Goal: Transaction & Acquisition: Subscribe to service/newsletter

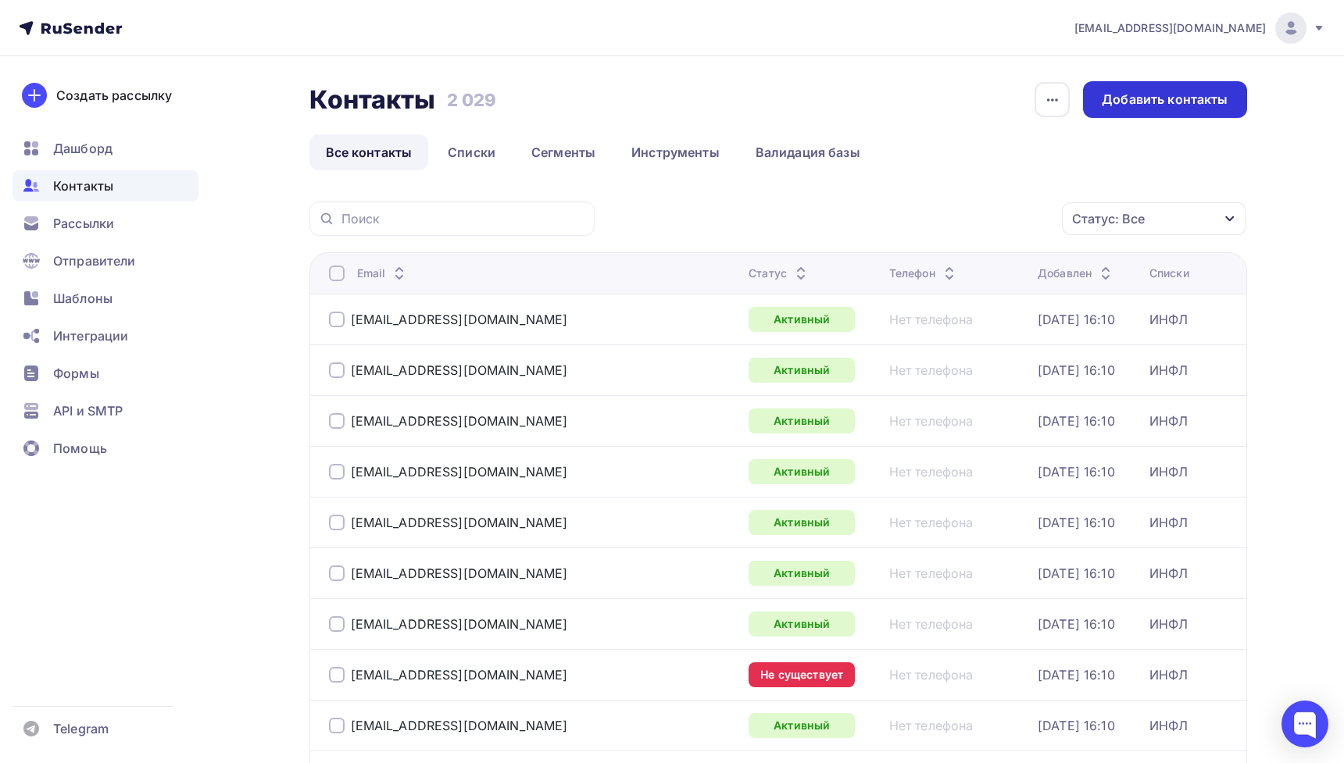
click at [1162, 100] on div "Добавить контакты" at bounding box center [1165, 100] width 126 height 18
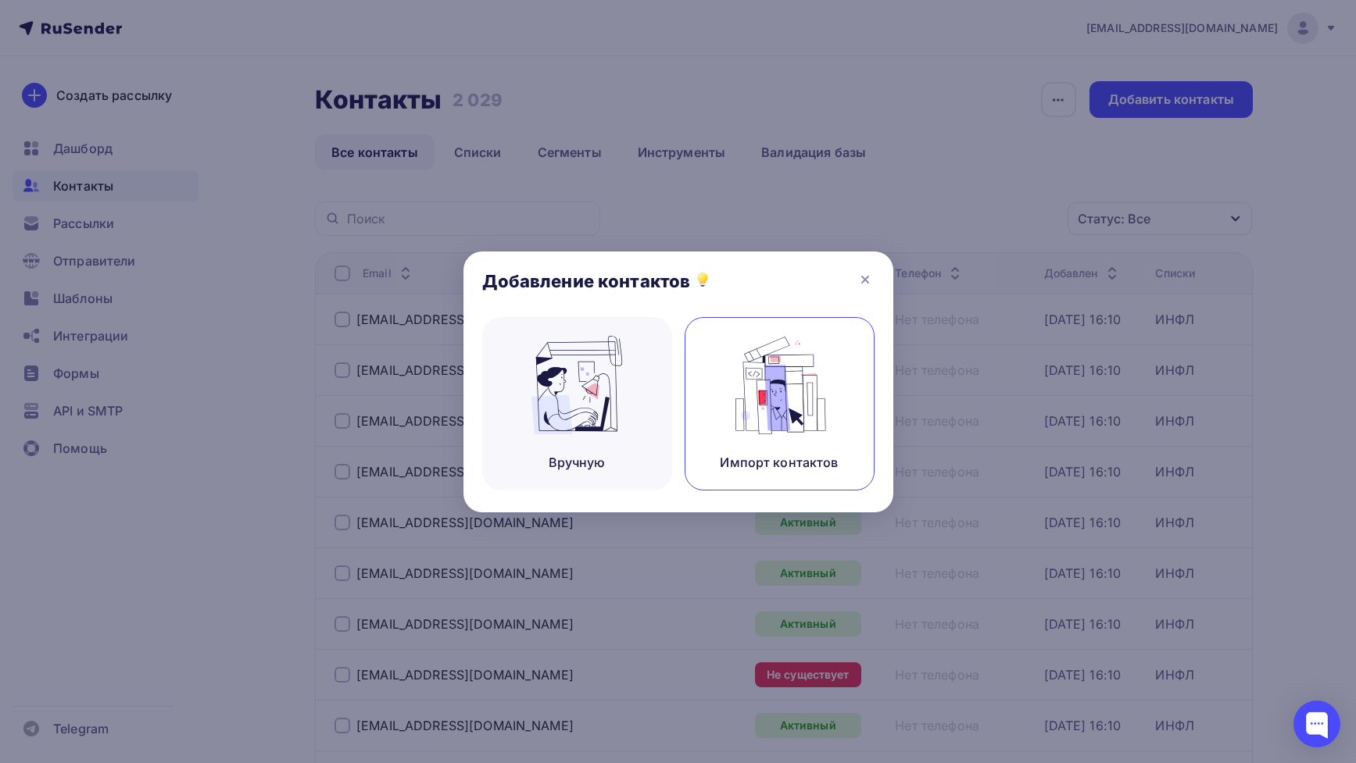
click at [850, 348] on div "Импорт контактов" at bounding box center [780, 403] width 190 height 173
click at [795, 357] on img at bounding box center [779, 385] width 105 height 98
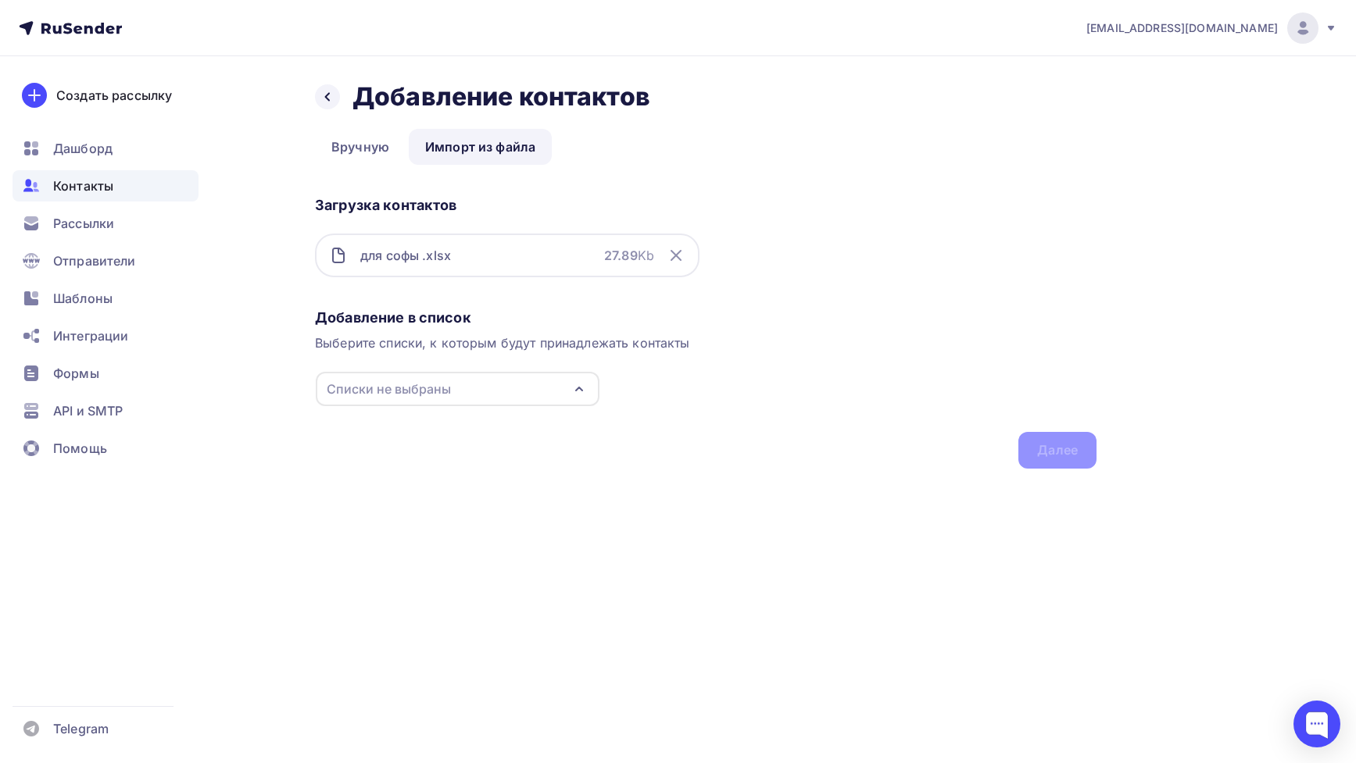
click at [512, 399] on div "Списки не выбраны" at bounding box center [458, 389] width 284 height 34
click at [418, 565] on div "Создать список" at bounding box center [416, 567] width 101 height 19
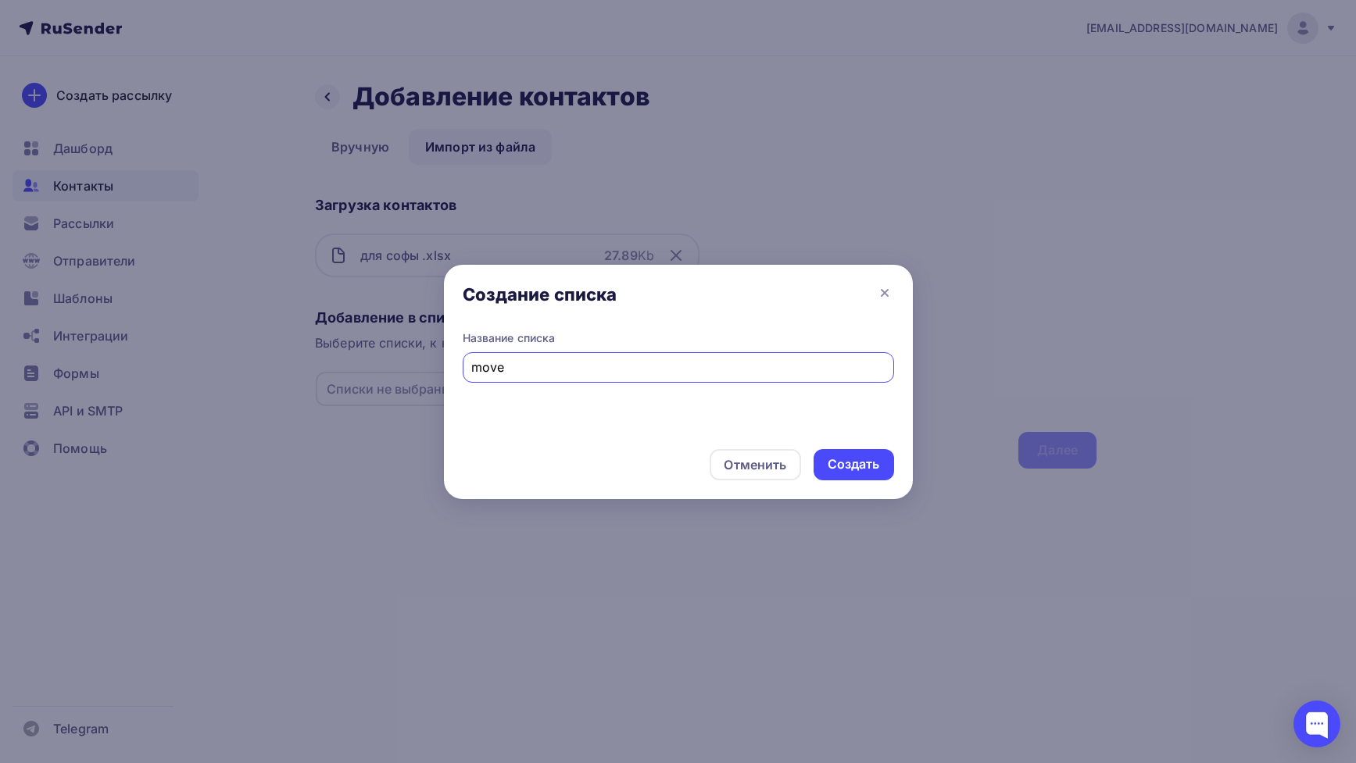
type input "move"
click at [860, 459] on div "Создать" at bounding box center [854, 465] width 52 height 18
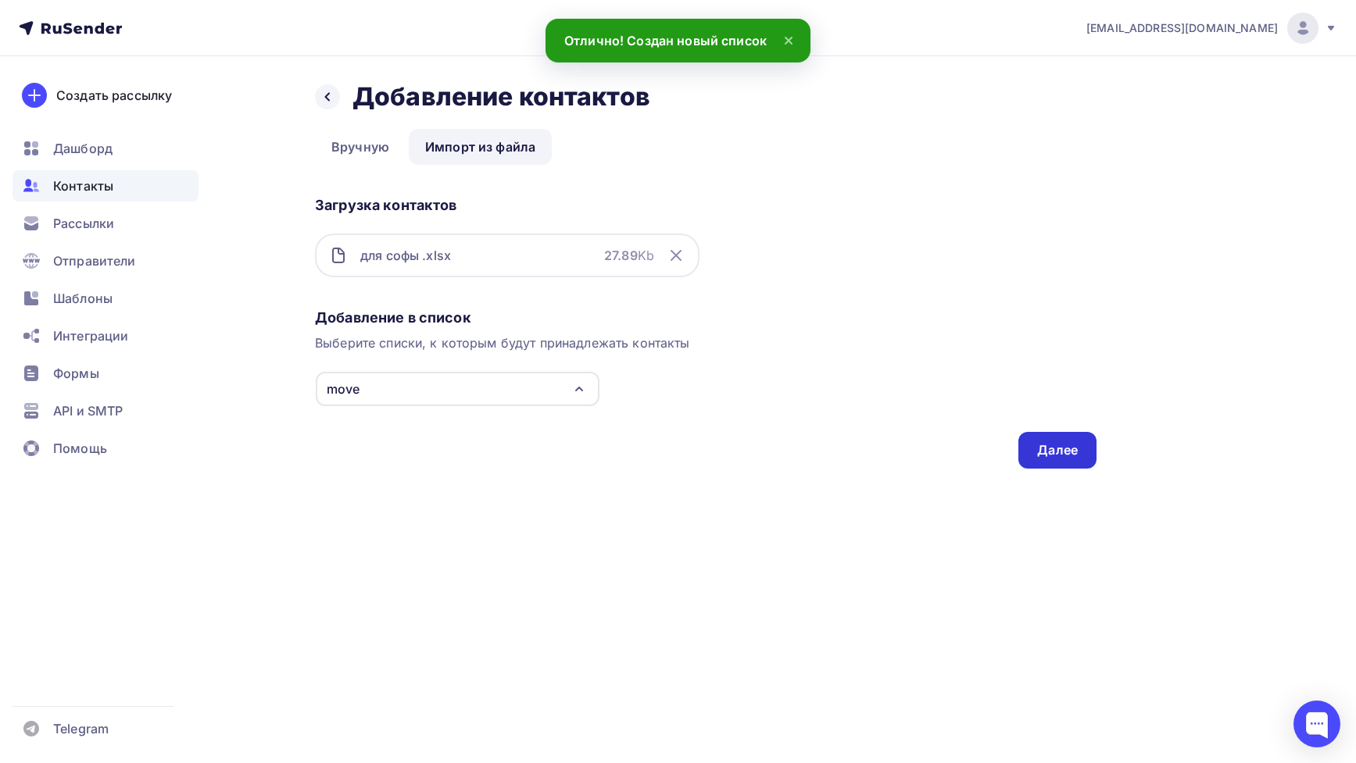
click at [1069, 445] on div "Далее" at bounding box center [1057, 450] width 41 height 18
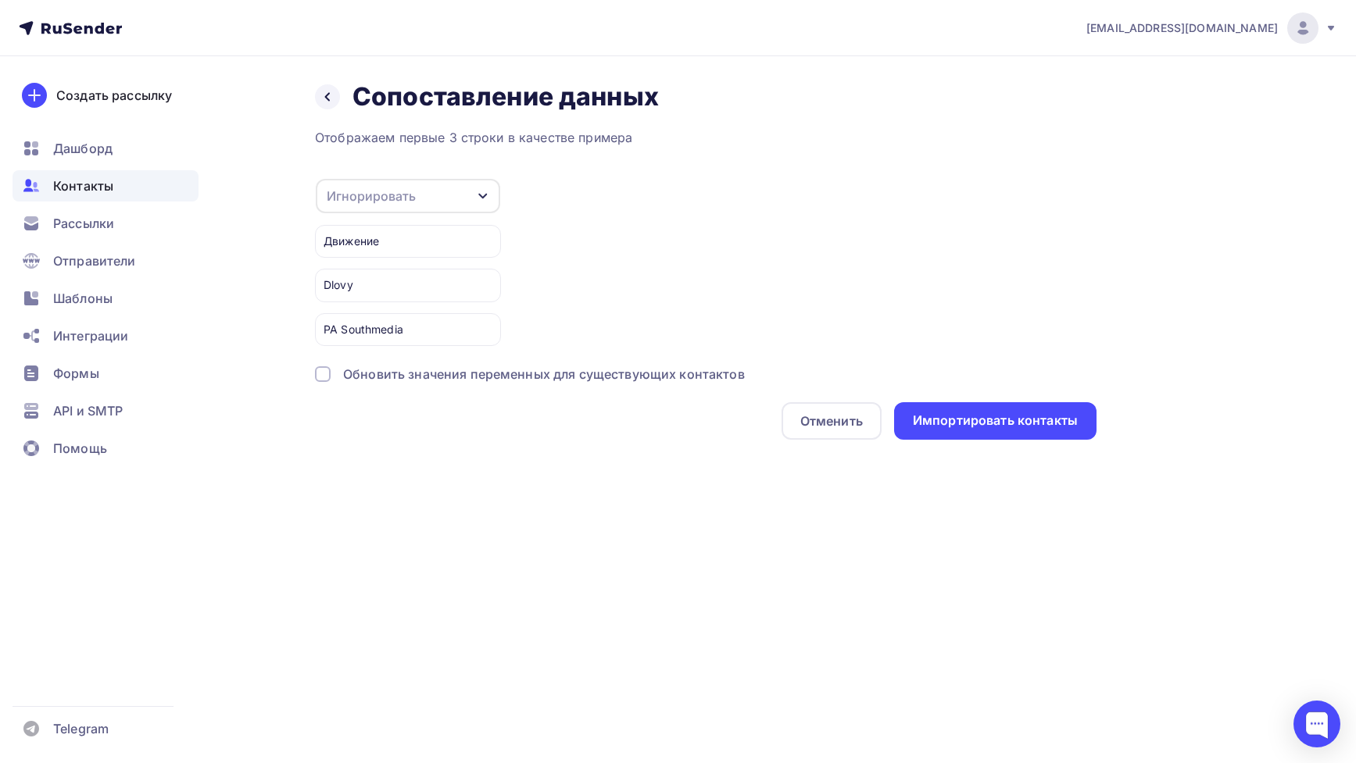
click at [470, 252] on div "Движение" at bounding box center [408, 241] width 186 height 33
click at [469, 200] on div "Игнорировать" at bounding box center [408, 196] width 184 height 34
click at [390, 244] on div "Email" at bounding box center [383, 247] width 91 height 19
click at [415, 385] on div "Отображаем первые 3 строки в качестве примера Email Игнорировать Имя Телефон Со…" at bounding box center [705, 284] width 781 height 312
click at [415, 381] on div "Обновить значения переменных для существующих контактов" at bounding box center [544, 374] width 402 height 19
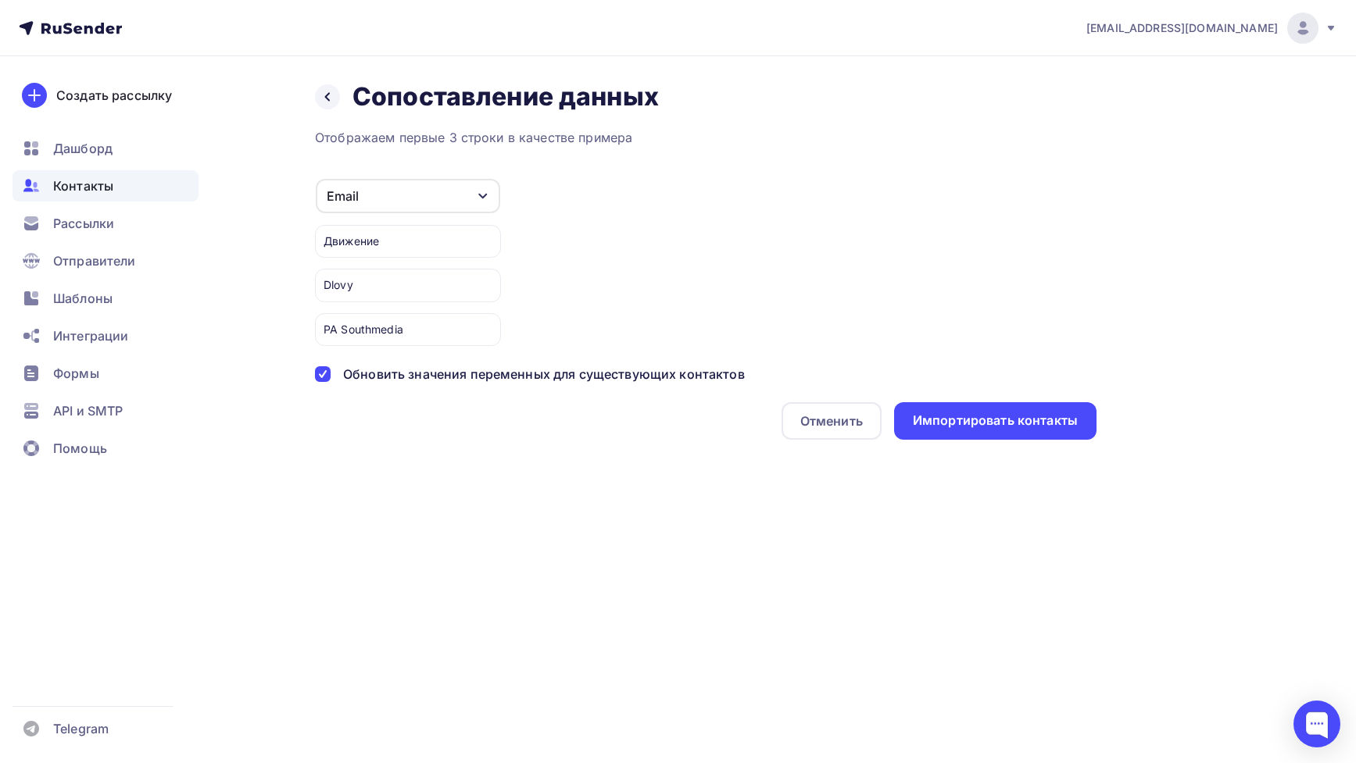
click at [394, 200] on div "Email" at bounding box center [408, 196] width 184 height 34
click at [396, 245] on div "Игнорировать" at bounding box center [383, 247] width 91 height 19
click at [971, 402] on div "Импортировать контакты" at bounding box center [995, 421] width 202 height 38
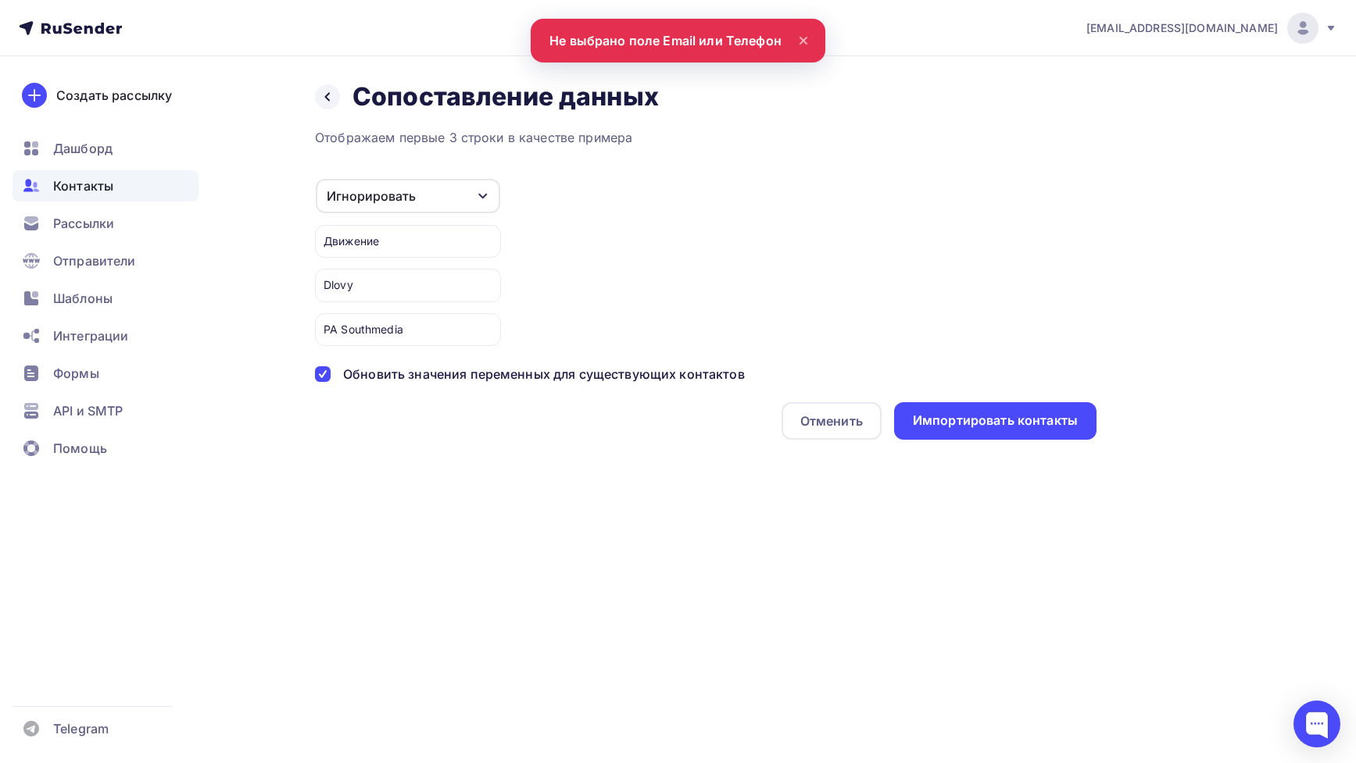
click at [564, 206] on div "Игнорировать Игнорировать Email Имя Телефон Создать поле Движение Dlovy РА Sout…" at bounding box center [705, 262] width 781 height 168
click at [439, 231] on div "Движение" at bounding box center [408, 241] width 186 height 33
click at [438, 337] on div "РА Southmedia" at bounding box center [408, 329] width 186 height 33
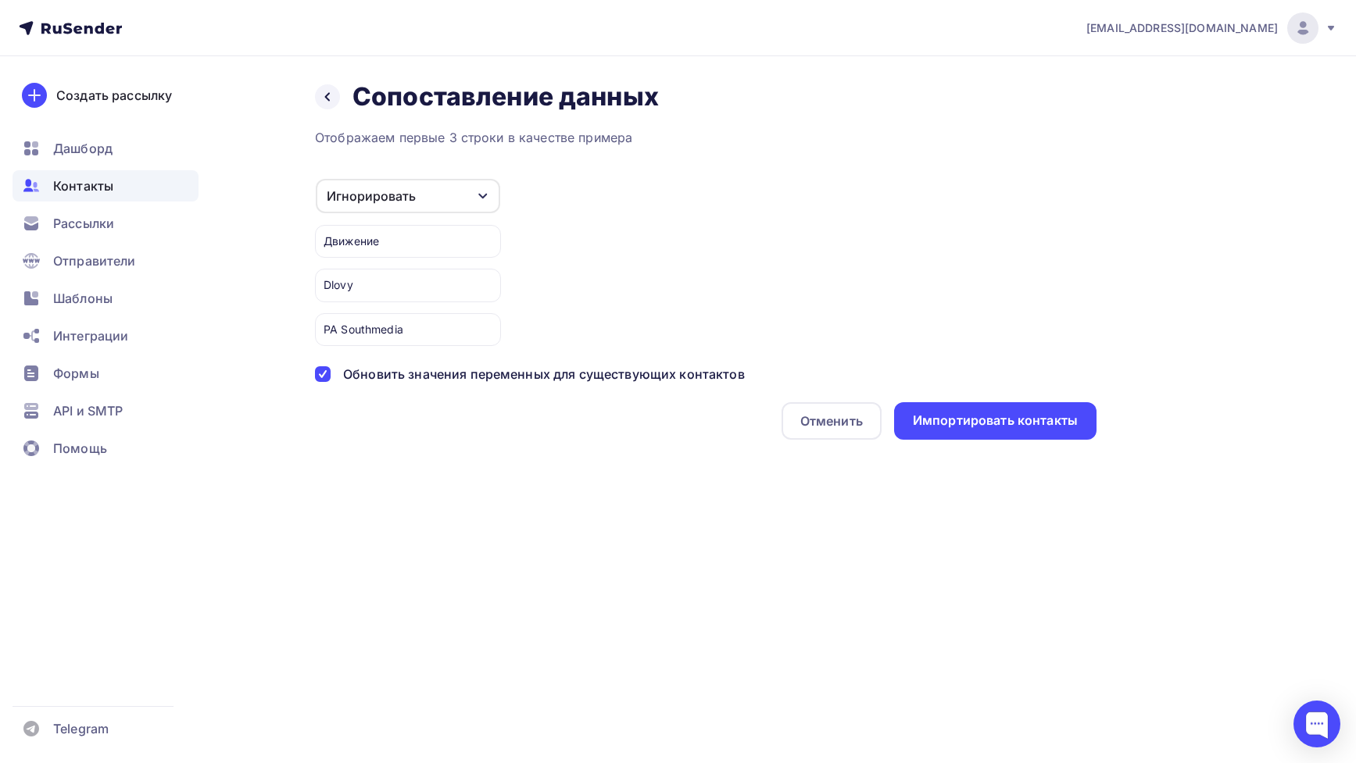
click at [438, 337] on div "РА Southmedia" at bounding box center [408, 329] width 186 height 33
click at [323, 96] on icon at bounding box center [327, 97] width 13 height 13
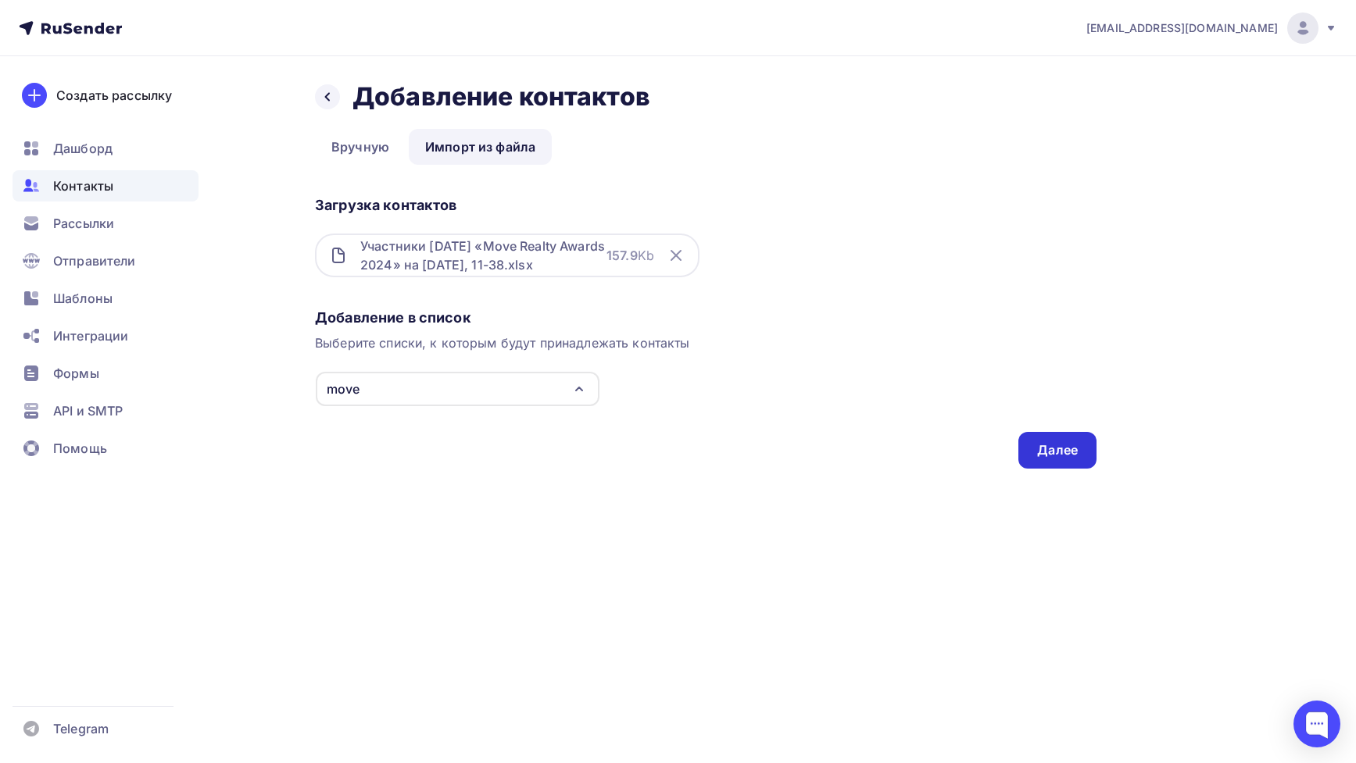
click at [1049, 448] on div "Далее" at bounding box center [1057, 450] width 41 height 18
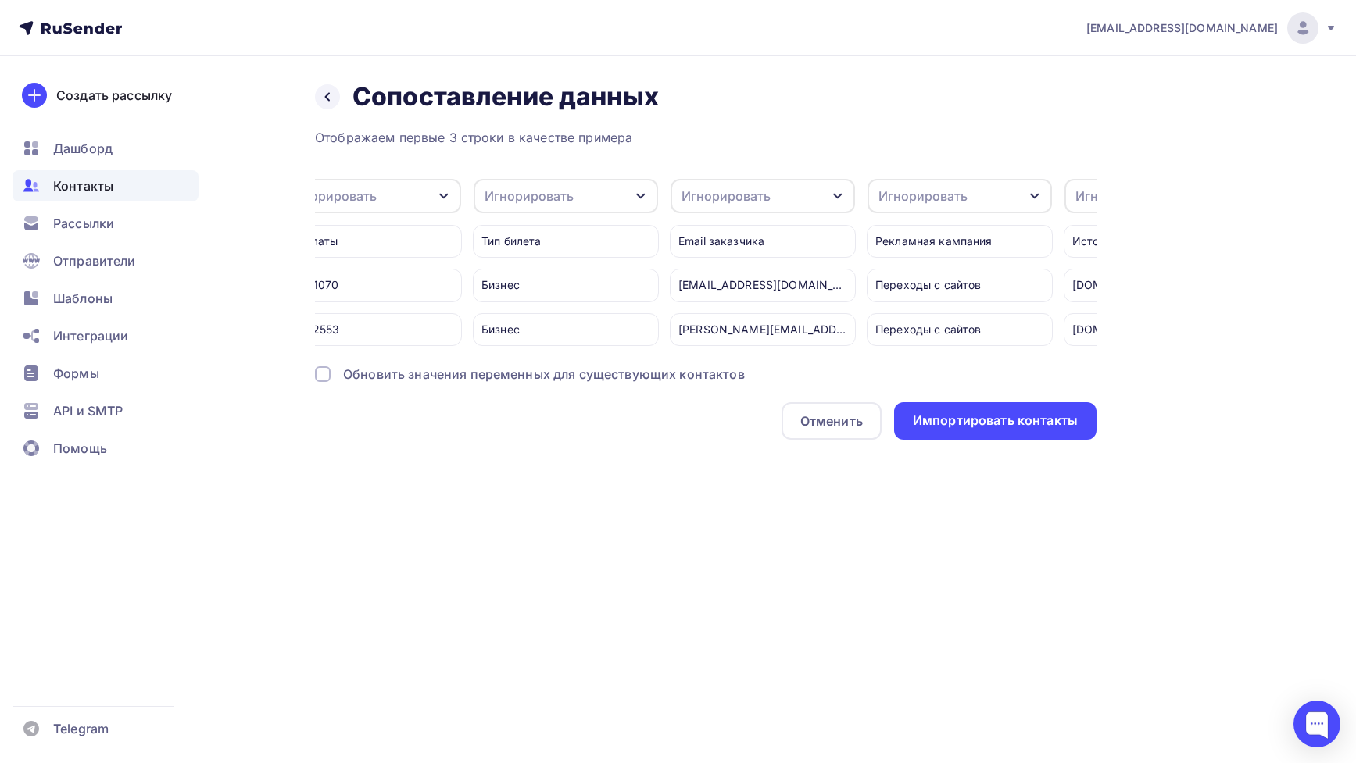
scroll to position [0, 882]
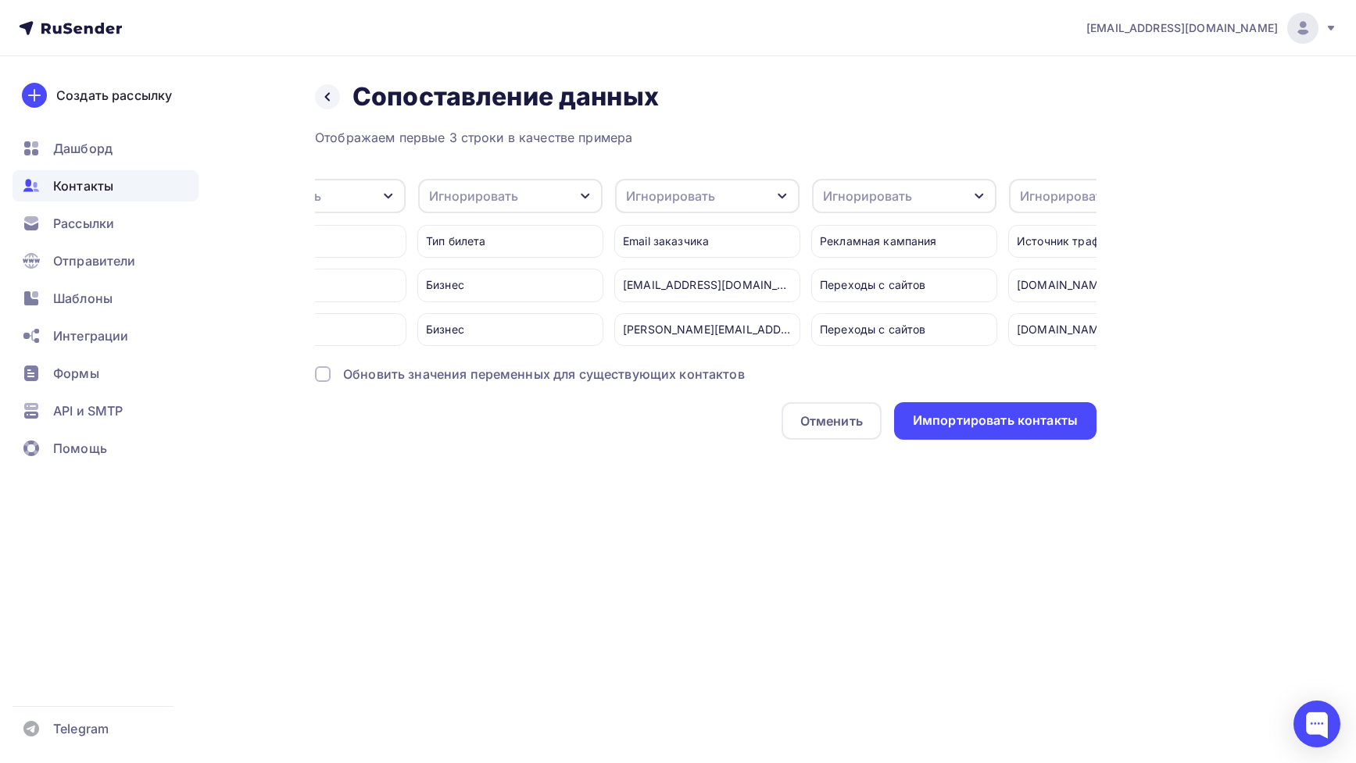
click at [695, 189] on div "Игнорировать" at bounding box center [670, 196] width 89 height 19
click at [689, 200] on div "Игнорировать" at bounding box center [670, 196] width 89 height 19
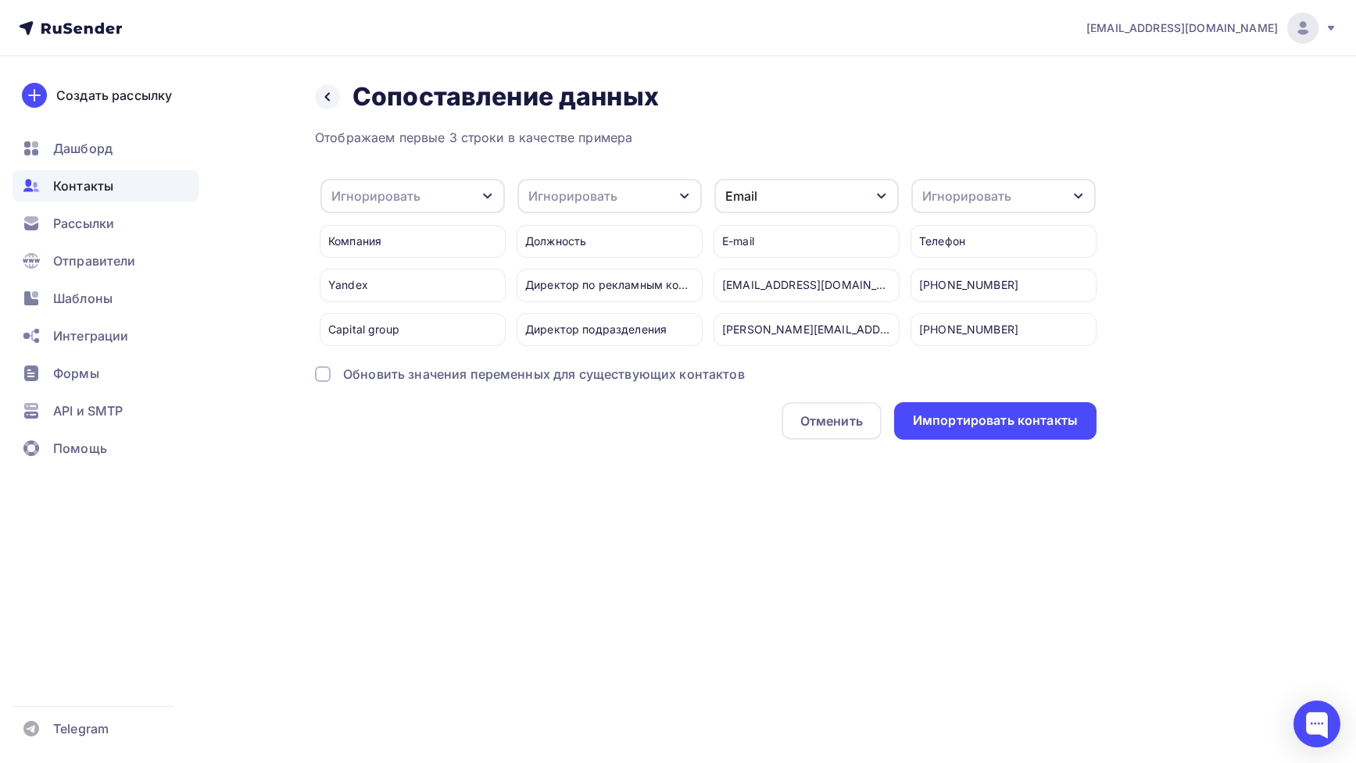
scroll to position [0, 3138]
click at [966, 192] on div "Игнорировать" at bounding box center [974, 196] width 89 height 19
click at [963, 302] on div "Телефон" at bounding box center [982, 309] width 91 height 19
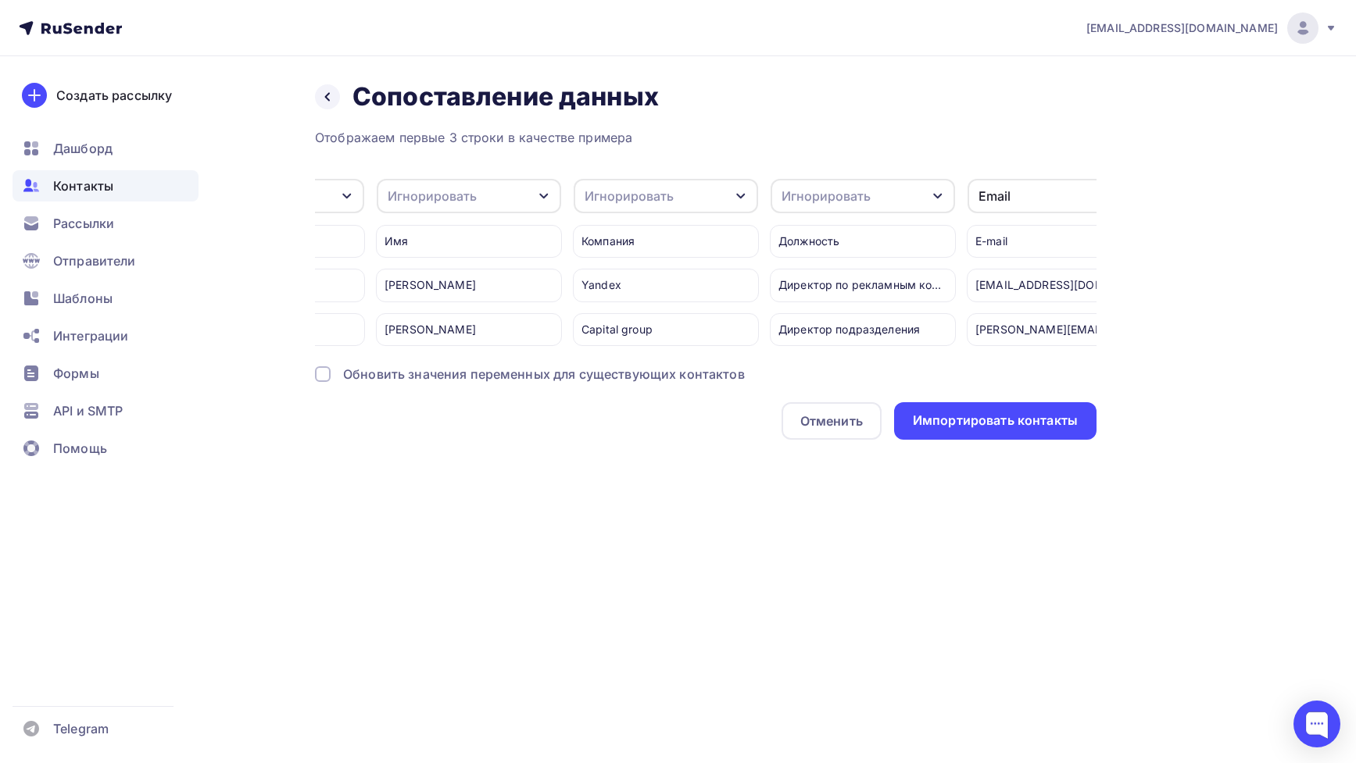
scroll to position [0, 2897]
click at [670, 206] on div "Игнорировать" at bounding box center [662, 196] width 184 height 34
click at [669, 202] on div "Игнорировать" at bounding box center [662, 196] width 184 height 34
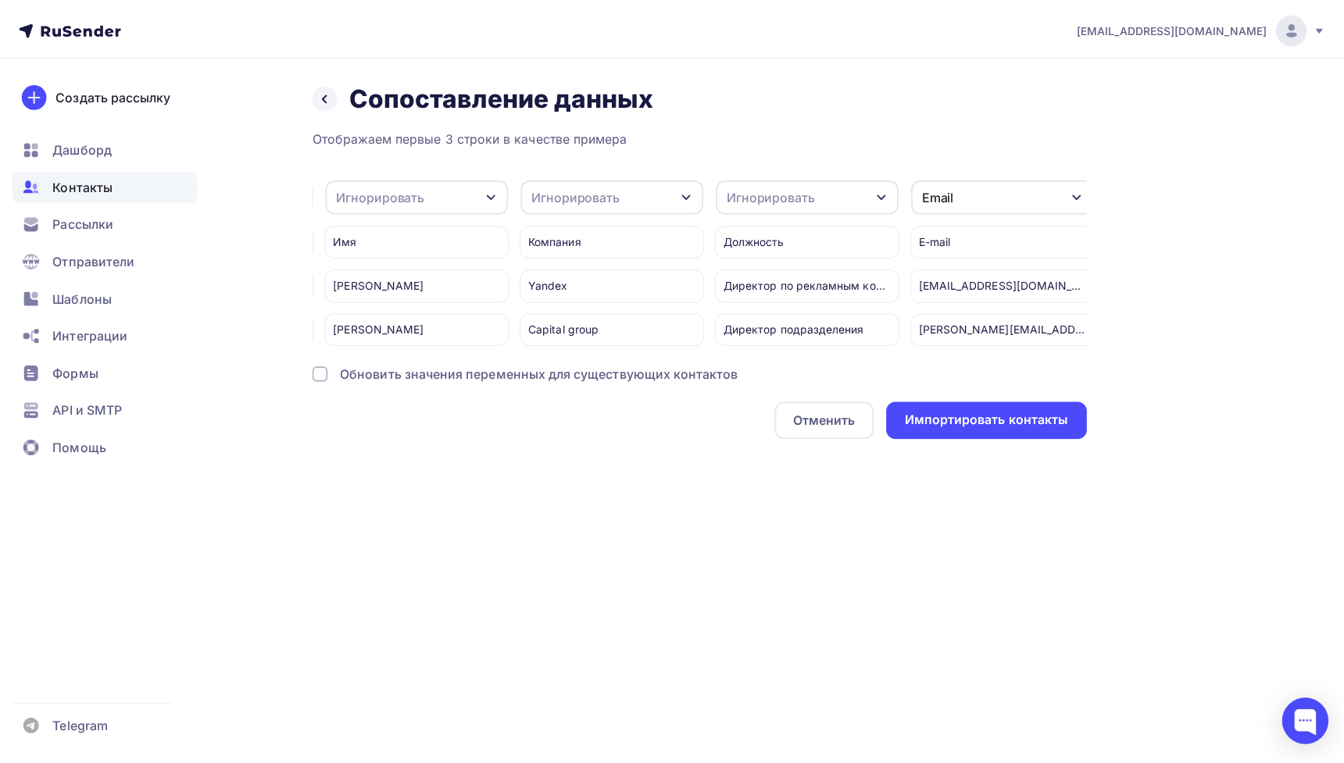
scroll to position [0, 2935]
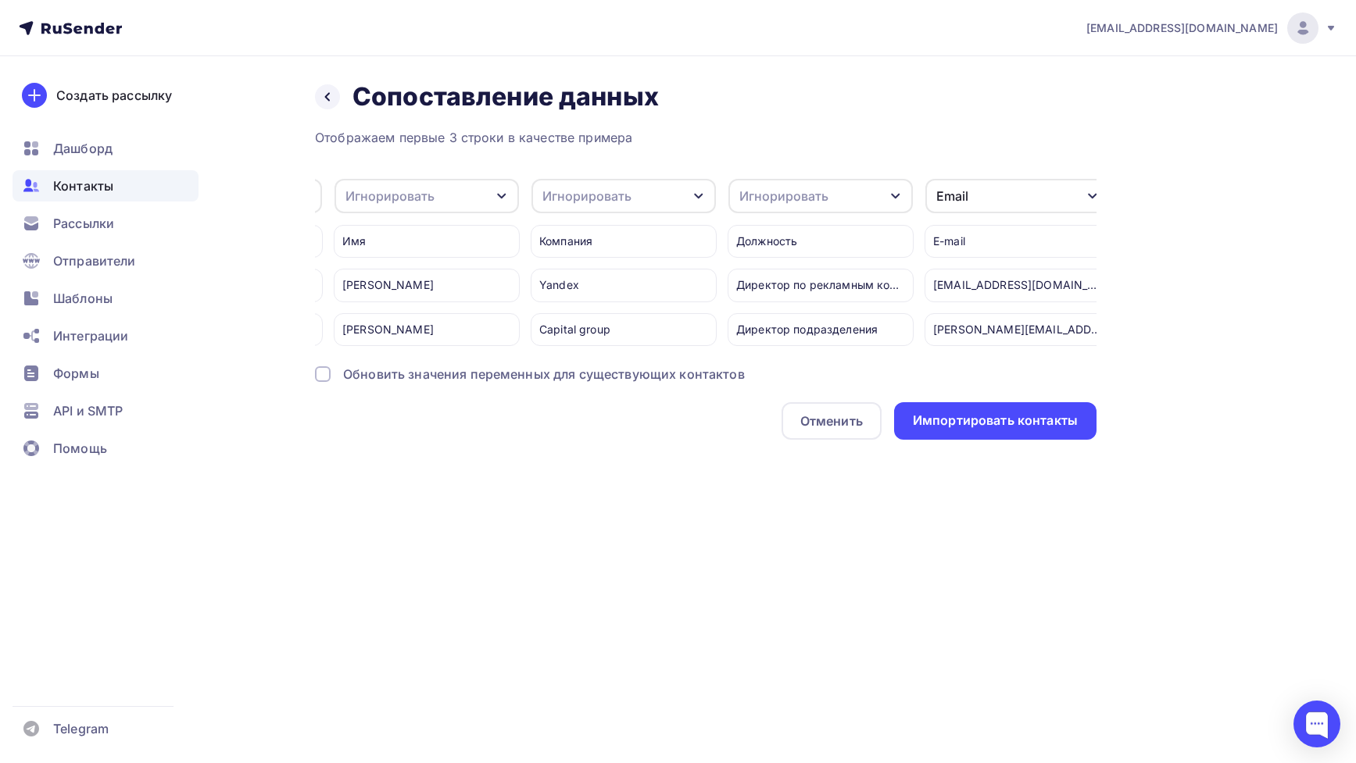
click at [637, 196] on div "Игнорировать" at bounding box center [623, 196] width 184 height 34
click at [607, 302] on div "Имя" at bounding box center [594, 309] width 91 height 19
click at [991, 430] on div "Импортировать контакты" at bounding box center [995, 421] width 165 height 18
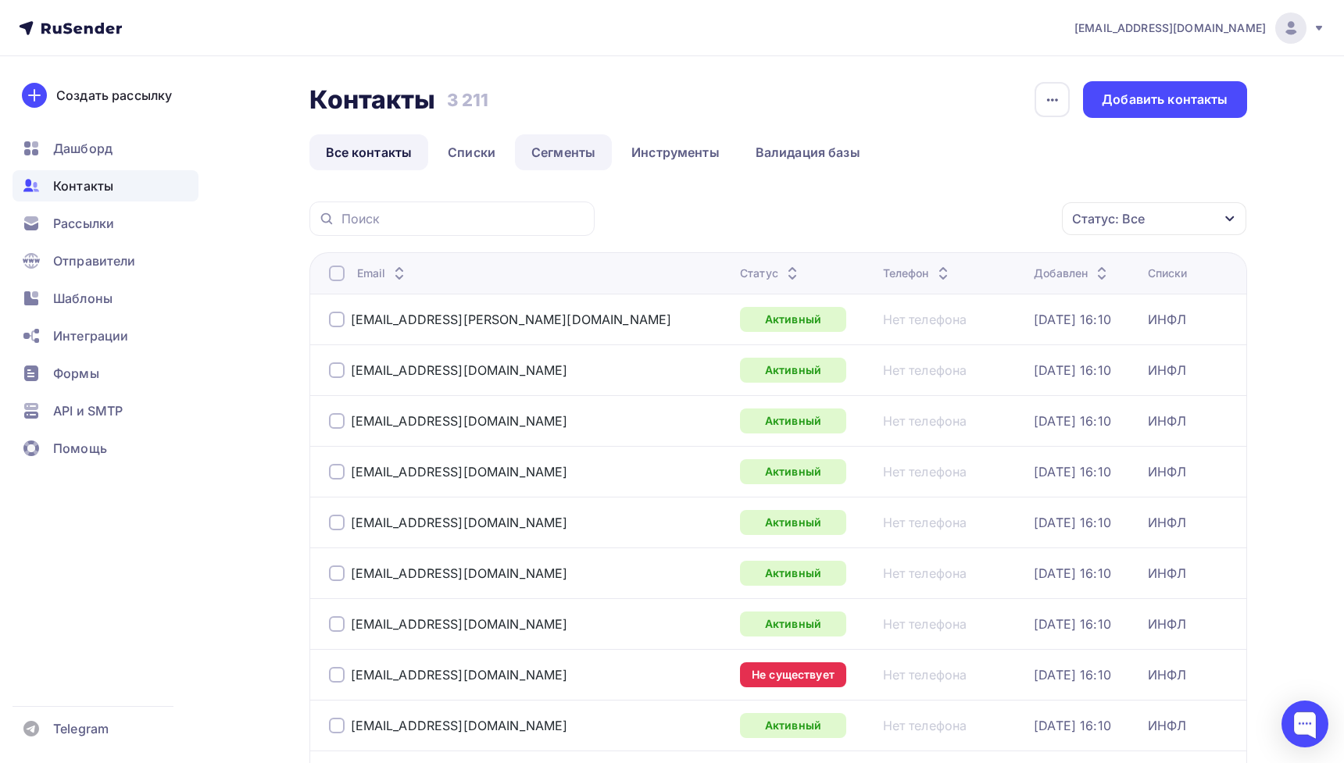
click at [515, 158] on link "Сегменты" at bounding box center [563, 152] width 97 height 36
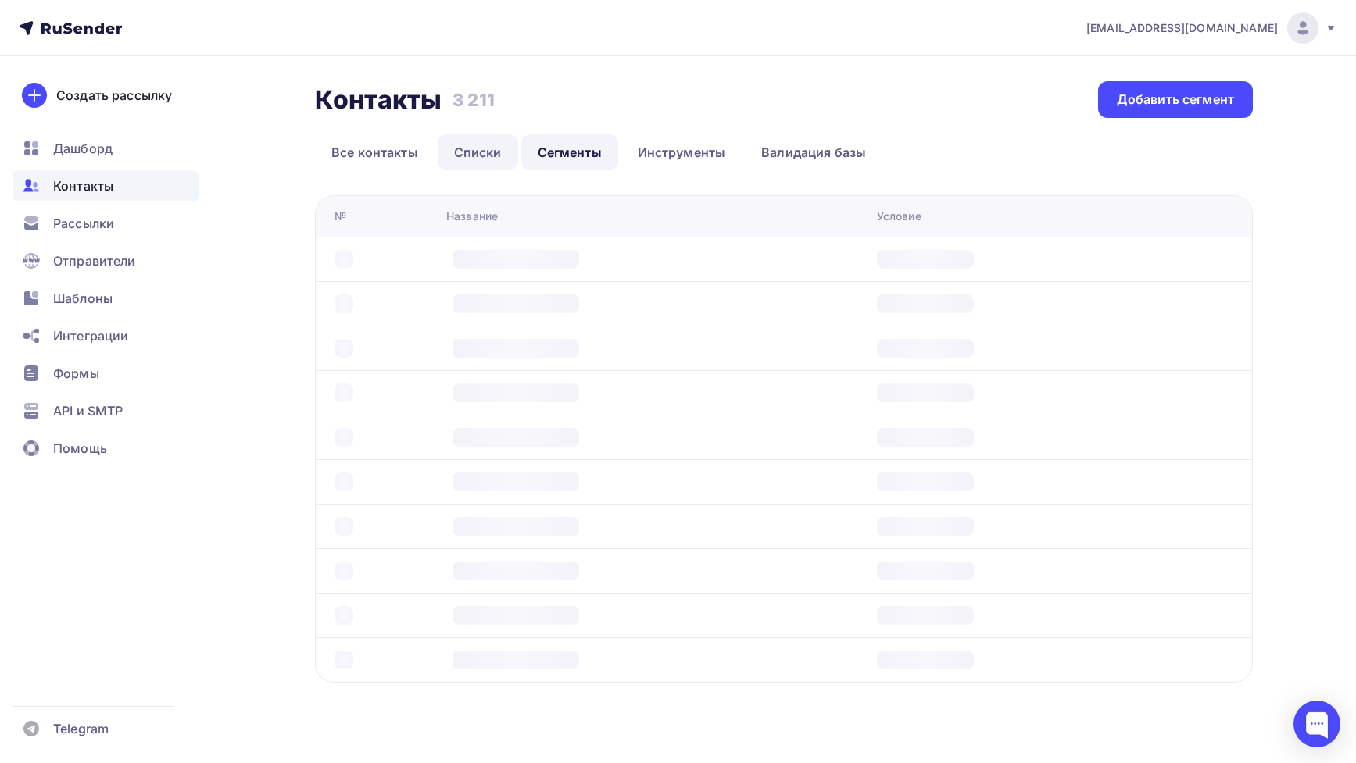
click at [477, 151] on link "Списки" at bounding box center [478, 152] width 80 height 36
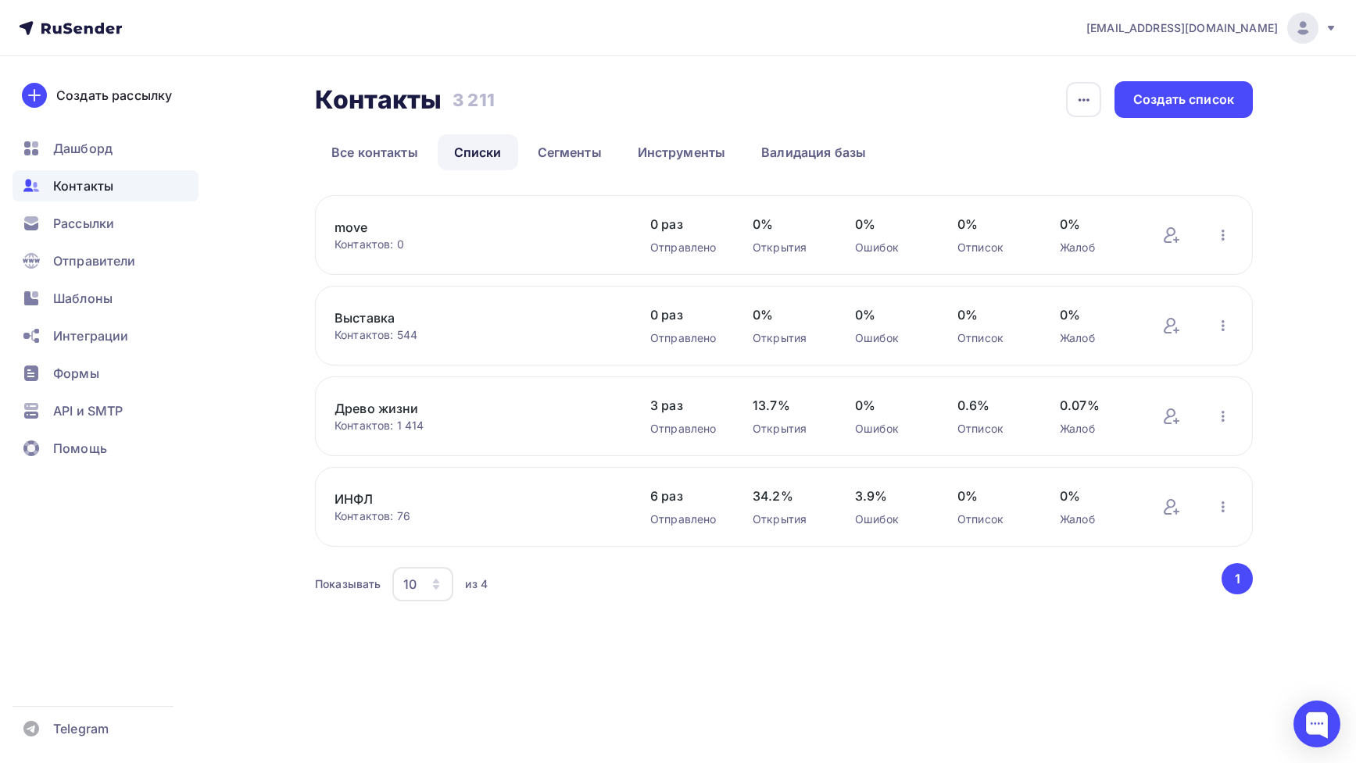
click at [344, 224] on link "move" at bounding box center [467, 227] width 266 height 19
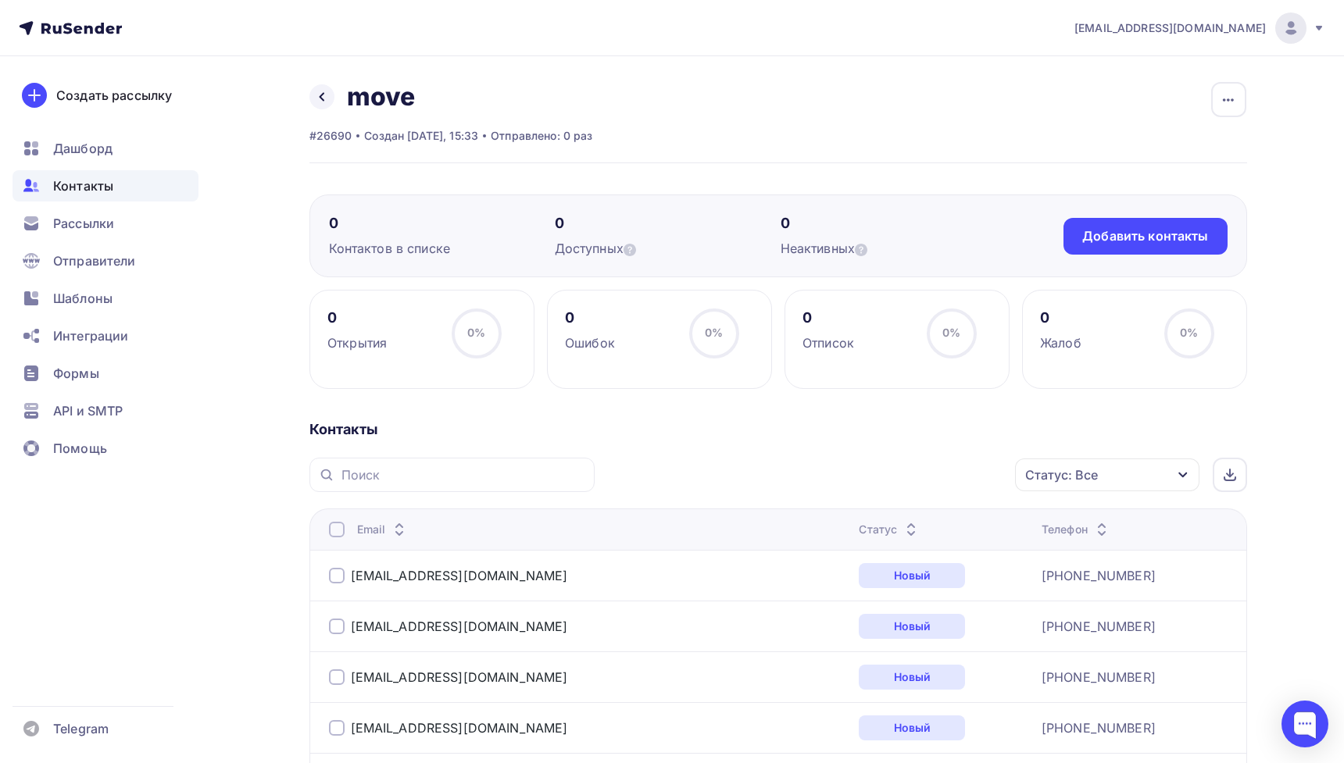
click at [542, 117] on div "Назад move Переименовать список Скачать список Отписать адреса Настроить поля и…" at bounding box center [451, 112] width 284 height 63
click at [499, 117] on div "Назад move Переименовать список Скачать список Отписать адреса Настроить поля и…" at bounding box center [451, 112] width 284 height 63
click at [1157, 227] on div "Добавить контакты" at bounding box center [1145, 236] width 126 height 18
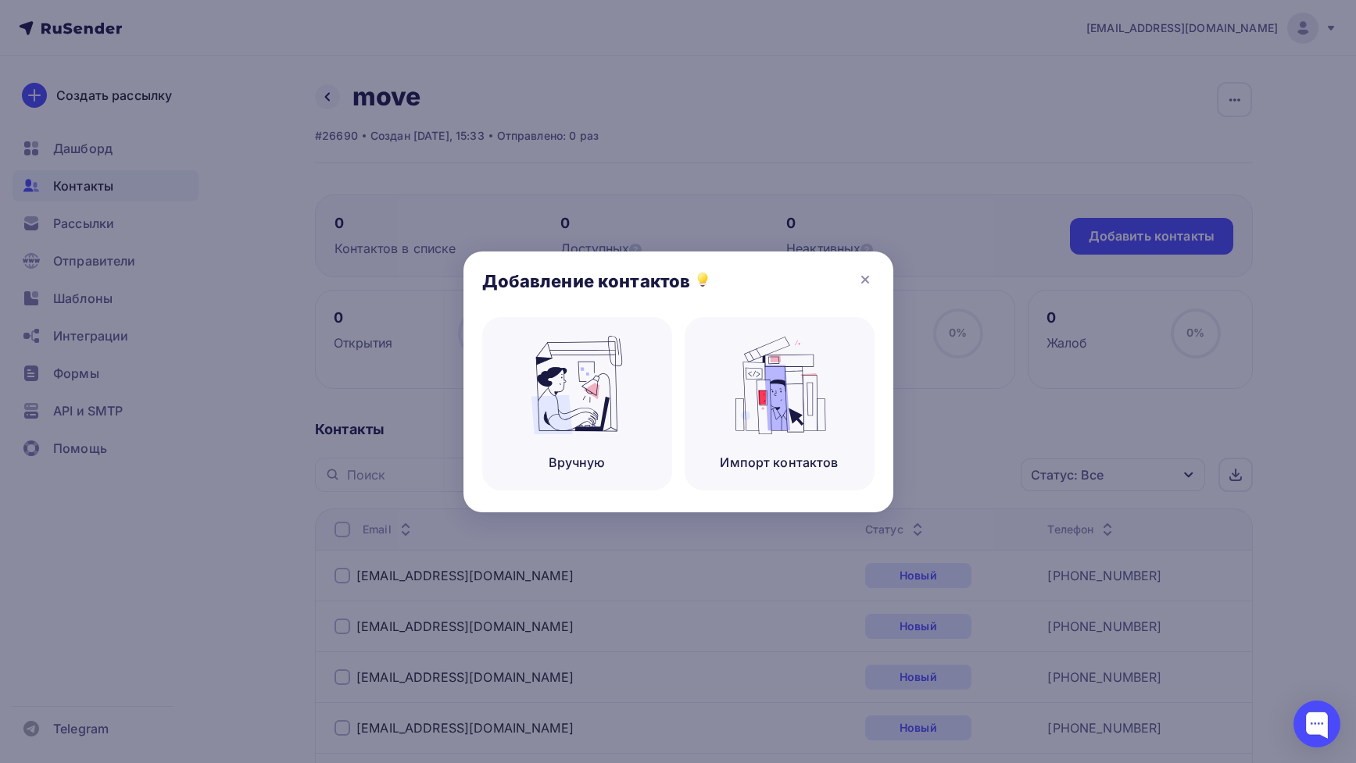
click at [910, 213] on div at bounding box center [678, 381] width 1356 height 763
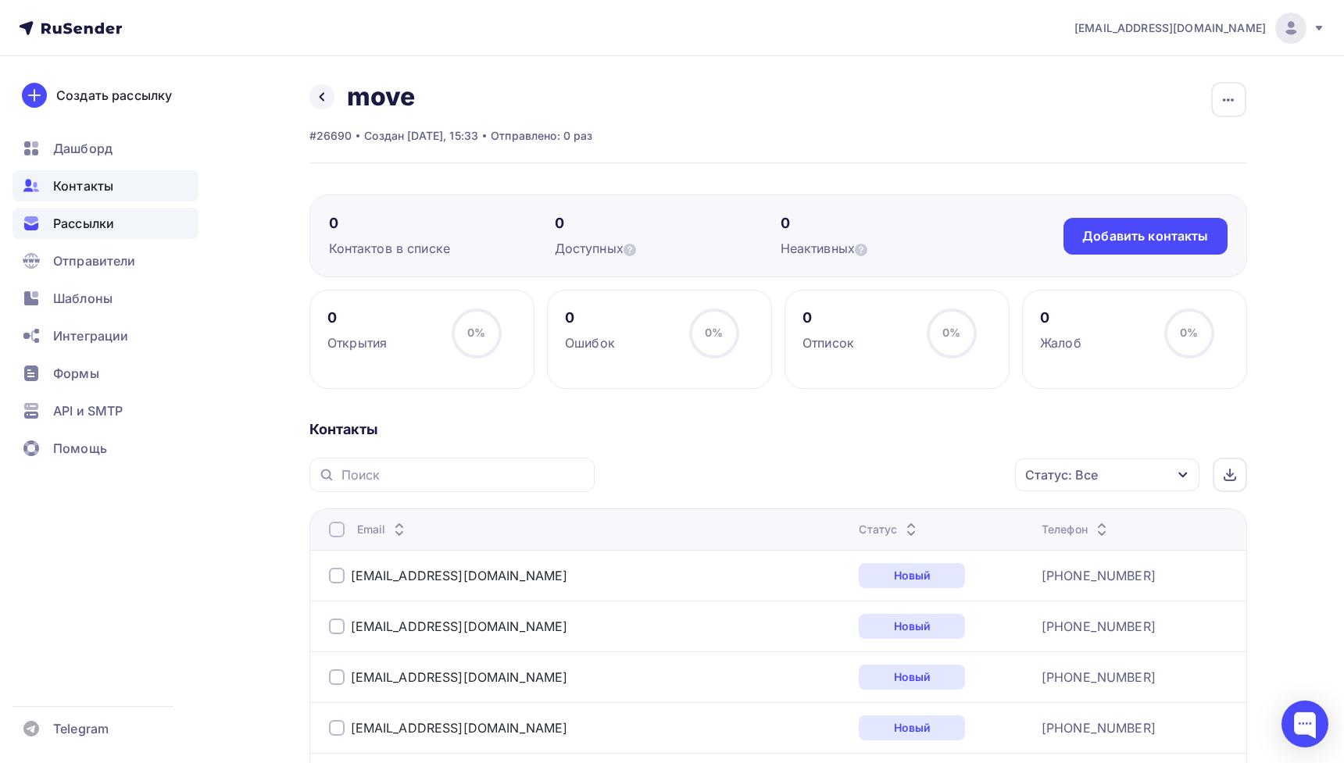
click at [134, 236] on div "Рассылки" at bounding box center [106, 223] width 186 height 31
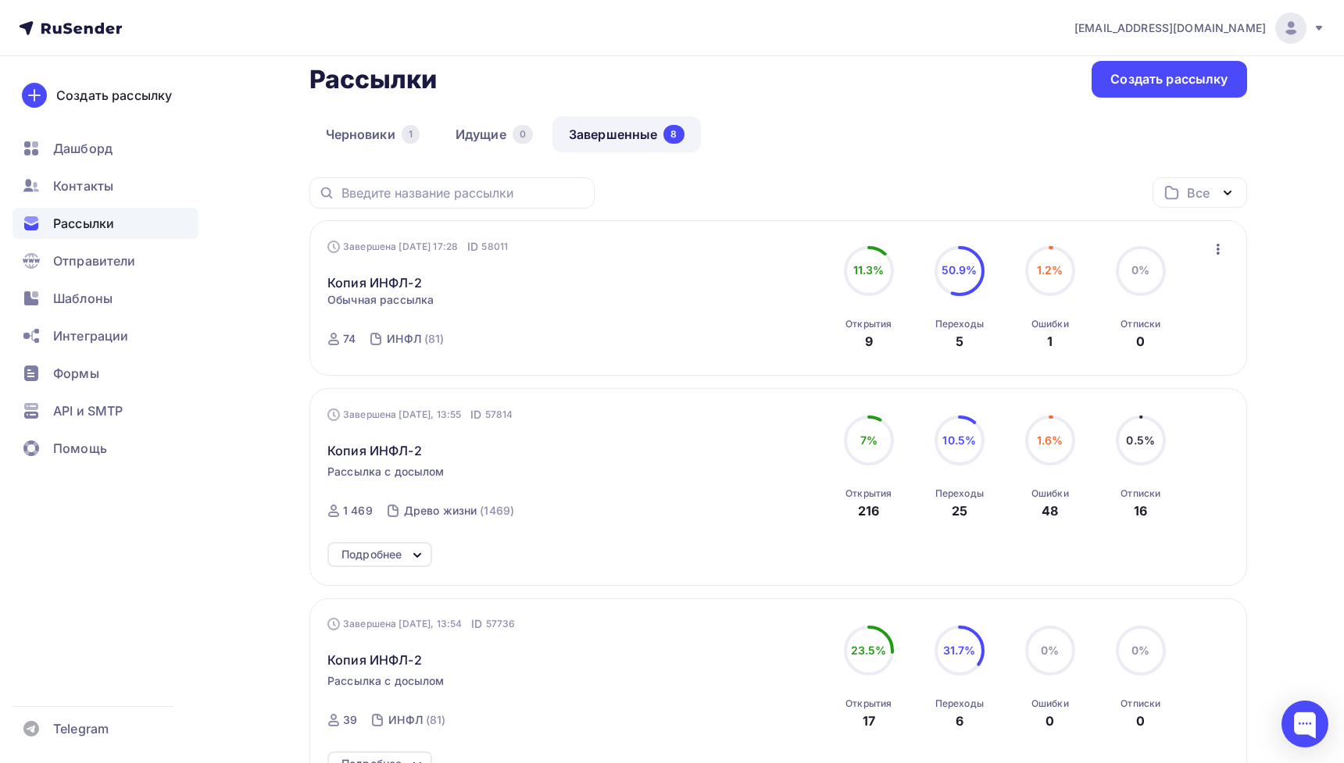
scroll to position [16, 0]
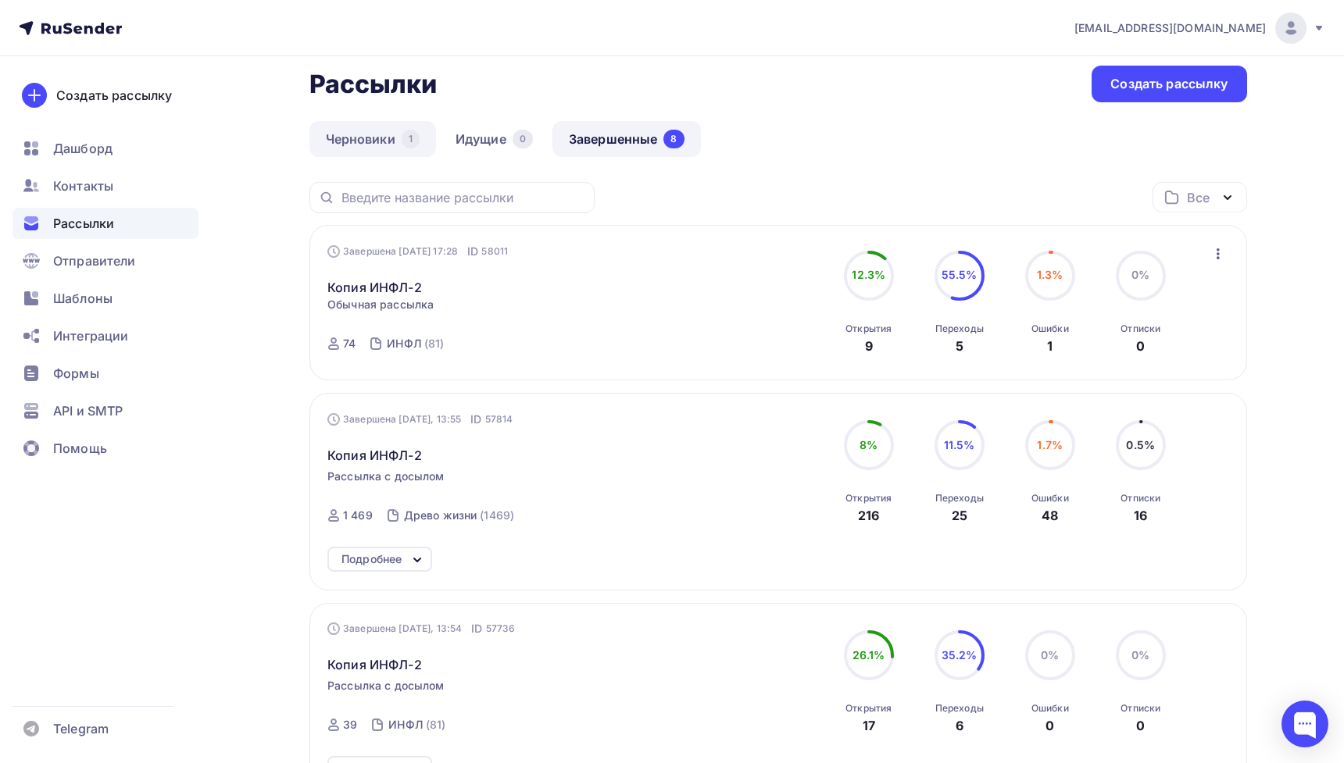
click at [379, 138] on link "Черновики 1" at bounding box center [372, 139] width 127 height 36
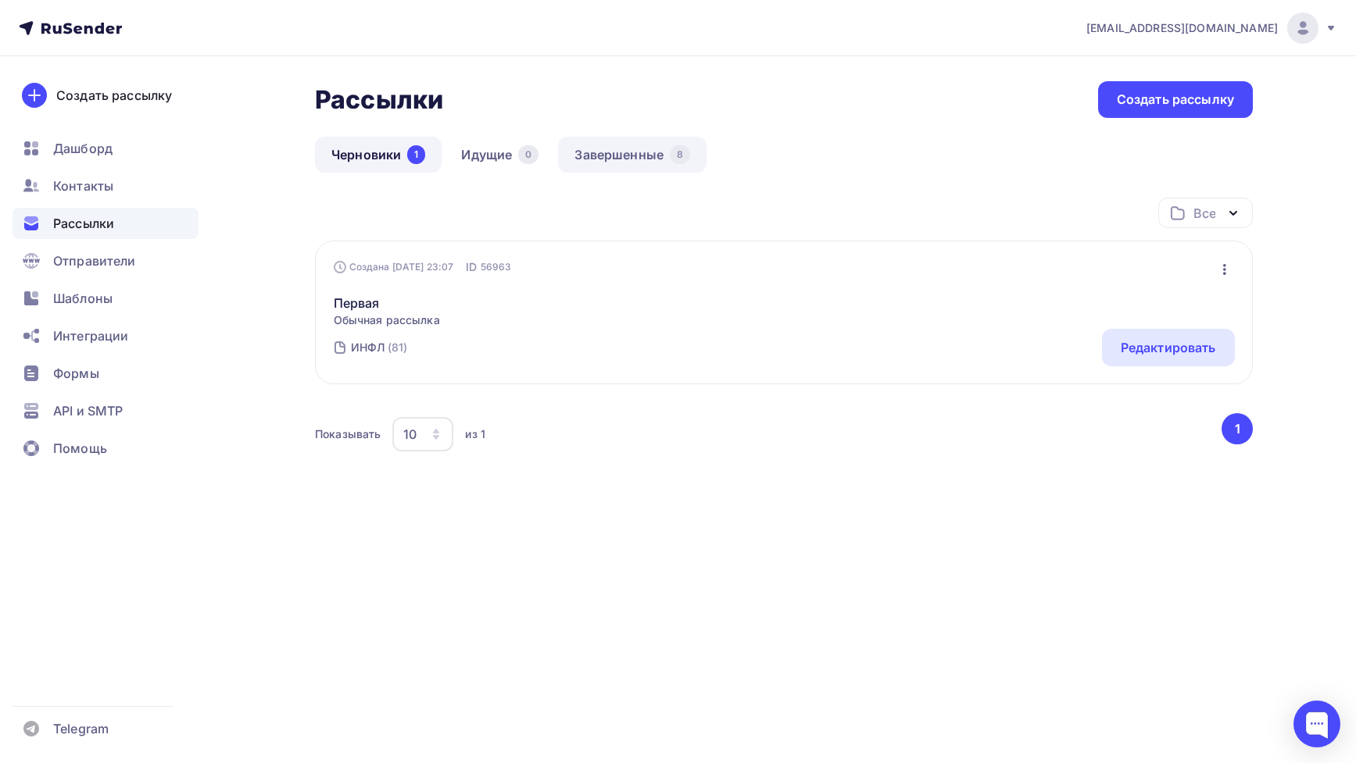
click at [617, 156] on link "Завершенные 8" at bounding box center [632, 155] width 148 height 36
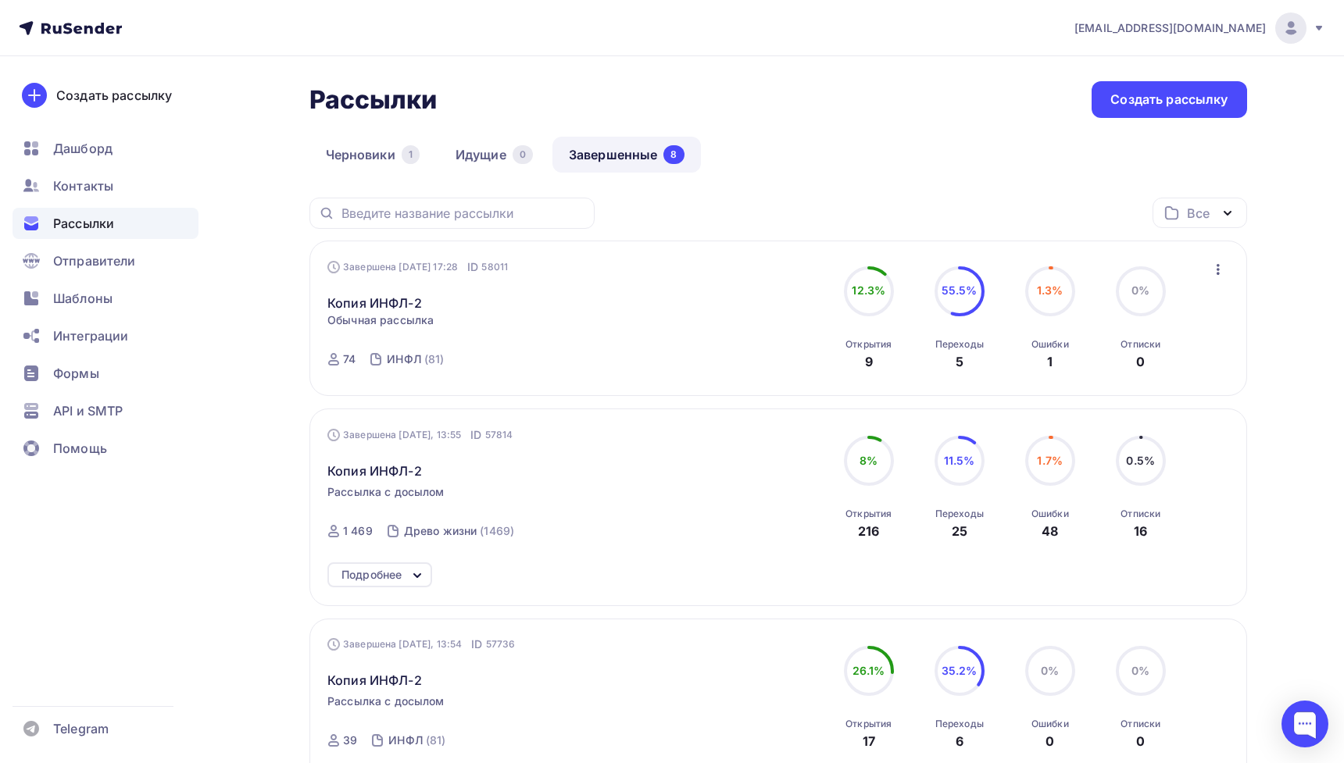
click at [116, 169] on ul "Дашборд Контакты Рассылки Отправители Шаблоны Интеграции Формы API и SMTP Помощь" at bounding box center [106, 303] width 186 height 340
click at [102, 186] on span "Контакты" at bounding box center [83, 186] width 60 height 19
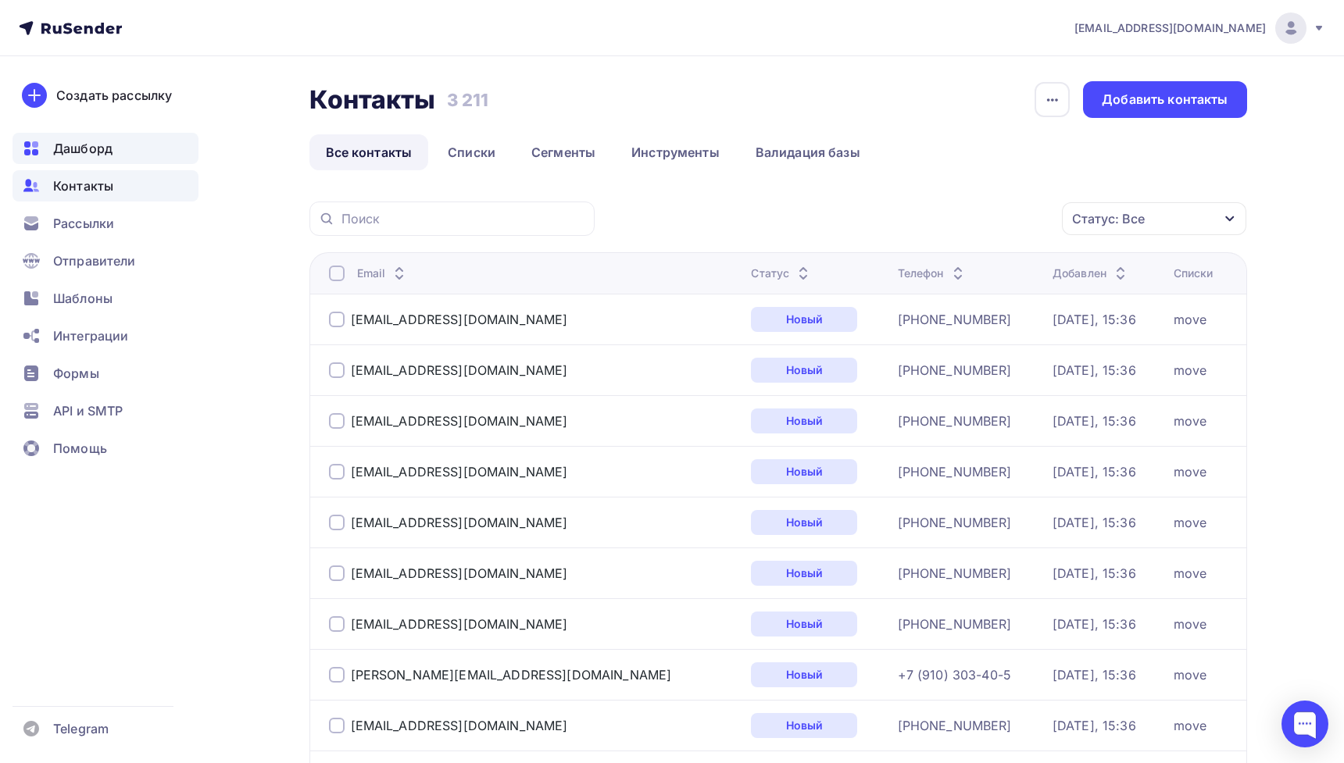
click at [107, 155] on span "Дашборд" at bounding box center [82, 148] width 59 height 19
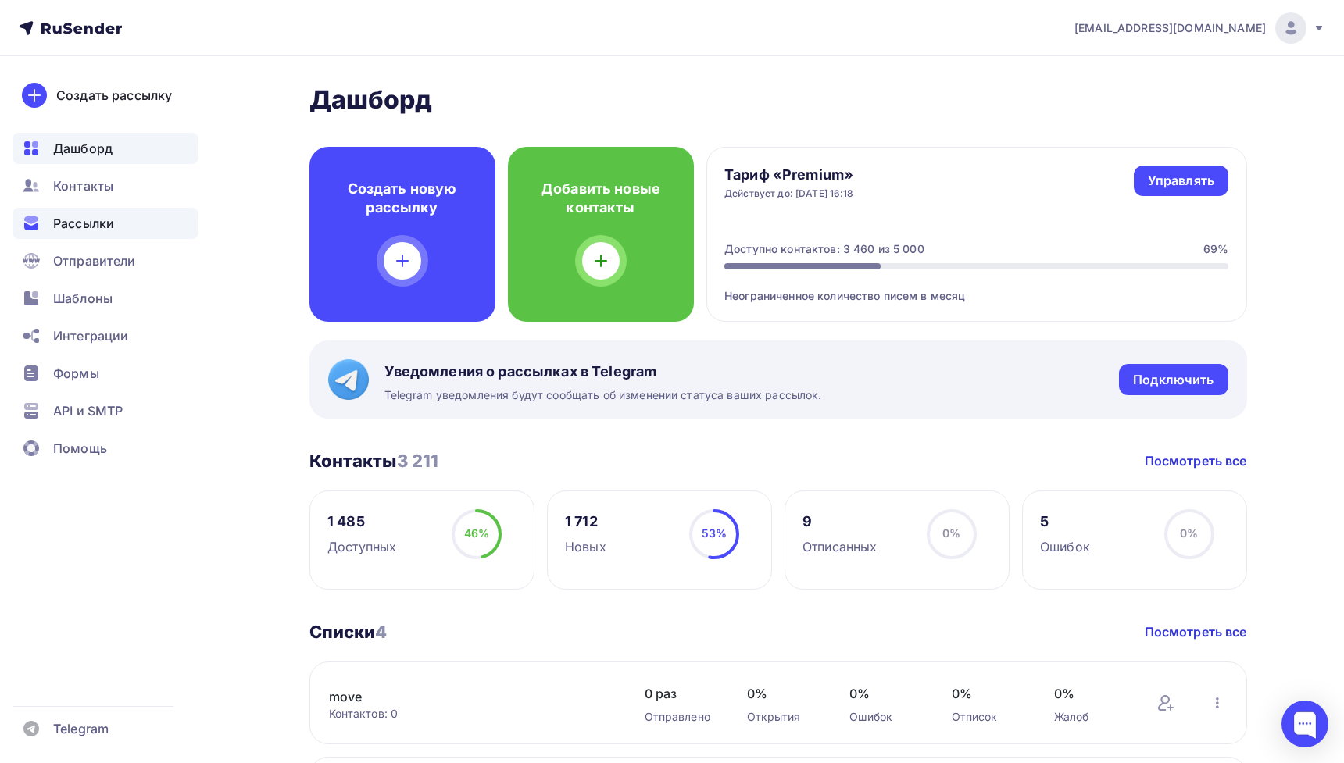
click at [94, 220] on span "Рассылки" at bounding box center [83, 223] width 61 height 19
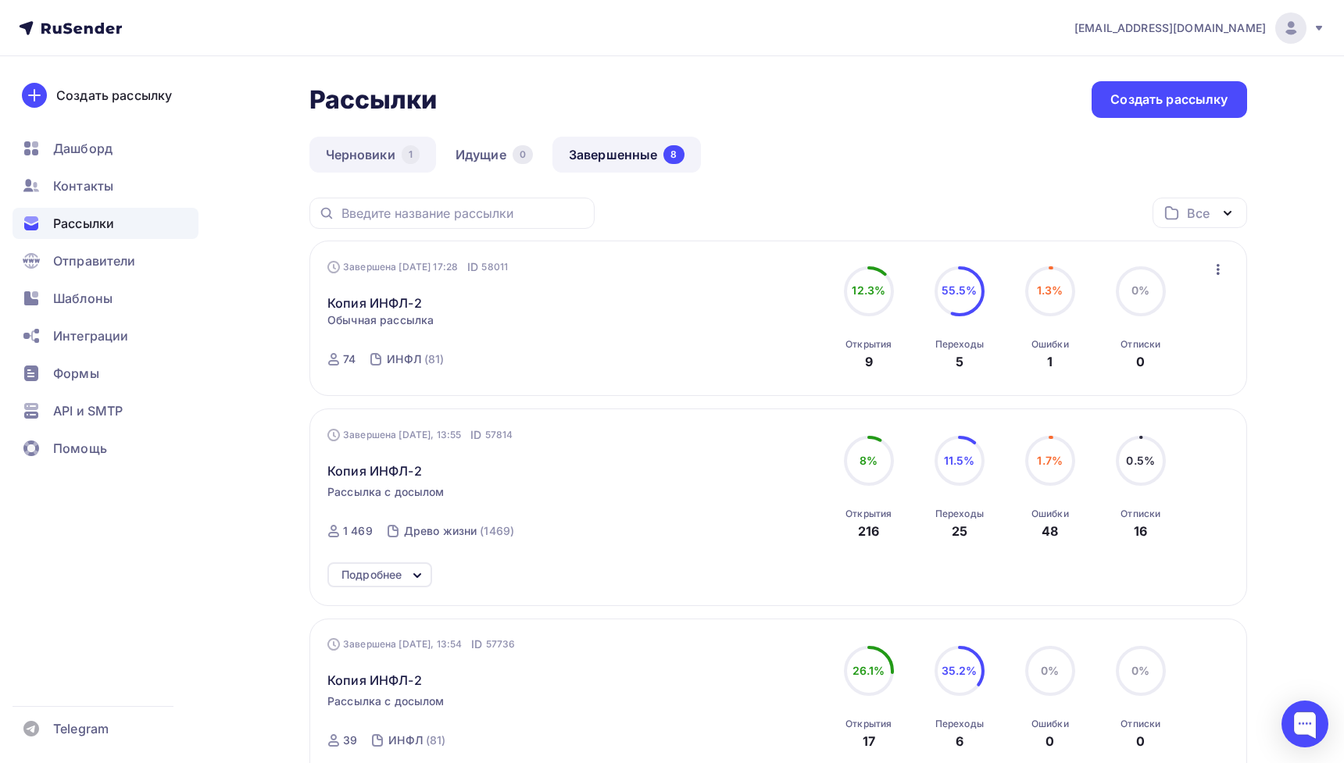
click at [387, 155] on link "Черновики 1" at bounding box center [372, 155] width 127 height 36
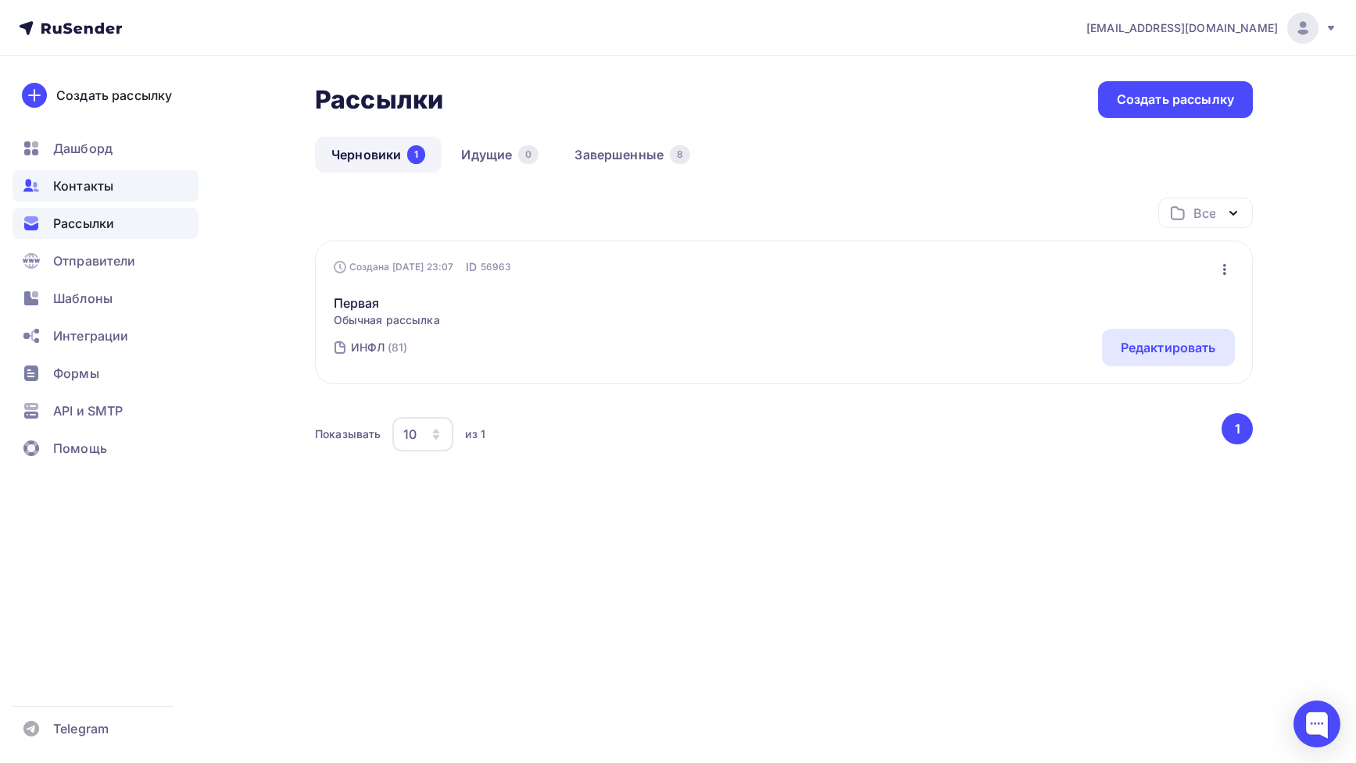
click at [152, 181] on div "Контакты" at bounding box center [106, 185] width 186 height 31
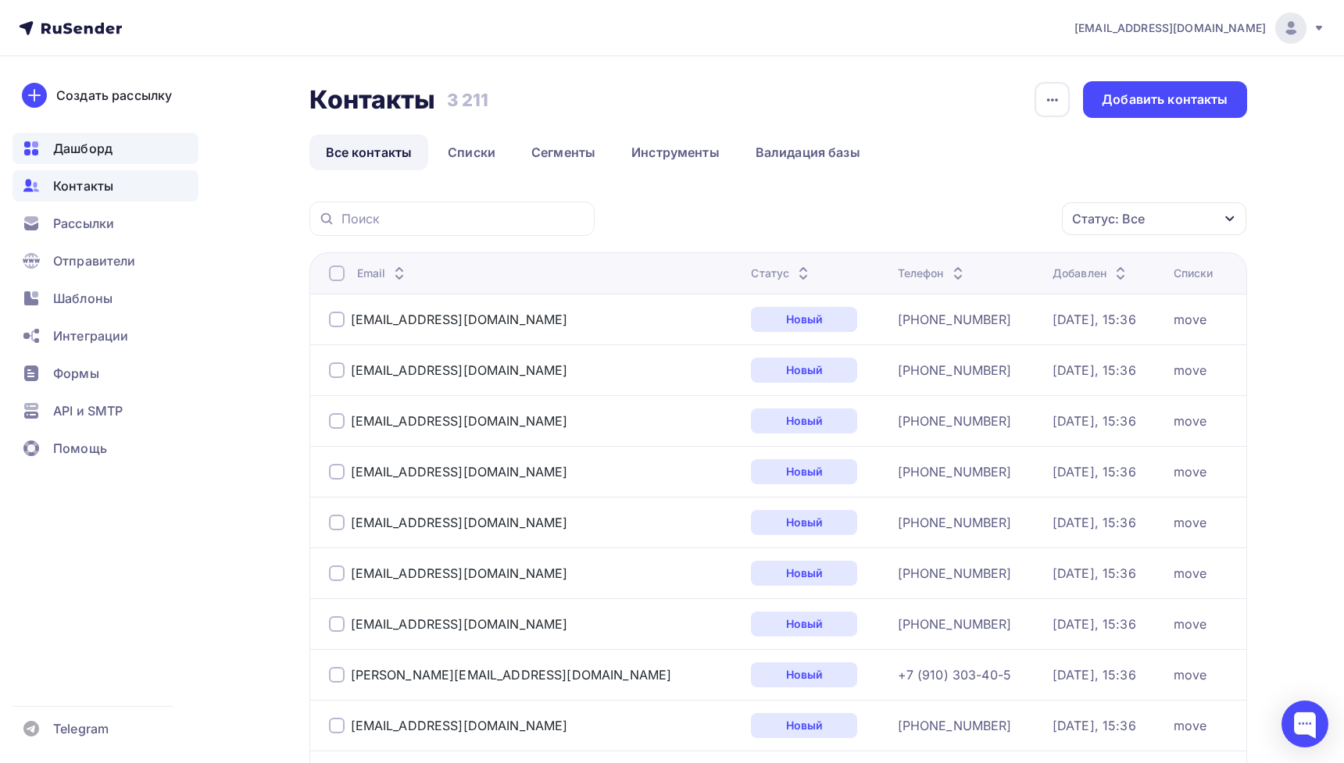
click at [110, 150] on span "Дашборд" at bounding box center [82, 148] width 59 height 19
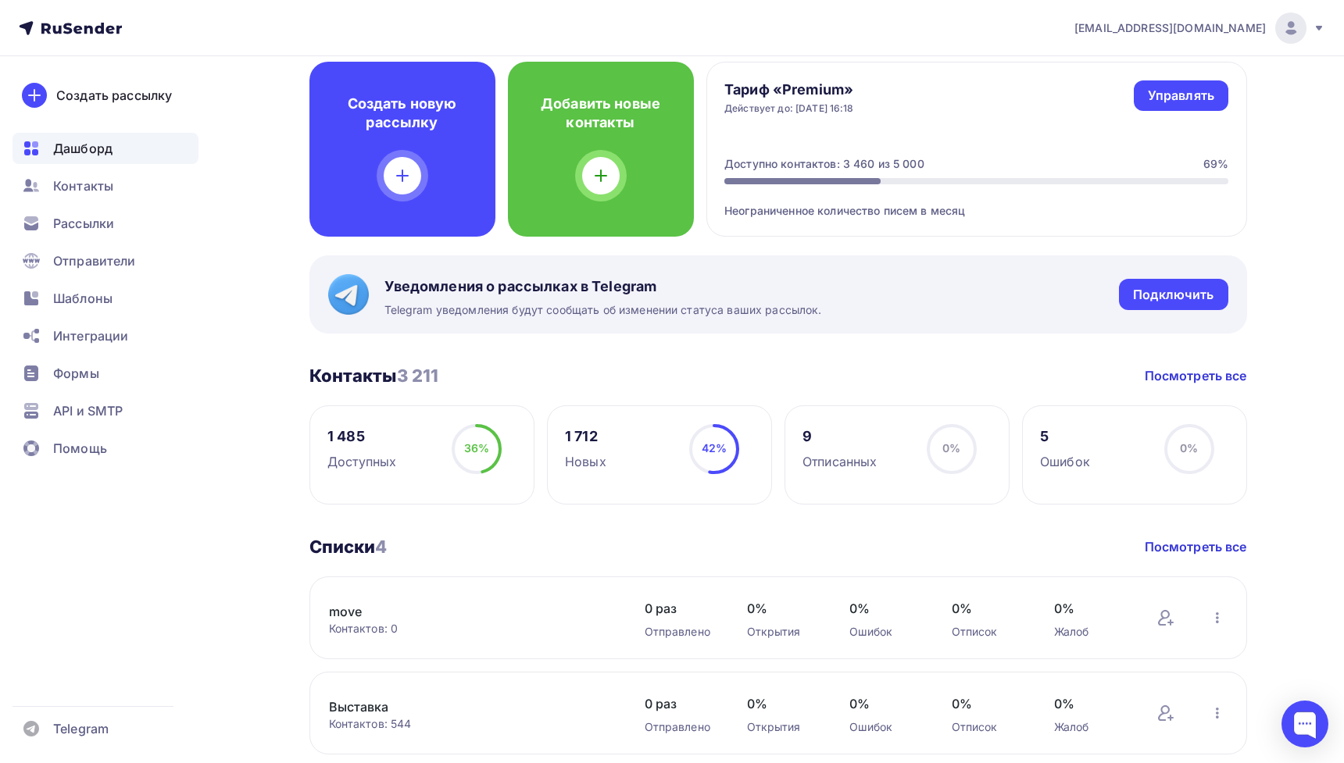
scroll to position [80, 0]
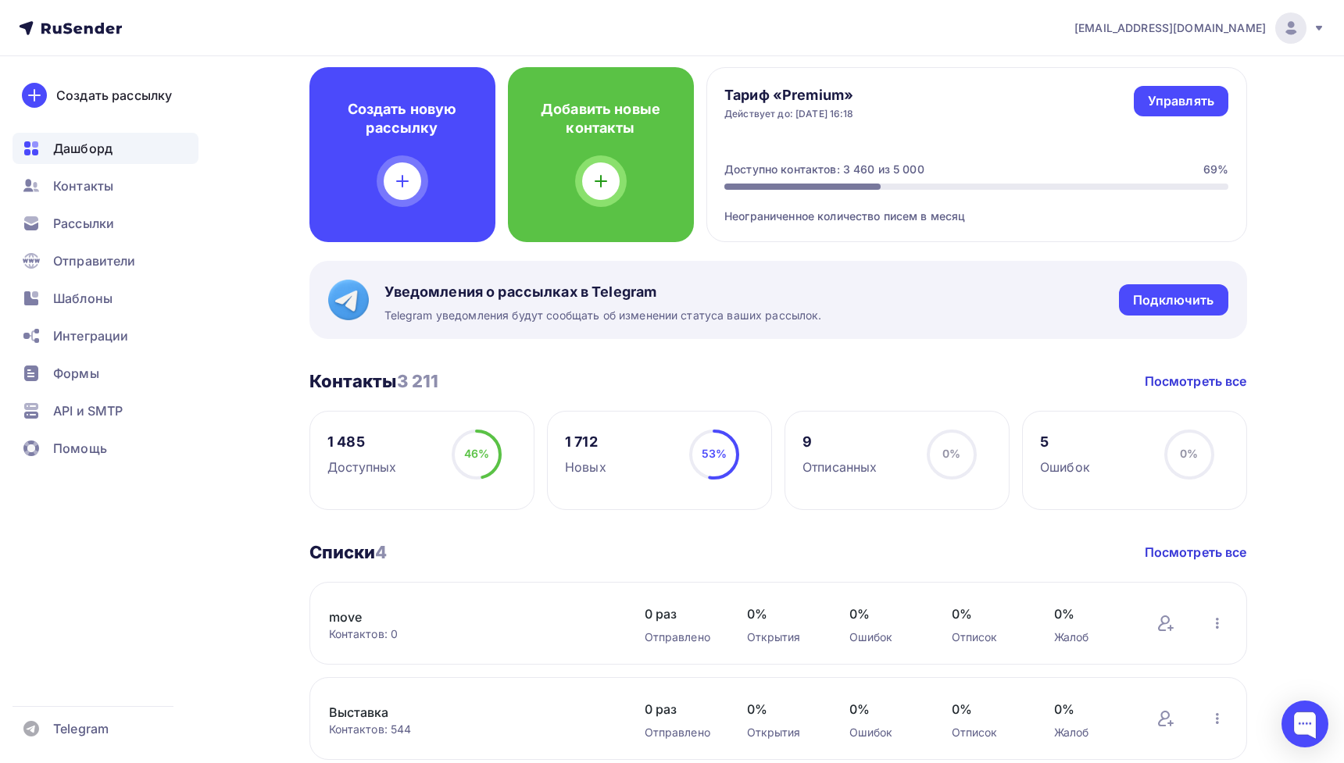
click at [102, 168] on ul "Дашборд Контакты Рассылки Отправители Шаблоны Интеграции Формы API и SMTP Помощь" at bounding box center [106, 303] width 186 height 340
click at [108, 195] on div "Контакты" at bounding box center [106, 185] width 186 height 31
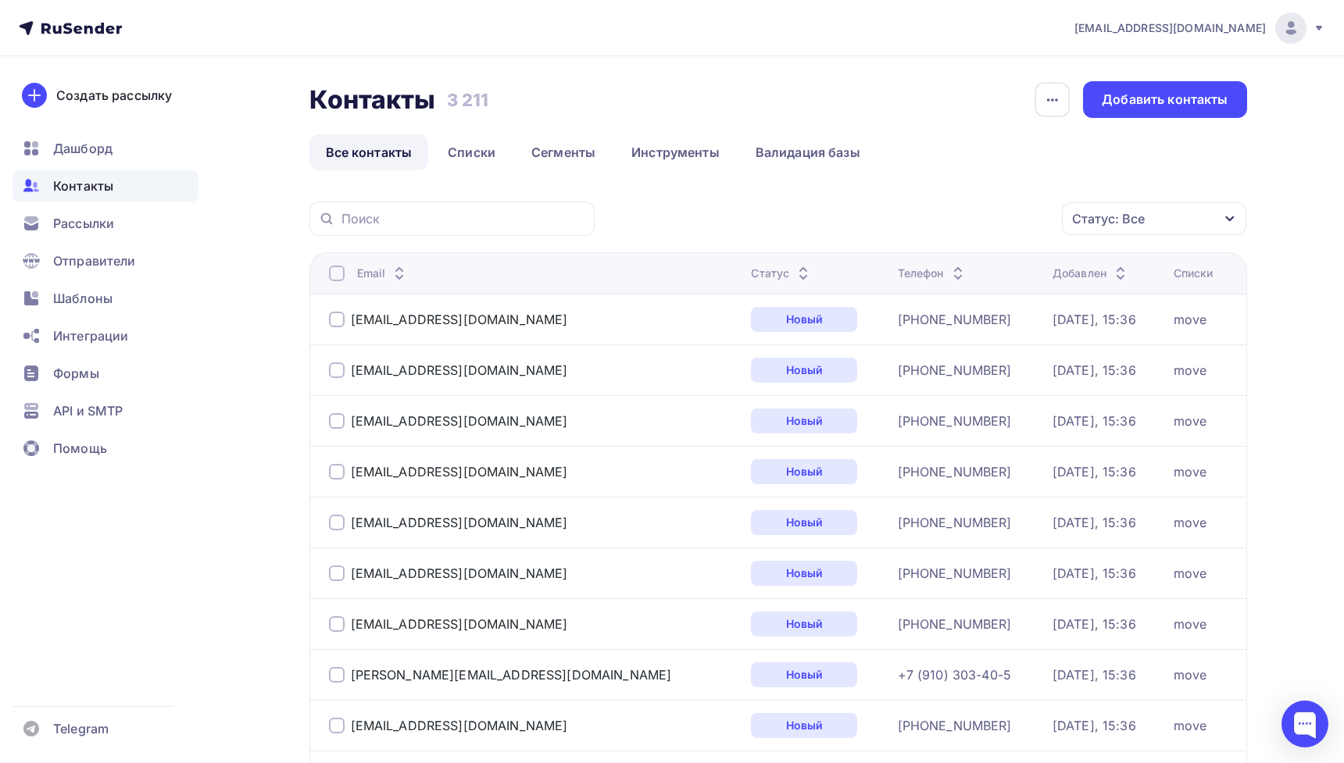
click at [129, 244] on ul "Дашборд Контакты Рассылки Отправители Шаблоны Интеграции Формы API и SMTP Помощь" at bounding box center [106, 303] width 186 height 340
click at [109, 300] on span "Шаблоны" at bounding box center [82, 298] width 59 height 19
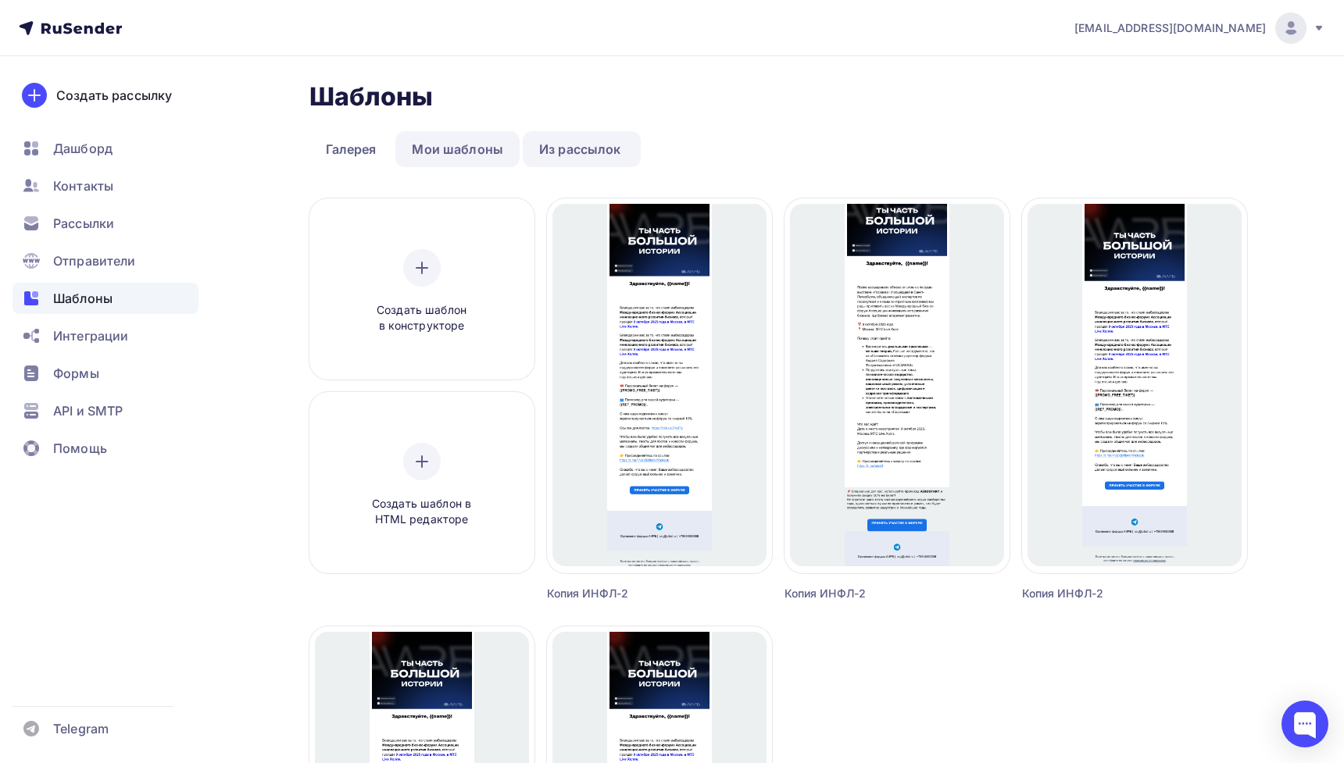
click at [455, 163] on link "Мои шаблоны" at bounding box center [457, 149] width 124 height 36
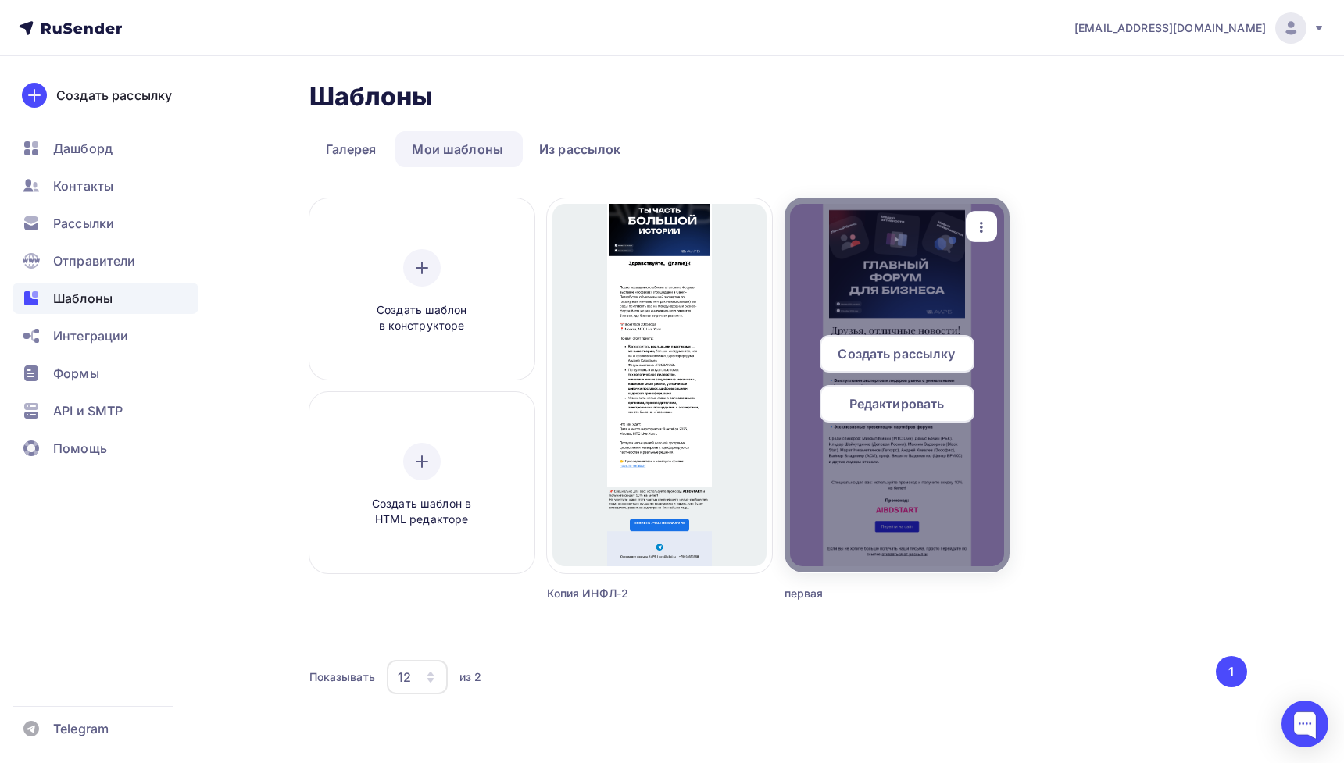
click at [878, 340] on div "Создать рассылку" at bounding box center [897, 354] width 155 height 38
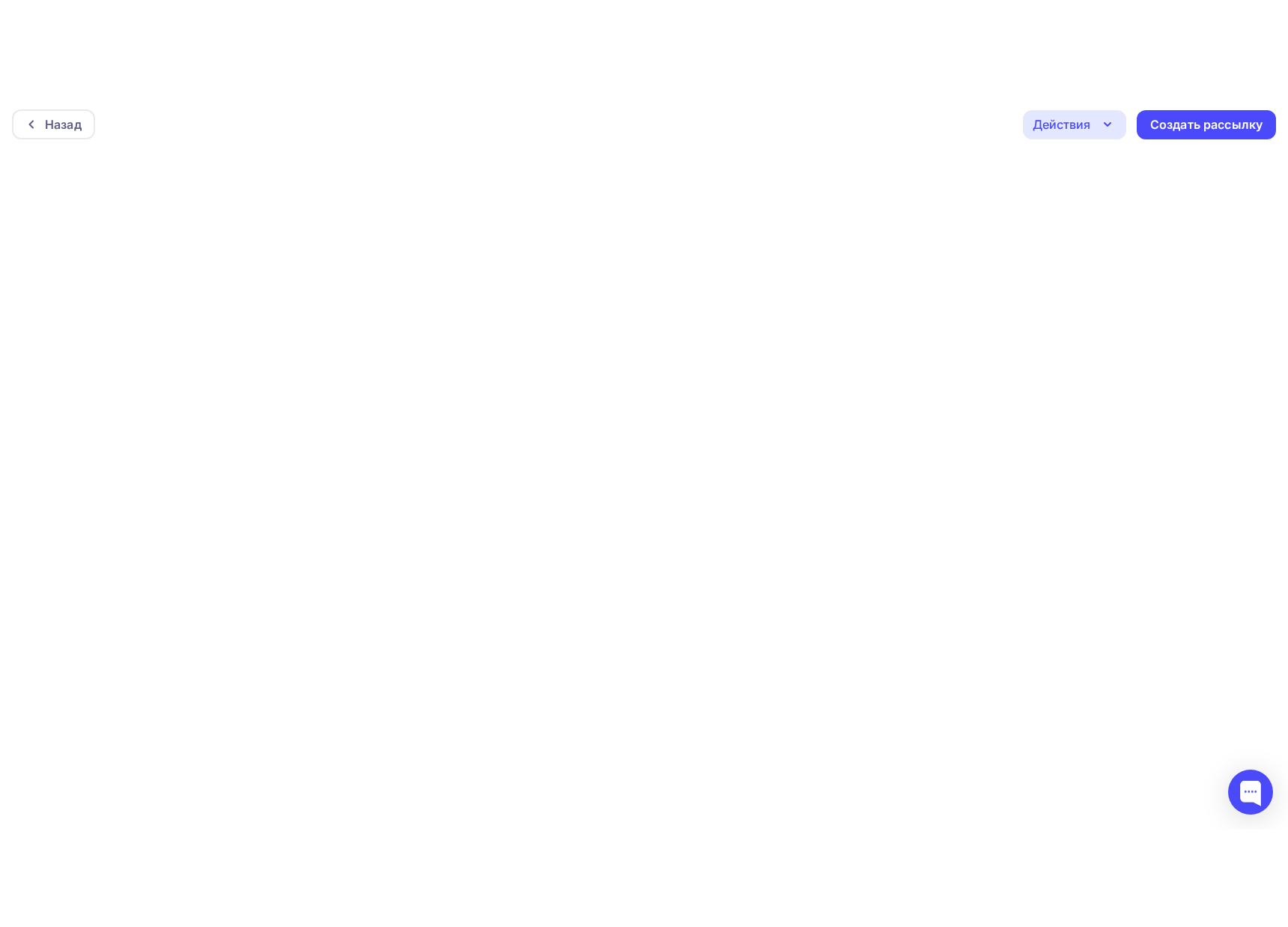
scroll to position [4, 0]
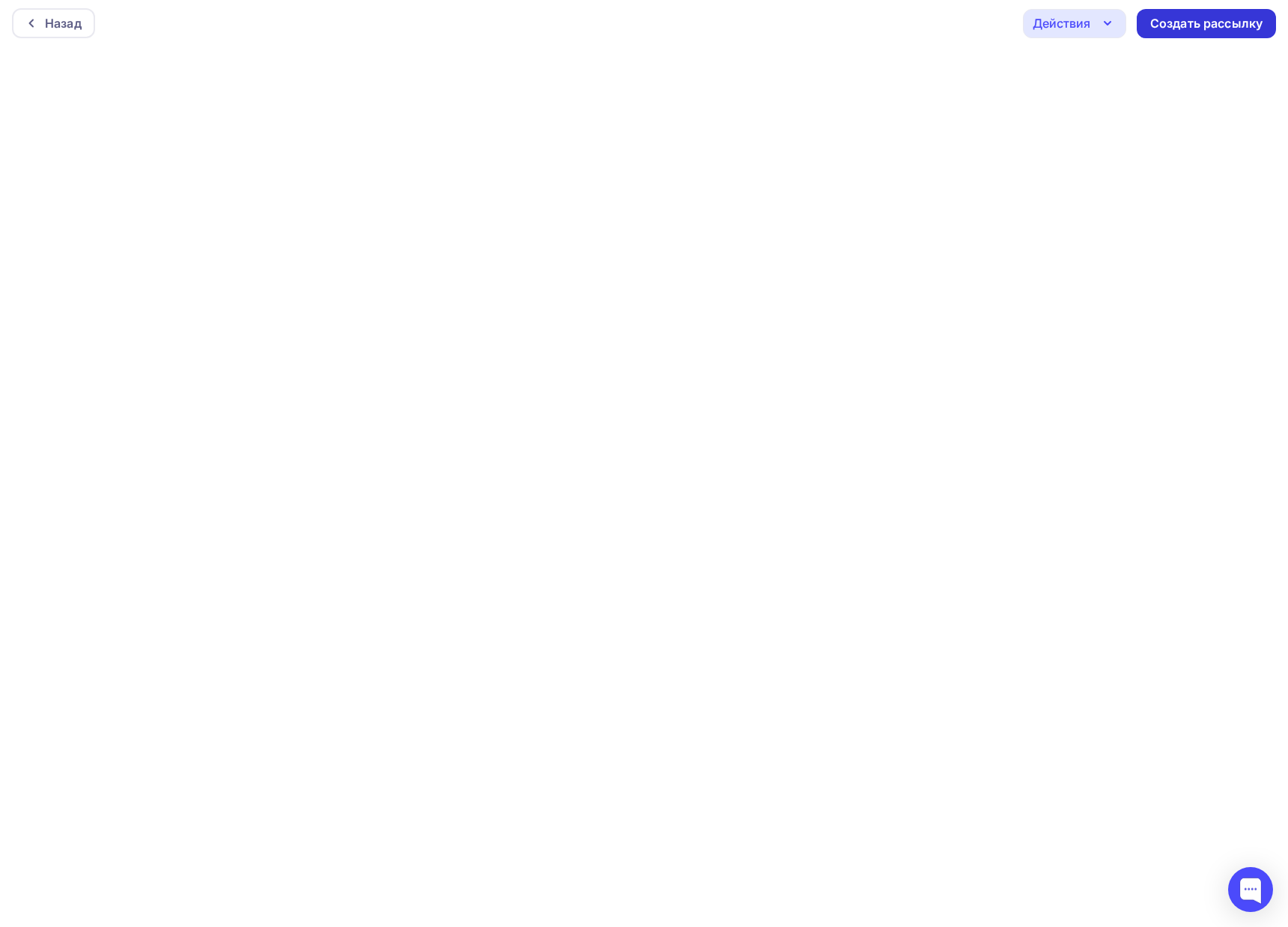
click at [1176, 15] on div "Создать рассылку" at bounding box center [1206, 24] width 112 height 17
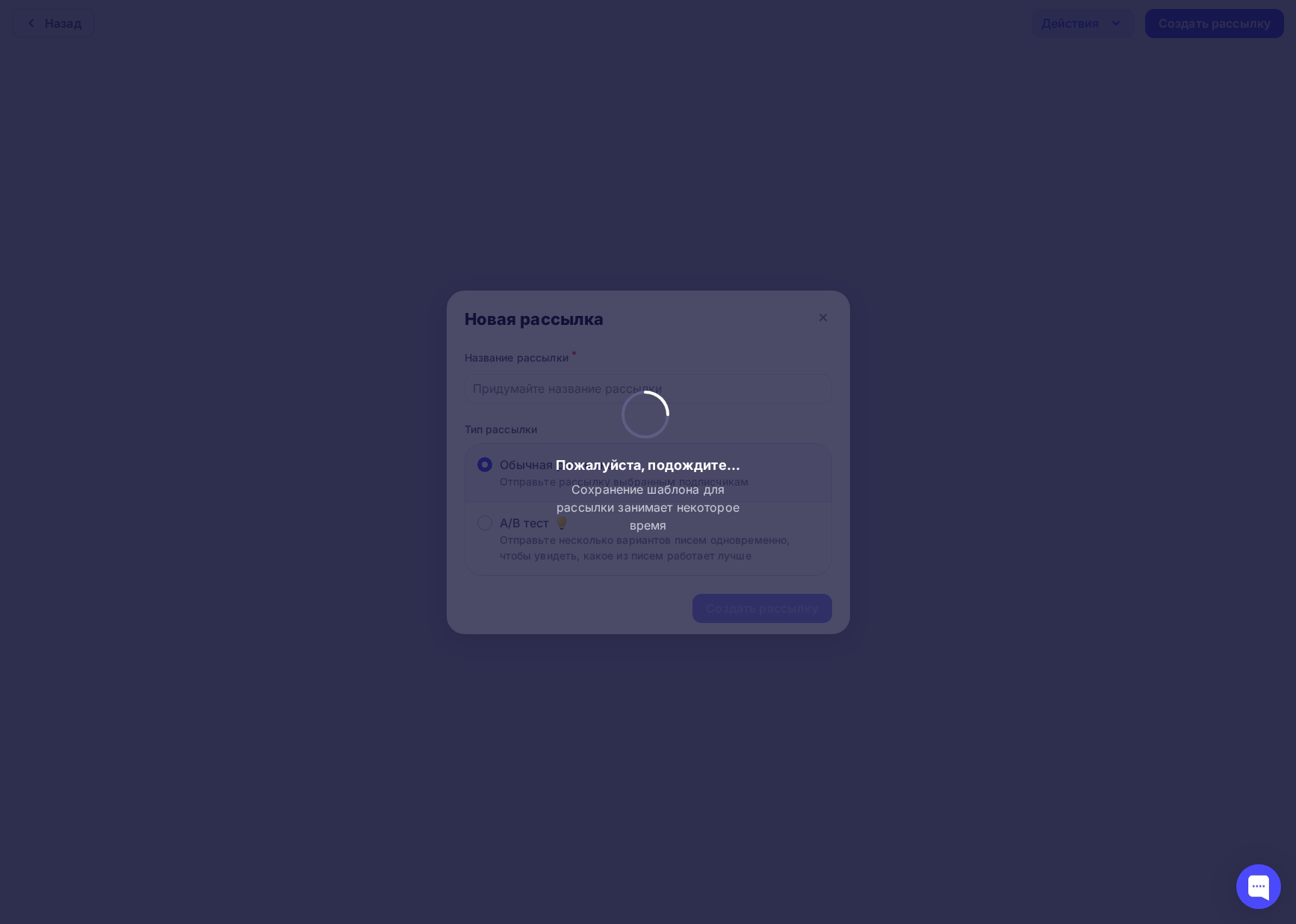
click at [593, 401] on div "Пожалуйста, подождите... Сохранение шаблона для рассылки занимает некоторое вре…" at bounding box center [648, 462] width 197 height 143
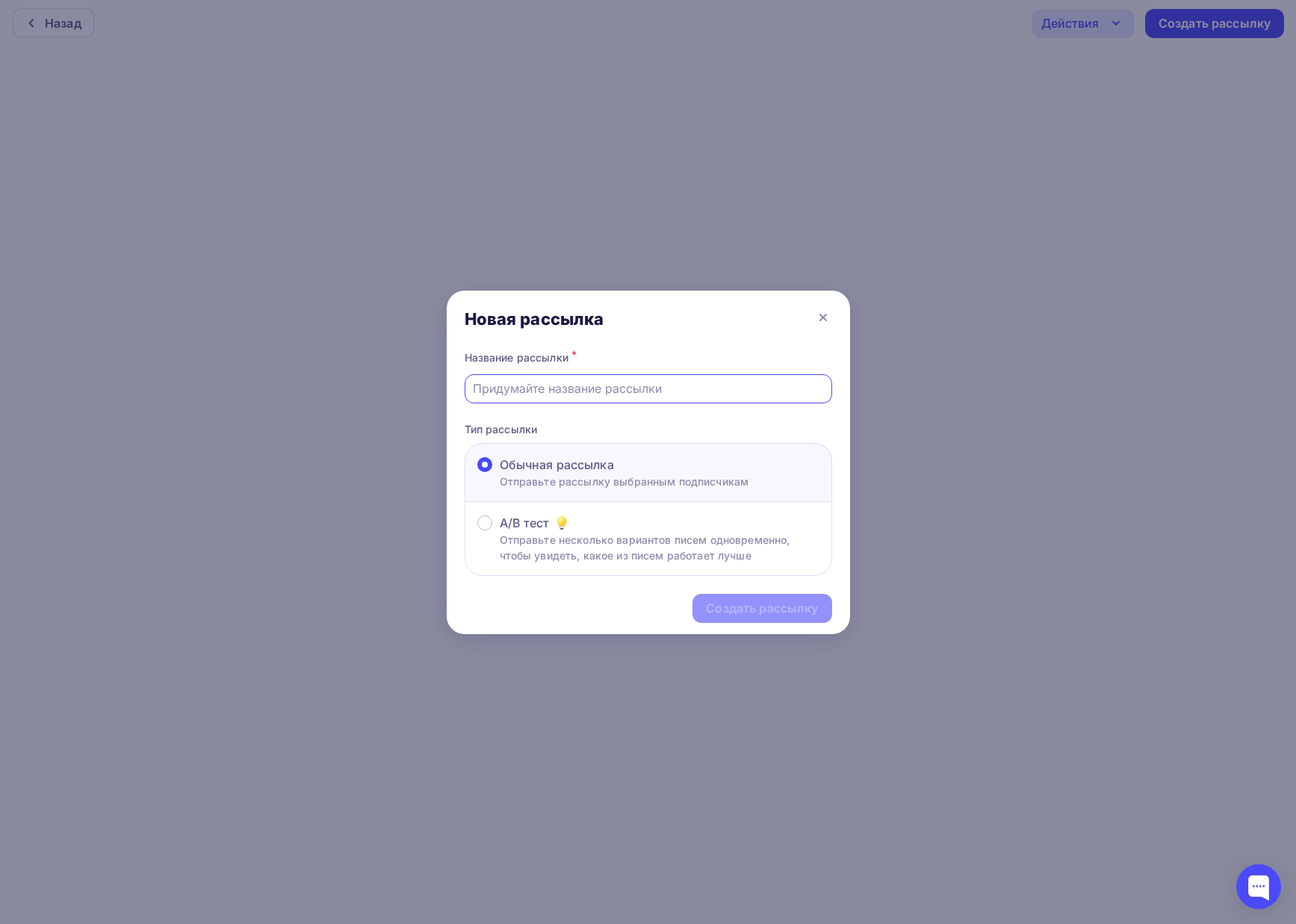
click at [594, 395] on input "text" at bounding box center [648, 388] width 350 height 18
type input "move"
click at [788, 597] on div "Создать рассылку" at bounding box center [761, 608] width 139 height 29
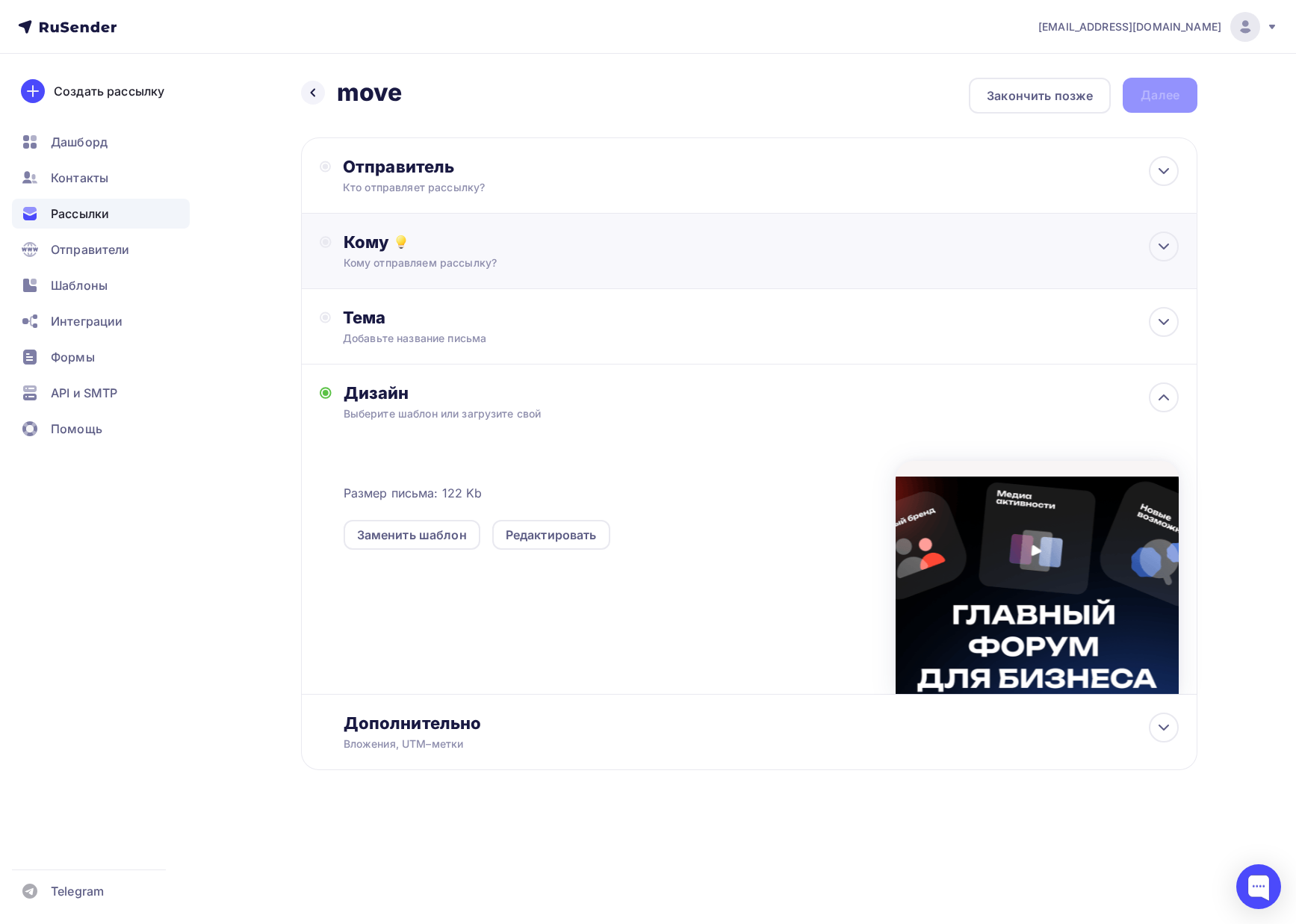
click at [609, 255] on div "Кому отправляем рассылку?" at bounding box center [719, 263] width 752 height 15
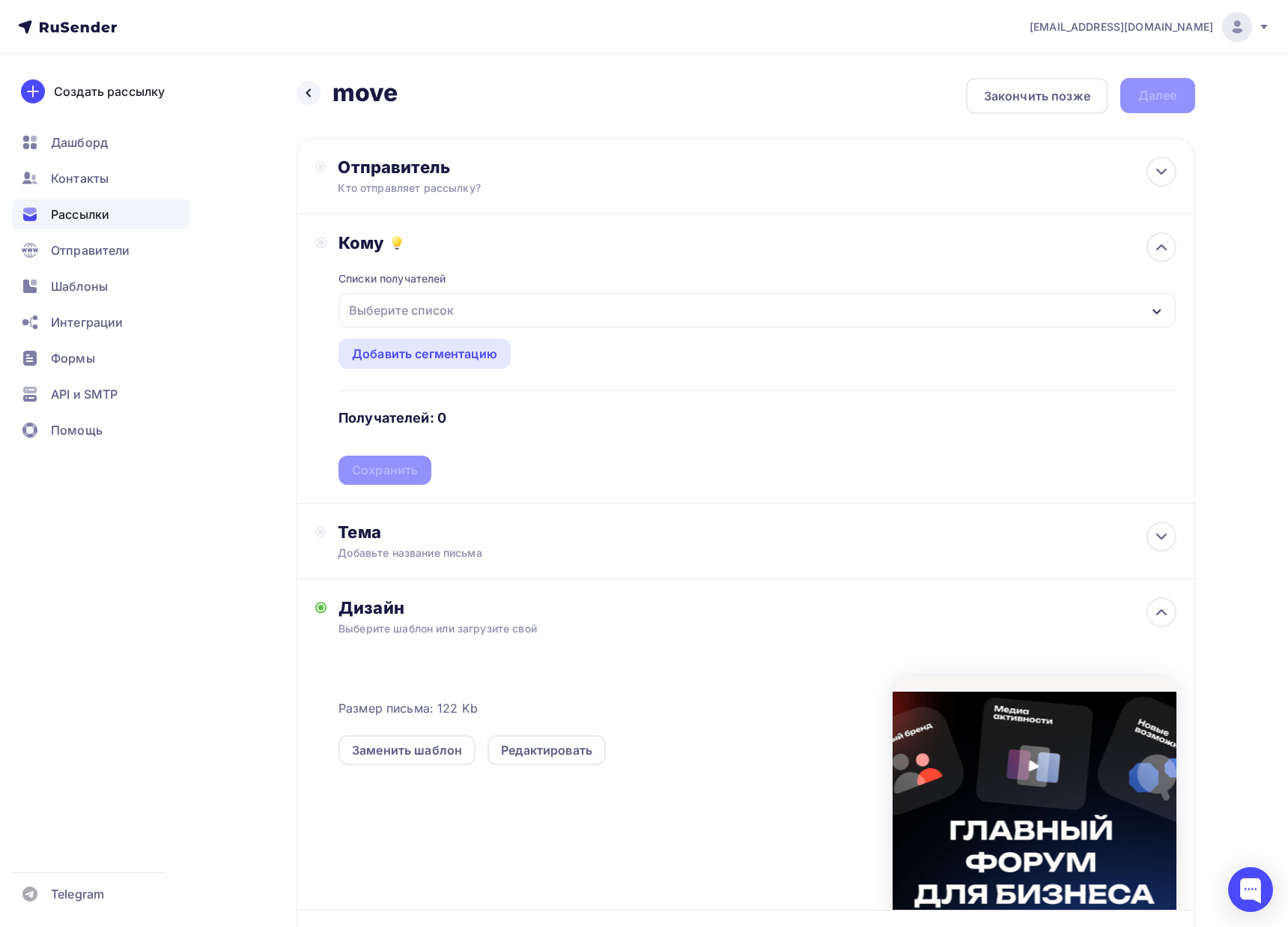
click at [449, 324] on div "Выберите список" at bounding box center [757, 311] width 836 height 35
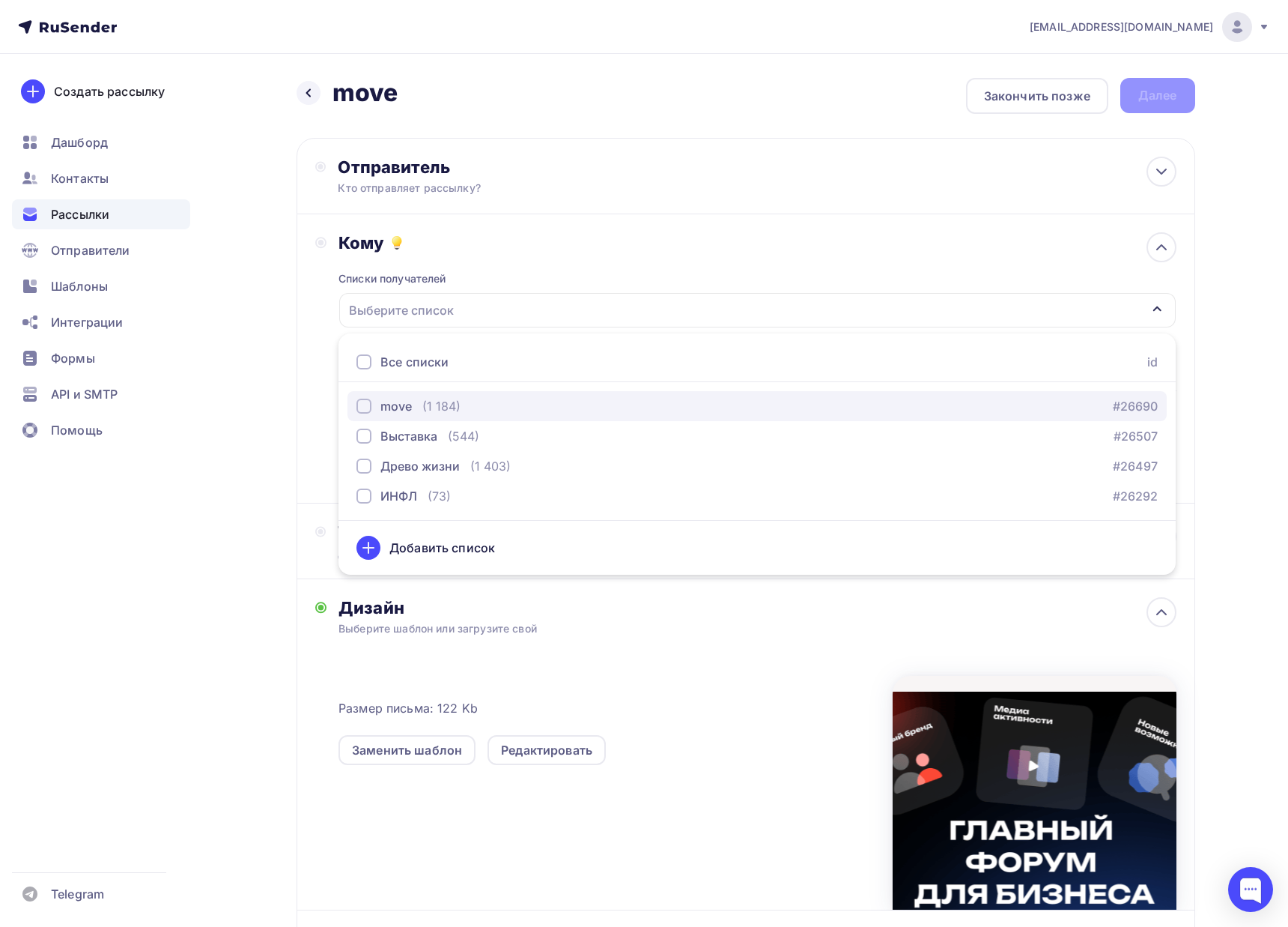
click at [436, 403] on div "(1 184)" at bounding box center [442, 406] width 38 height 18
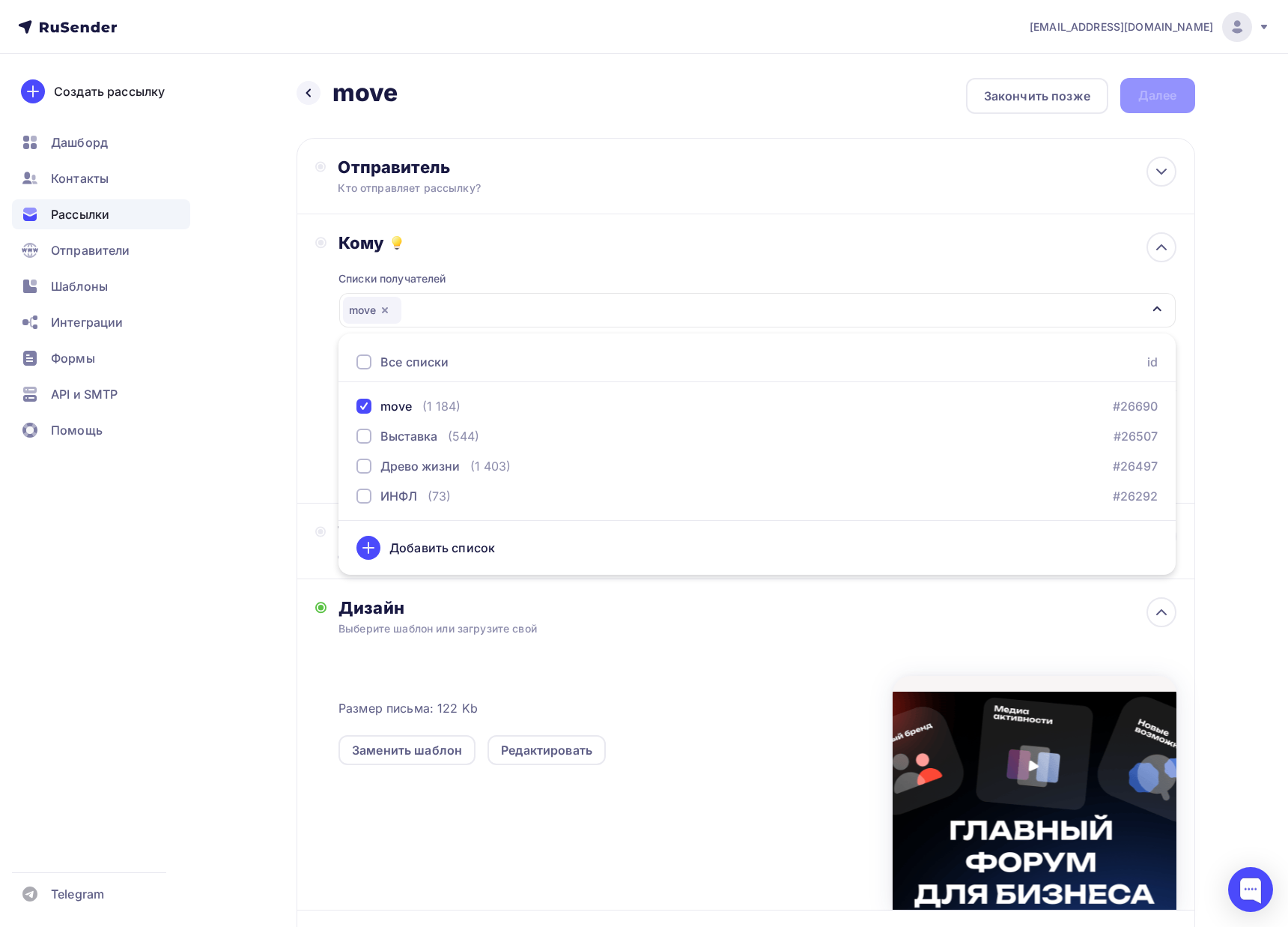
click at [476, 266] on div "Списки получателей move Все списки id move (1 184) #26690 Выставка (544) #26507…" at bounding box center [757, 368] width 838 height 231
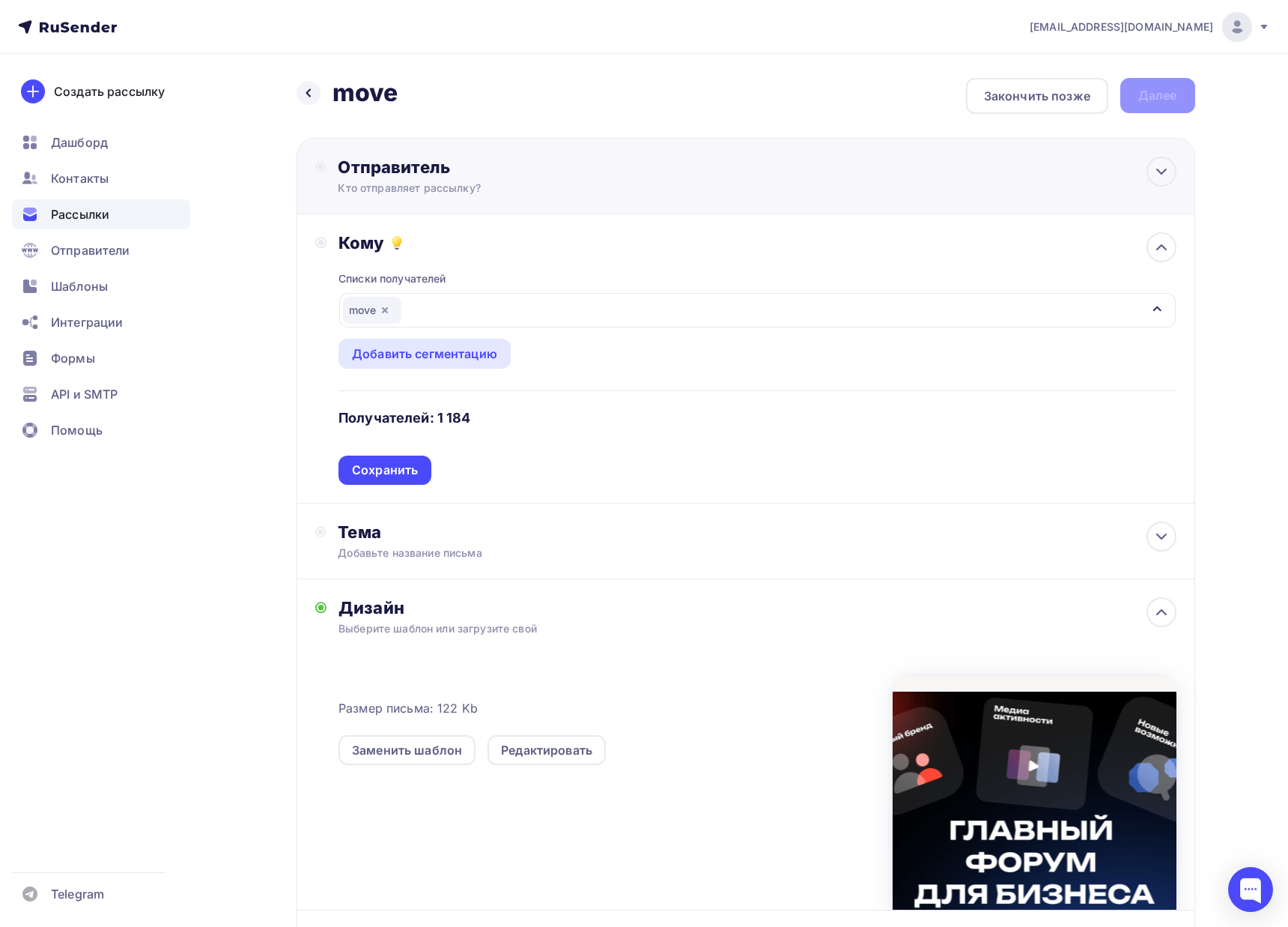
click at [395, 191] on div "Кто отправляет рассылку?" at bounding box center [483, 188] width 292 height 15
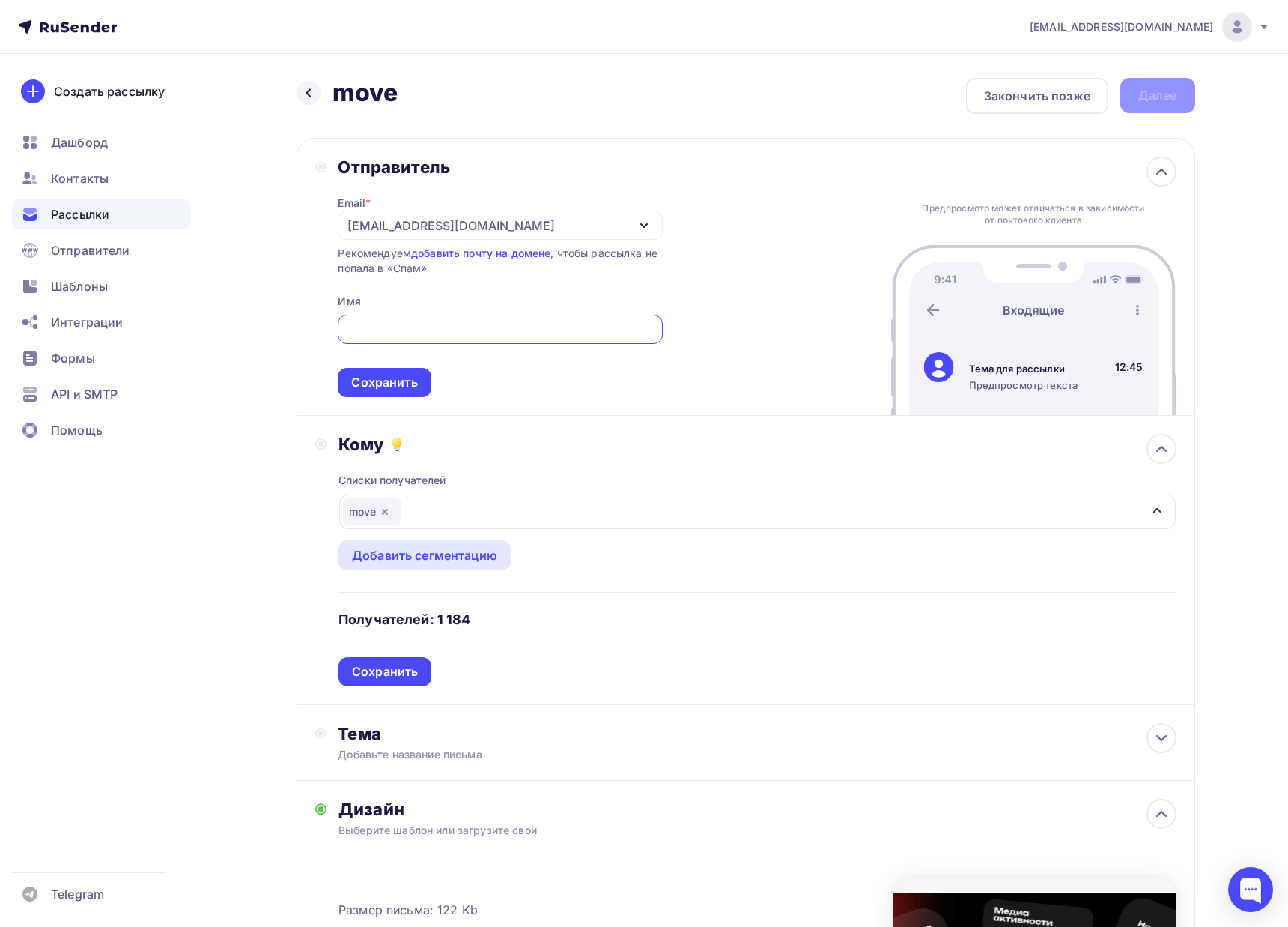
click at [384, 322] on input "text" at bounding box center [500, 329] width 307 height 18
type input "J"
type input "О"
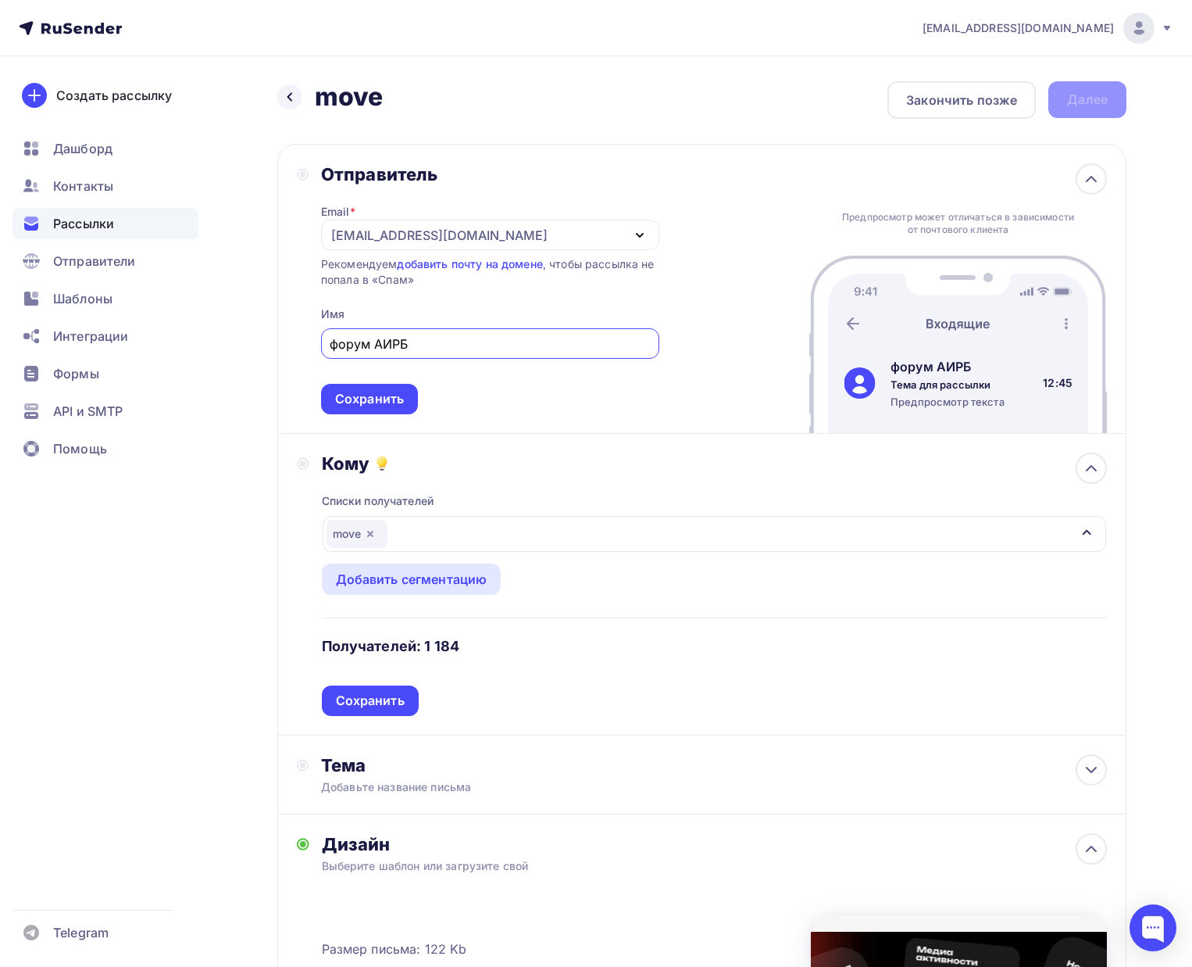
click at [338, 340] on input "форум АИРБ" at bounding box center [490, 343] width 320 height 19
type input "Форум АИРБ"
click at [355, 384] on div "Сохранить" at bounding box center [369, 399] width 97 height 30
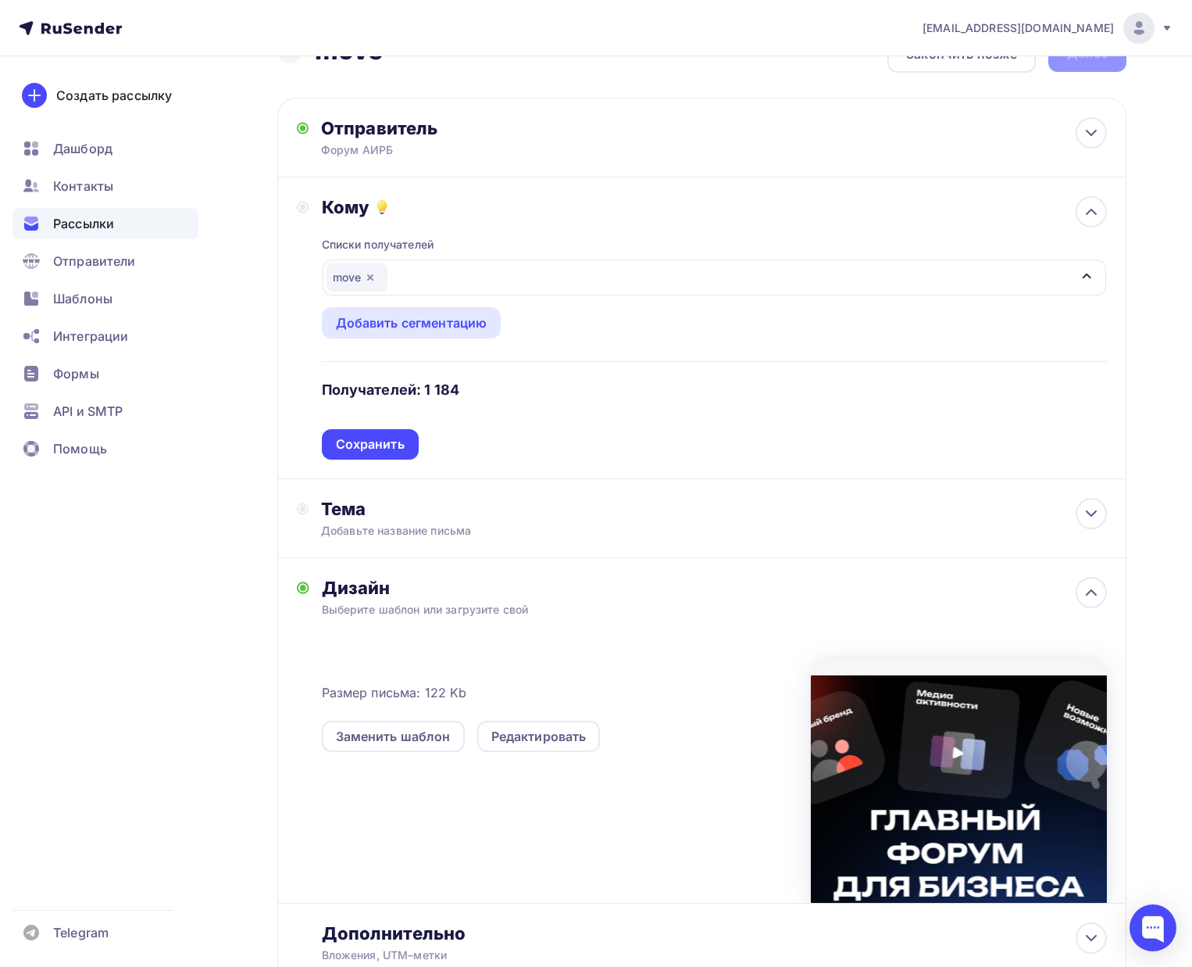
scroll to position [47, 0]
click at [380, 527] on div "Добавьте название письма" at bounding box center [460, 530] width 278 height 16
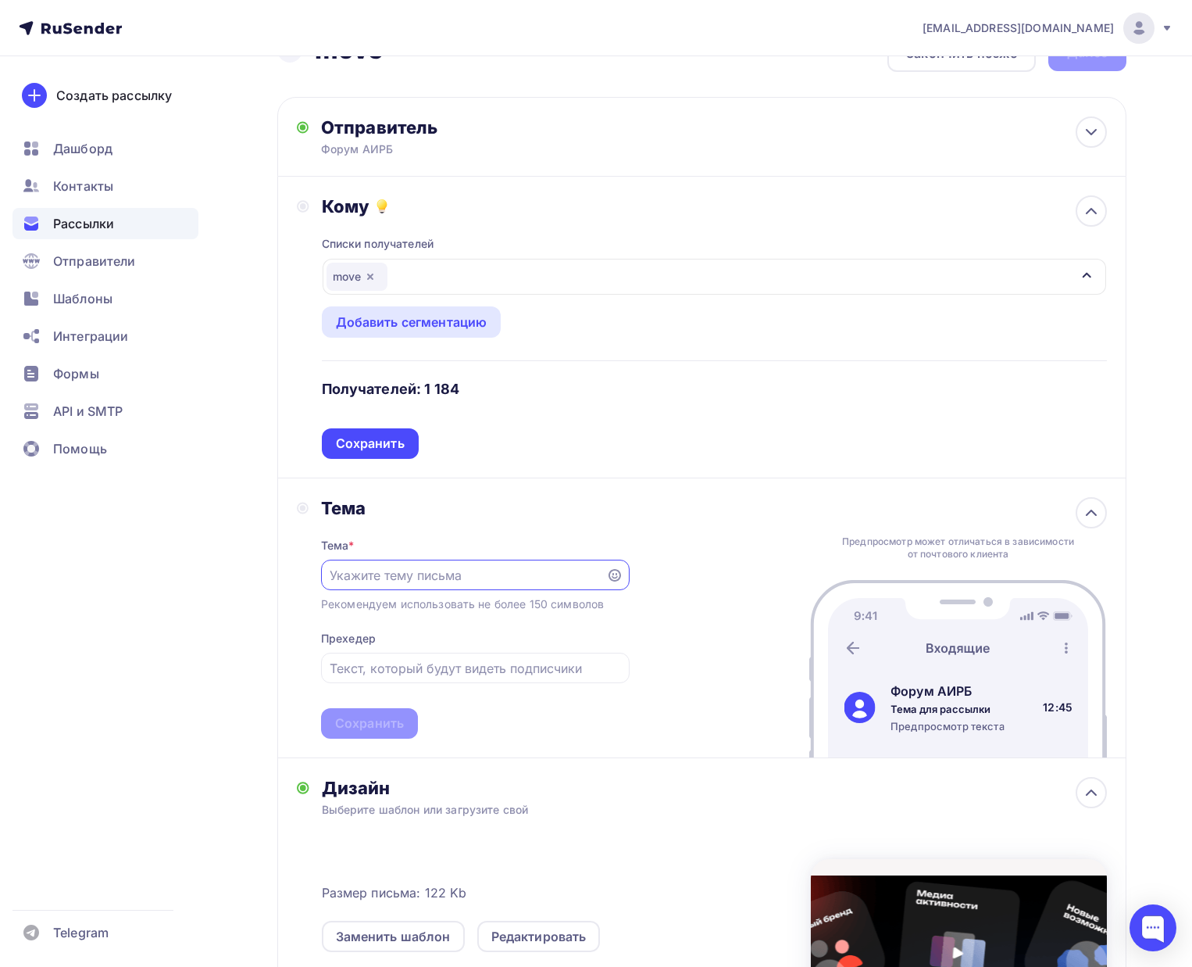
scroll to position [0, 0]
paste input "Новые горизонты"
paste input "— приглашаем на форум АИРБ"
type input "Новые горизонты — приглашаем на форум АИРБ"
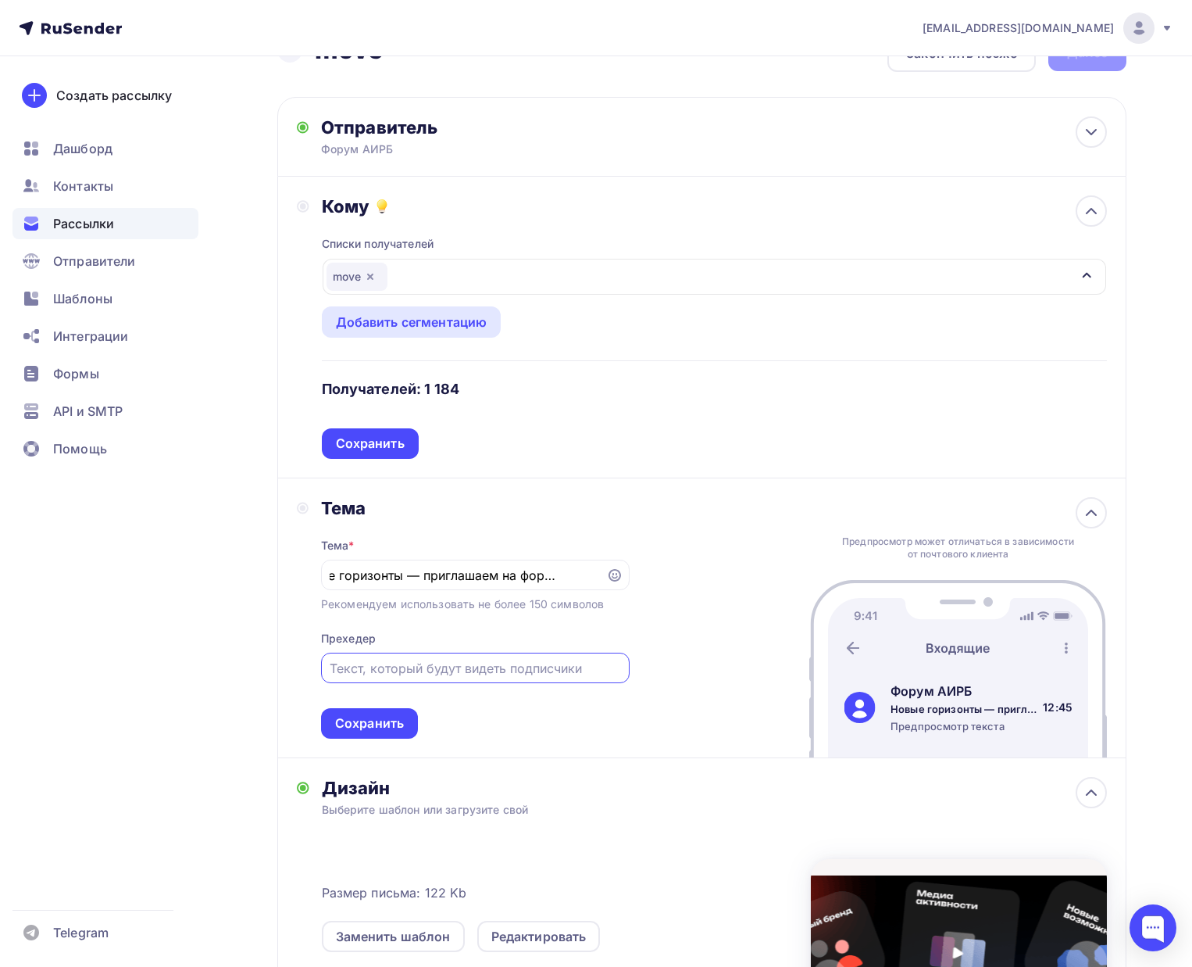
scroll to position [0, 0]
click at [474, 668] on input "text" at bounding box center [475, 668] width 291 height 19
paste input "Вдохновитесь реальными практиками — меньше теории, больше инструментов"
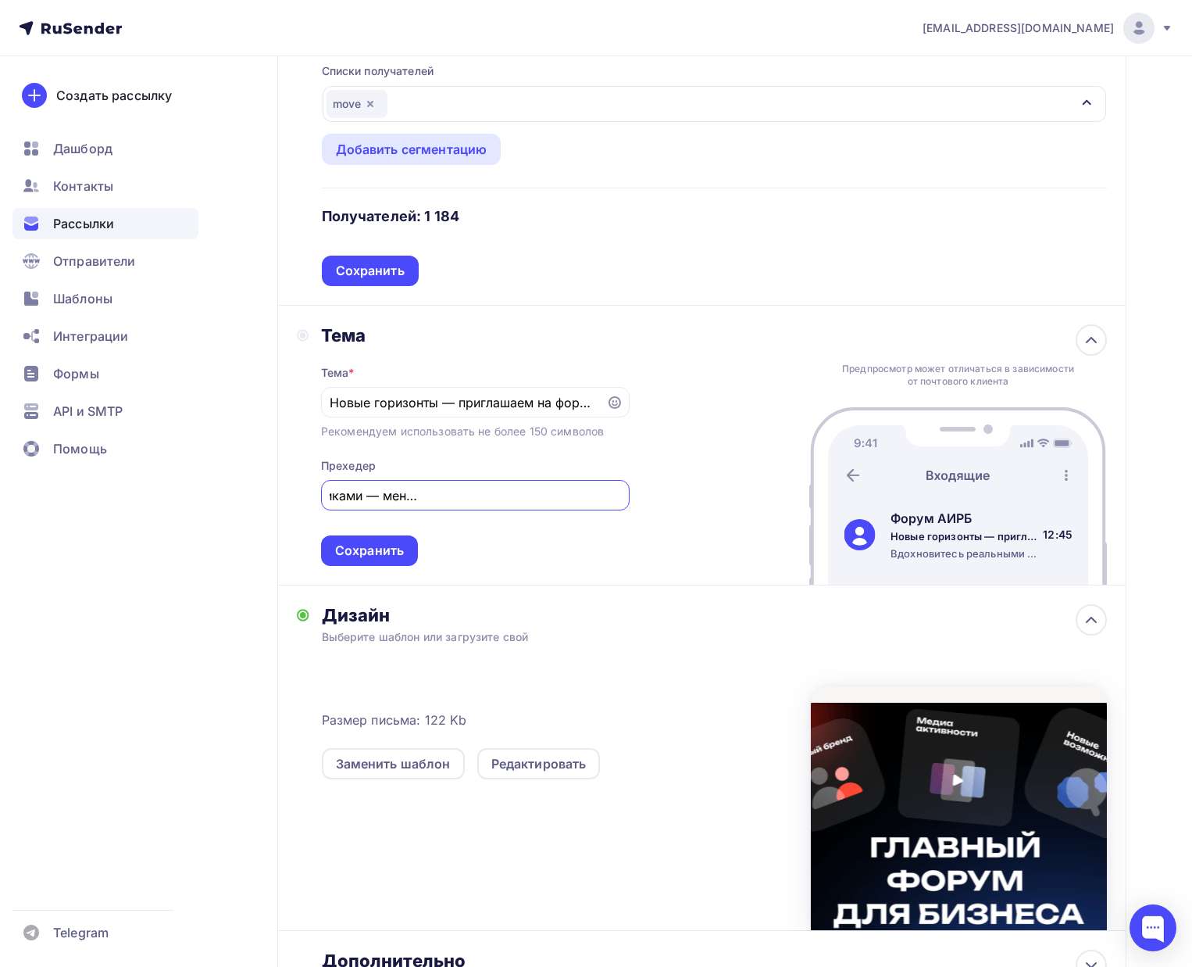
scroll to position [225, 0]
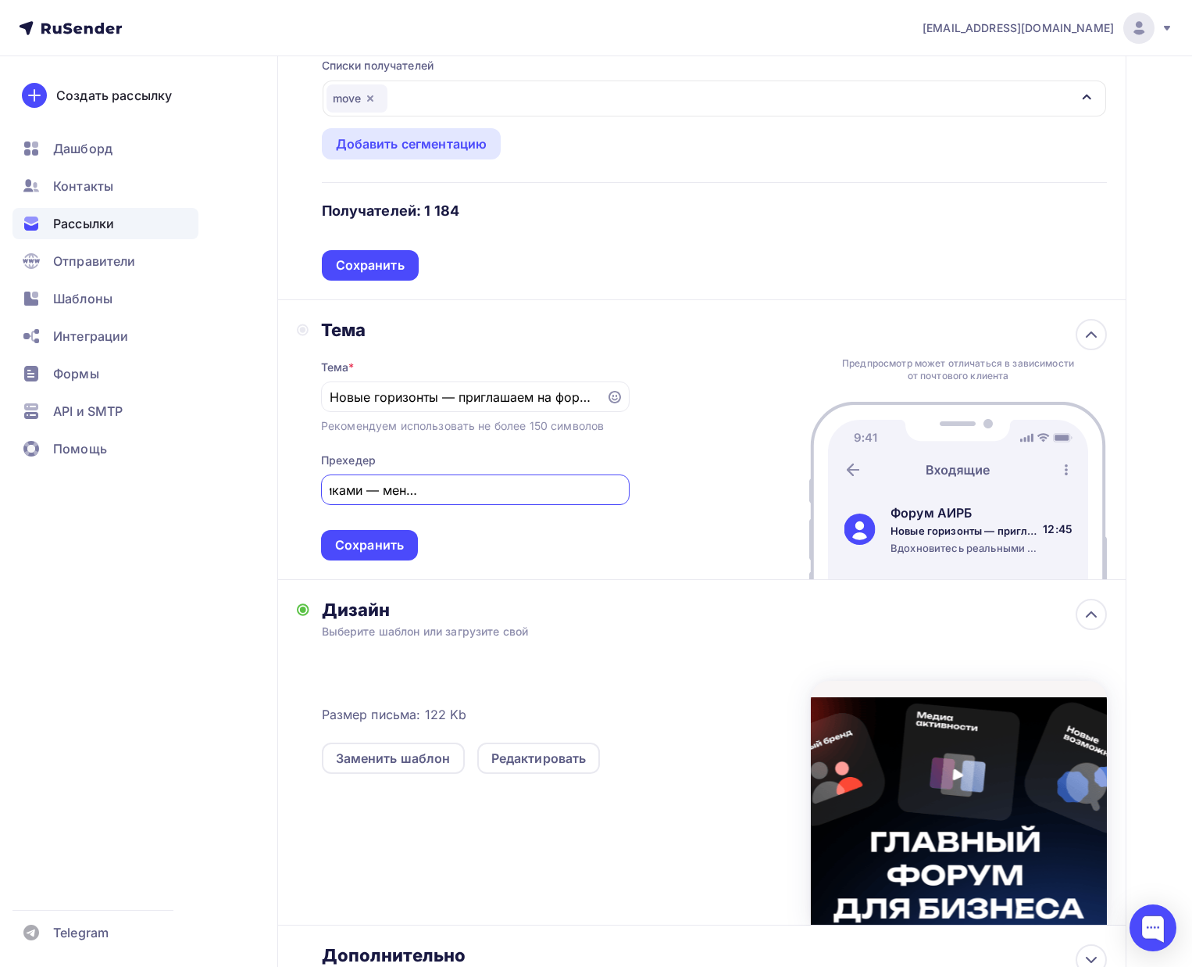
type input "Вдохновитесь реальными практиками — меньше теории, больше инструментов"
click at [381, 568] on div "Тема Тема * Новые горизонты — приглашаем на форум АИРБ Рекомендуем использовать…" at bounding box center [701, 440] width 849 height 280
click at [376, 552] on div "Сохранить" at bounding box center [369, 545] width 69 height 18
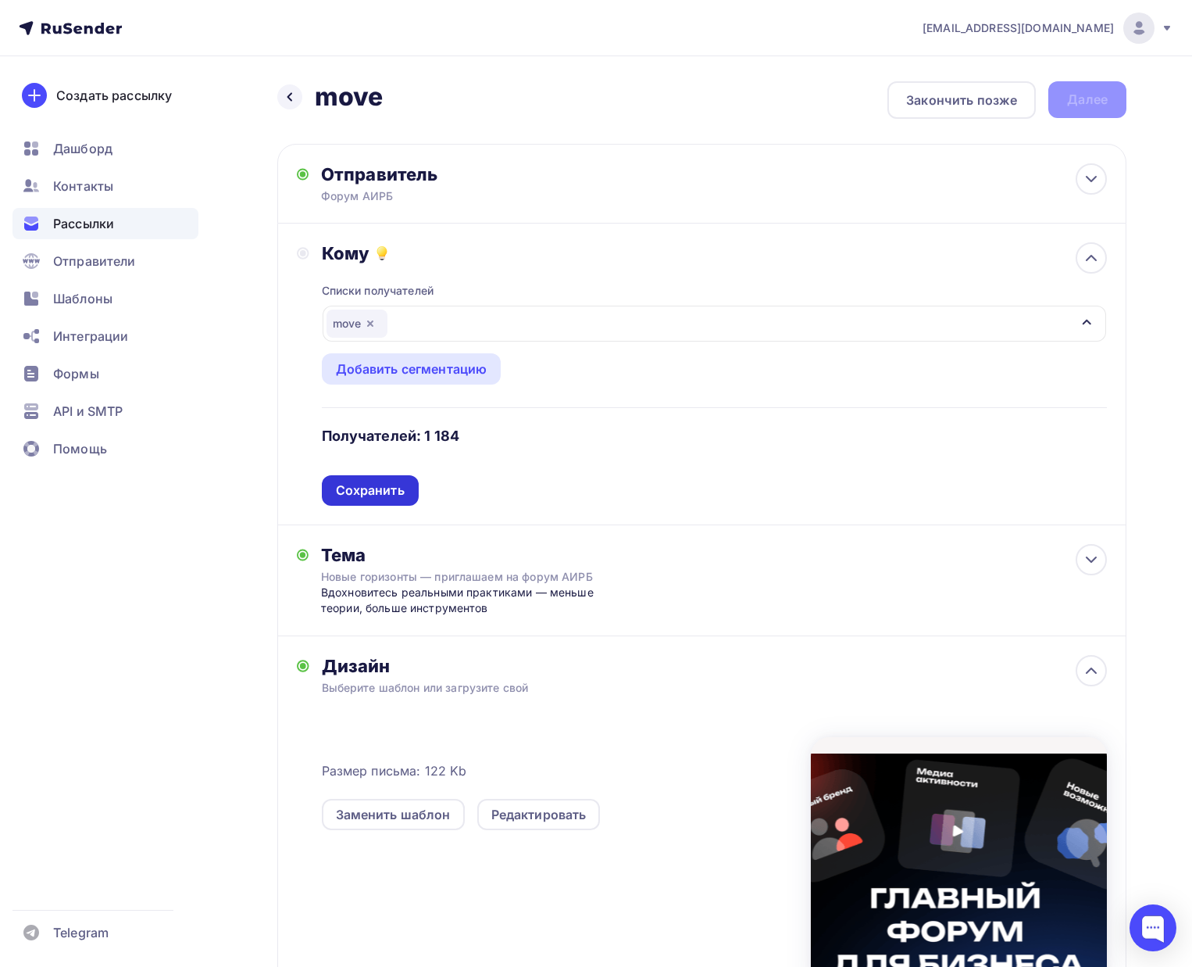
click at [380, 497] on div "Сохранить" at bounding box center [370, 490] width 69 height 18
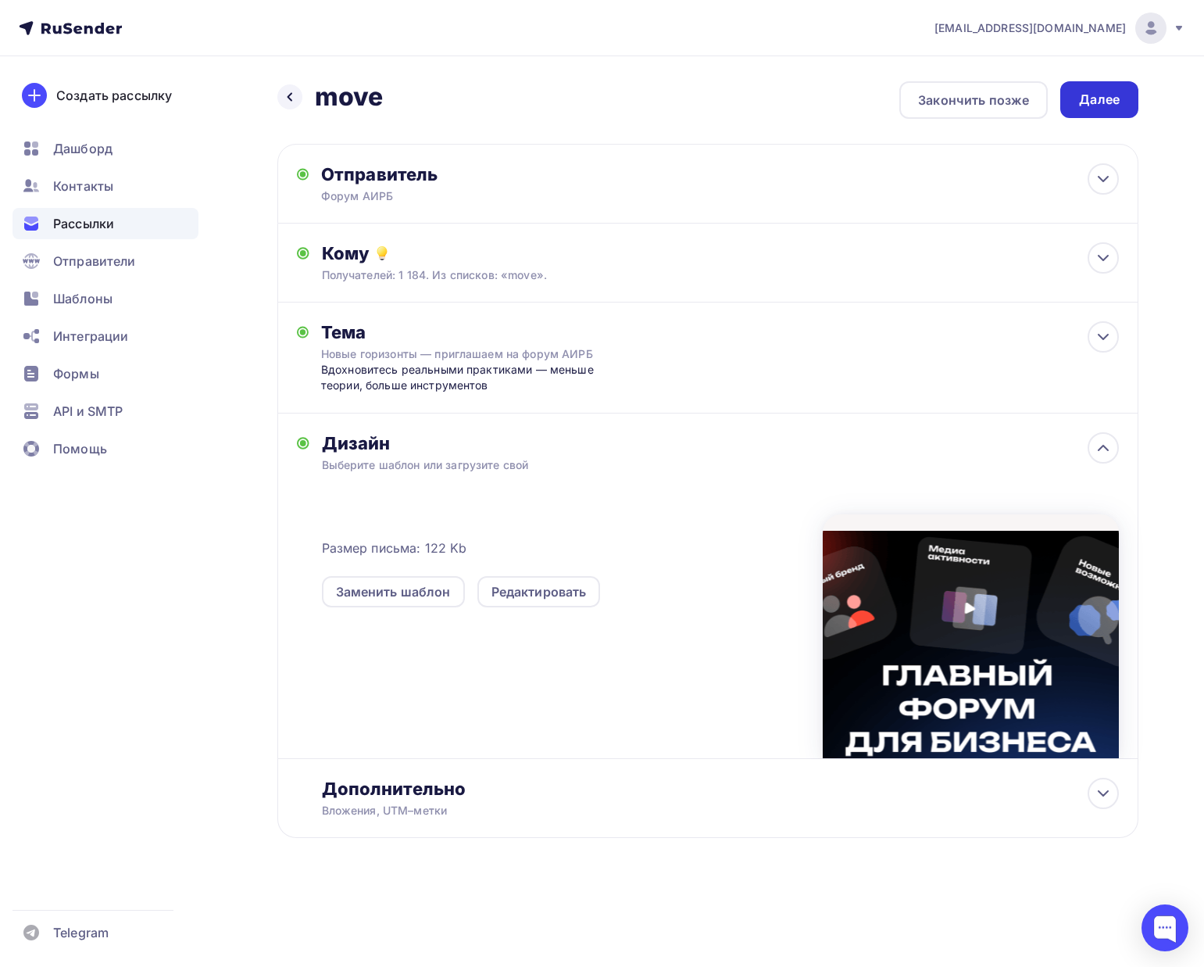
click at [1078, 114] on div "Далее" at bounding box center [1099, 99] width 78 height 37
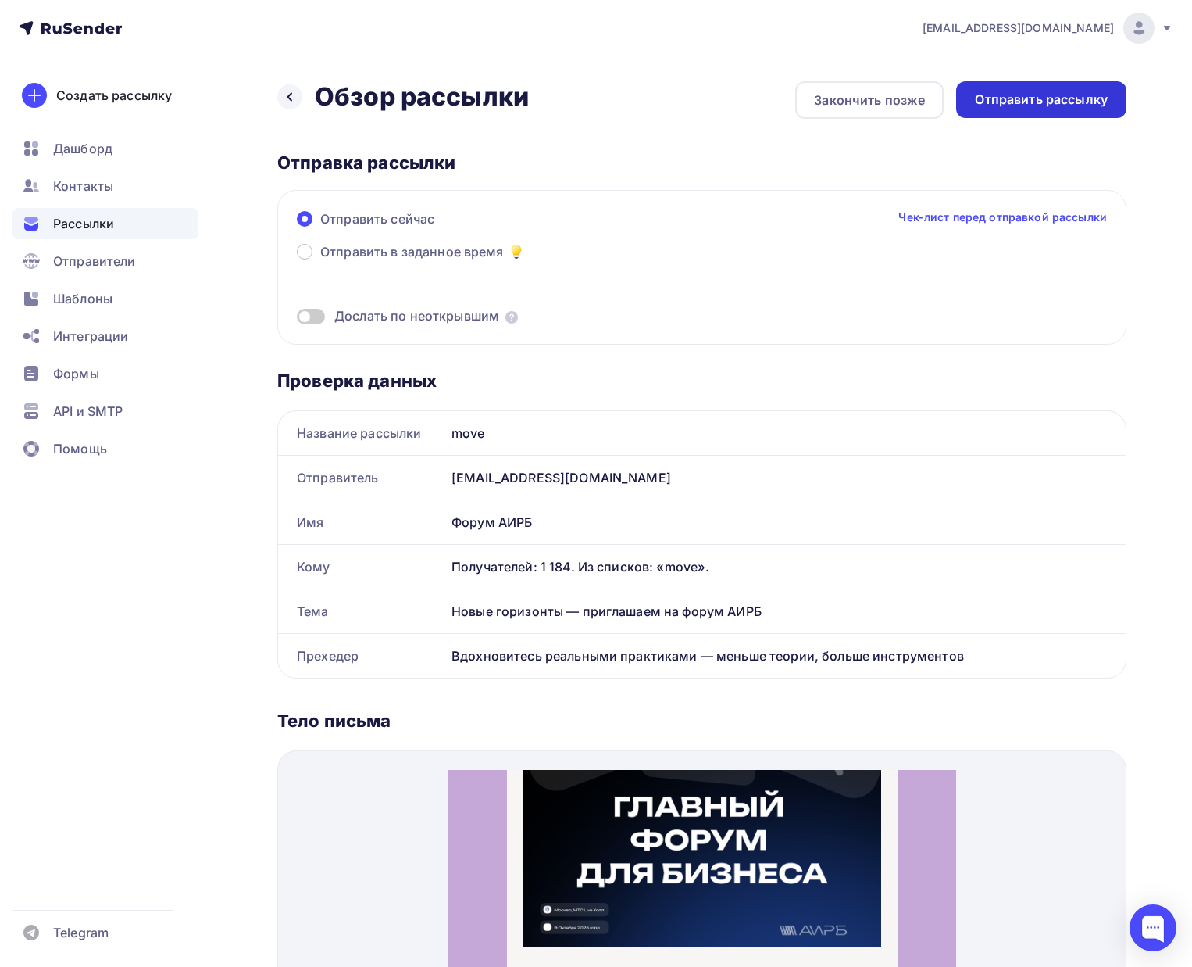
click at [1112, 99] on div "Отправить рассылку" at bounding box center [1041, 99] width 170 height 37
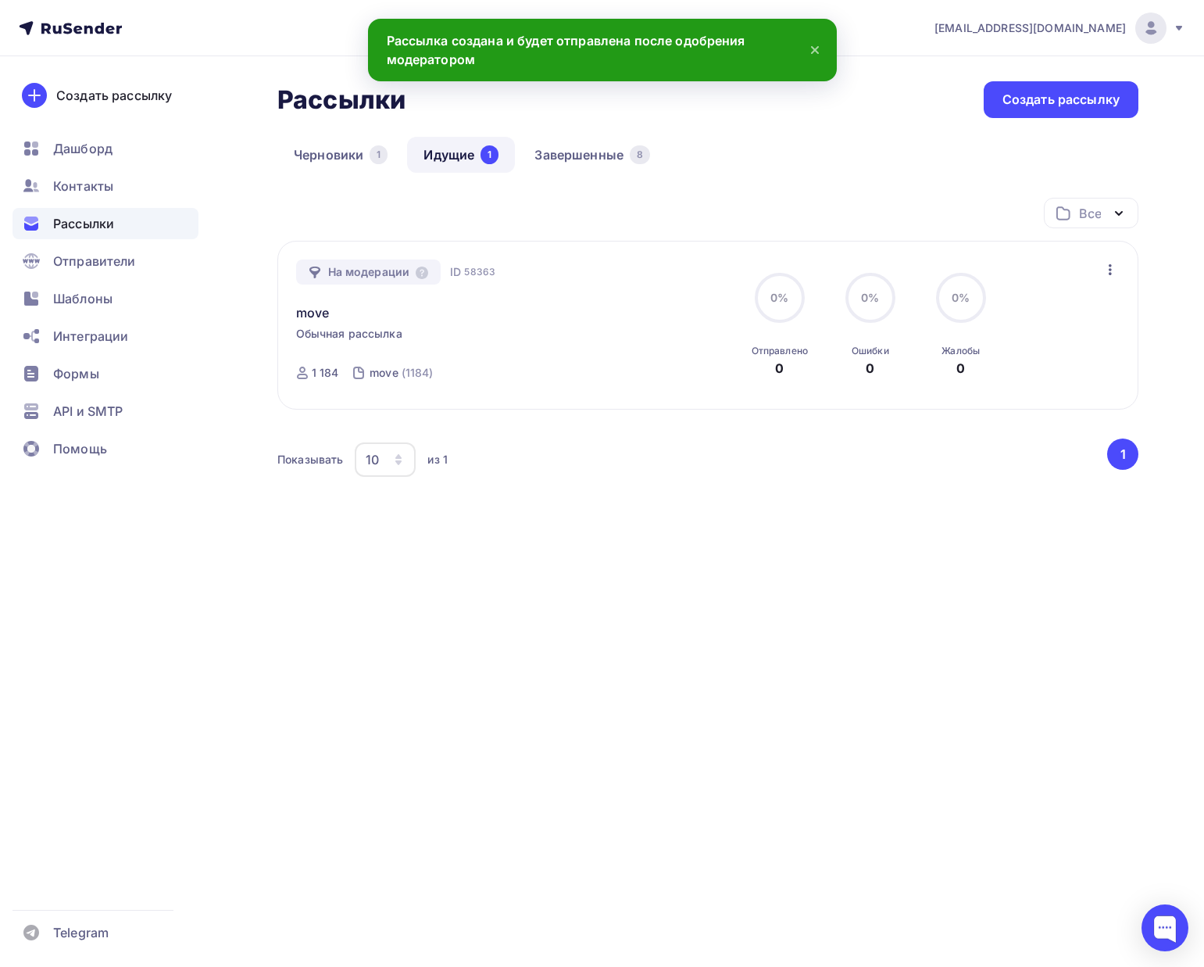
click at [816, 52] on icon at bounding box center [815, 50] width 6 height 6
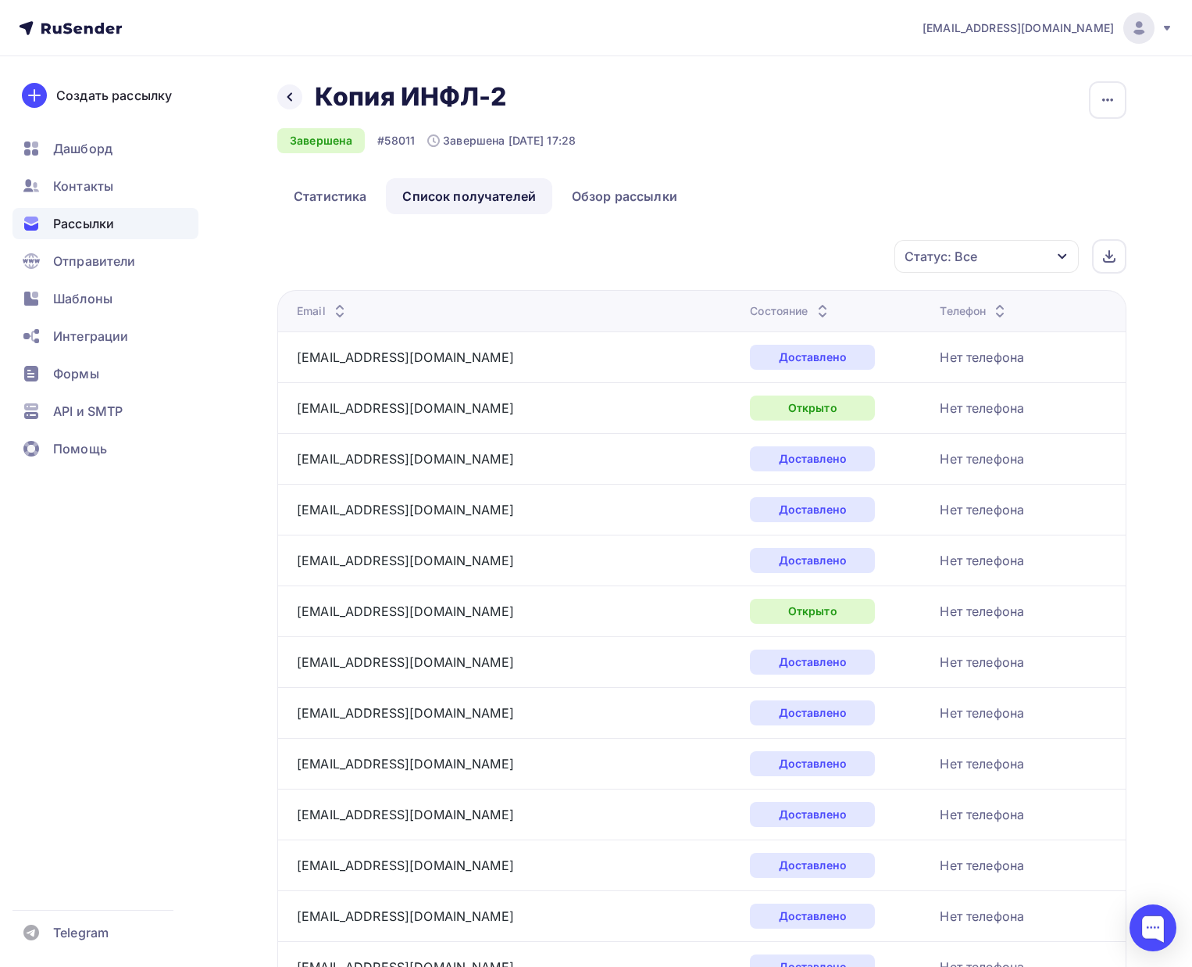
click at [124, 218] on div "Рассылки" at bounding box center [106, 223] width 186 height 31
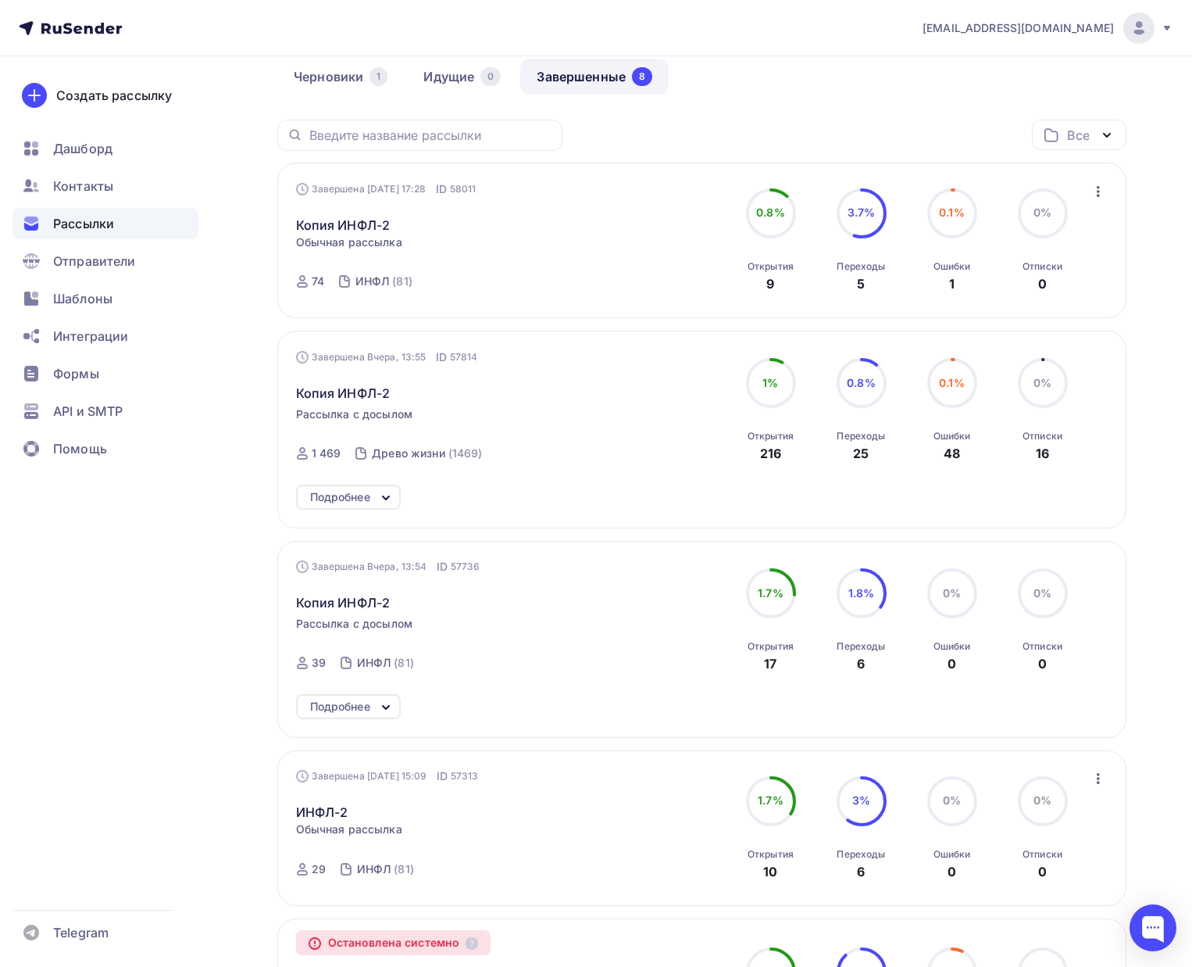
scroll to position [95, 0]
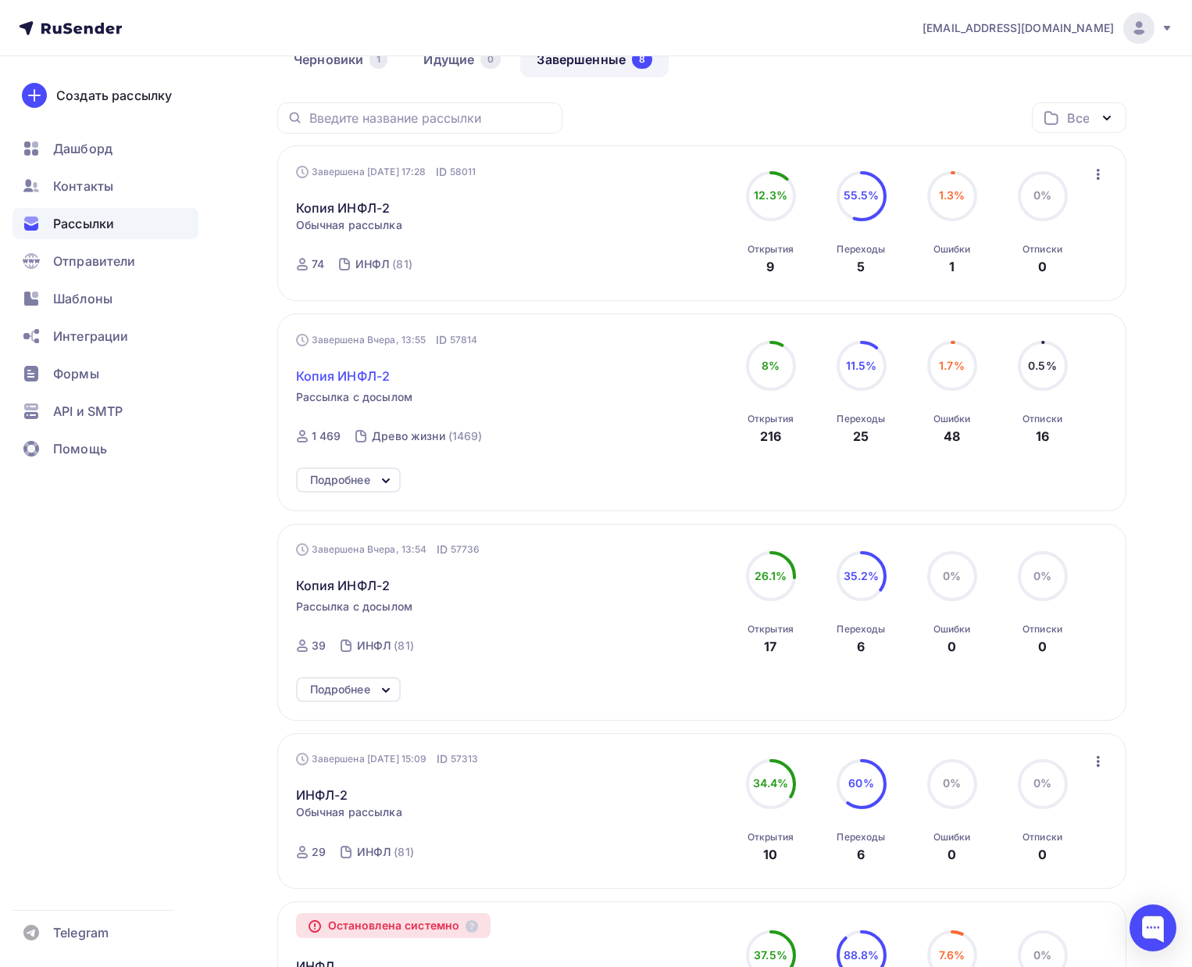
click at [374, 370] on span "Копия ИНФЛ-2" at bounding box center [343, 375] width 95 height 19
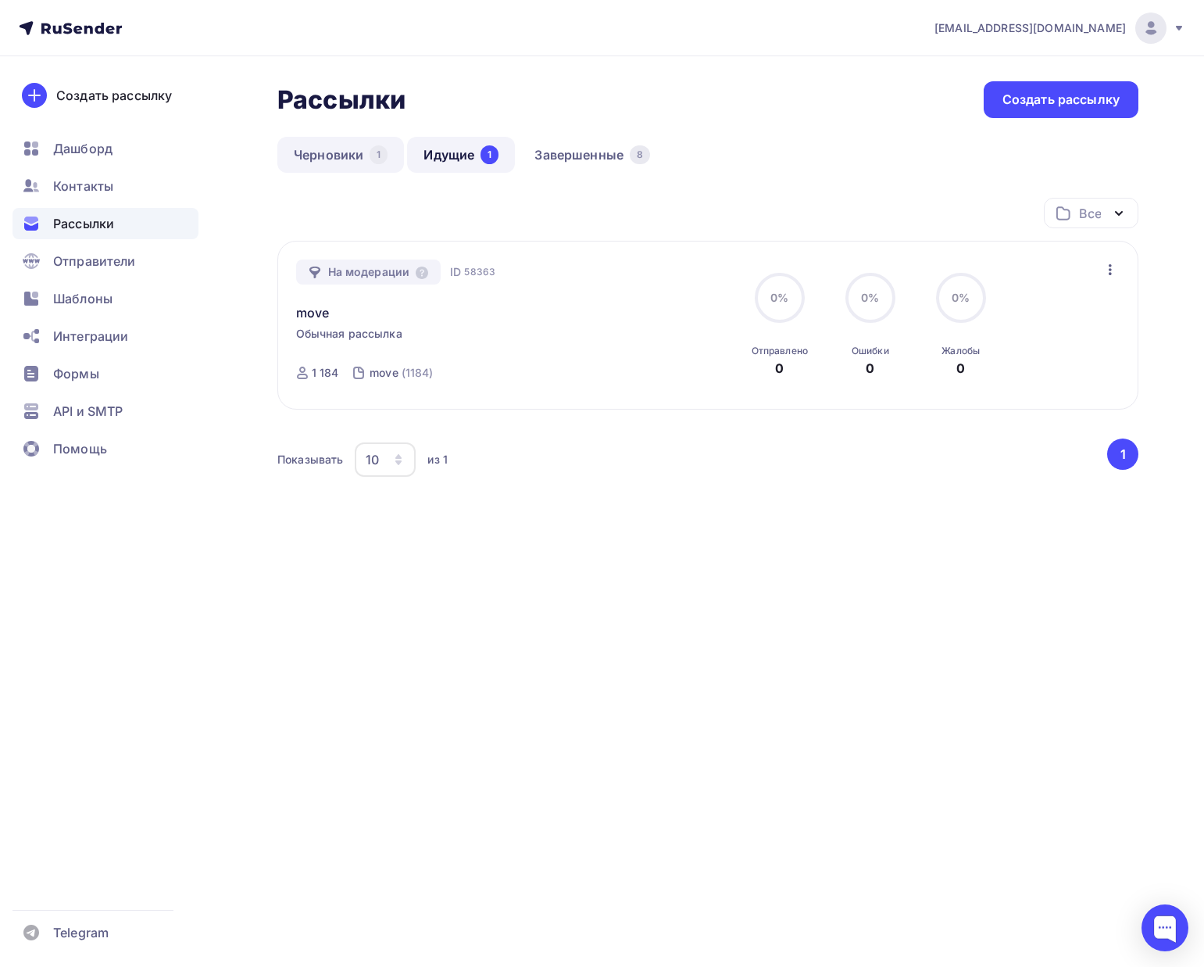
click at [333, 163] on link "Черновики 1" at bounding box center [340, 155] width 127 height 36
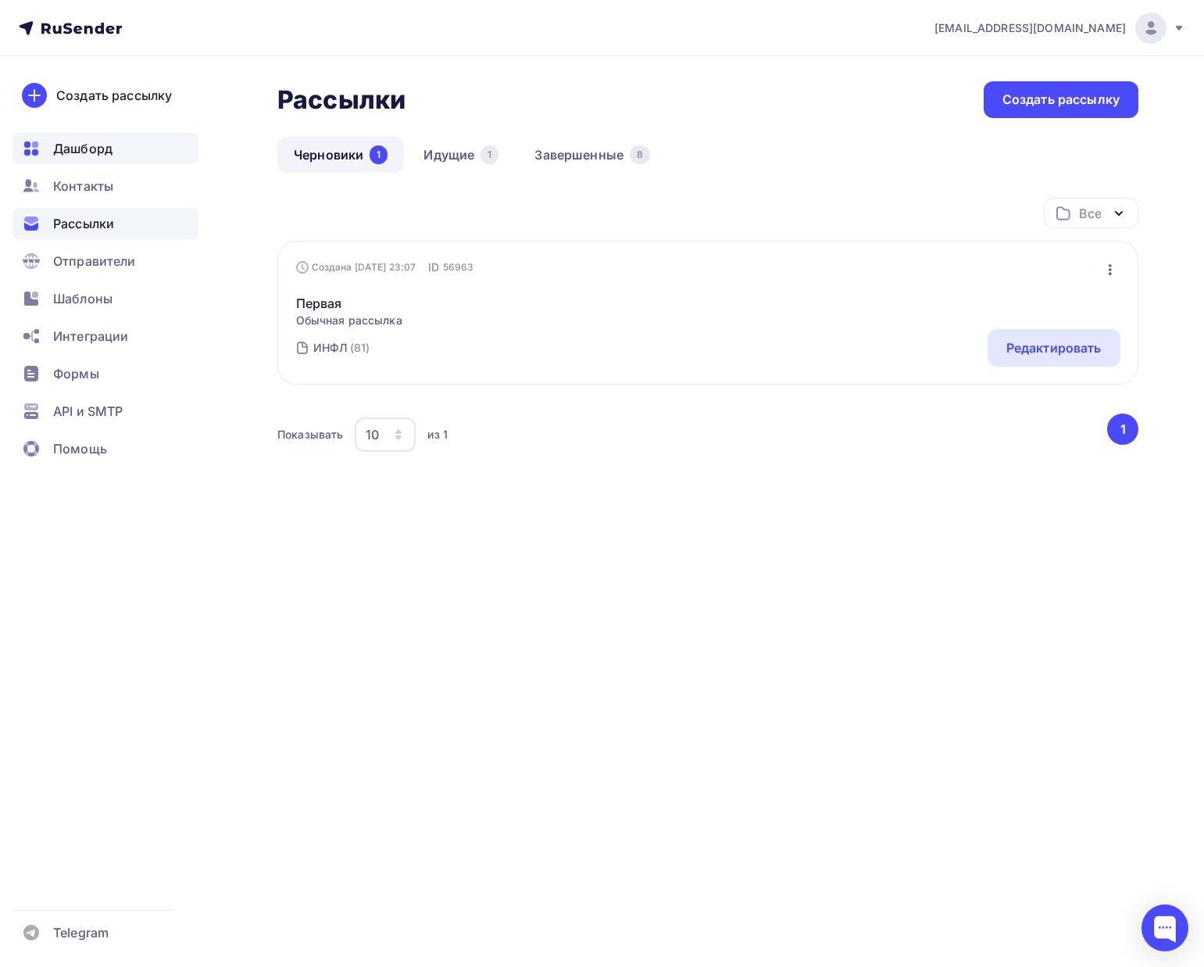
click at [122, 141] on div "Дашборд" at bounding box center [106, 148] width 186 height 31
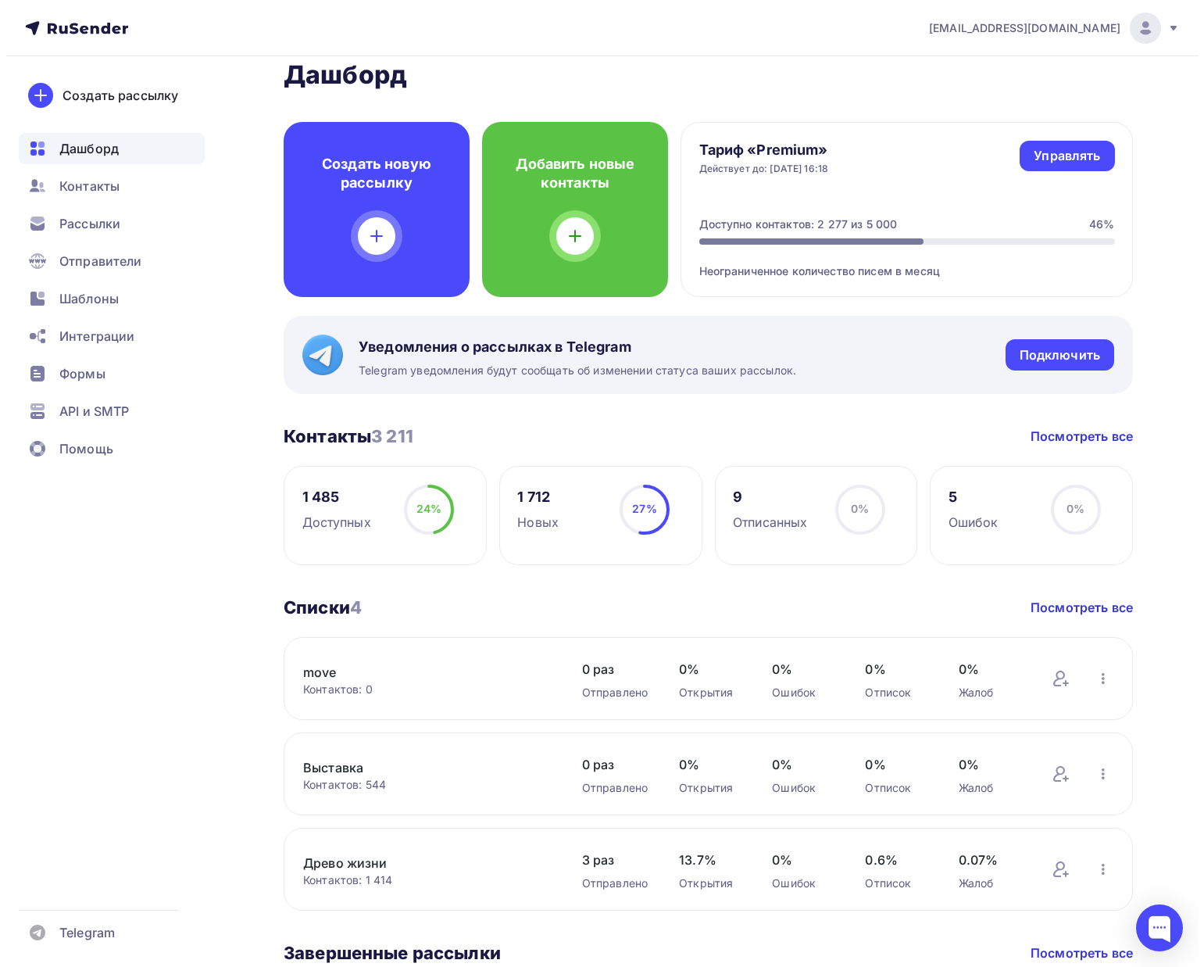
scroll to position [33, 0]
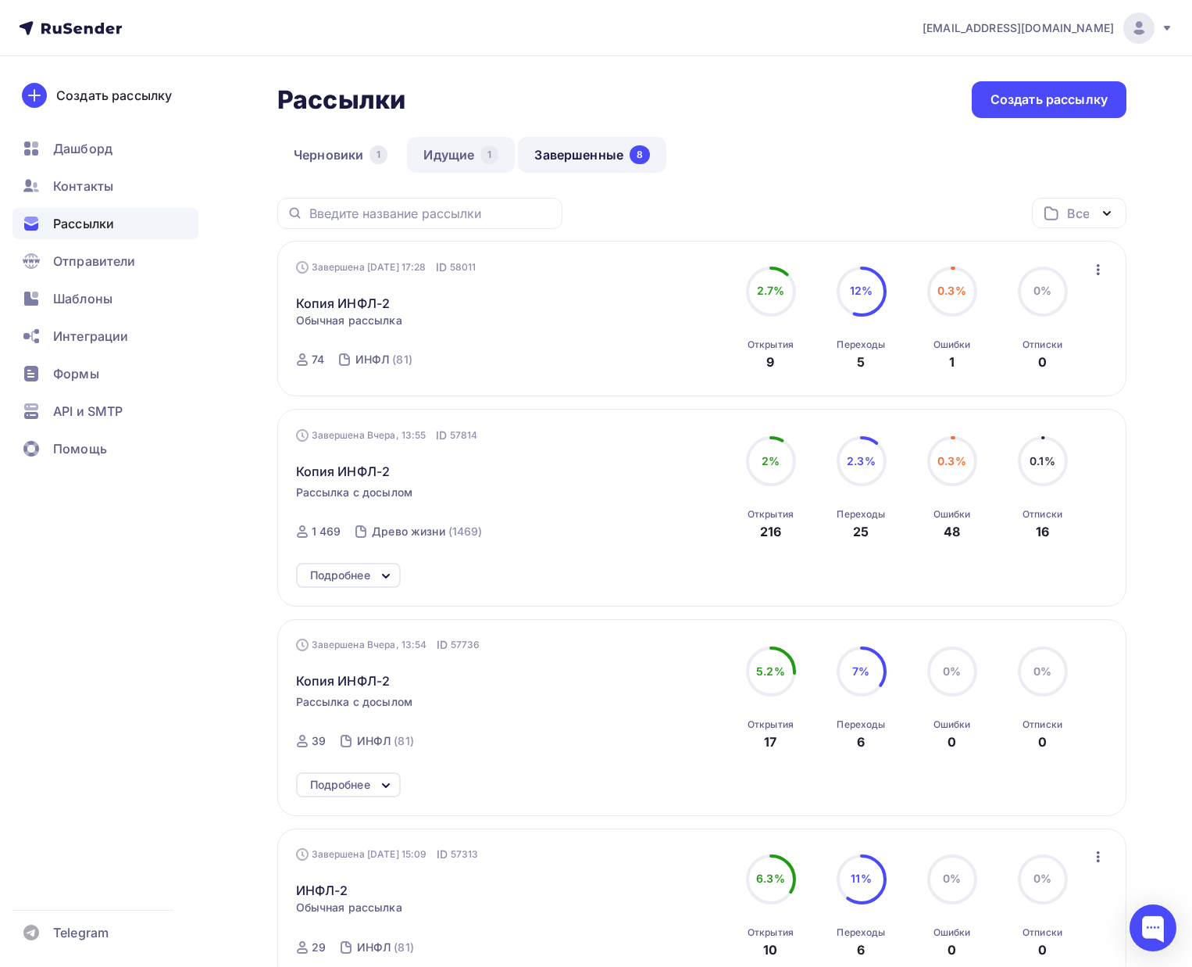
click at [463, 162] on link "Идущие 1" at bounding box center [461, 155] width 108 height 36
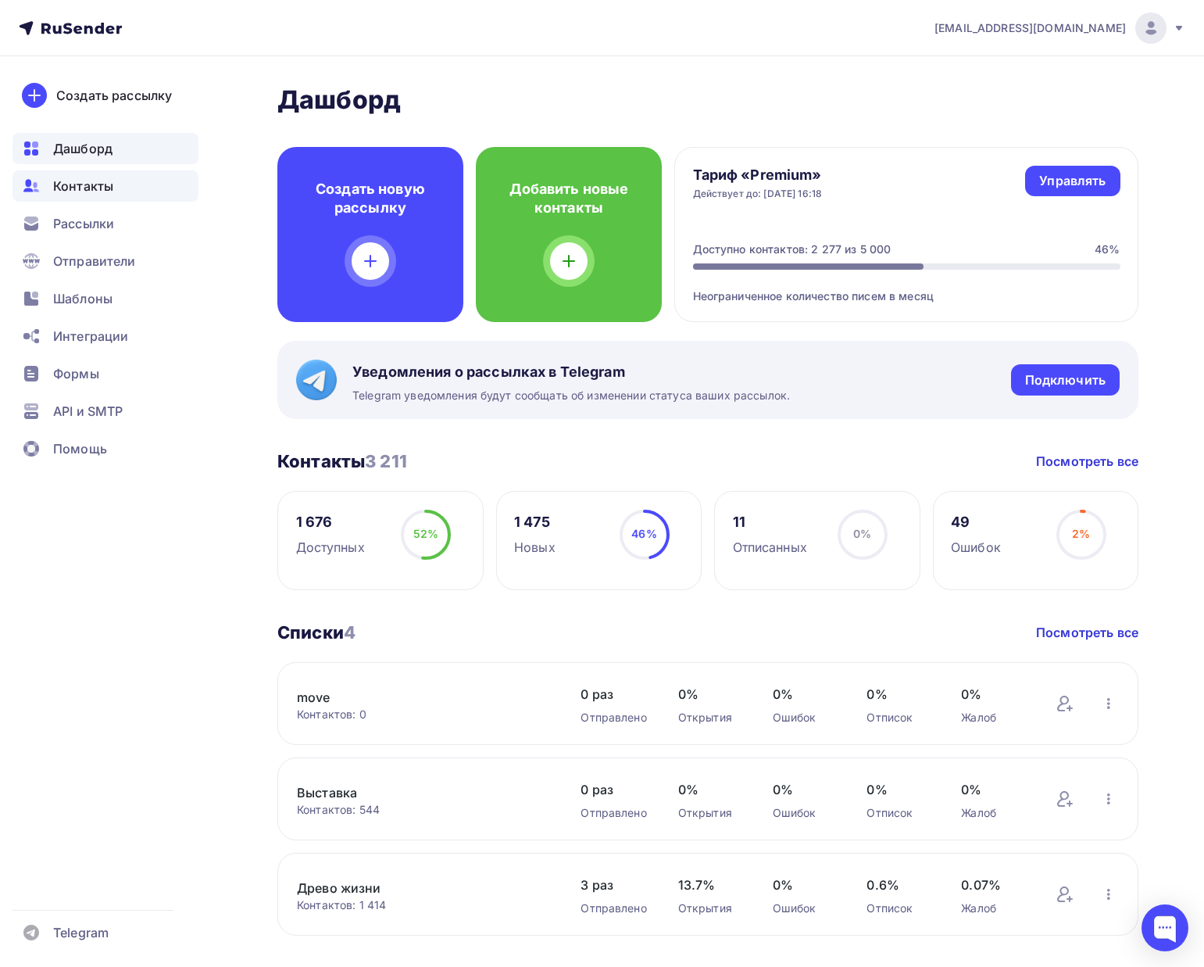
click at [125, 180] on div "Контакты" at bounding box center [106, 185] width 186 height 31
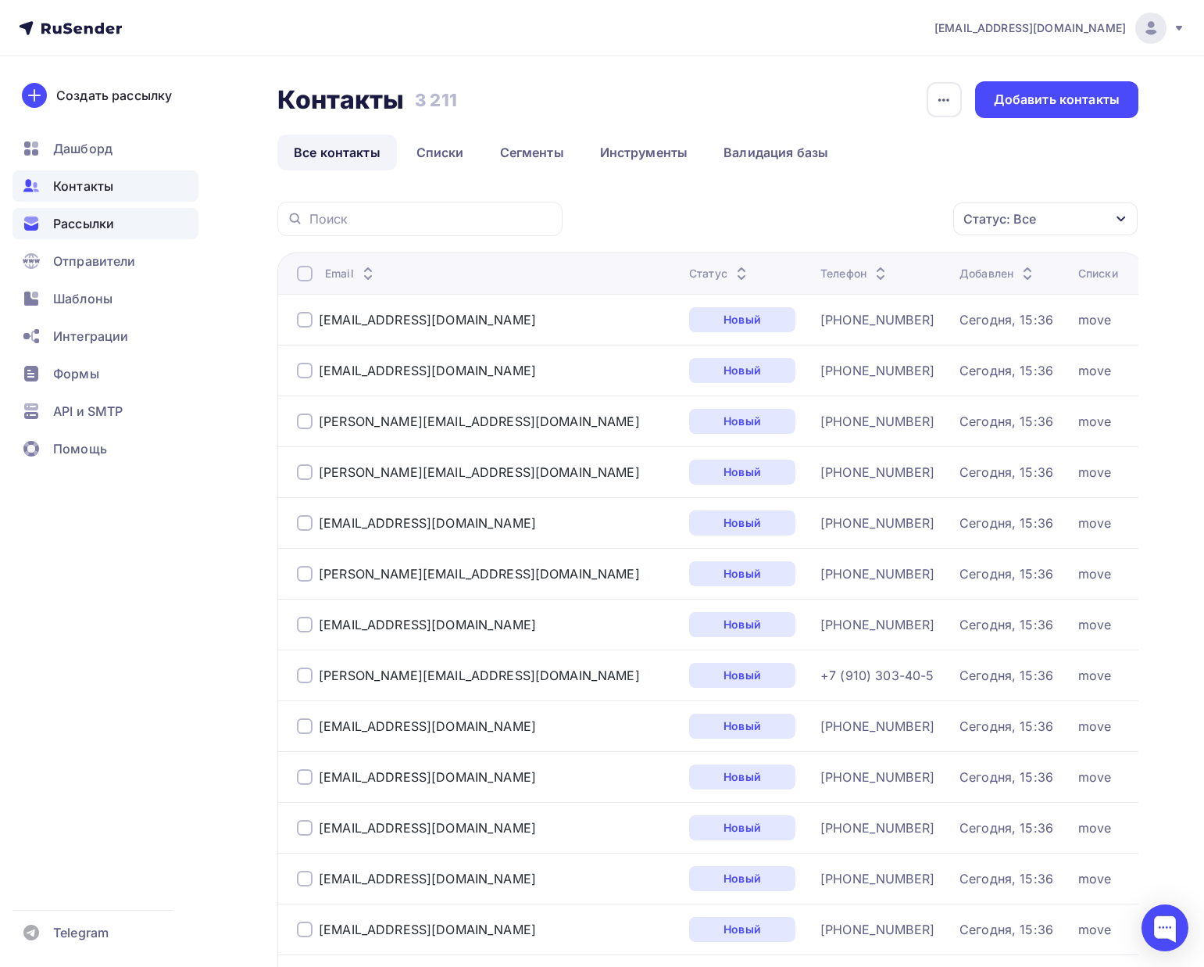
click at [133, 230] on div "Рассылки" at bounding box center [106, 223] width 186 height 31
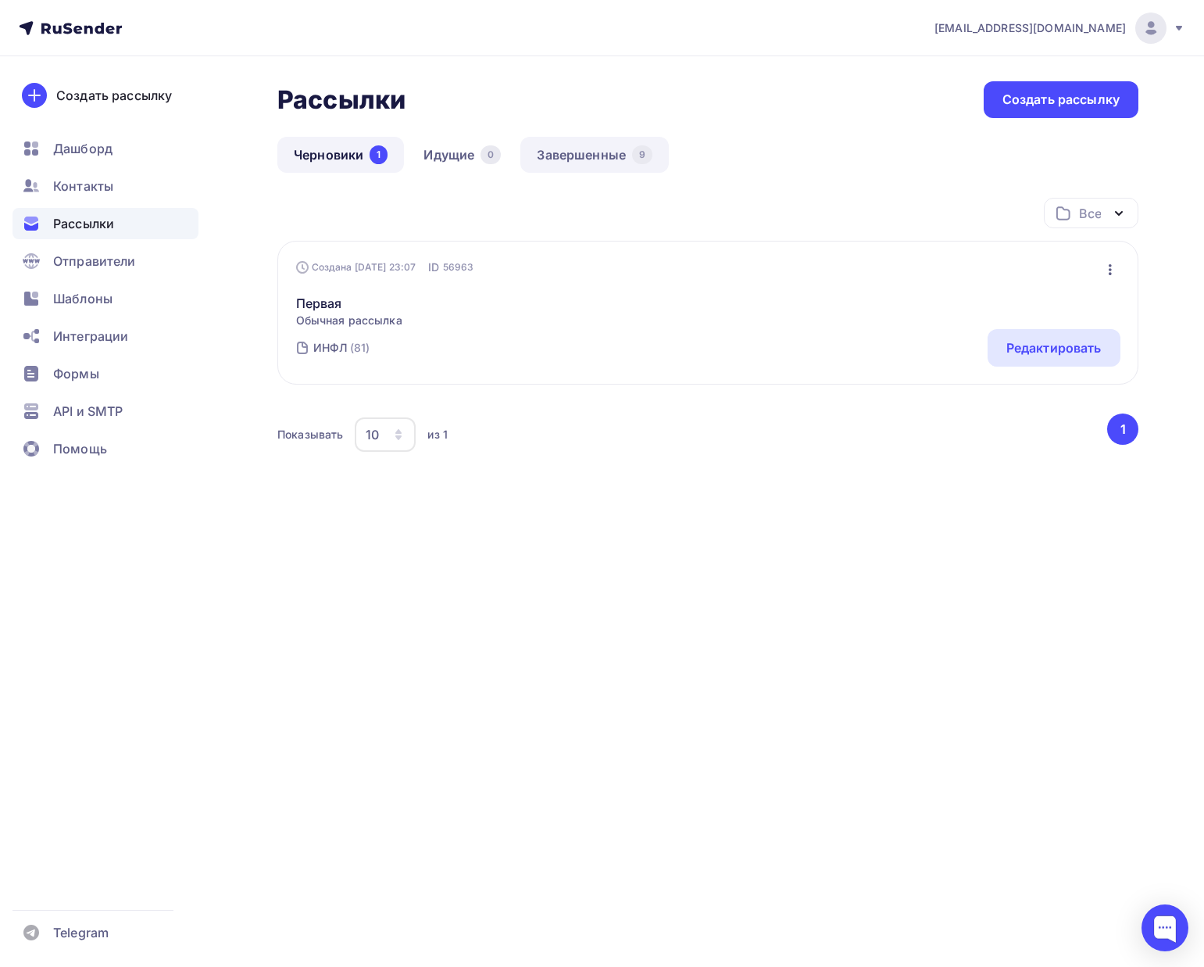
click at [556, 159] on link "Завершенные 9" at bounding box center [594, 155] width 148 height 36
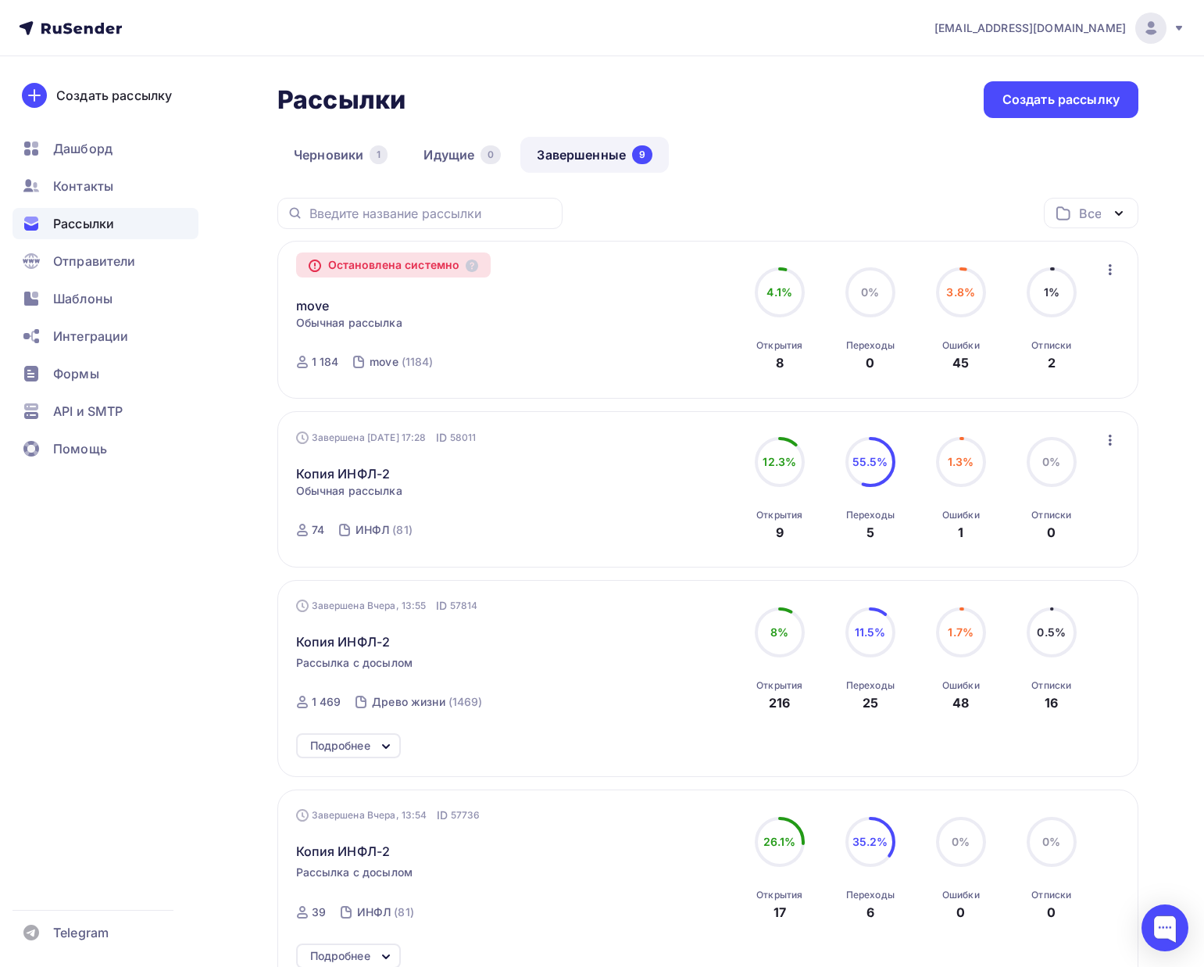
click at [935, 356] on div "3.8% 3.8% Ошибки 45" at bounding box center [961, 319] width 78 height 105
click at [318, 307] on link "move" at bounding box center [313, 305] width 34 height 19
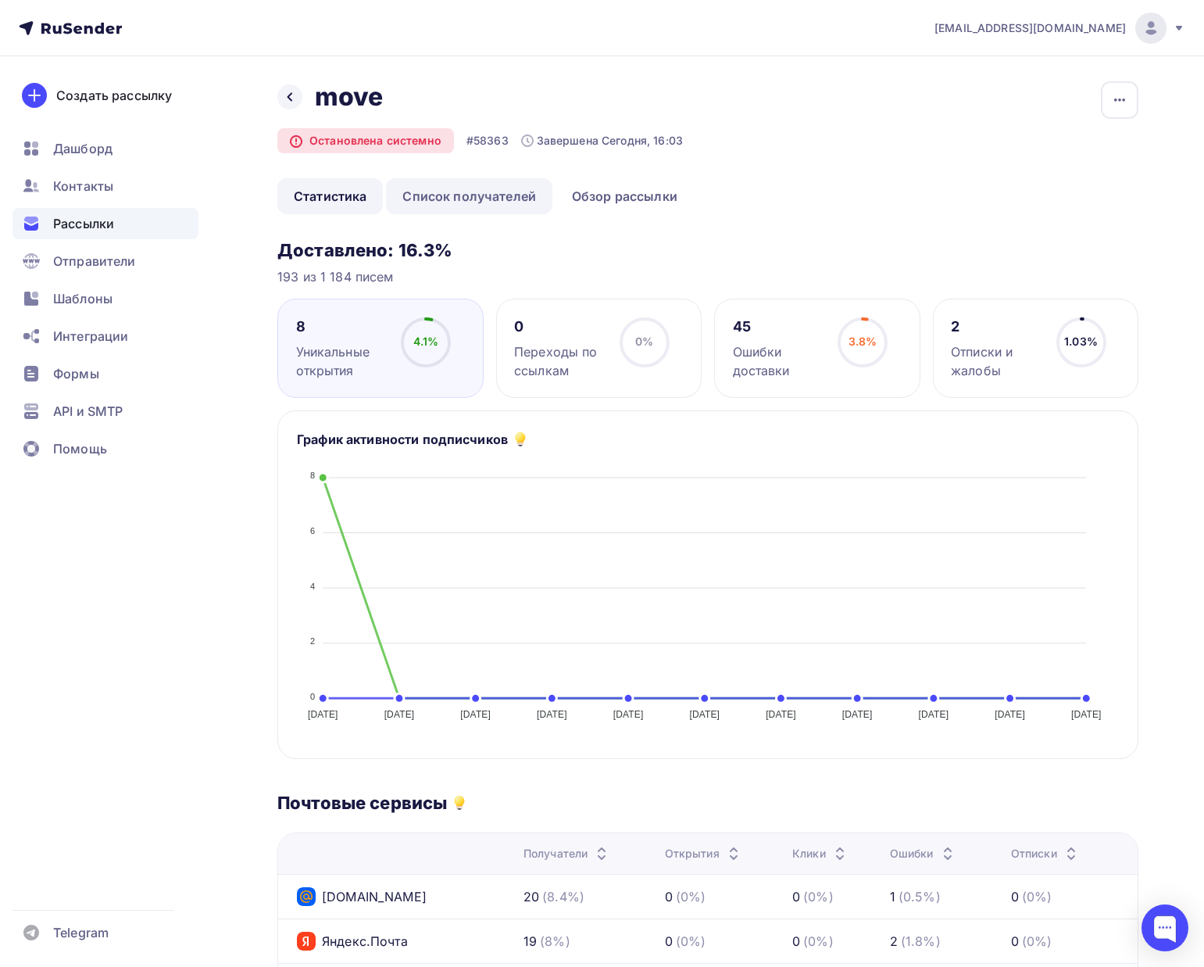
click at [434, 184] on link "Список получателей" at bounding box center [469, 196] width 166 height 36
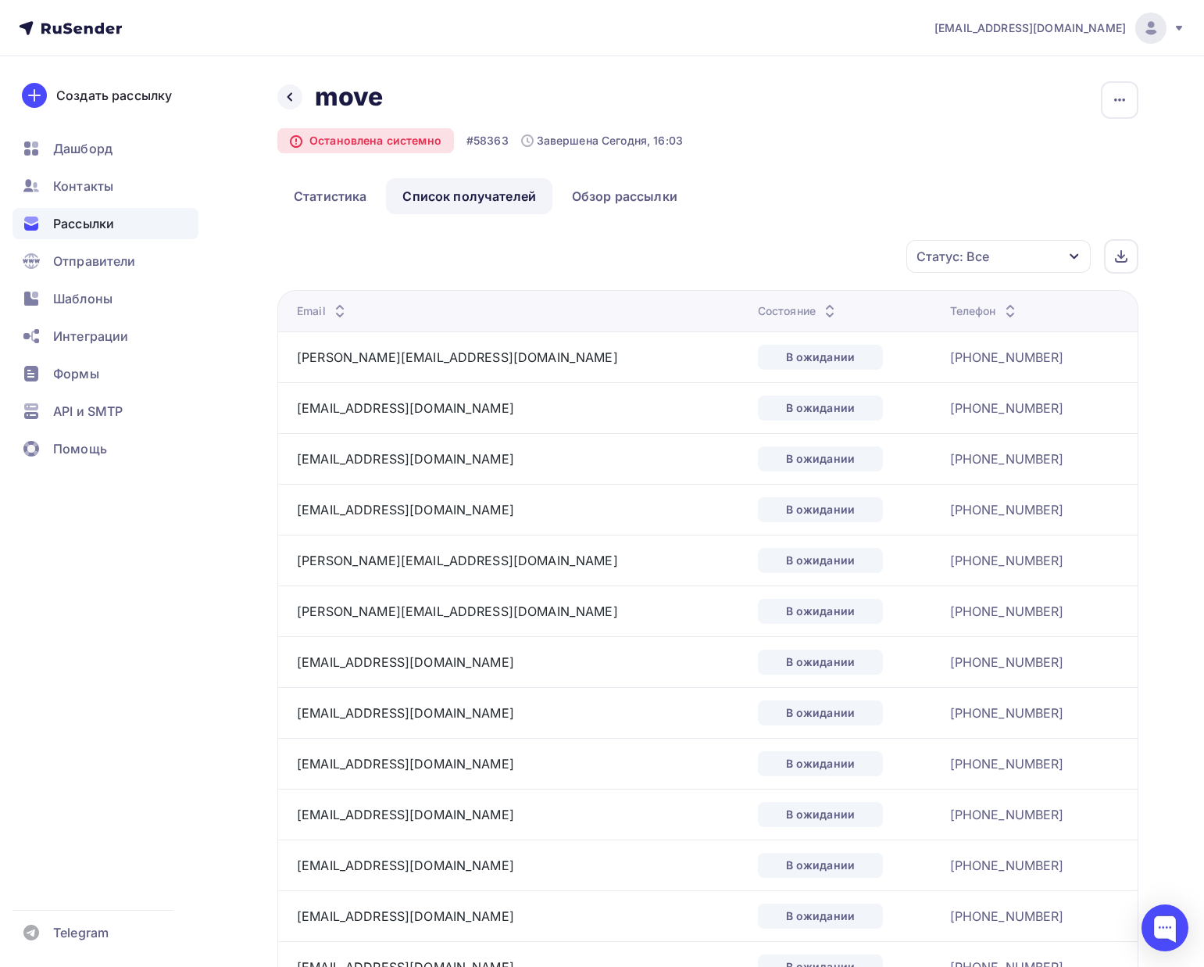
scroll to position [9, 0]
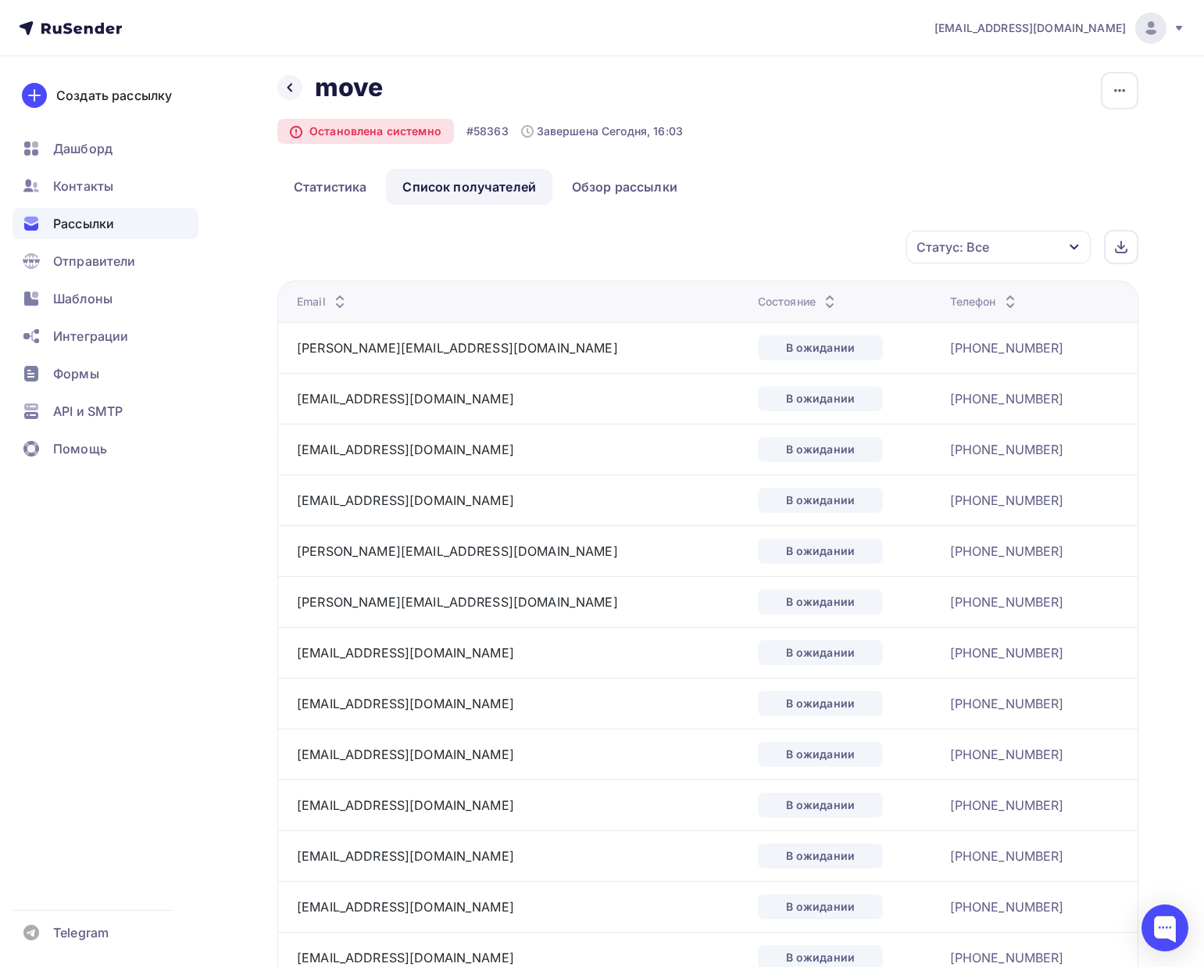
click at [758, 352] on div "В ожидании" at bounding box center [820, 347] width 125 height 25
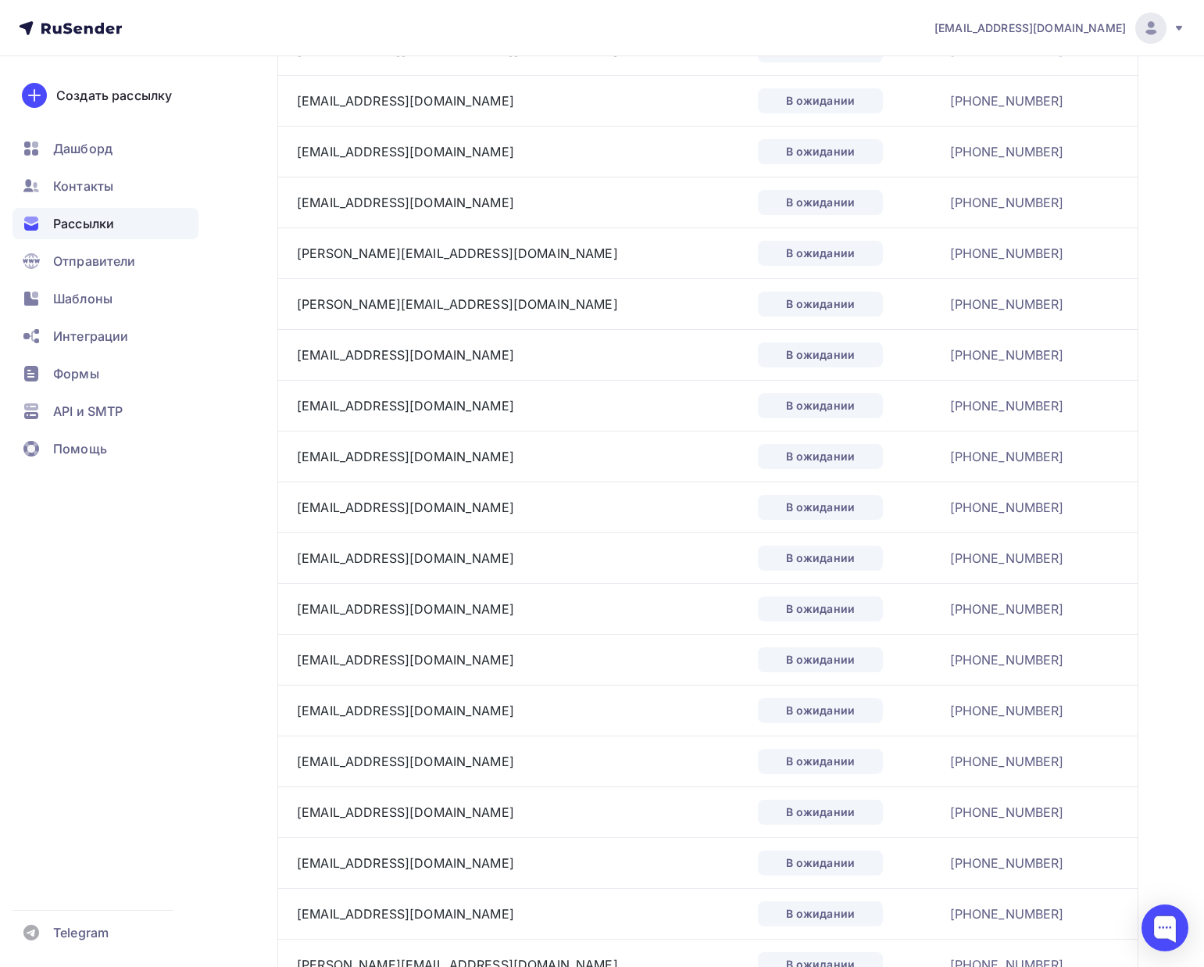
scroll to position [0, 0]
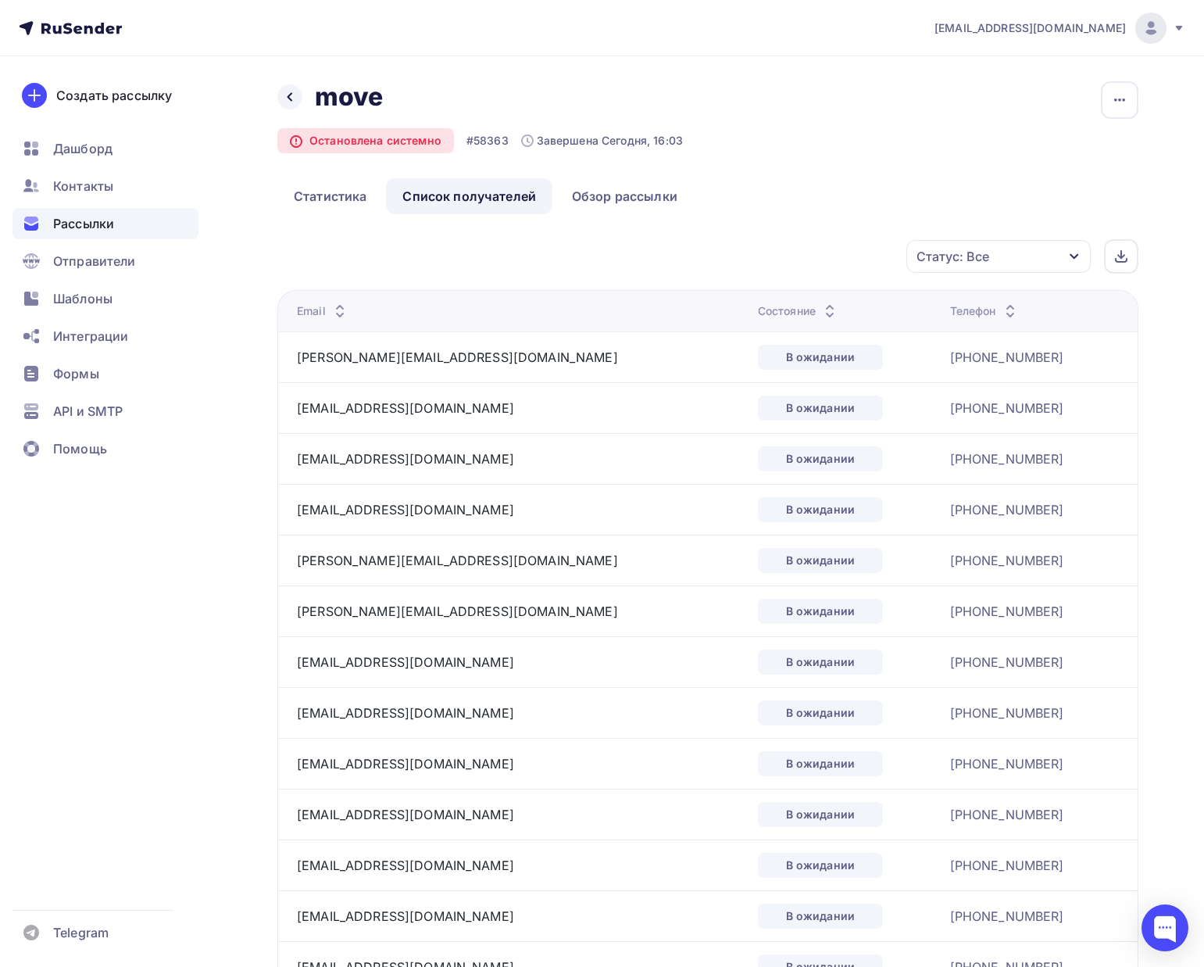
click at [820, 313] on icon at bounding box center [829, 315] width 19 height 19
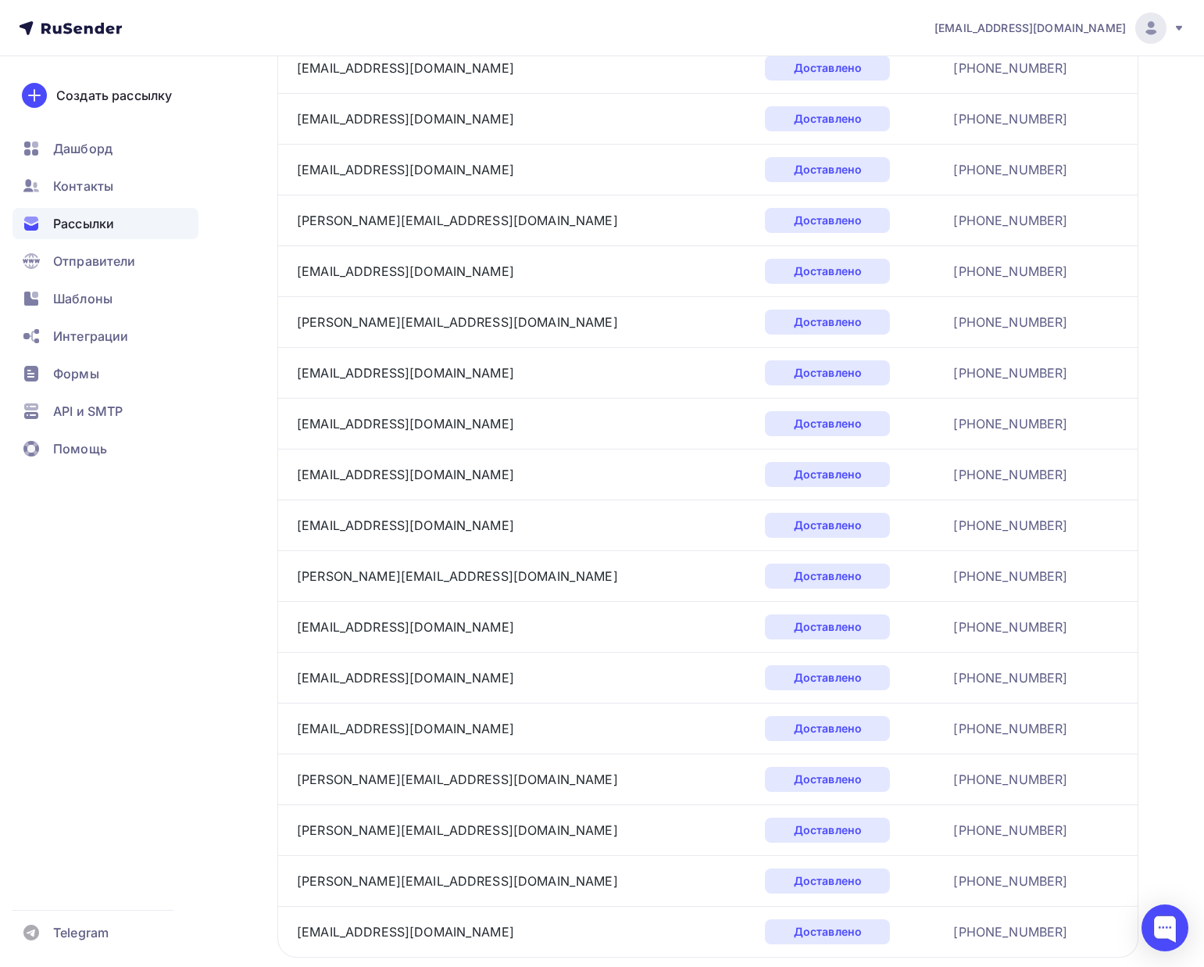
scroll to position [2026, 0]
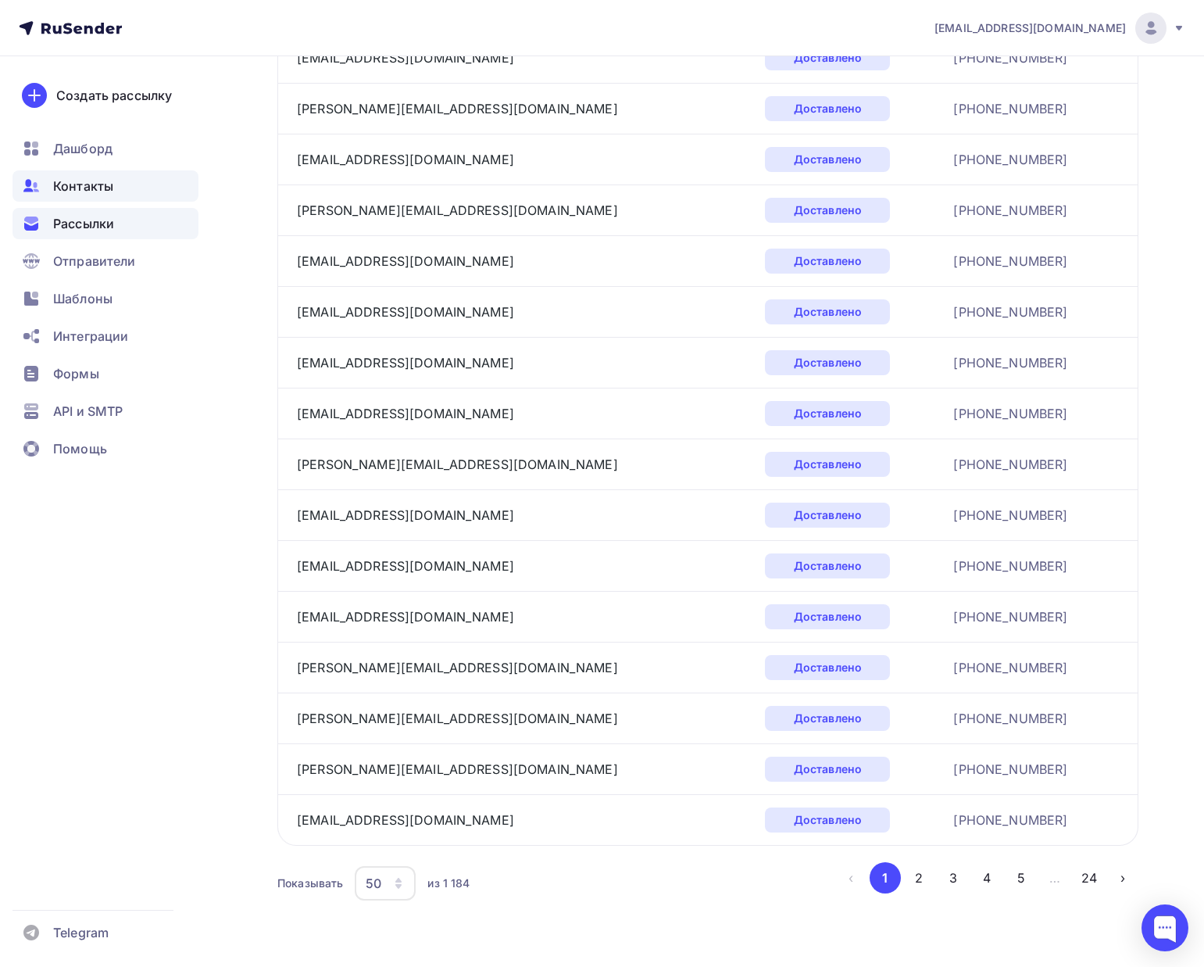
click at [84, 173] on div "Контакты" at bounding box center [106, 185] width 186 height 31
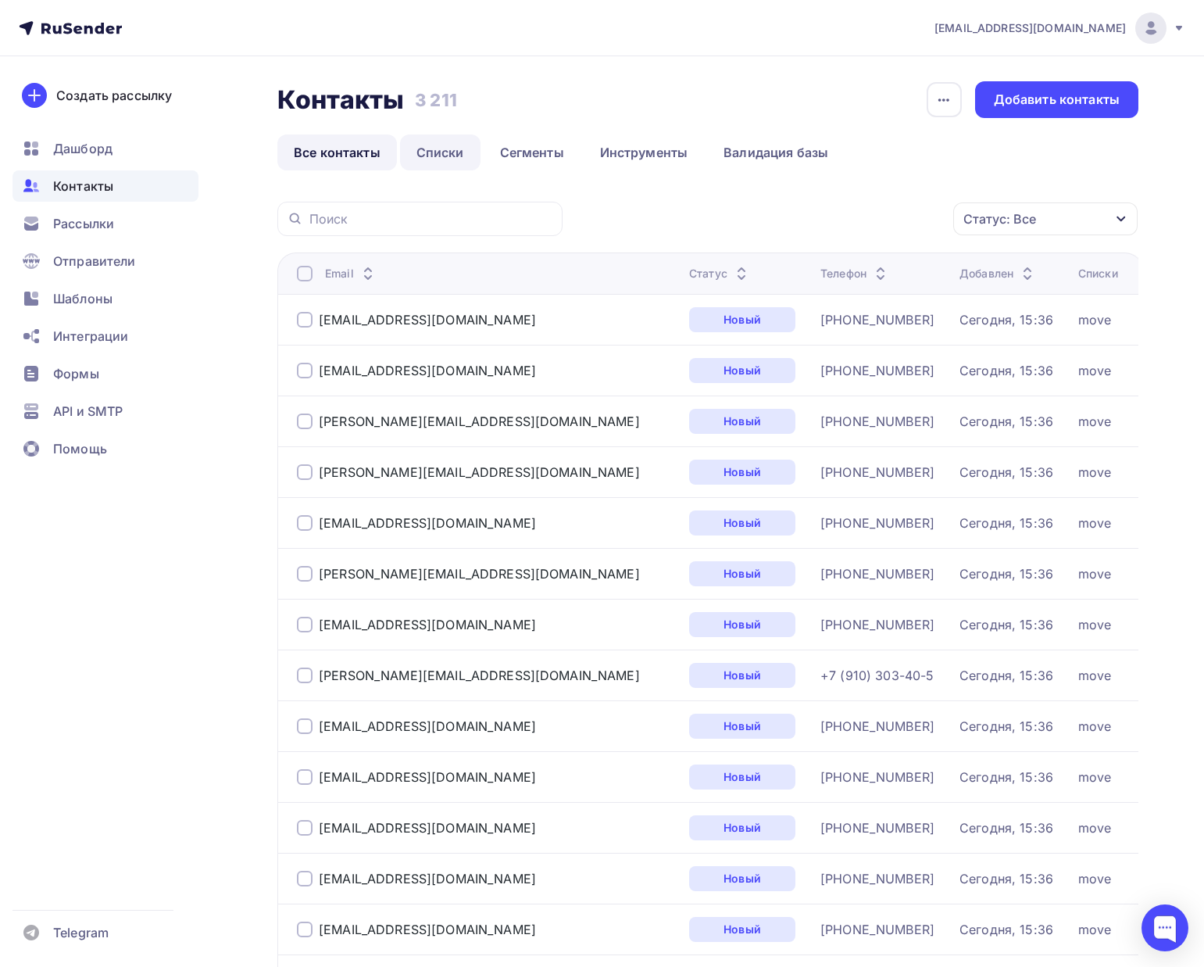
click at [434, 160] on link "Списки" at bounding box center [440, 152] width 80 height 36
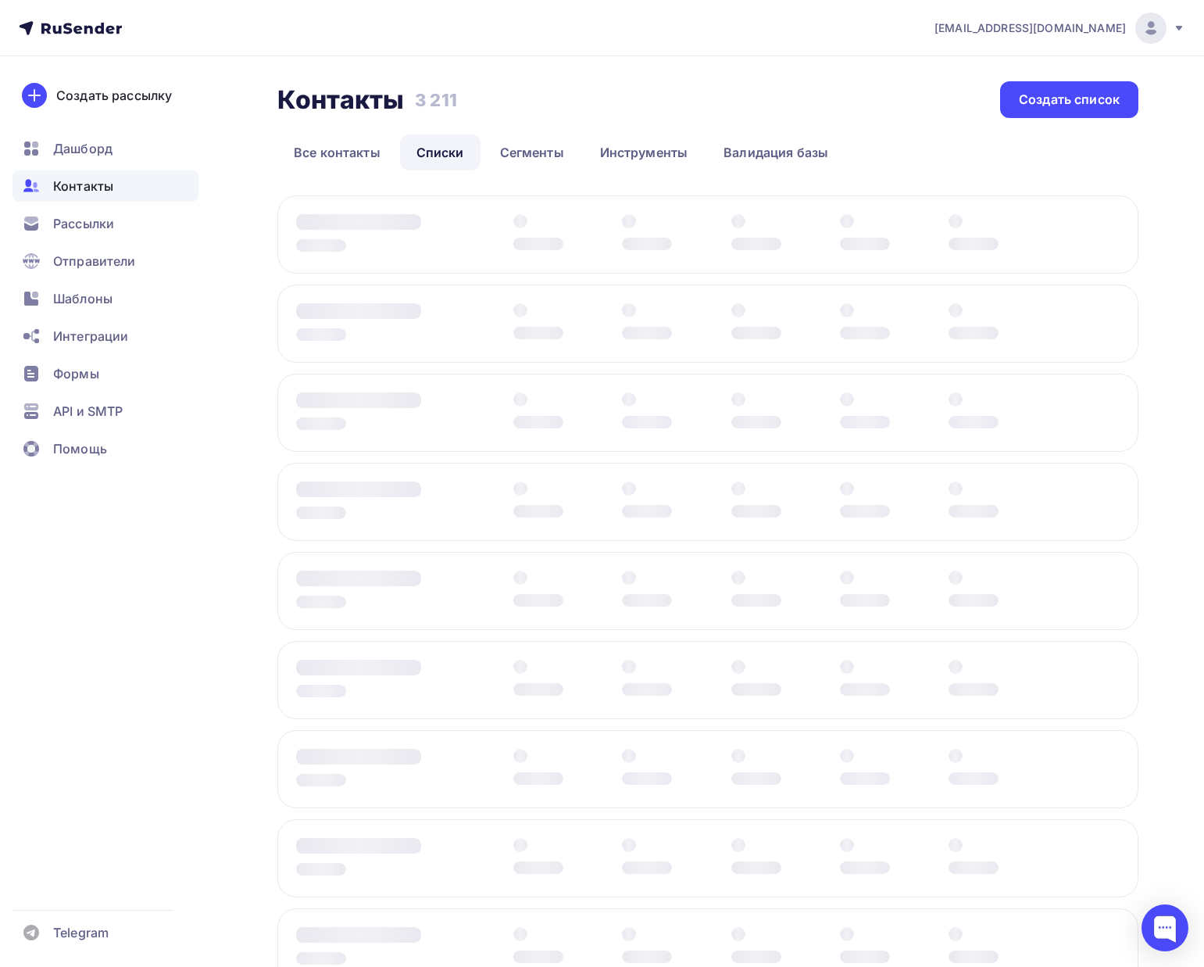
click at [580, 156] on li "Сегменты" at bounding box center [534, 152] width 100 height 36
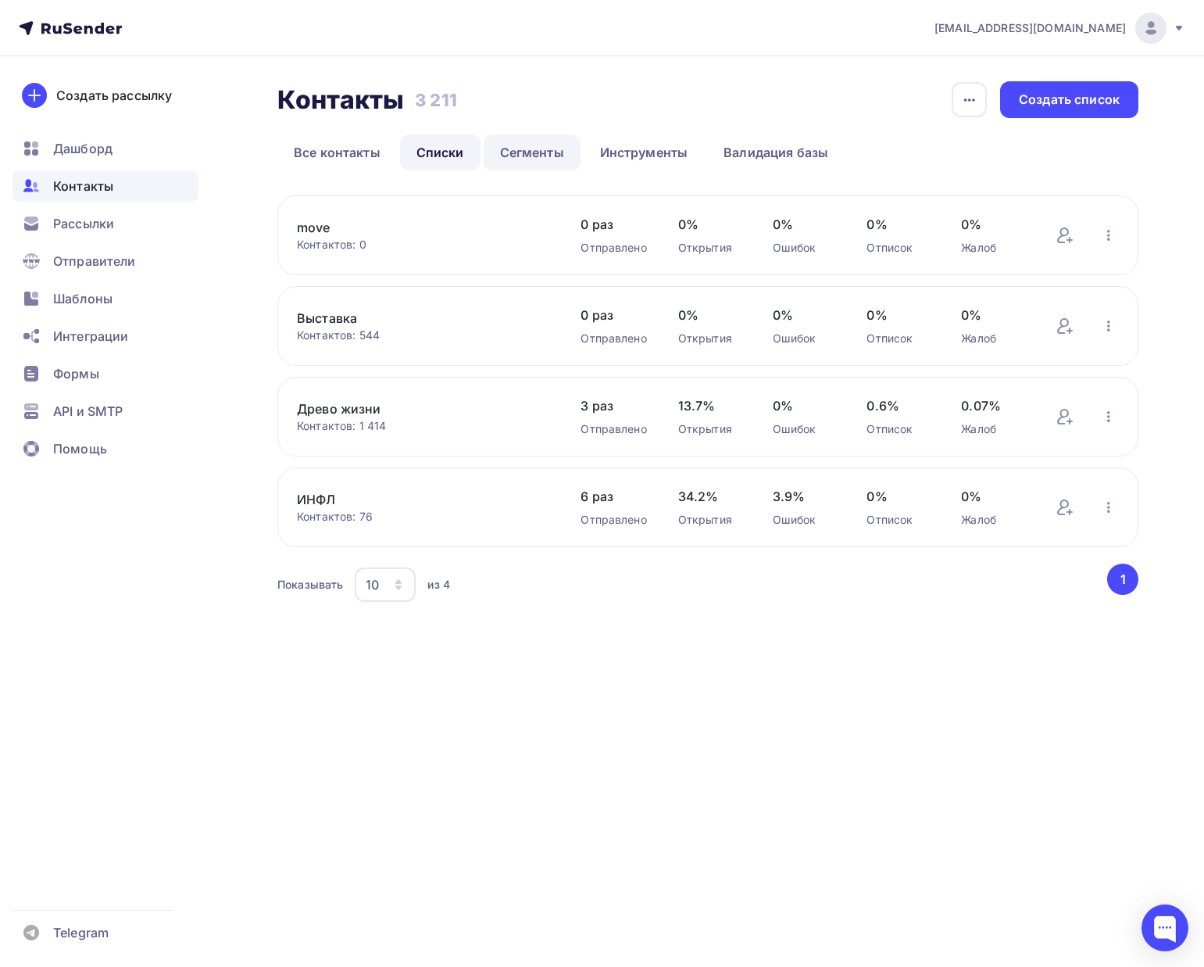
click at [563, 153] on link "Сегменты" at bounding box center [532, 152] width 97 height 36
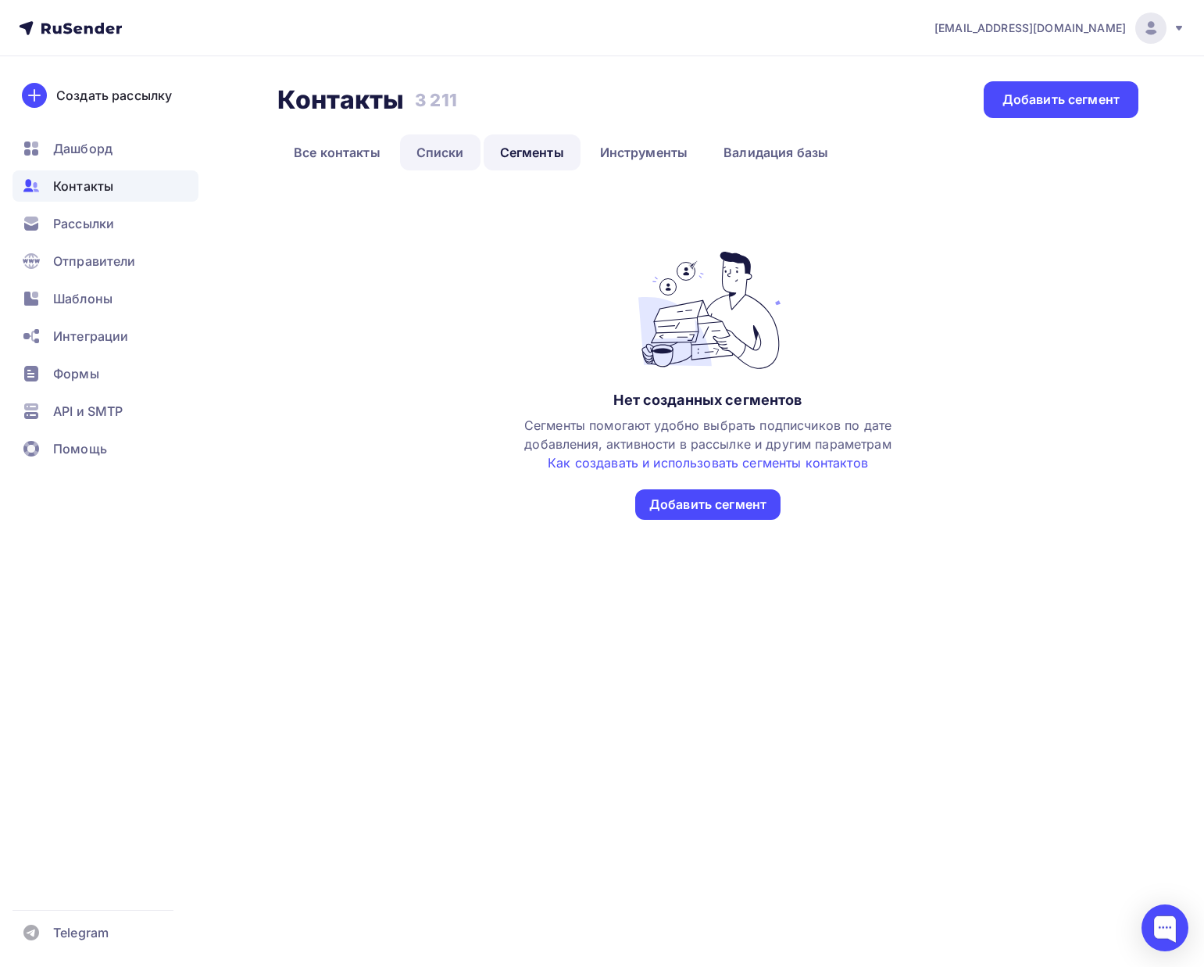
click at [463, 161] on link "Списки" at bounding box center [440, 152] width 80 height 36
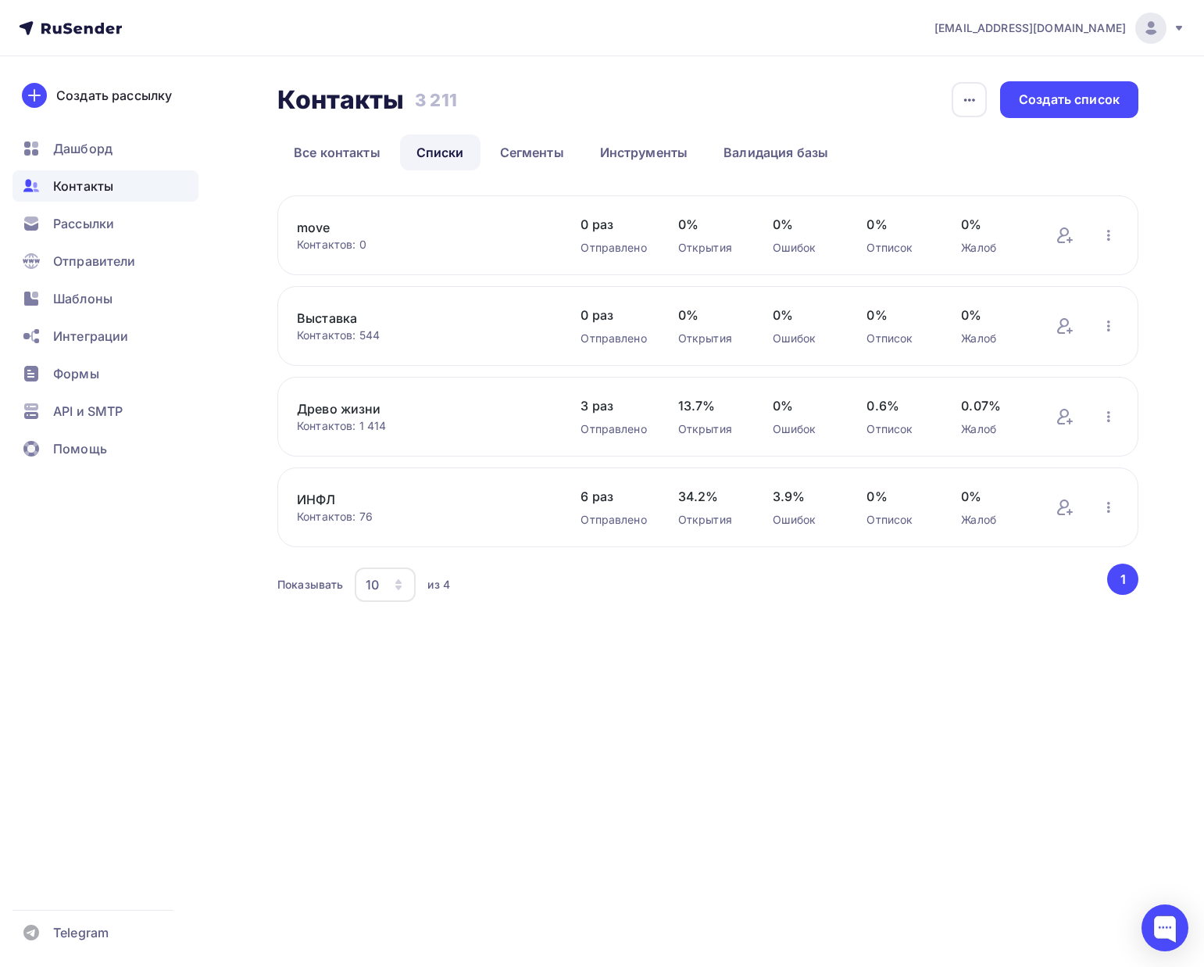
click at [319, 234] on link "move" at bounding box center [423, 227] width 252 height 19
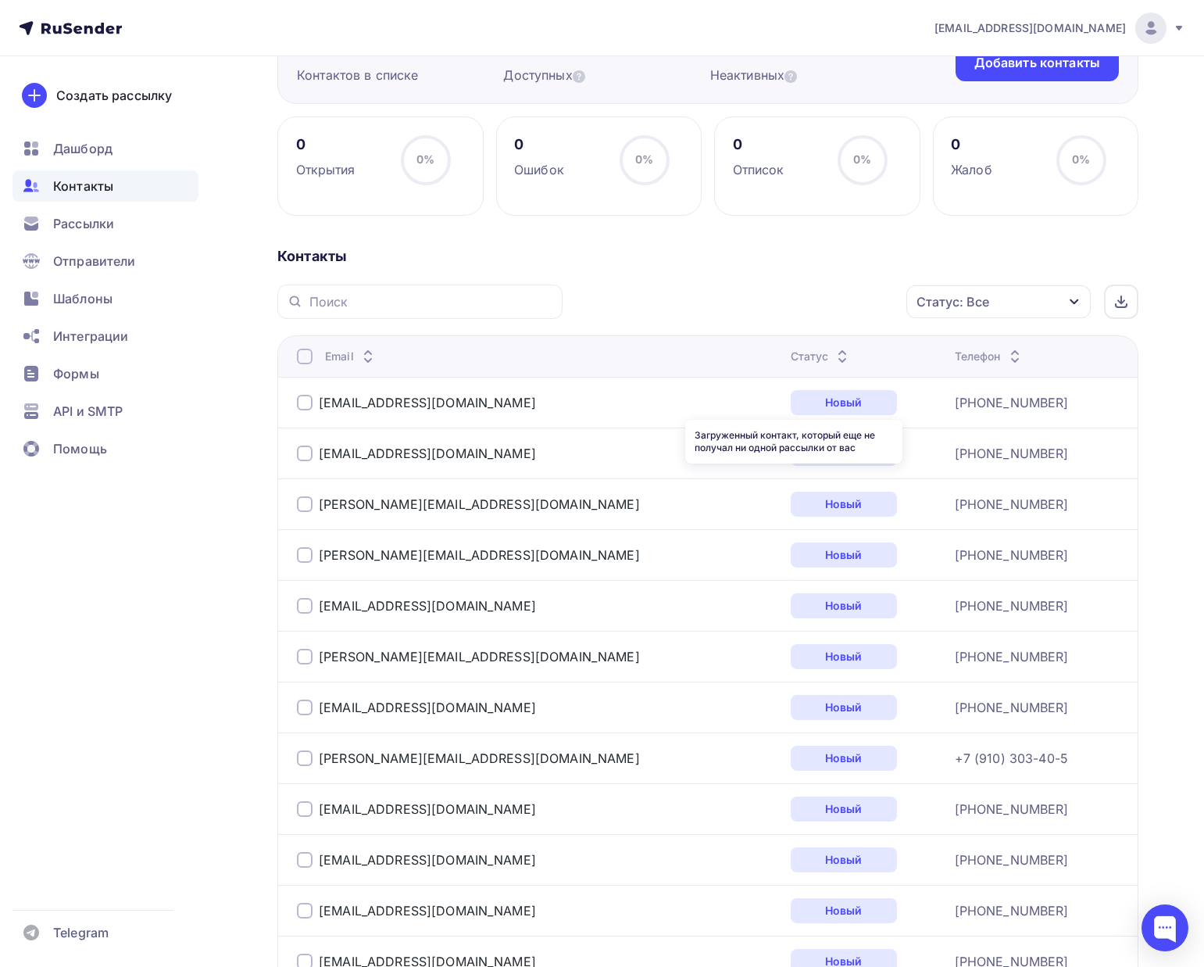
click at [791, 356] on div "Статус" at bounding box center [822, 357] width 62 height 16
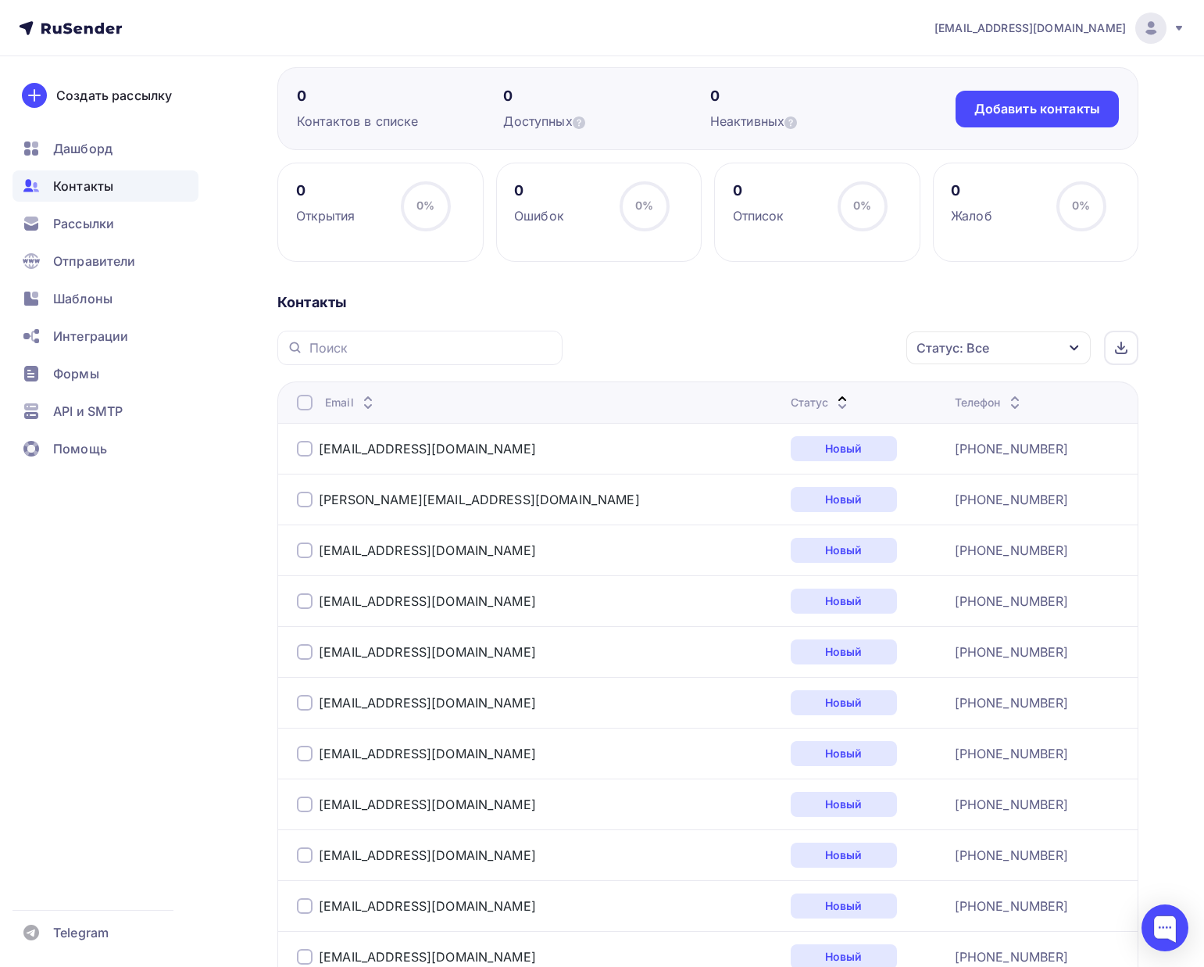
scroll to position [173, 0]
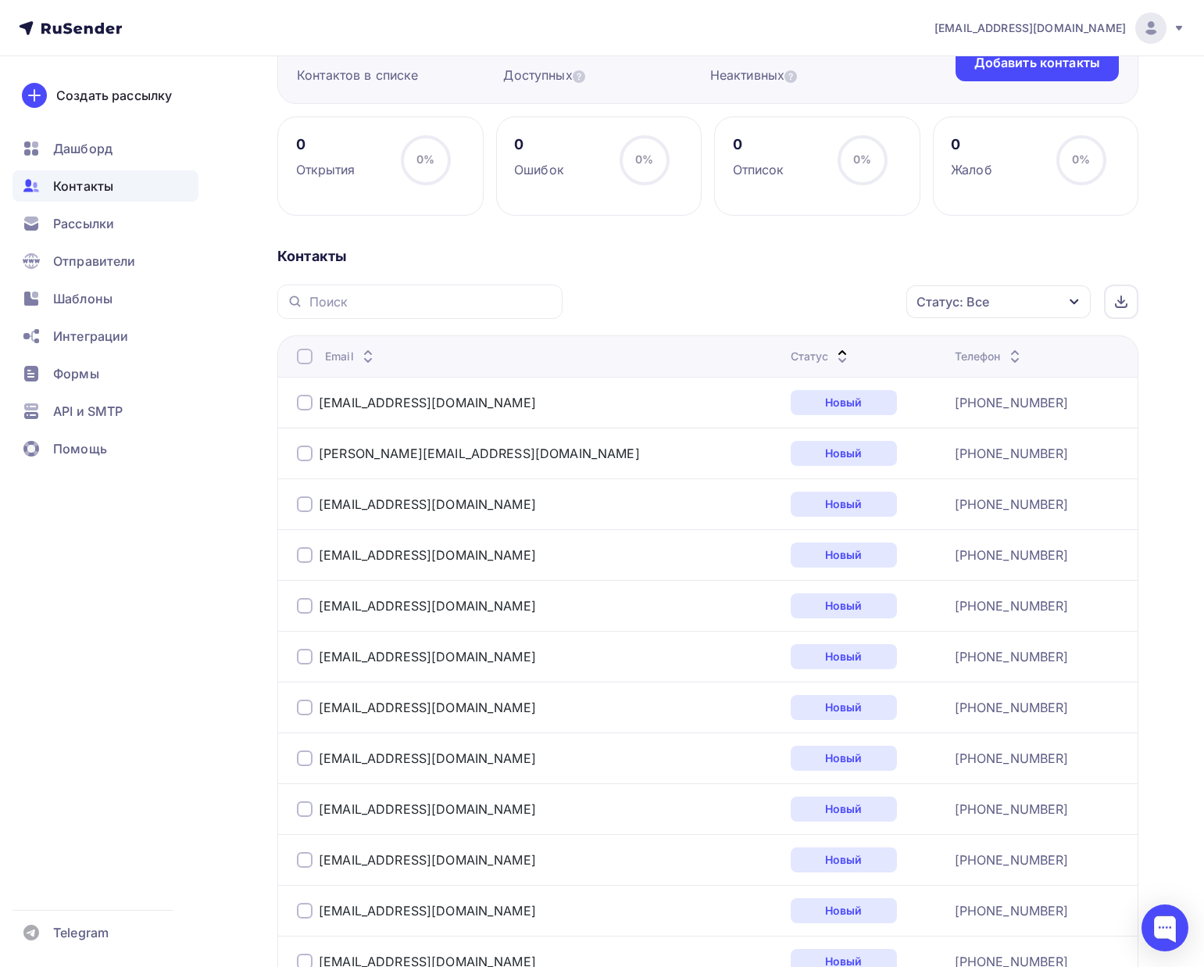
click at [985, 311] on div "Статус: Все" at bounding box center [998, 301] width 184 height 33
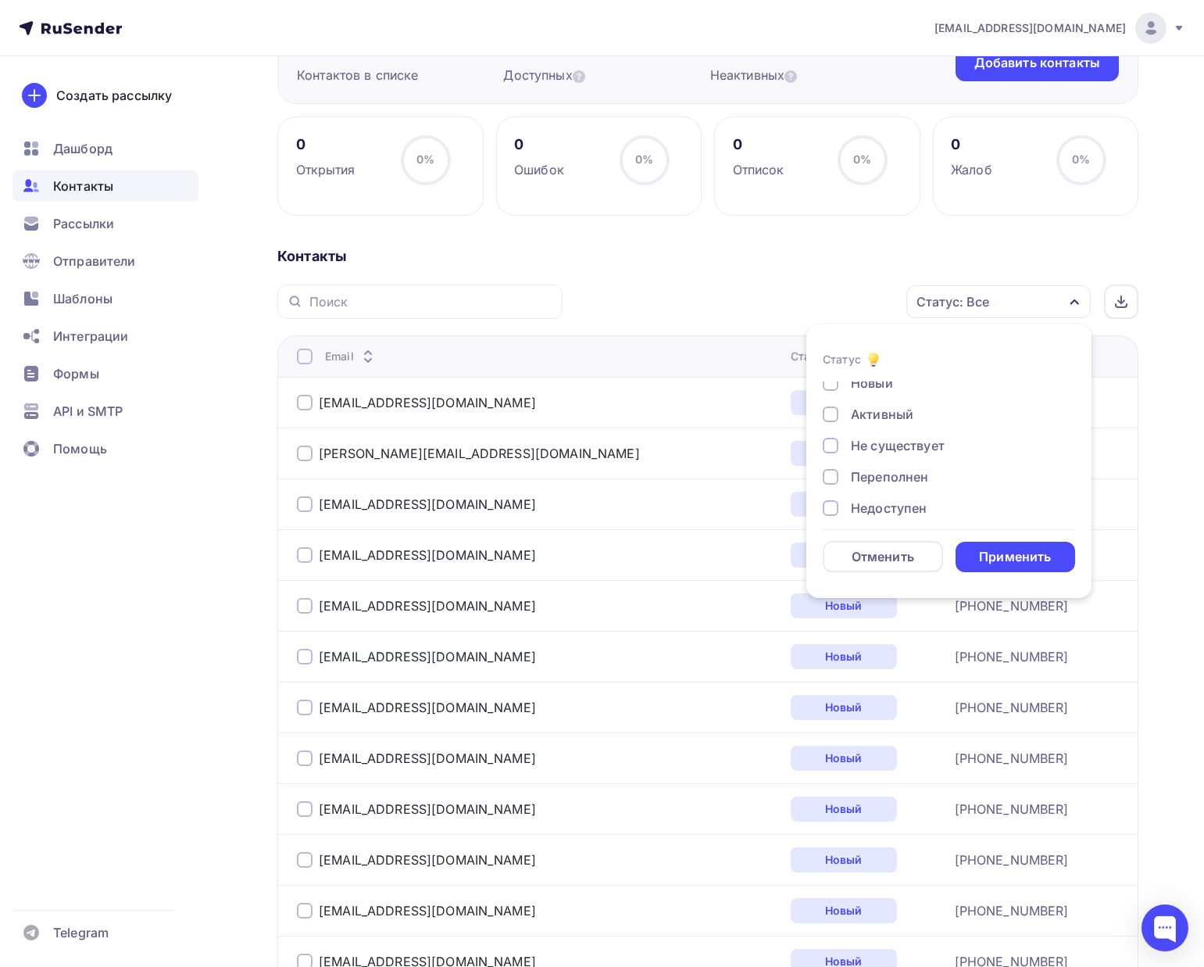
scroll to position [5, 0]
click at [913, 432] on div "Новый Активный Не существует Переполнен Недоступен Отписан Отписан вручную Жало…" at bounding box center [949, 495] width 252 height 238
click at [913, 445] on div "Не существует" at bounding box center [898, 447] width 94 height 19
click at [908, 473] on div "Переполнен" at bounding box center [889, 479] width 77 height 19
click at [908, 499] on div "Новый Активный Не существует Переполнен Недоступен Отписан Отписан вручную Жало…" at bounding box center [949, 495] width 252 height 238
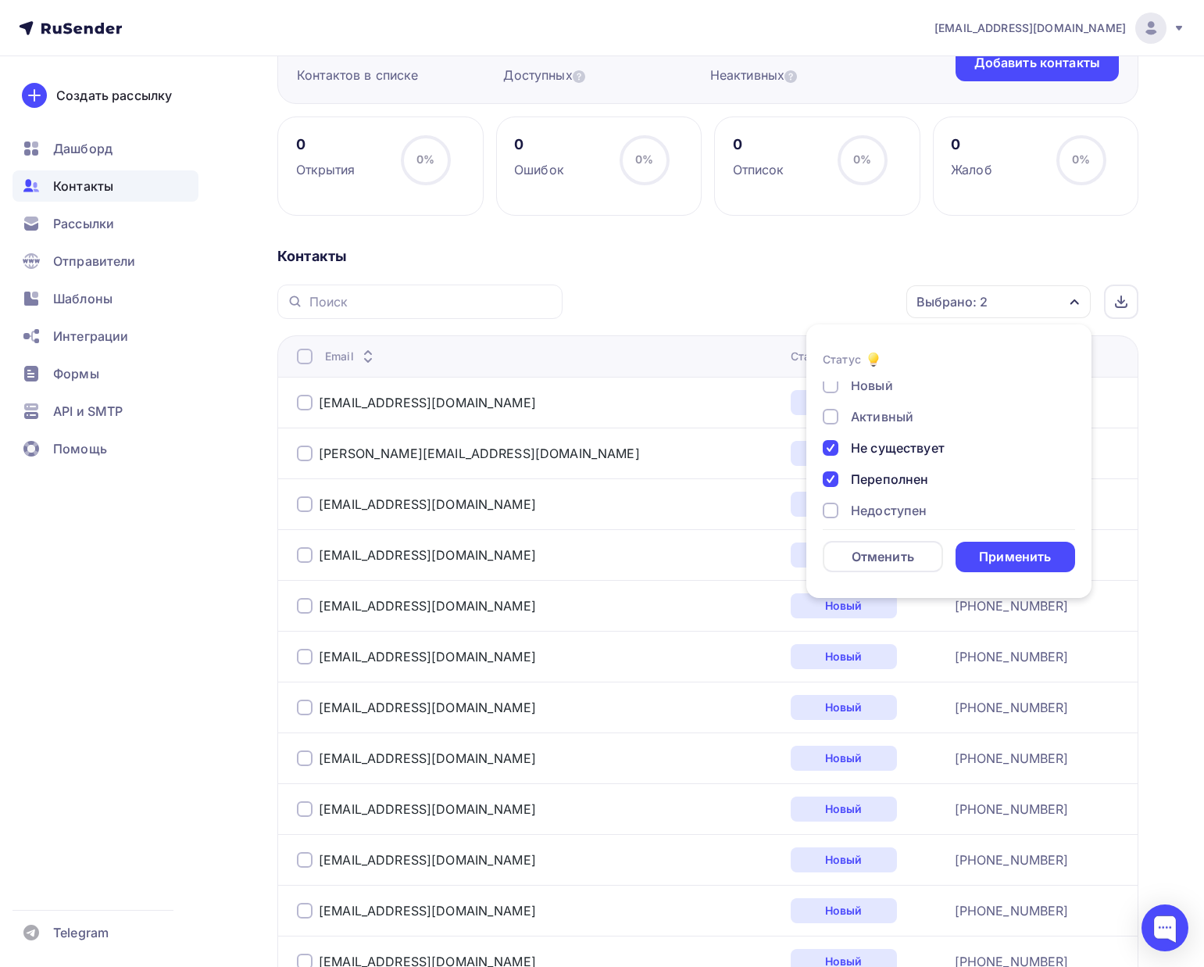
scroll to position [61, 0]
click at [904, 459] on div "Недоступен" at bounding box center [889, 454] width 76 height 19
click at [892, 495] on div "Жалоба" at bounding box center [875, 496] width 49 height 19
click at [970, 534] on form "Статус Новый Активный Не существует Переполнен Недоступен Отписан Отписан вручн…" at bounding box center [949, 461] width 252 height 222
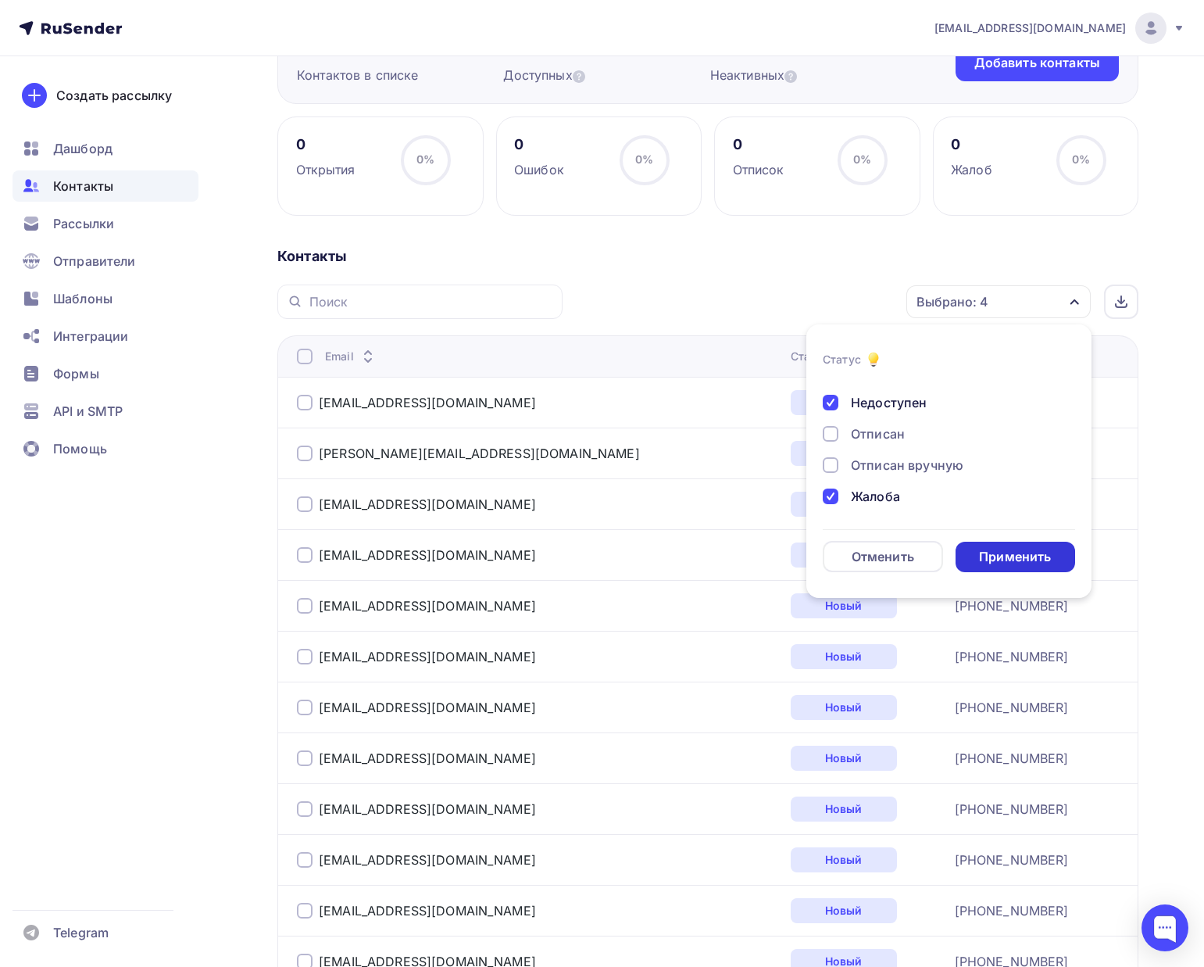
click at [983, 555] on div "Применить" at bounding box center [1015, 557] width 72 height 18
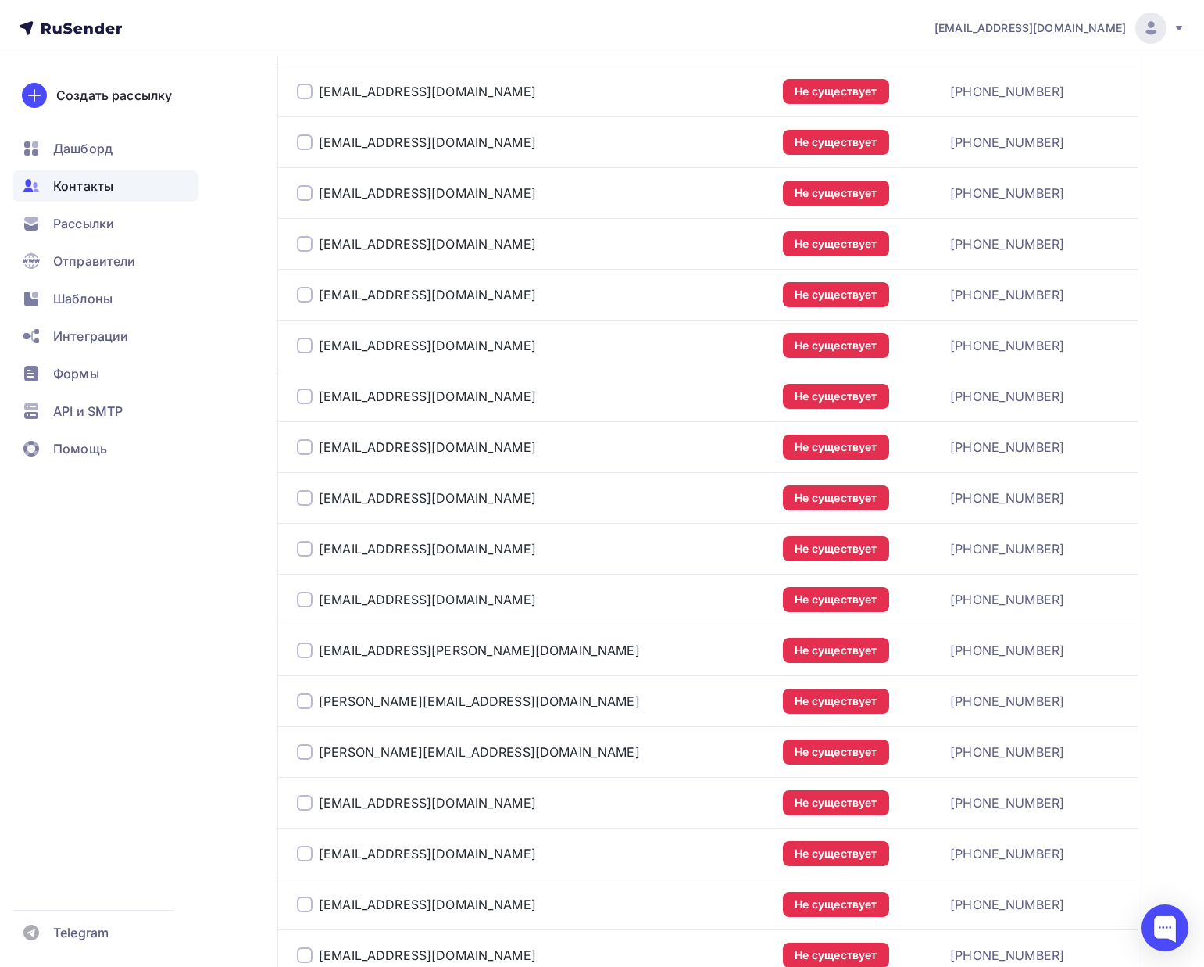
scroll to position [0, 0]
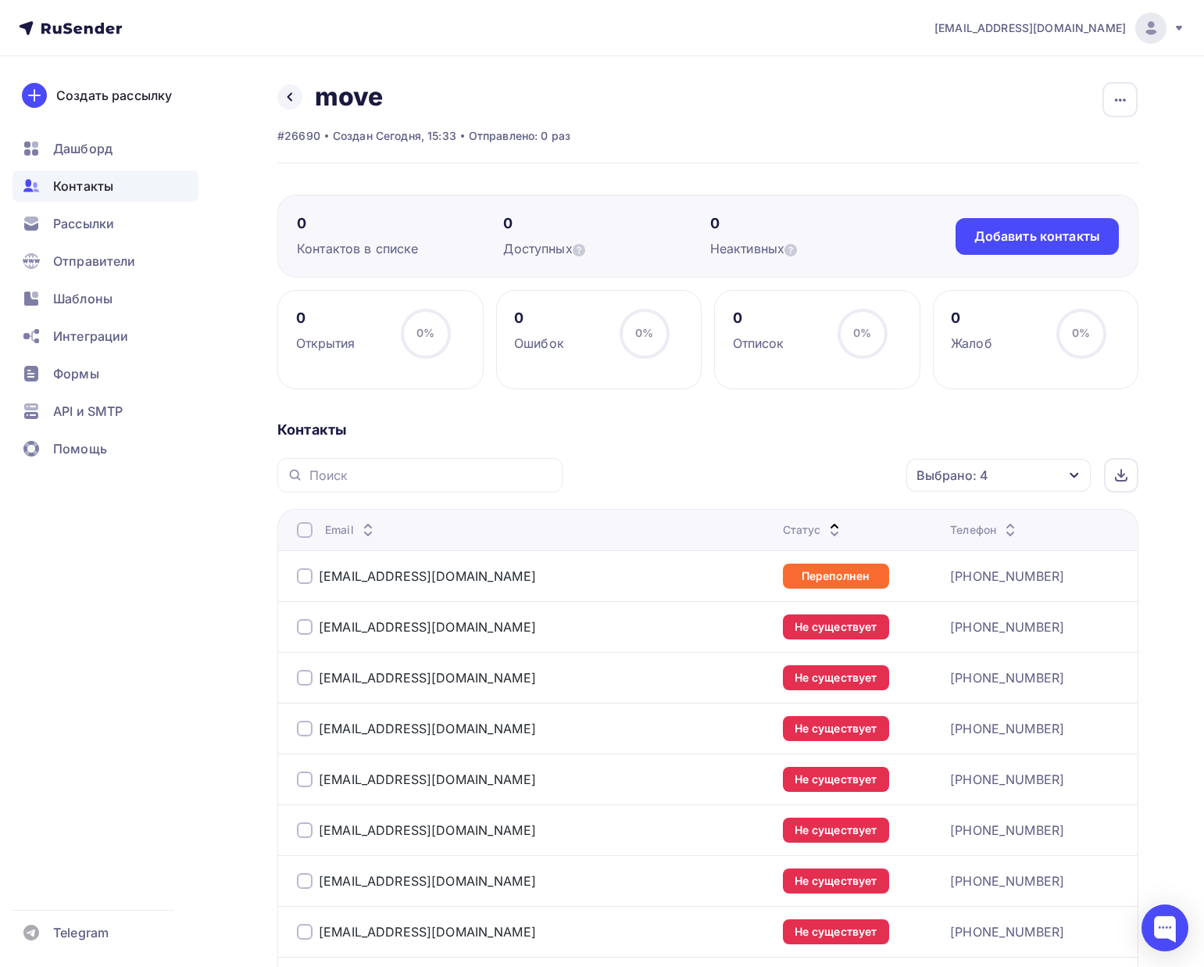
click at [308, 529] on div at bounding box center [305, 530] width 16 height 16
click at [831, 467] on div "Действие" at bounding box center [790, 475] width 206 height 30
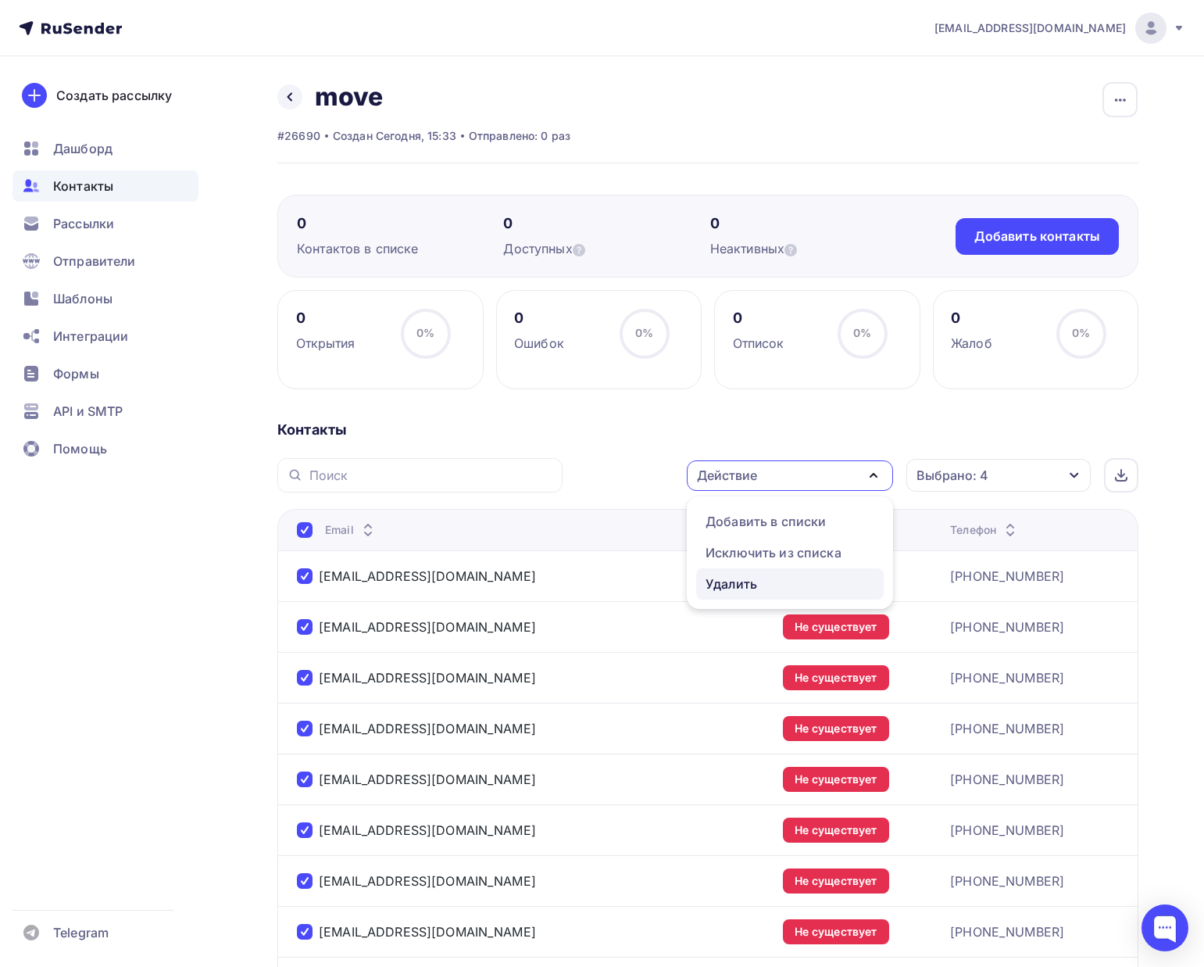
click at [793, 572] on link "Удалить" at bounding box center [790, 583] width 188 height 31
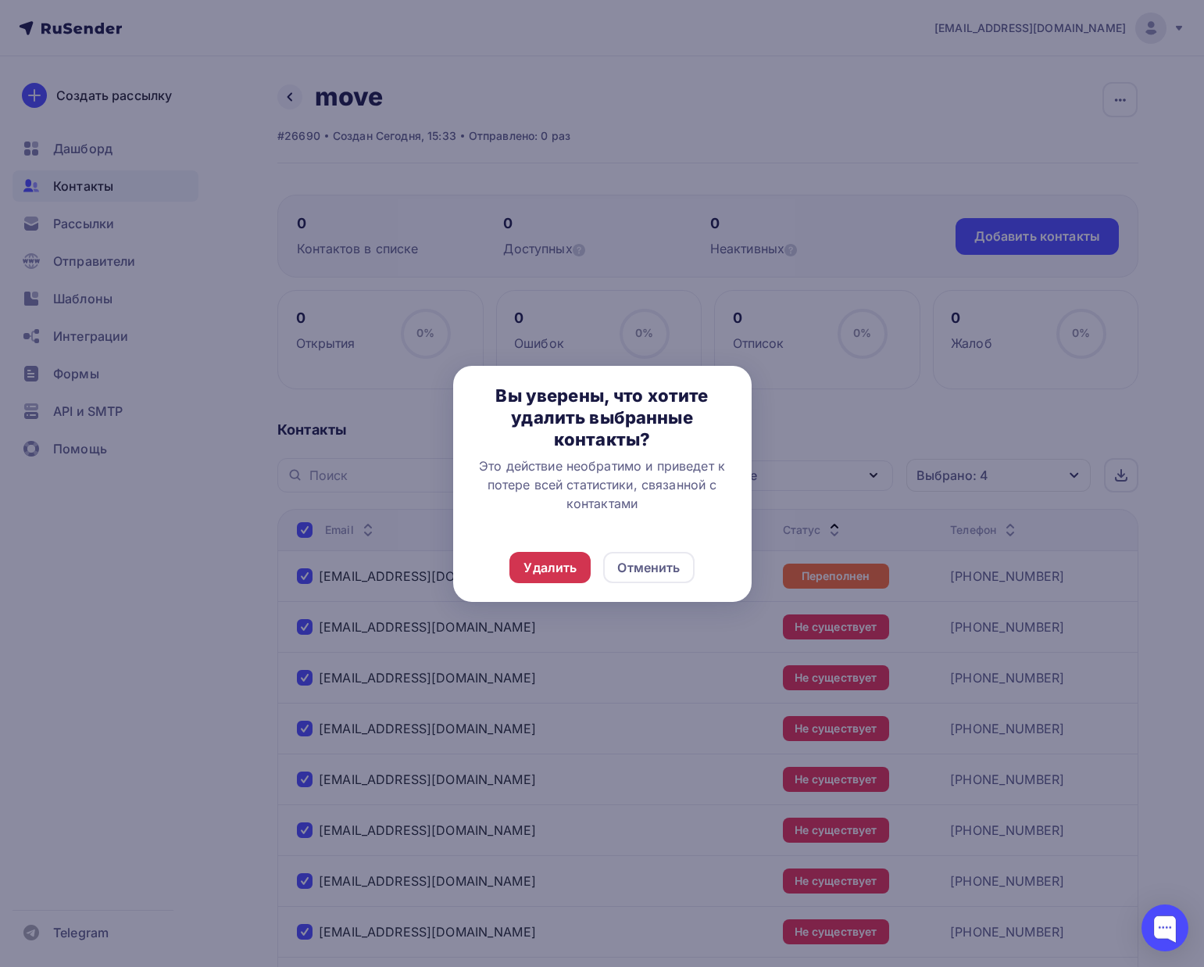
click at [582, 564] on div "Удалить" at bounding box center [549, 567] width 81 height 31
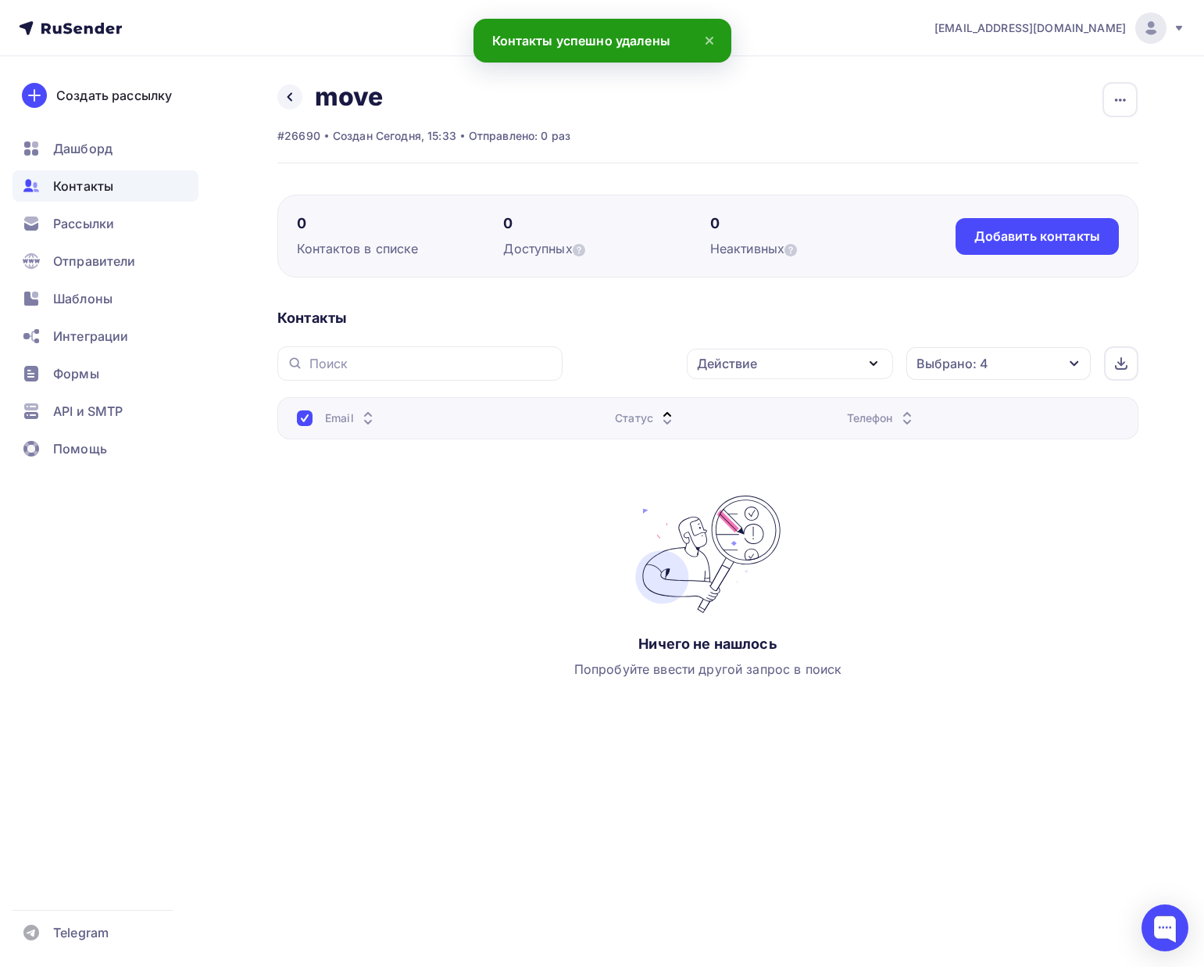
click at [461, 470] on div "Email Статус Телефон Ничего не нашлось Попробуйте ввести другой запрос в поиск" at bounding box center [707, 553] width 861 height 313
click at [329, 409] on th "Email" at bounding box center [442, 418] width 331 height 42
click at [334, 418] on div "Email" at bounding box center [351, 418] width 52 height 16
click at [306, 420] on div at bounding box center [305, 418] width 16 height 16
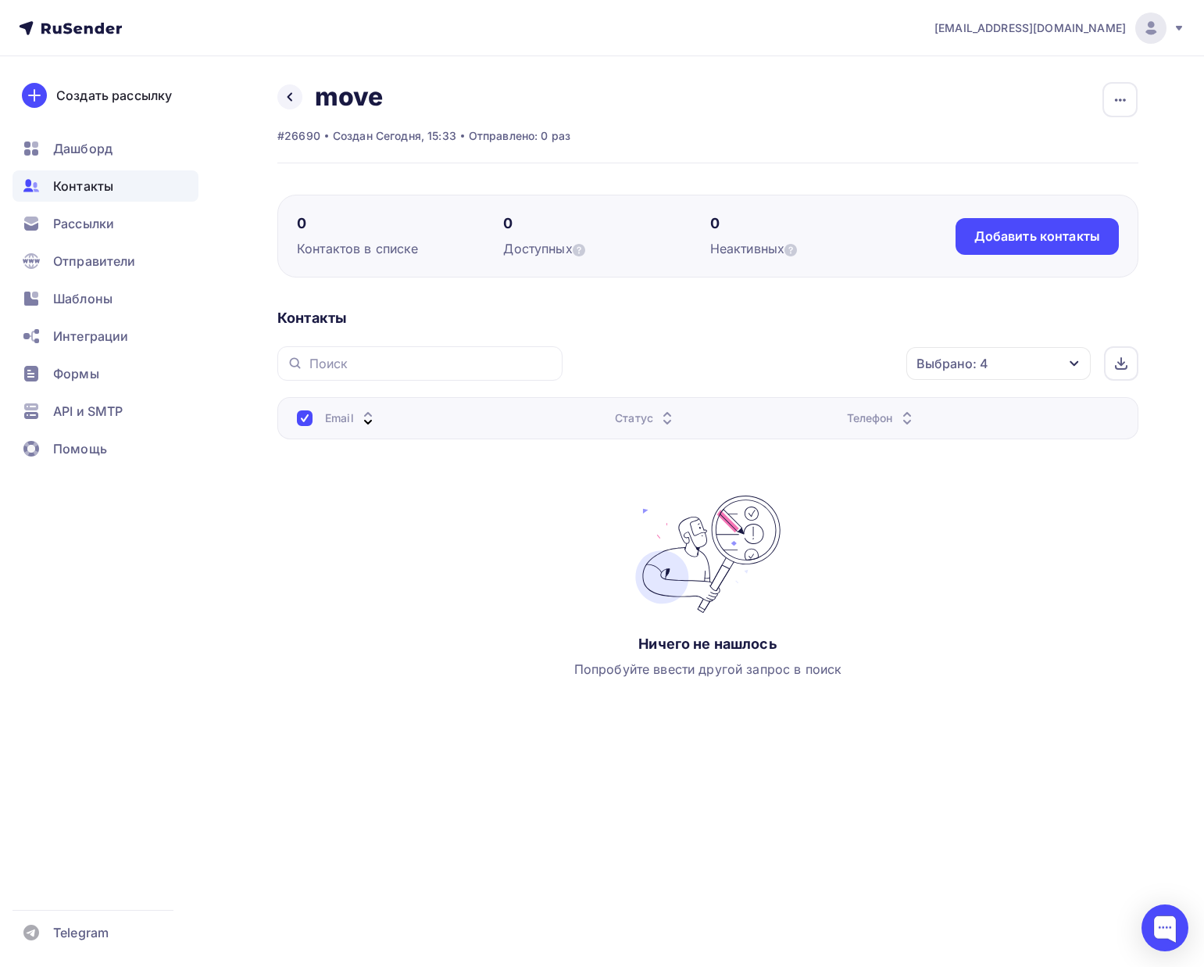
click at [295, 426] on th "Email" at bounding box center [442, 418] width 331 height 42
click at [302, 425] on div at bounding box center [305, 418] width 16 height 16
click at [957, 362] on div "Выбрано: 4" at bounding box center [953, 363] width 72 height 19
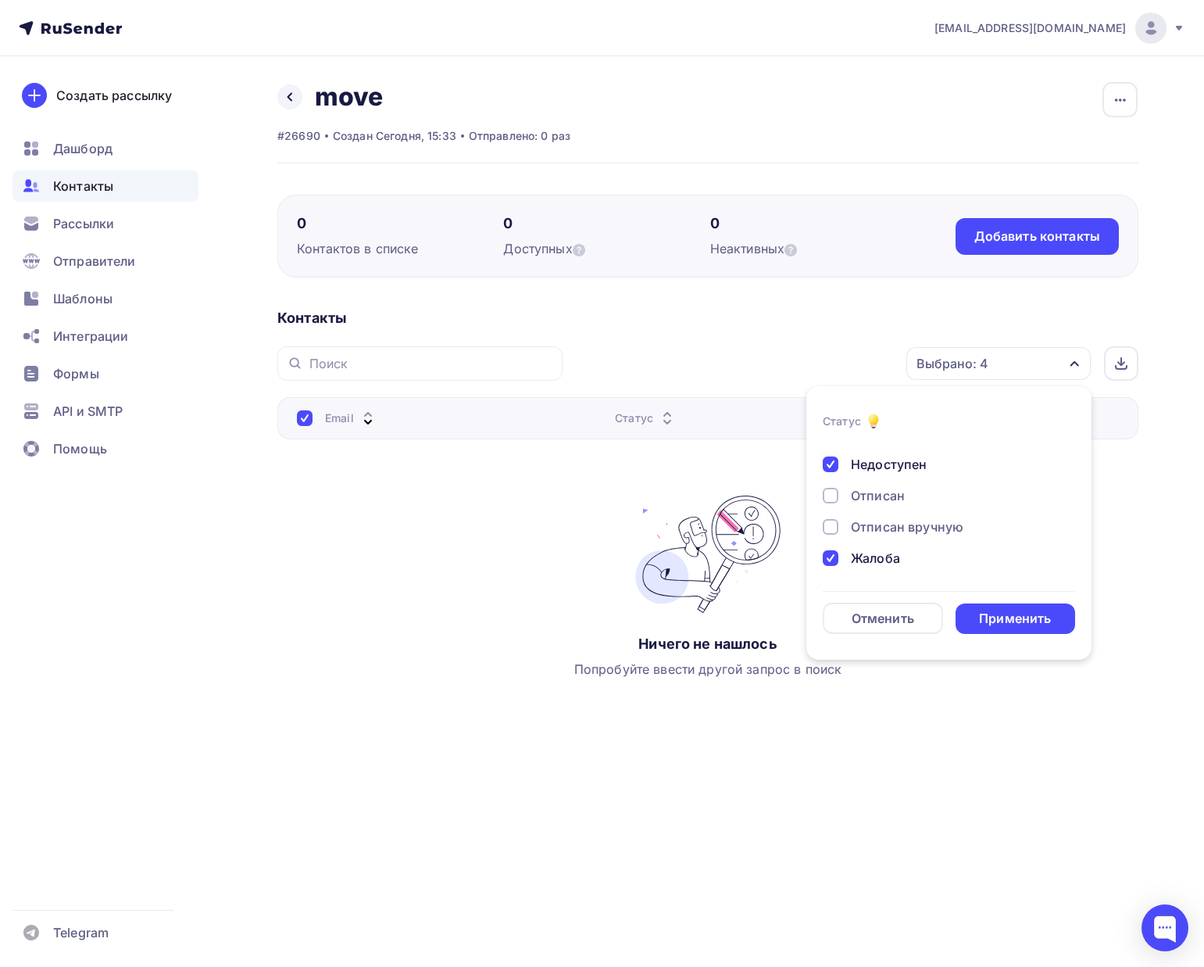
click at [878, 452] on div "Новый Активный Не существует Переполнен Недоступен Отписан Отписан вручную Жало…" at bounding box center [949, 449] width 252 height 238
click at [871, 489] on div "Отписан" at bounding box center [878, 495] width 54 height 19
click at [870, 521] on div "Отписан вручную" at bounding box center [907, 526] width 113 height 19
click at [870, 556] on div "Жалоба" at bounding box center [875, 558] width 49 height 19
click at [870, 509] on div "Новый Активный Не существует Переполнен Недоступен Отписан Отписан вручную Жало…" at bounding box center [949, 449] width 252 height 238
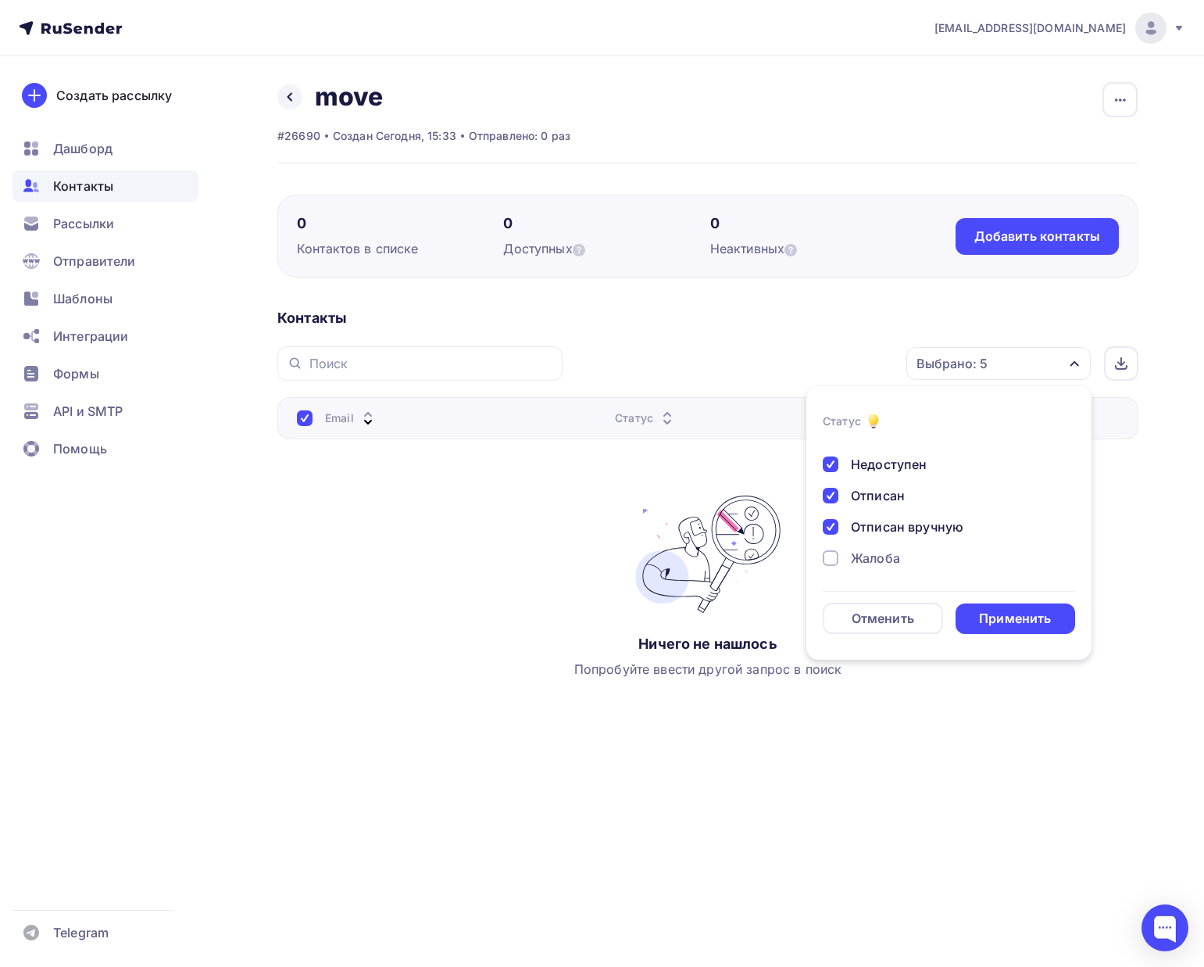
click at [870, 503] on div "Отписан" at bounding box center [878, 495] width 54 height 19
click at [873, 474] on div "Новый Активный Не существует Переполнен Недоступен Отписан Отписан вручную Жало…" at bounding box center [949, 449] width 252 height 238
click at [876, 463] on div "Недоступен" at bounding box center [889, 464] width 76 height 19
click at [876, 488] on div "Переполнен" at bounding box center [889, 496] width 77 height 19
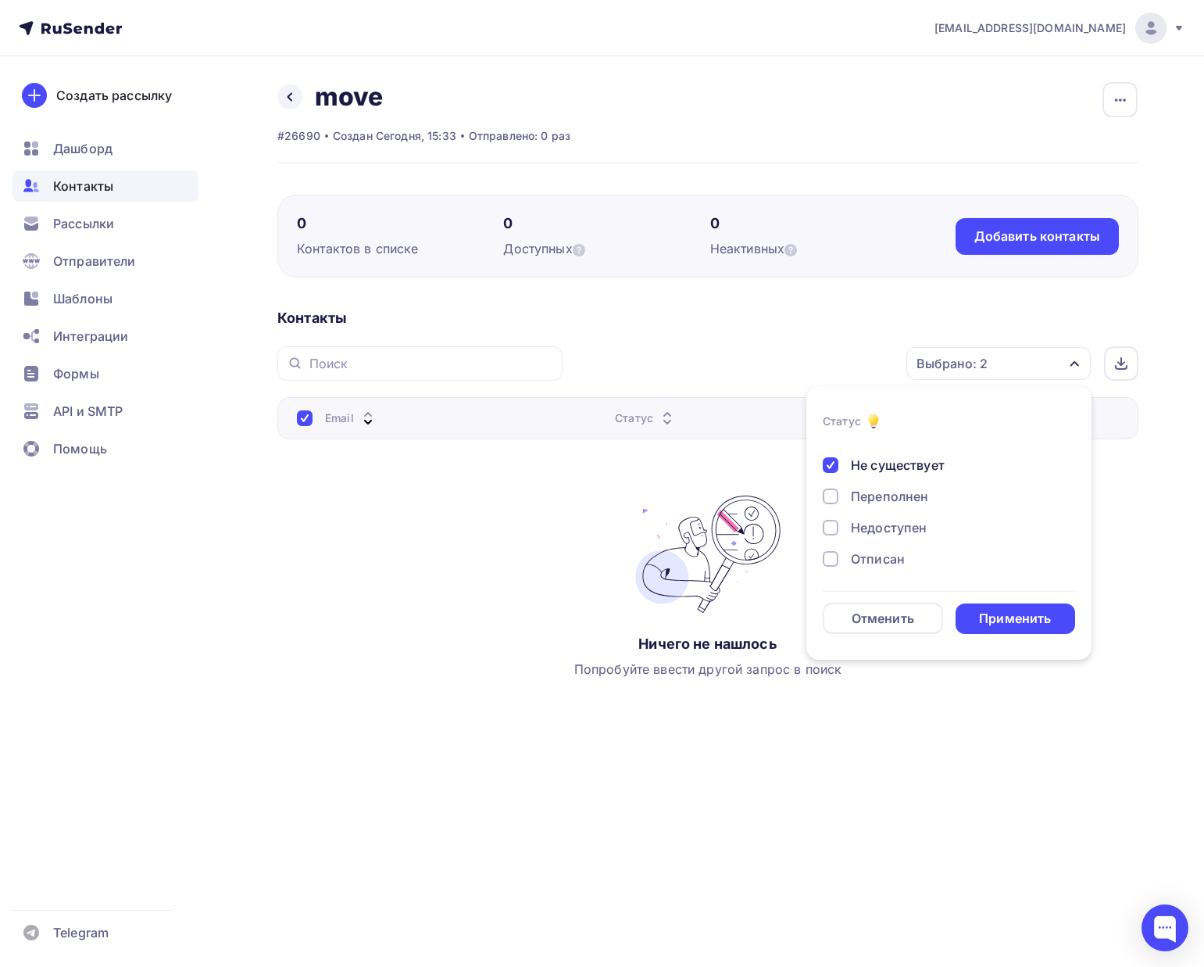
click at [878, 466] on div "Не существует" at bounding box center [898, 465] width 94 height 19
click at [991, 621] on div "Применить" at bounding box center [1015, 619] width 72 height 18
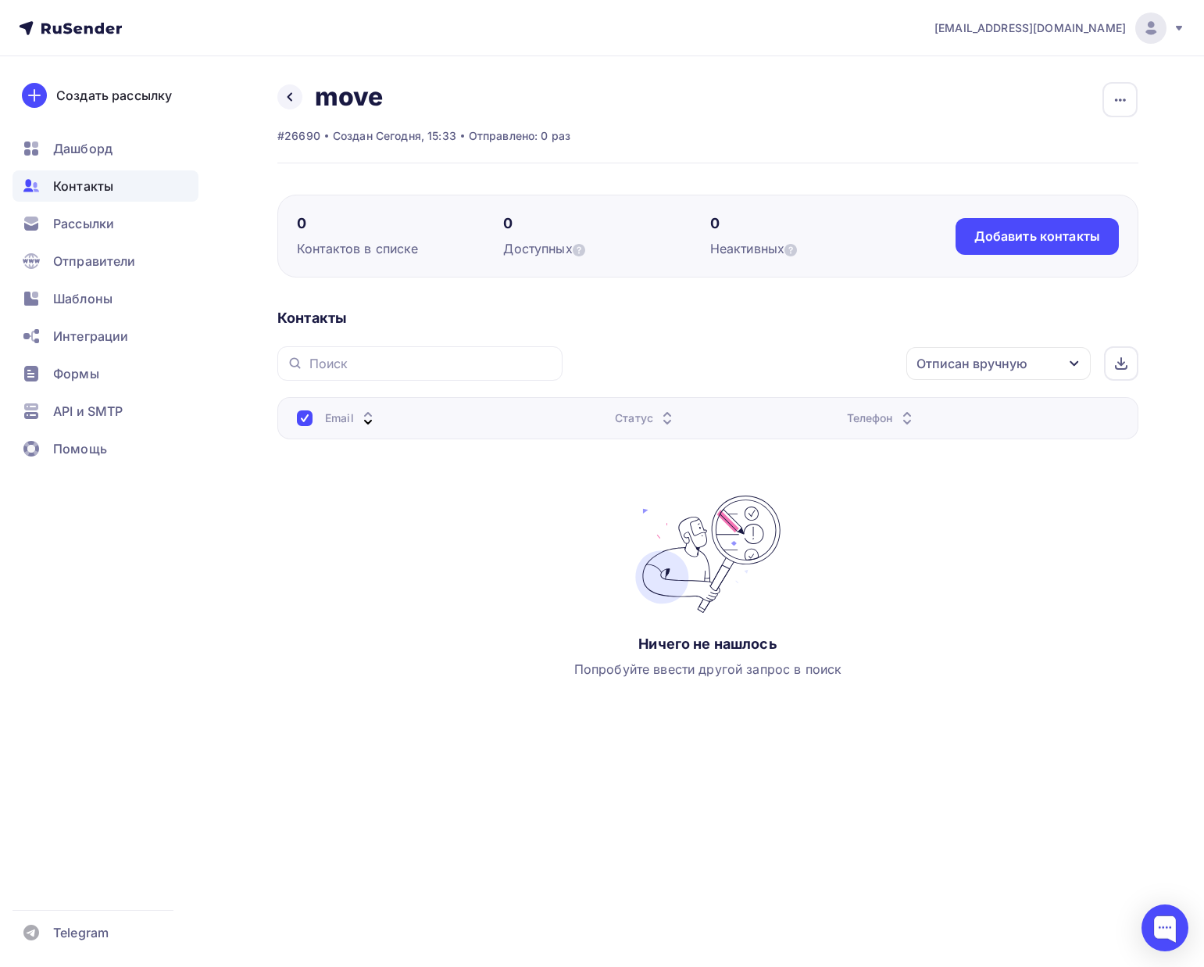
click at [942, 359] on div "Отписан вручную" at bounding box center [972, 363] width 111 height 19
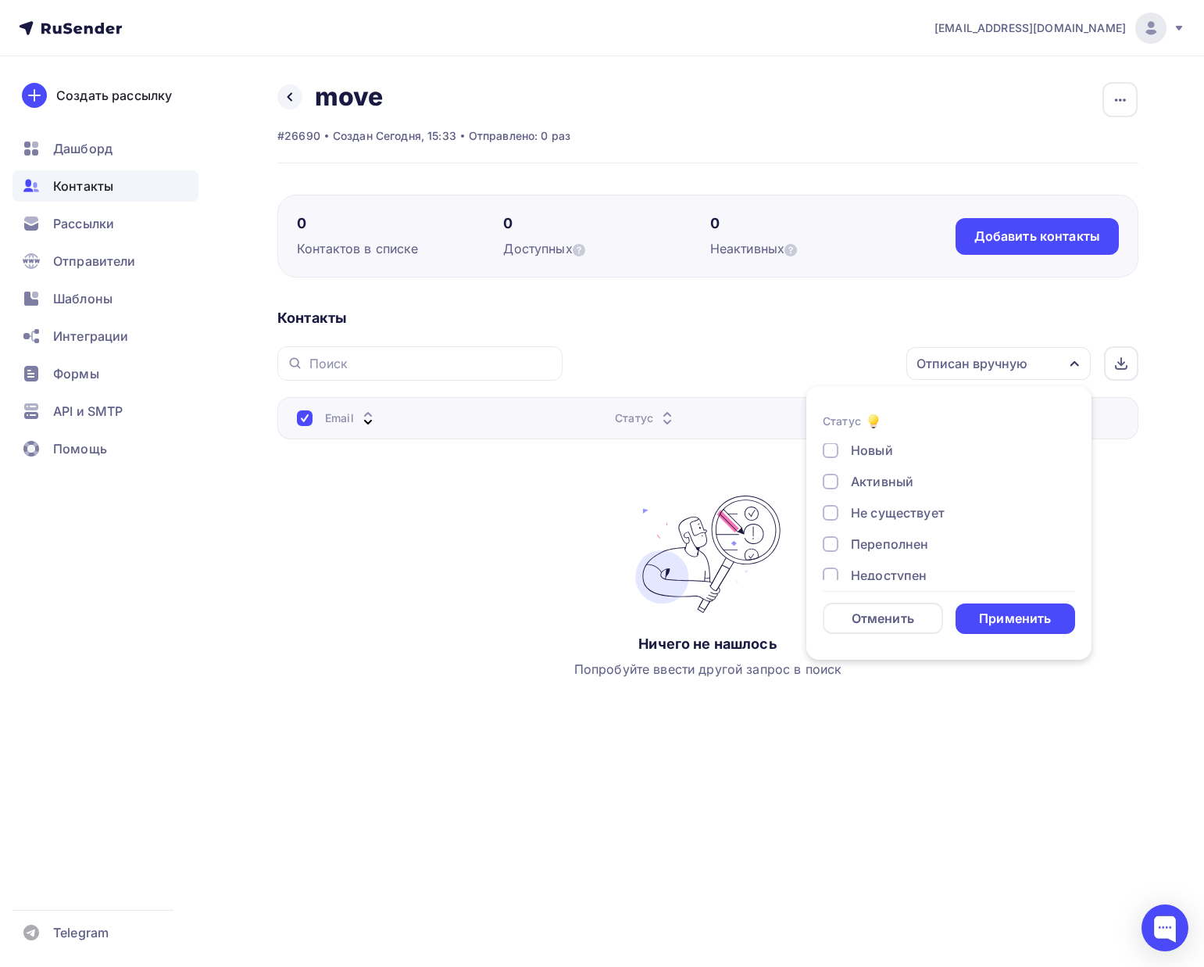
scroll to position [113, 0]
click at [863, 527] on div "Отписан вручную" at bounding box center [907, 526] width 113 height 19
click at [1013, 643] on li "Статус Новый Активный Не существует Переполнен Недоступен Отписан Отписан вручн…" at bounding box center [948, 522] width 285 height 255
click at [1013, 624] on div "Применить" at bounding box center [1015, 619] width 72 height 18
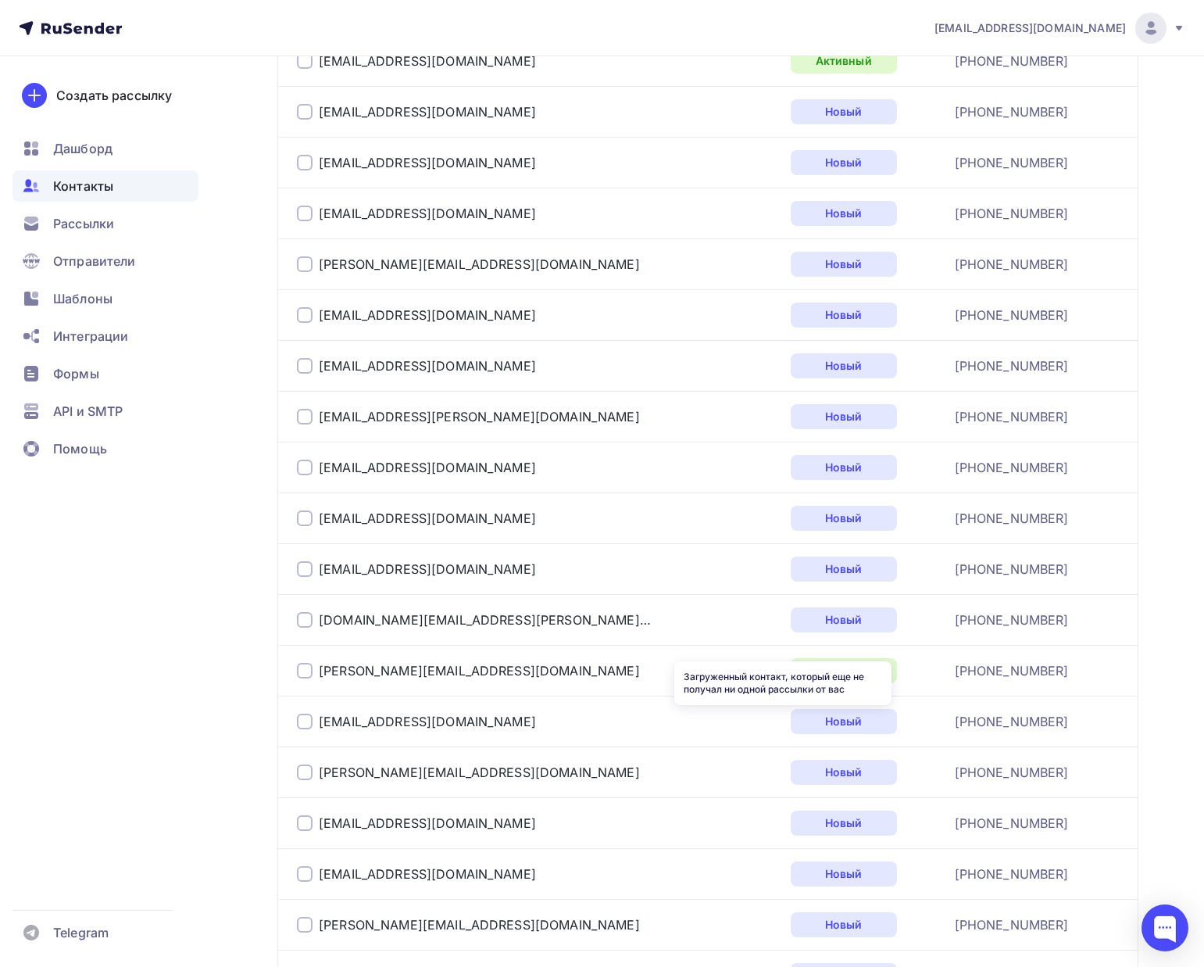
scroll to position [2283, 0]
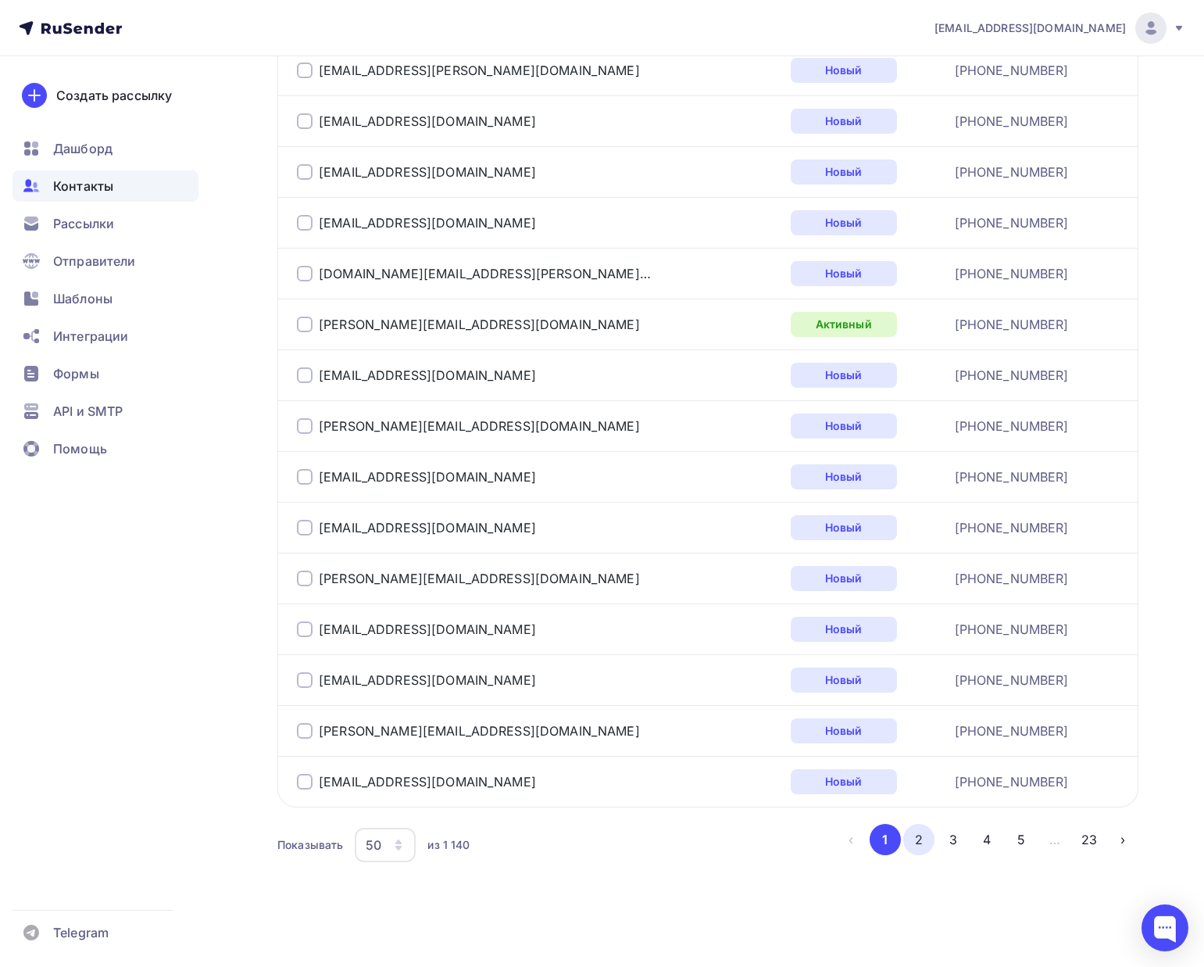
click at [916, 843] on button "2" at bounding box center [918, 839] width 31 height 31
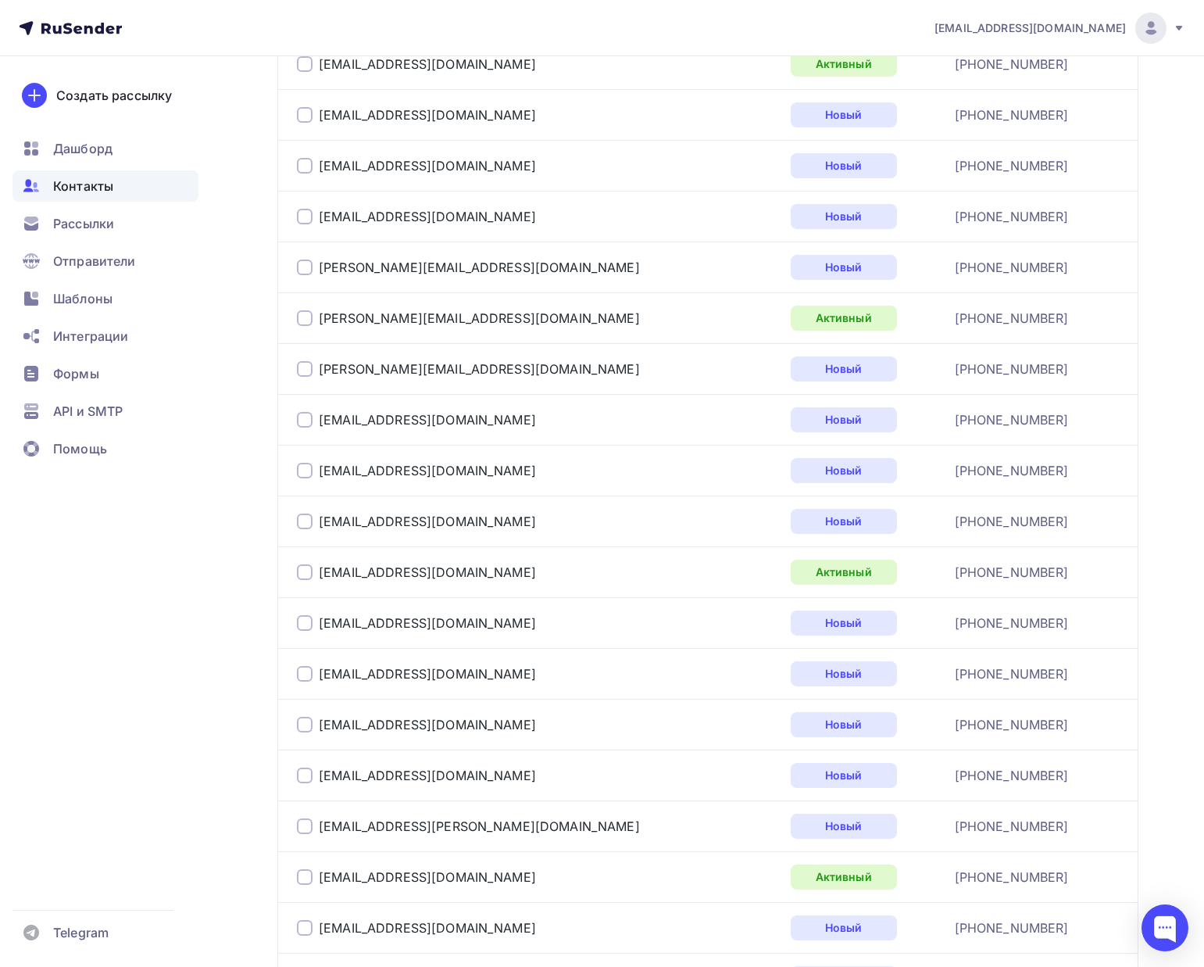
scroll to position [0, 0]
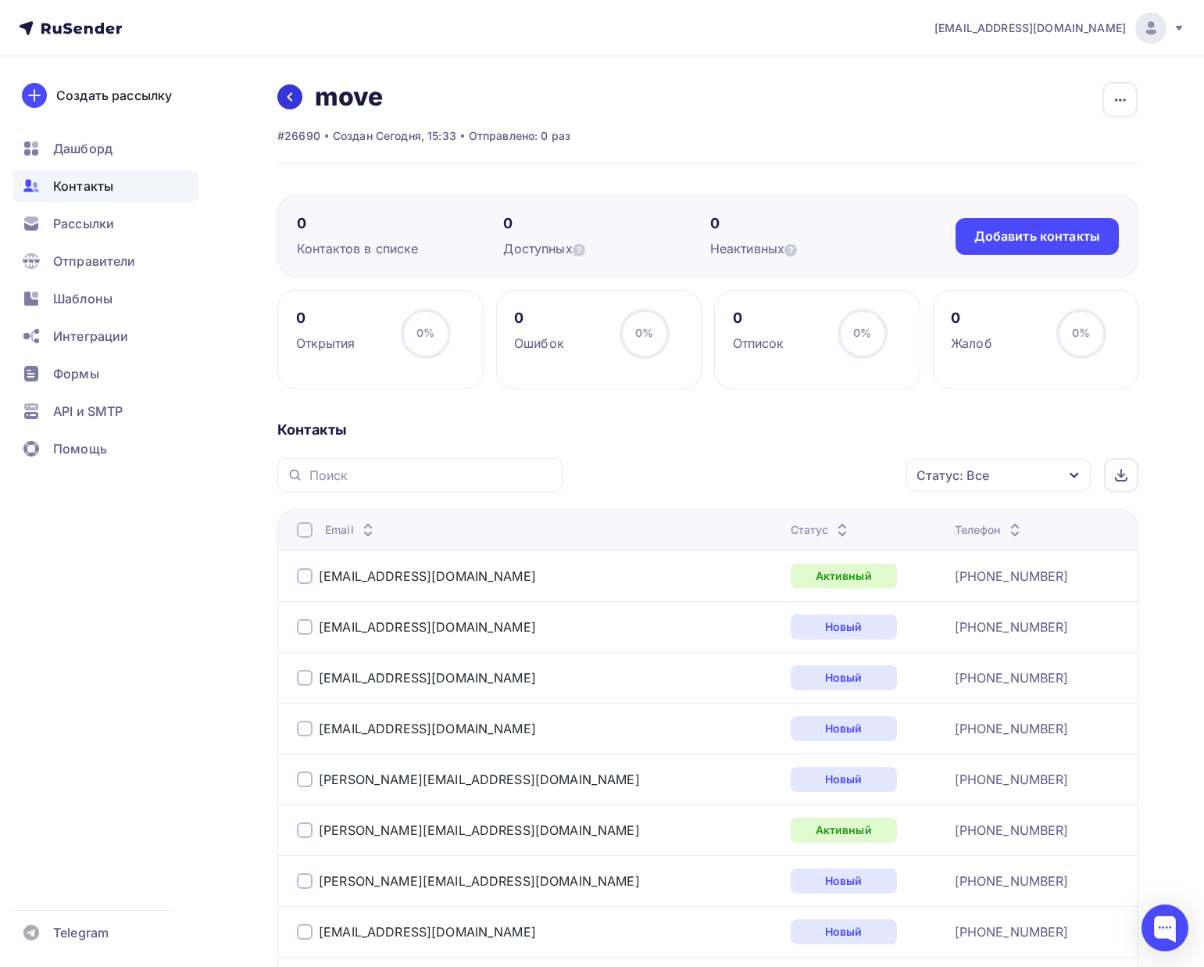
click at [282, 91] on link at bounding box center [289, 96] width 25 height 25
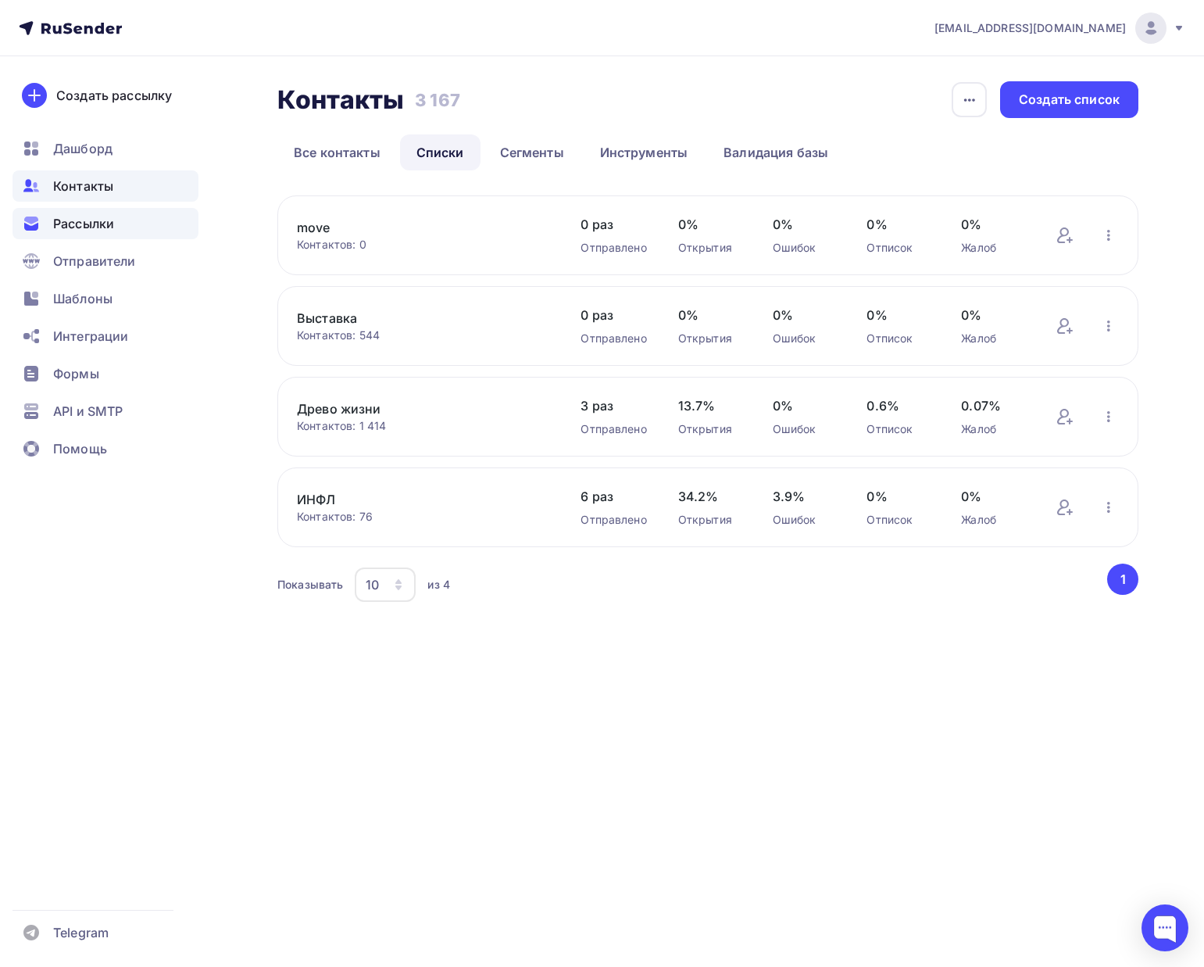
click at [149, 223] on div "Рассылки" at bounding box center [106, 223] width 186 height 31
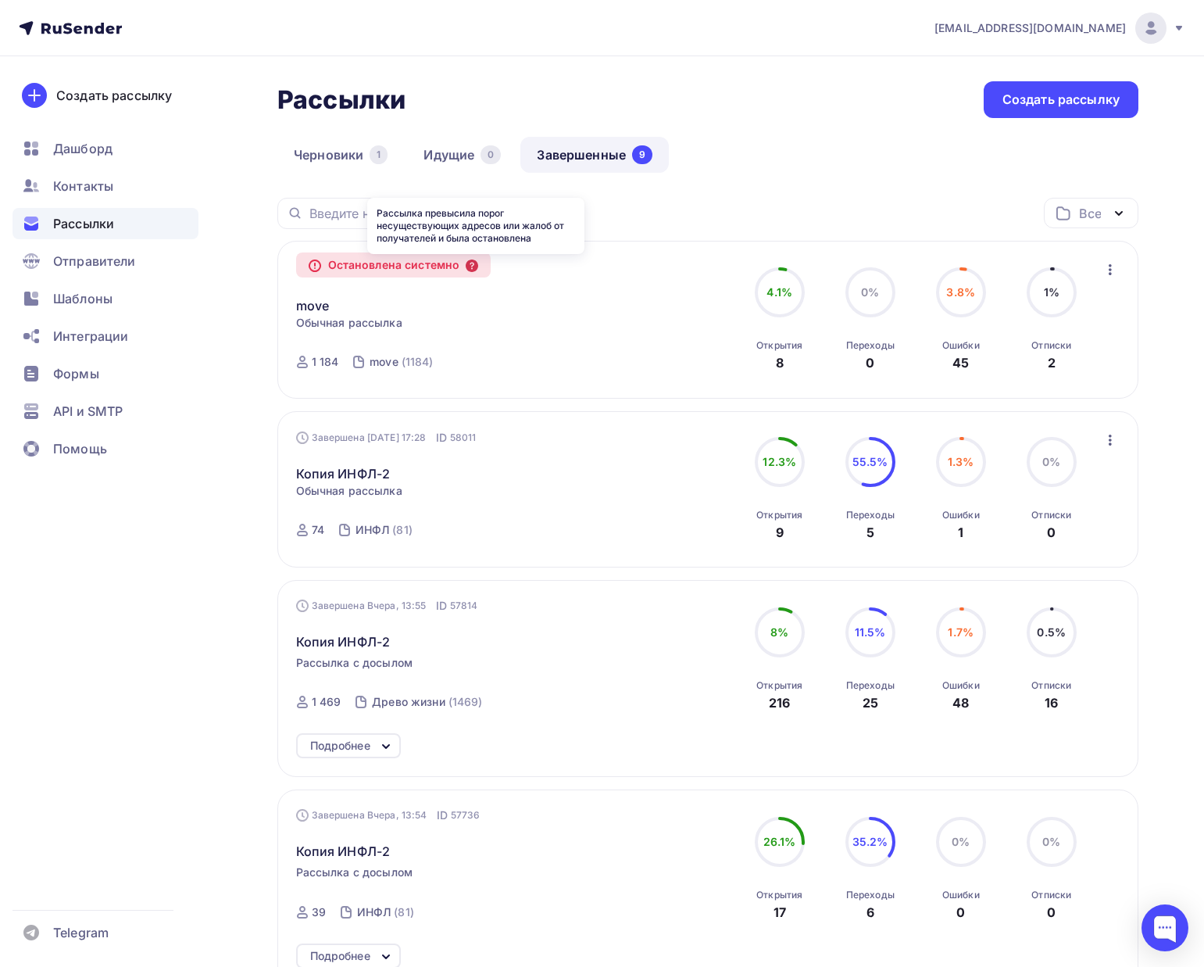
click at [476, 266] on icon at bounding box center [472, 265] width 13 height 13
click at [339, 318] on span "Обычная рассылка" at bounding box center [349, 323] width 106 height 16
click at [310, 309] on link "move" at bounding box center [313, 305] width 34 height 19
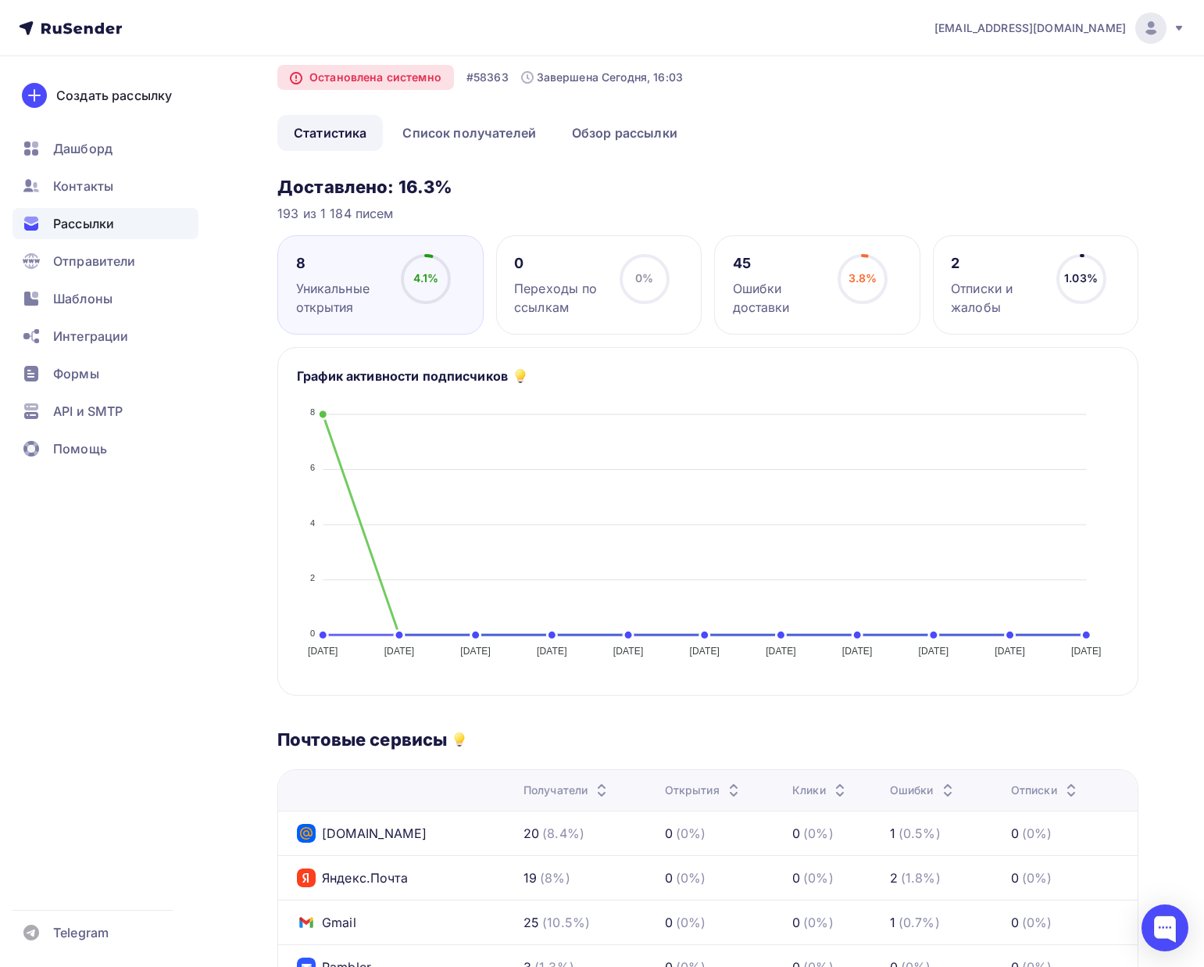
scroll to position [76, 0]
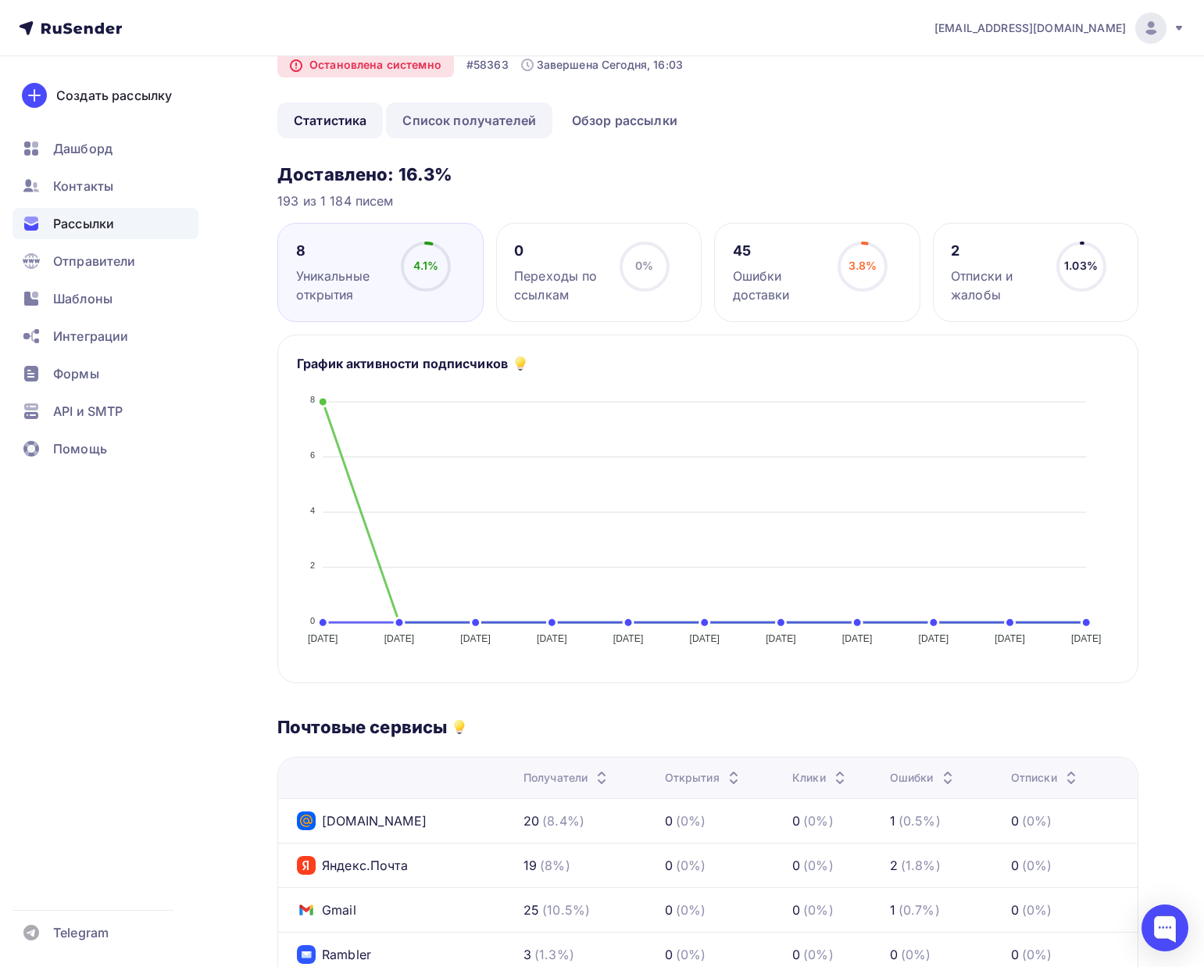
click at [446, 110] on link "Список получателей" at bounding box center [469, 120] width 166 height 36
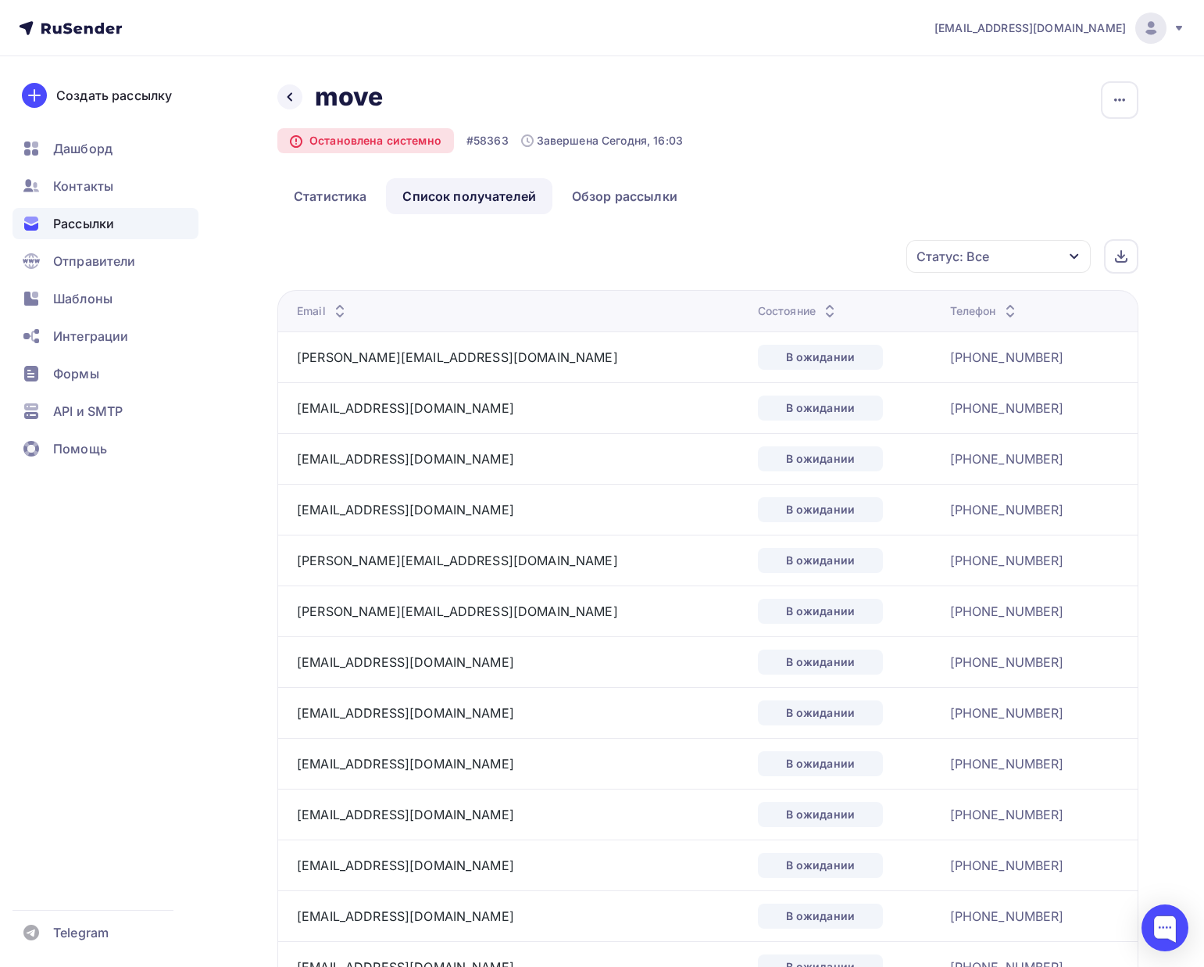
click at [758, 316] on div "Состояние" at bounding box center [798, 311] width 81 height 16
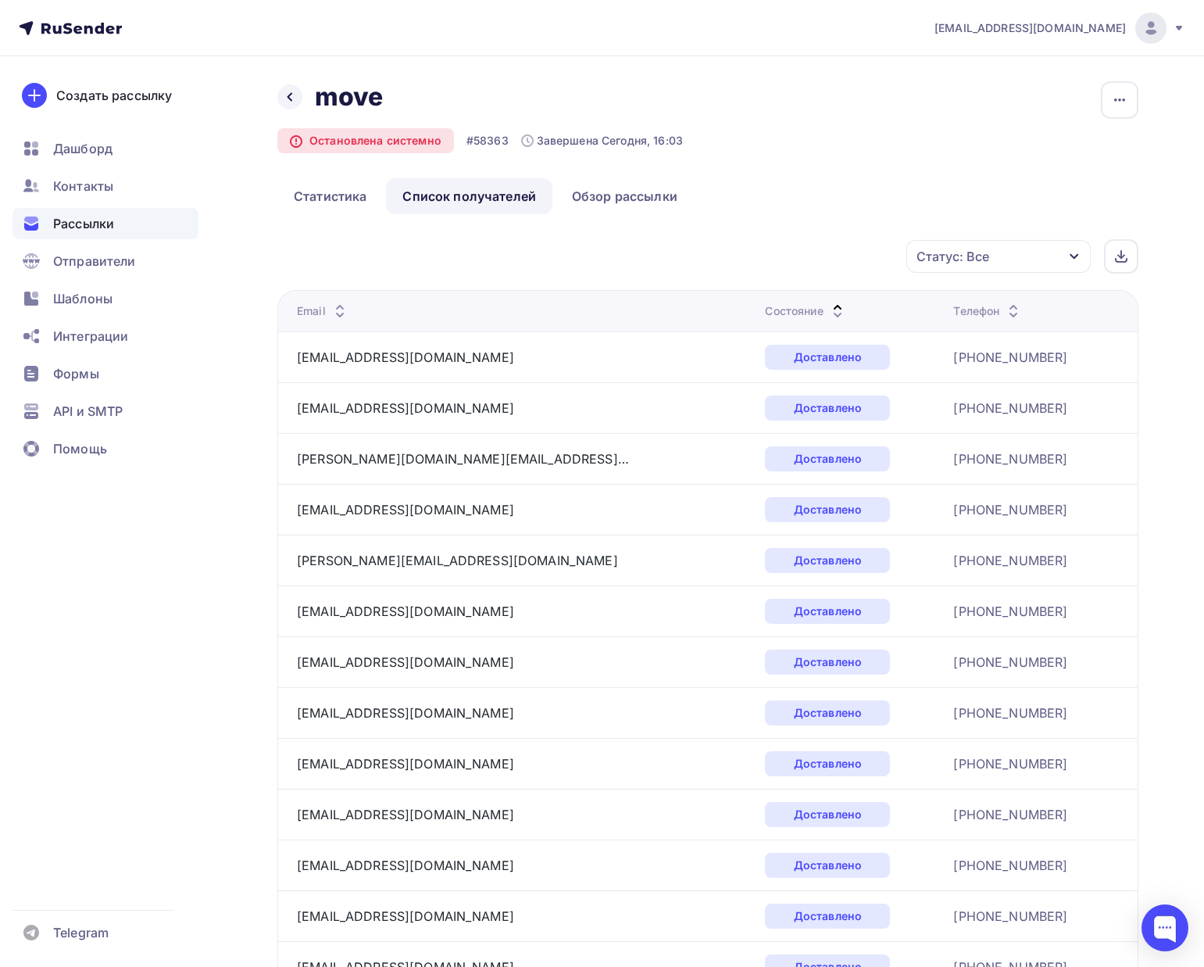
click at [932, 255] on div "Статус: Все" at bounding box center [953, 256] width 73 height 19
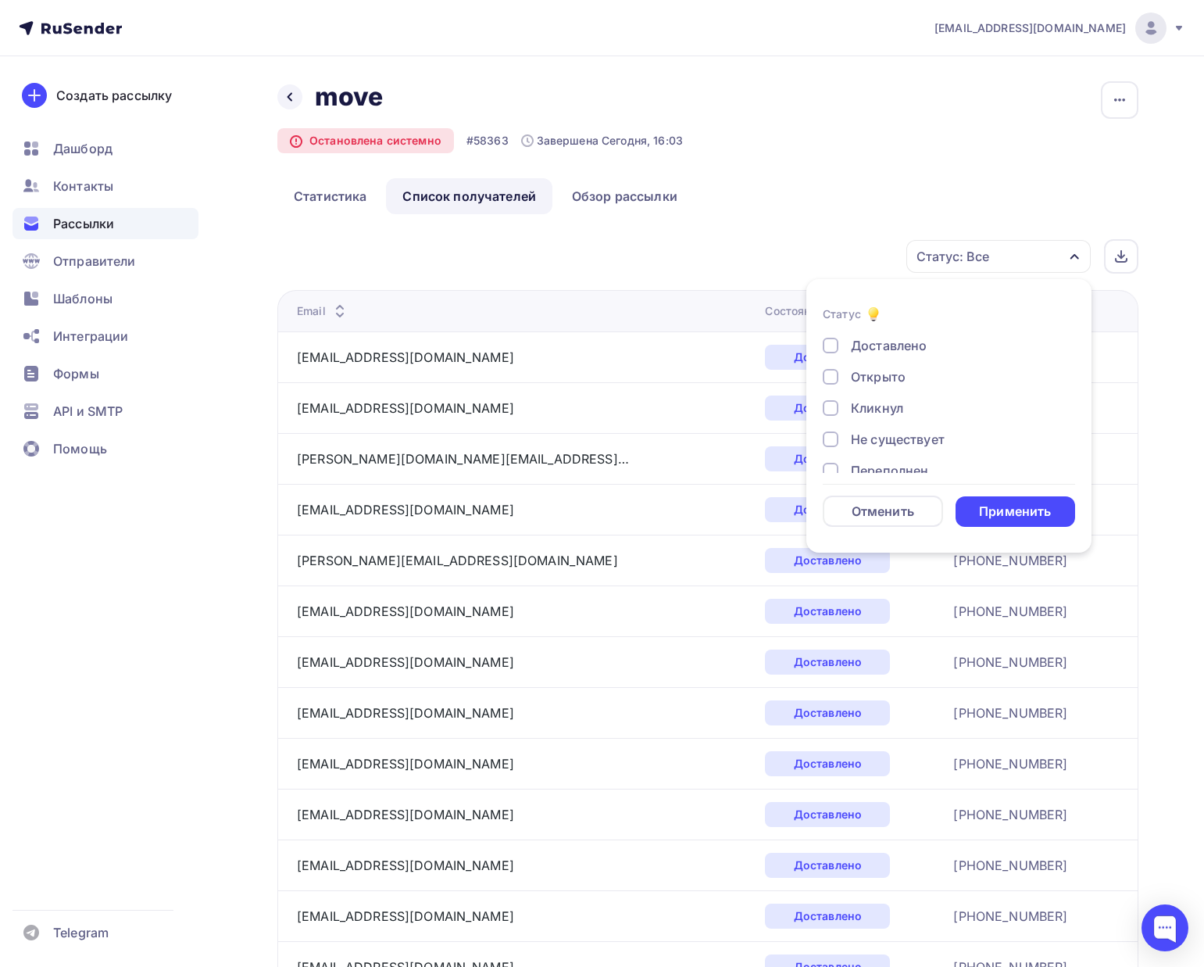
click at [874, 366] on div "Доставлено Открыто Кликнул Не существует Переполнен Недоступен Отписан Жалоба В…" at bounding box center [949, 470] width 252 height 269
click at [874, 373] on div "Открыто" at bounding box center [878, 376] width 55 height 19
click at [999, 494] on form "Статус Доставлено Открыто Кликнул Не существует Переполнен Недоступен Отписан Ж…" at bounding box center [949, 416] width 252 height 222
click at [999, 511] on div "Применить" at bounding box center [1015, 511] width 72 height 18
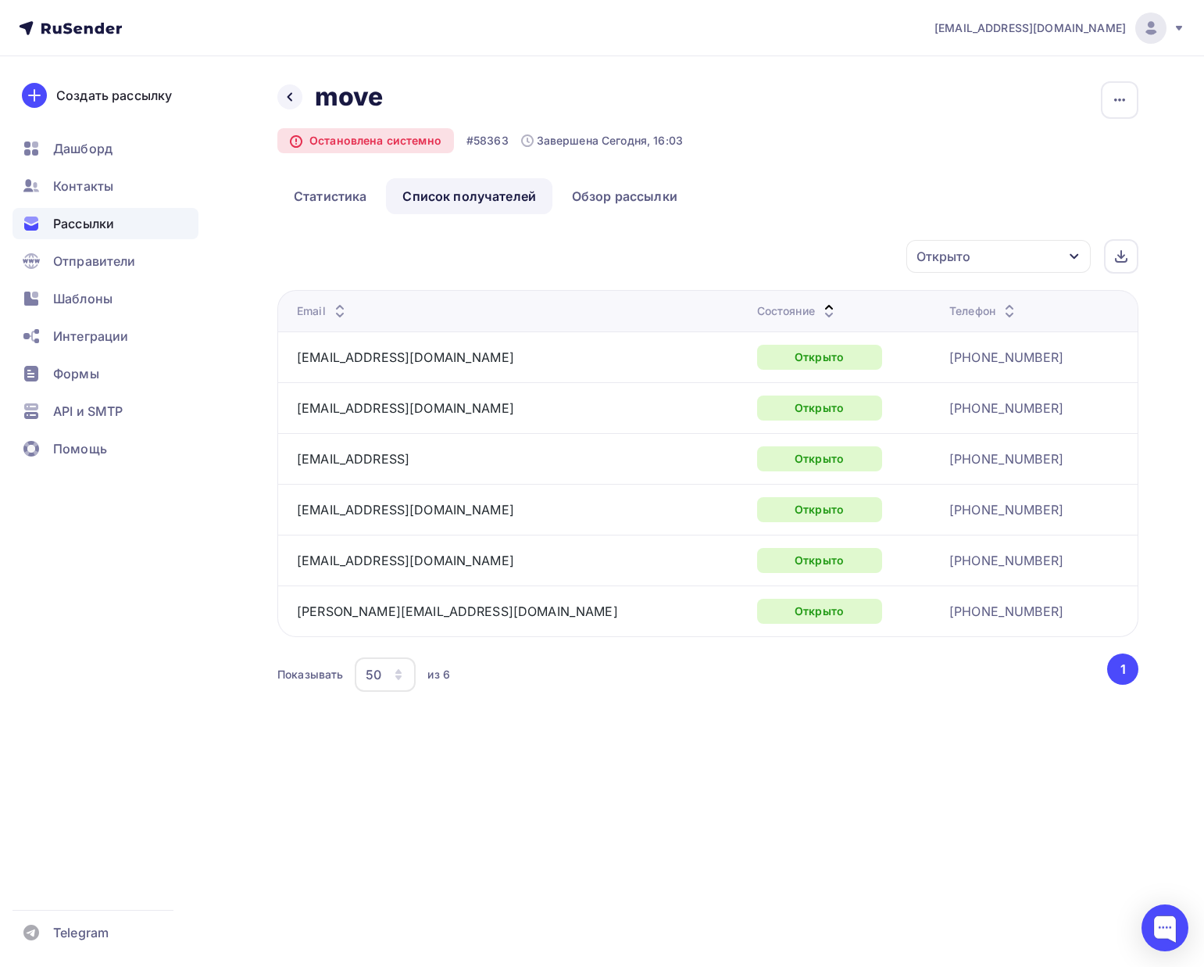
click at [820, 308] on icon at bounding box center [829, 315] width 19 height 19
click at [757, 354] on div "Открыто" at bounding box center [819, 357] width 125 height 25
click at [751, 324] on th "Состояние" at bounding box center [847, 310] width 192 height 41
click at [757, 310] on div "Состояние" at bounding box center [797, 311] width 81 height 16
click at [311, 148] on div "Остановлена системно" at bounding box center [365, 140] width 177 height 25
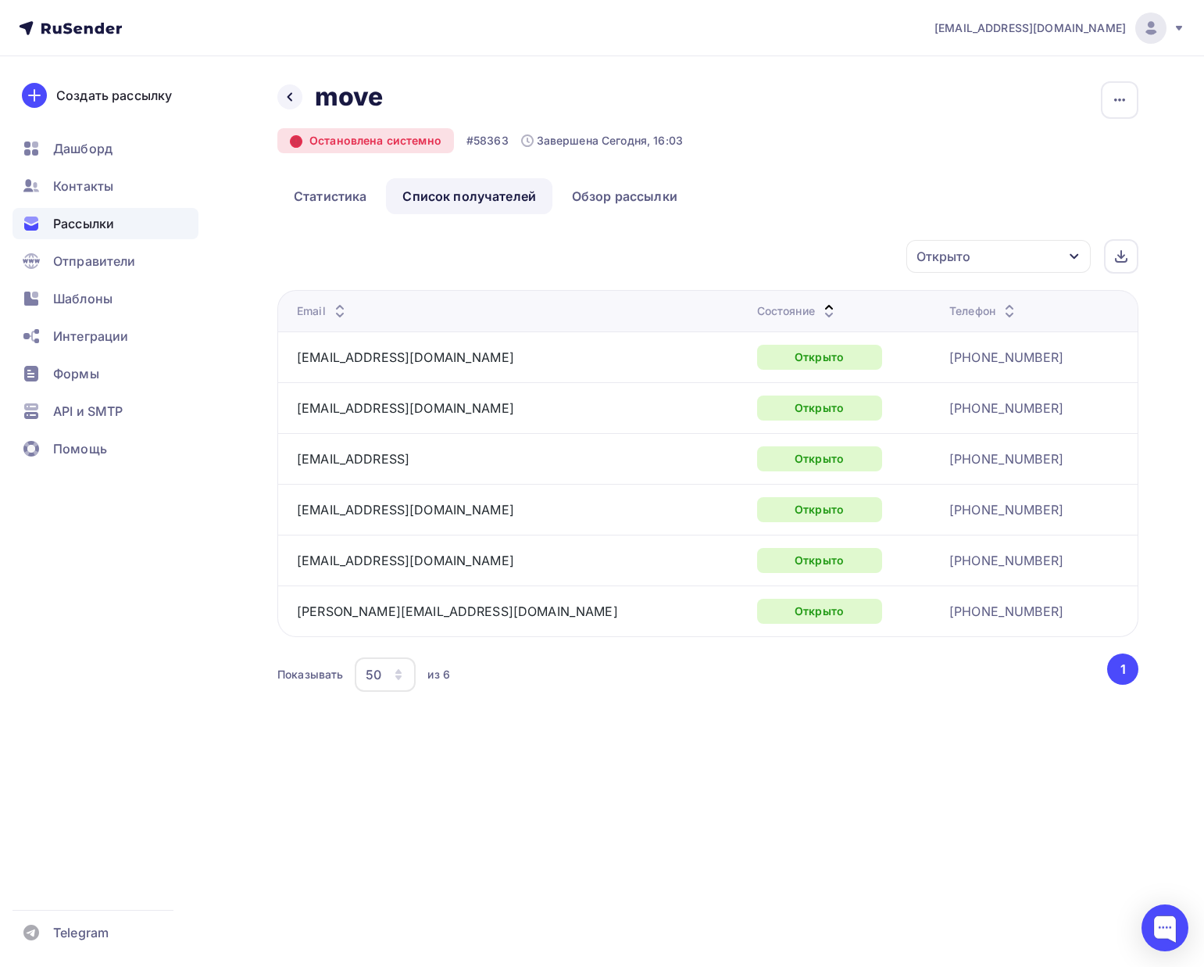
click at [295, 147] on icon at bounding box center [296, 141] width 11 height 11
click at [302, 108] on div "Назад move move" at bounding box center [480, 96] width 406 height 31
click at [308, 107] on div "Назад move move" at bounding box center [480, 96] width 406 height 31
click at [291, 98] on icon at bounding box center [290, 97] width 13 height 13
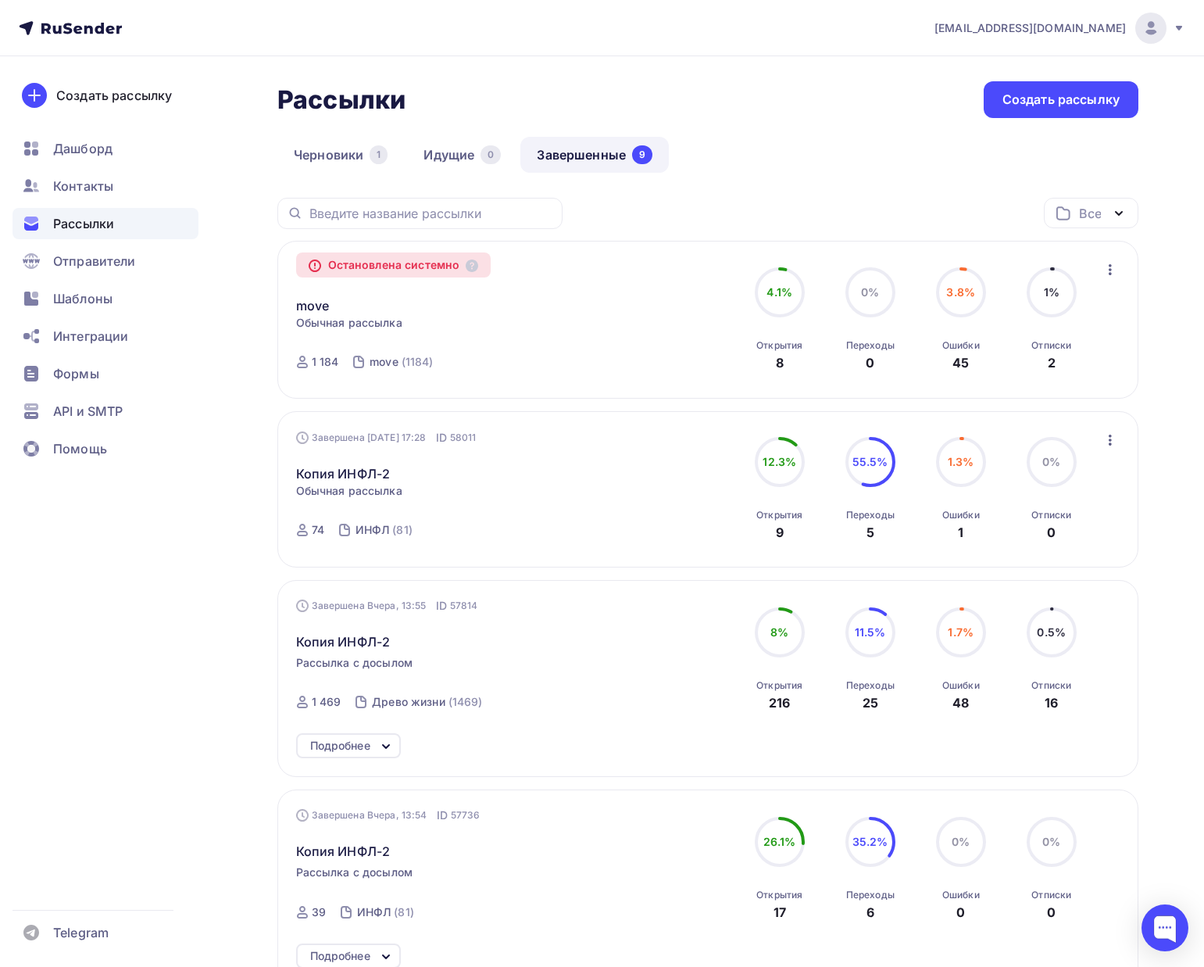
click at [1114, 264] on icon "button" at bounding box center [1110, 269] width 19 height 19
click at [1091, 298] on link "Копировать в новую" at bounding box center [1038, 310] width 179 height 31
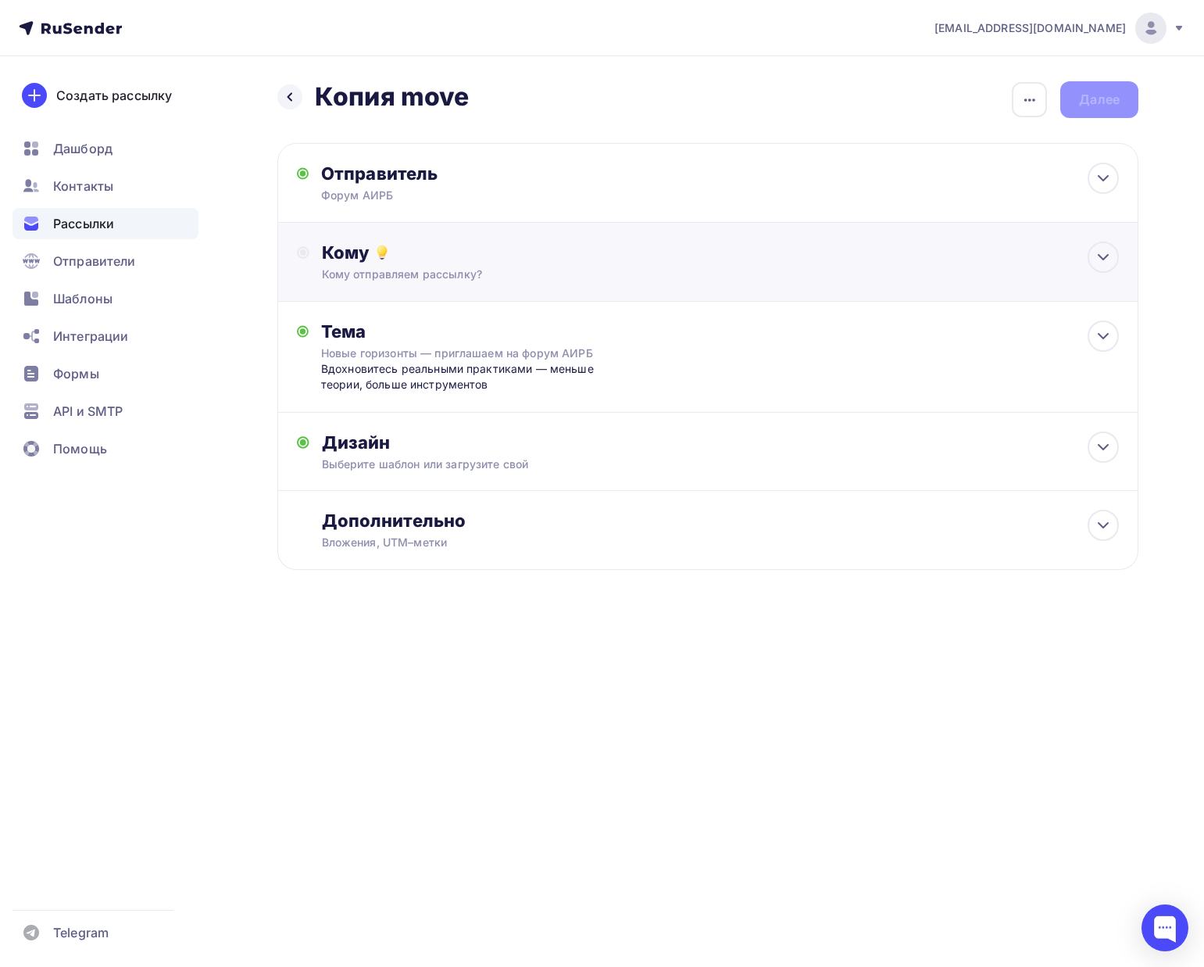
click at [908, 252] on div "Кому" at bounding box center [720, 252] width 797 height 22
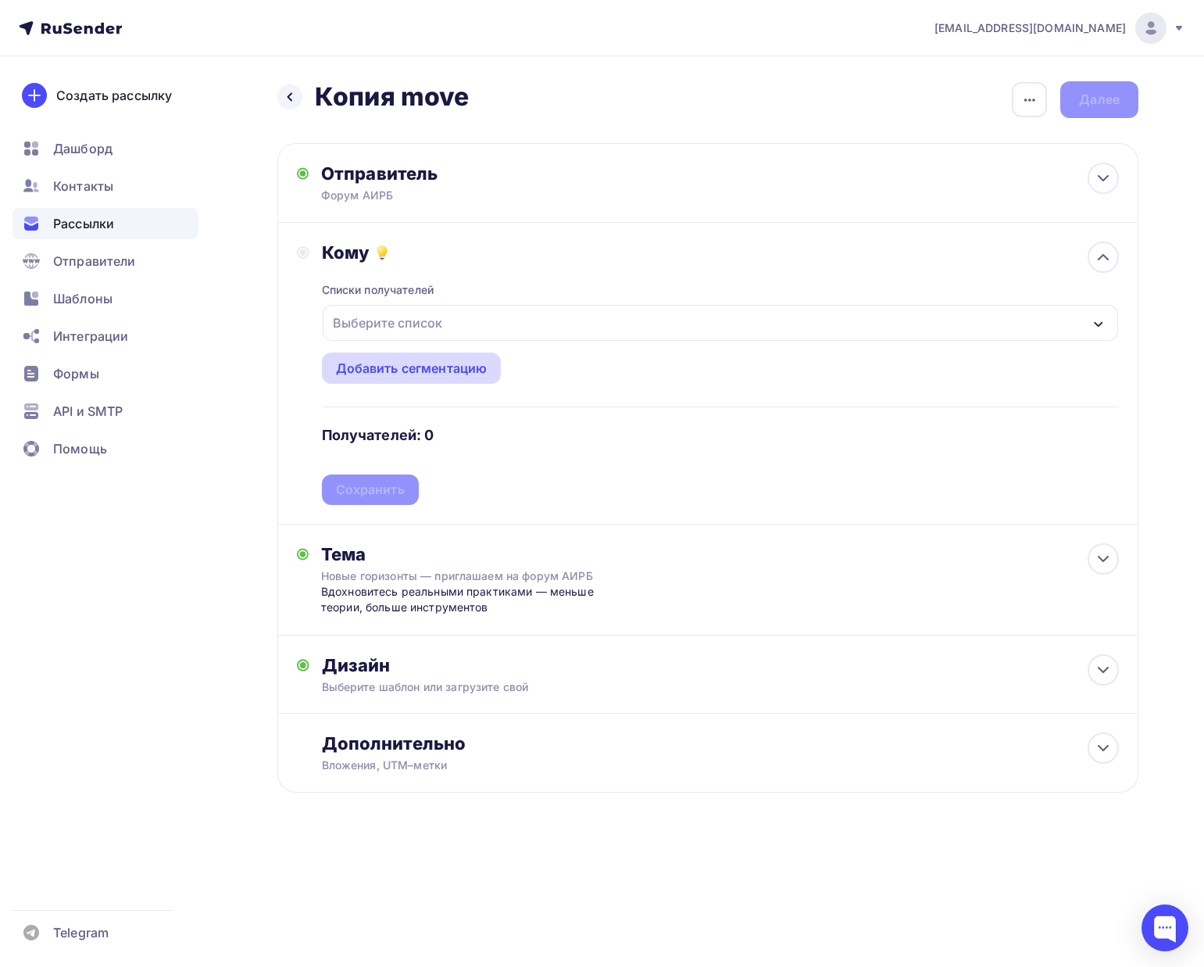
click at [458, 367] on div "Добавить сегментацию" at bounding box center [412, 368] width 152 height 19
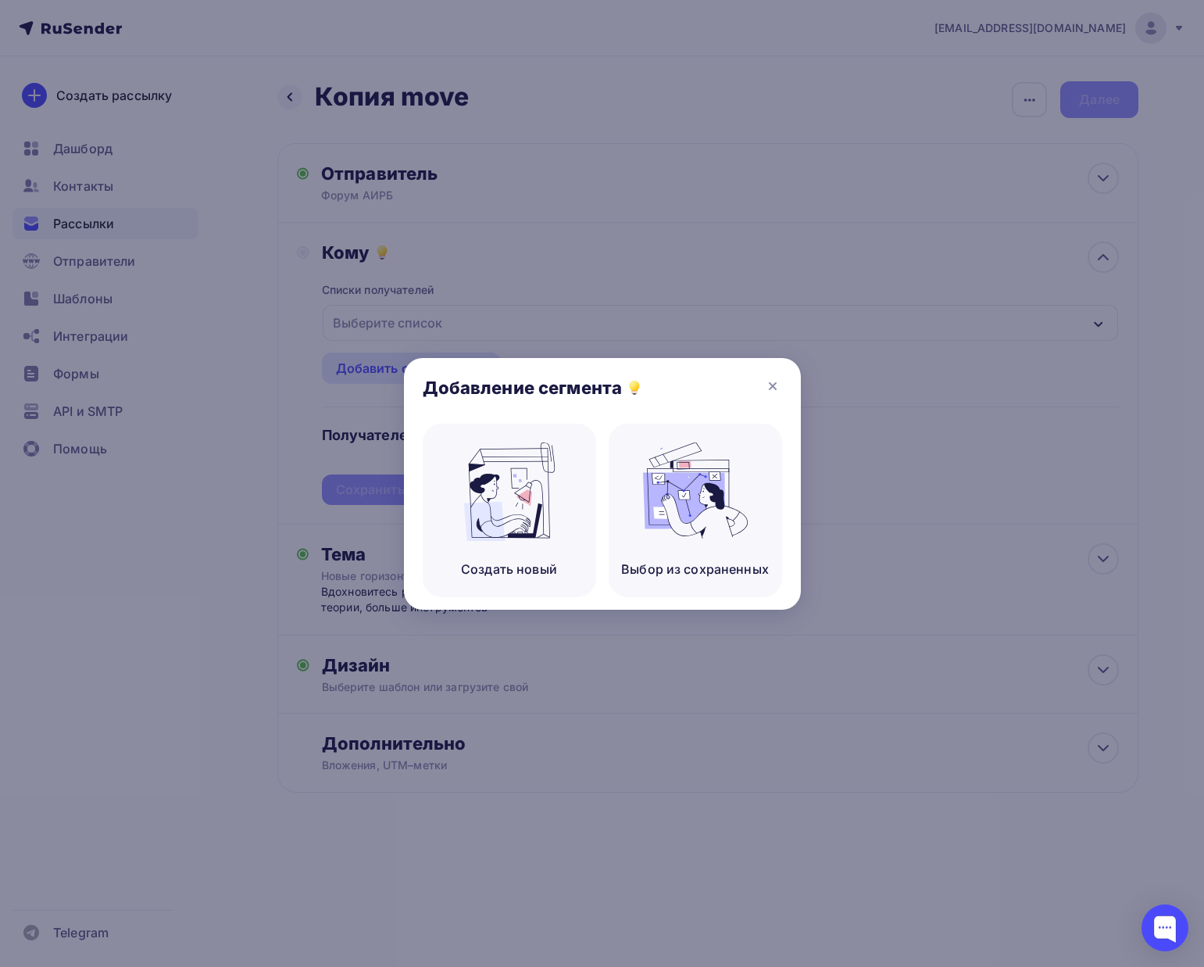
click at [454, 345] on div at bounding box center [602, 483] width 1204 height 967
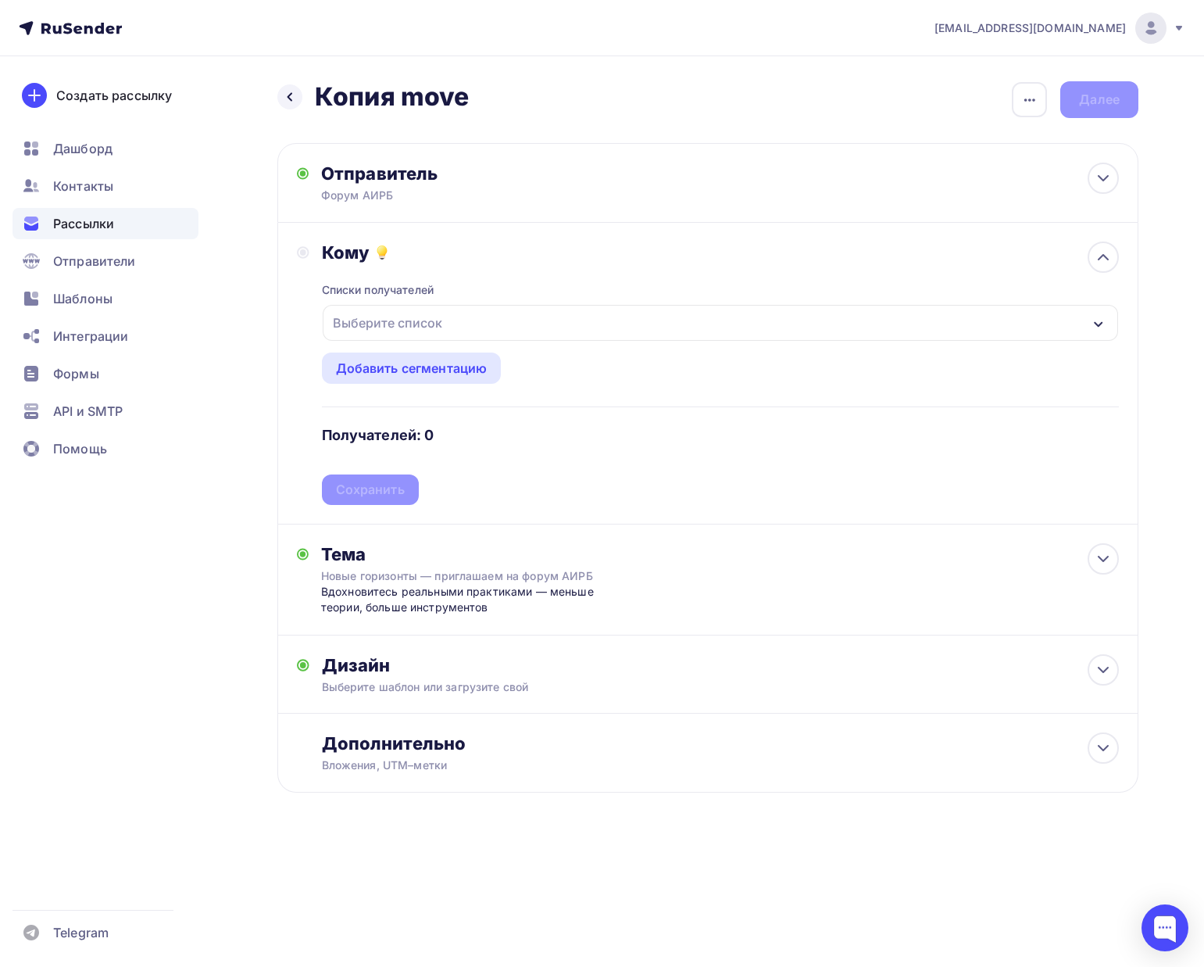
click at [454, 330] on div at bounding box center [602, 483] width 1204 height 967
click at [452, 324] on div "Выберите список" at bounding box center [720, 323] width 795 height 36
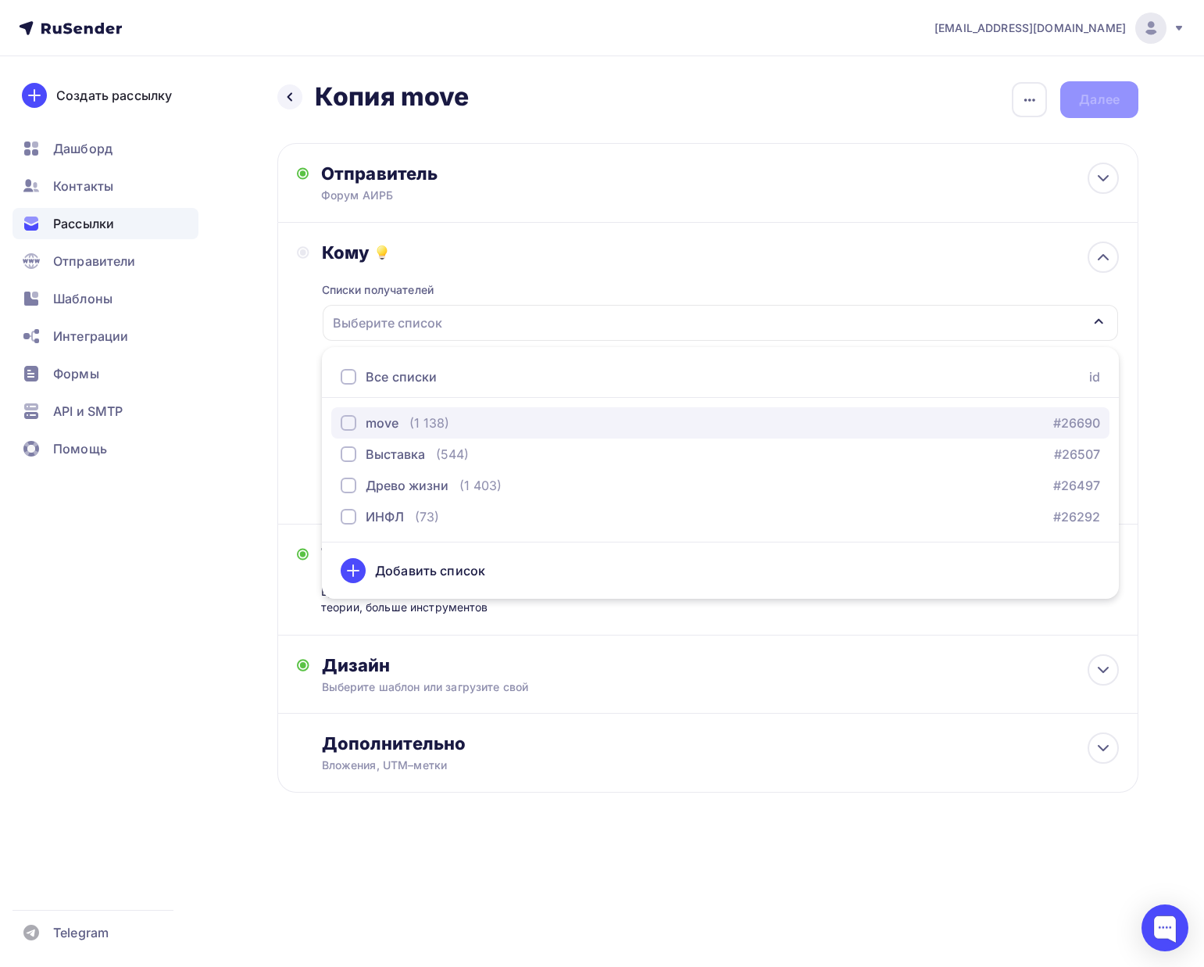
click at [432, 425] on div "(1 138)" at bounding box center [429, 422] width 40 height 19
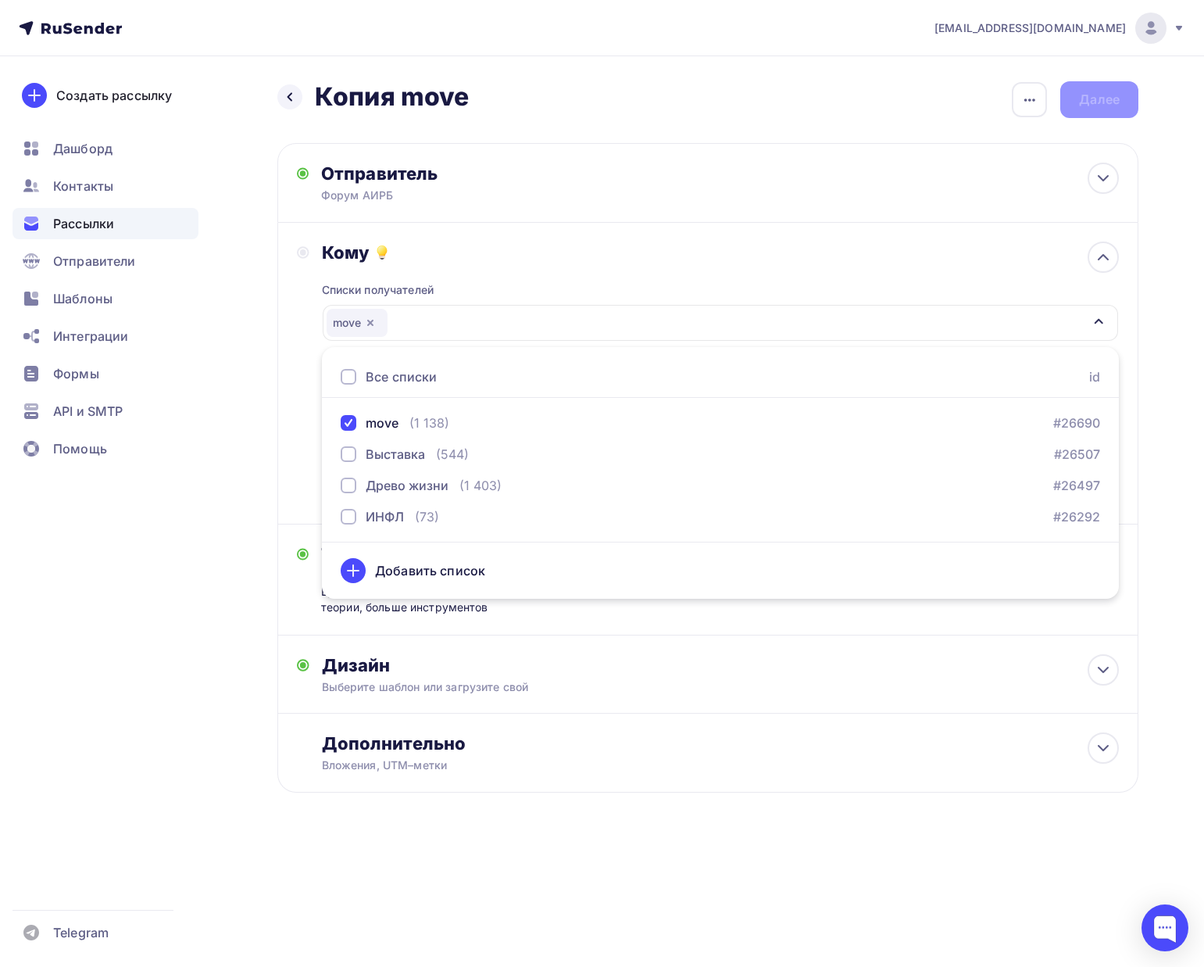
click at [583, 261] on div "Кому" at bounding box center [720, 252] width 797 height 22
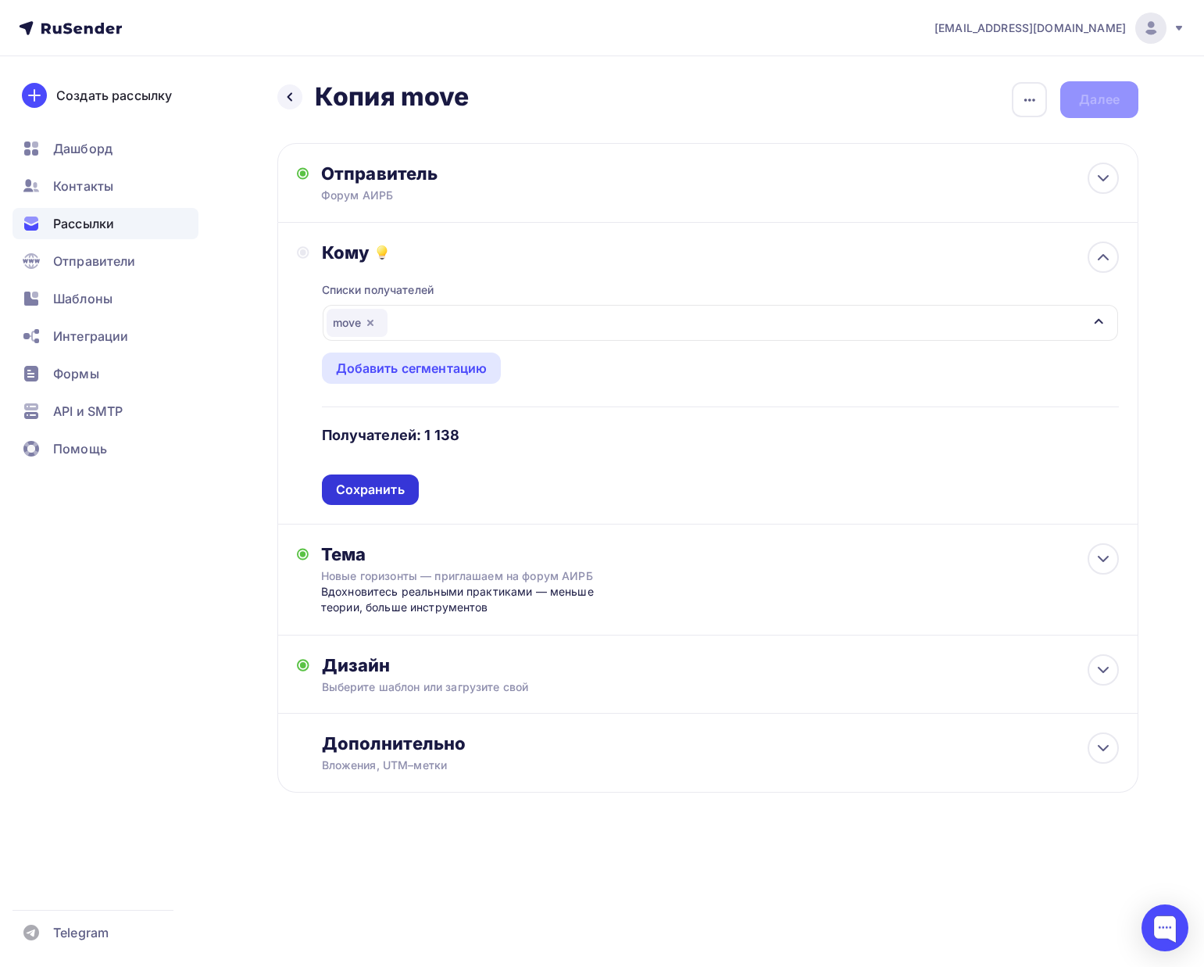
click at [366, 484] on div "Сохранить" at bounding box center [370, 490] width 69 height 18
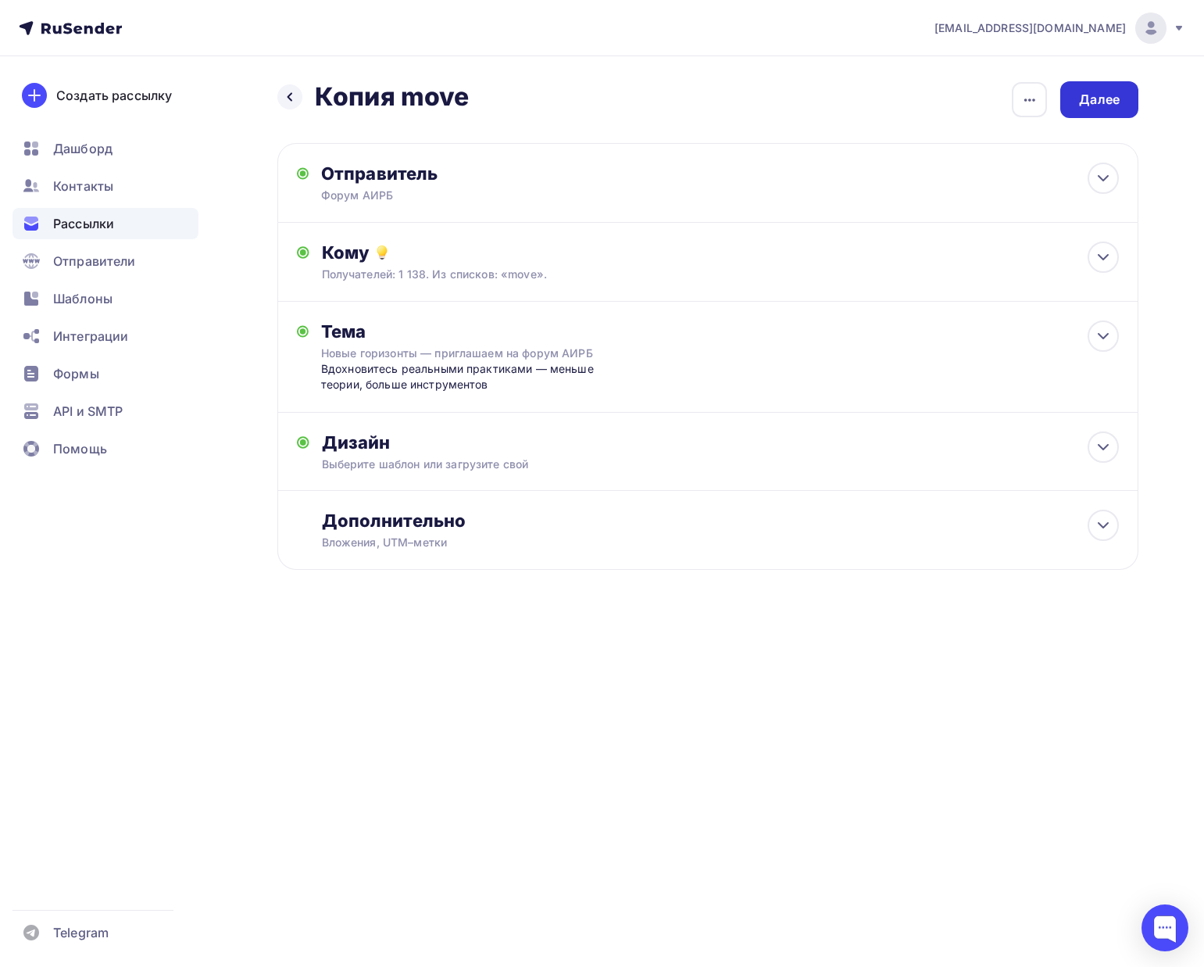
click at [1110, 107] on div "Далее" at bounding box center [1099, 100] width 41 height 18
click at [1106, 102] on div "Далее" at bounding box center [1099, 100] width 41 height 18
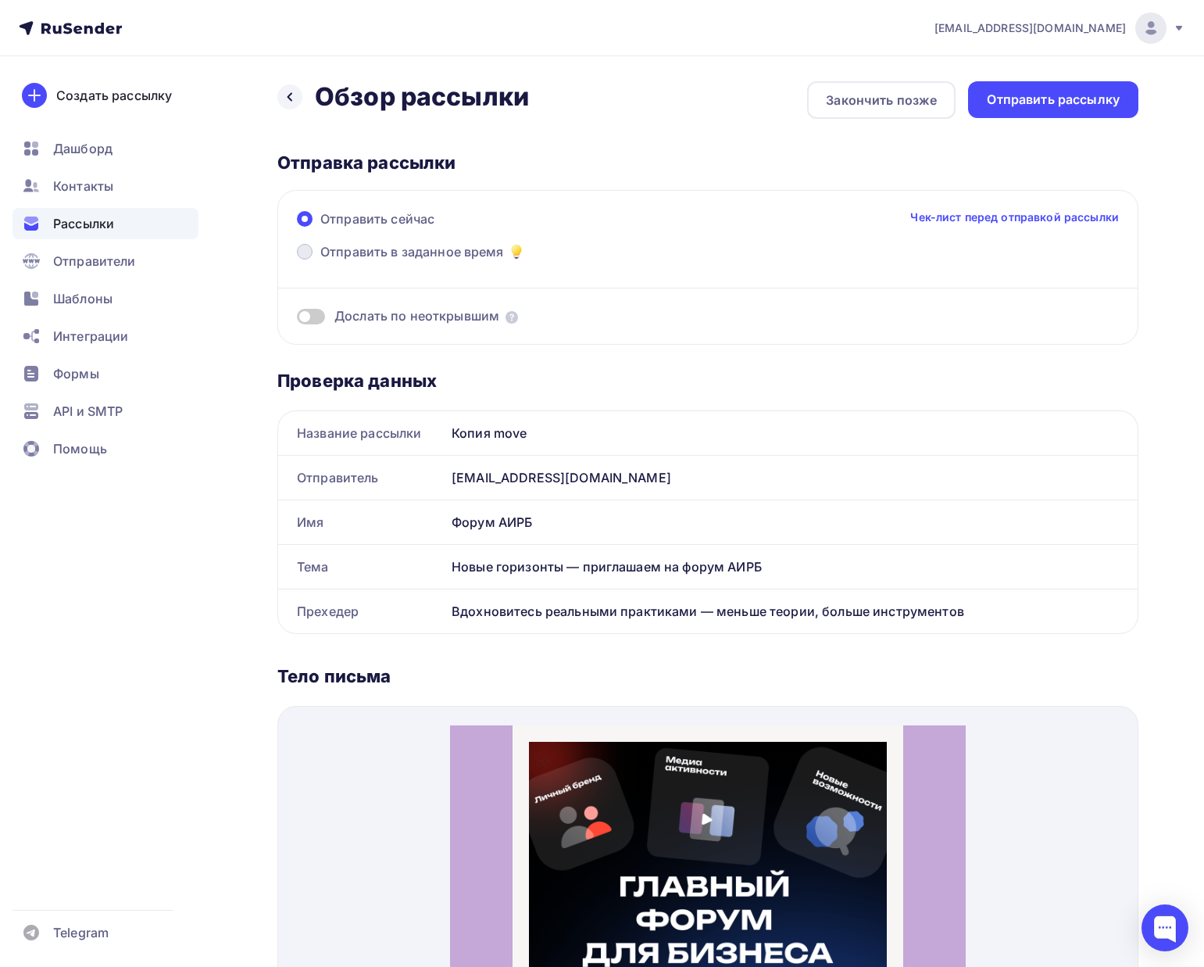
click at [359, 250] on span "Отправить в заданное время" at bounding box center [412, 251] width 184 height 19
click at [320, 261] on input "Отправить в заданное время" at bounding box center [320, 261] width 0 height 0
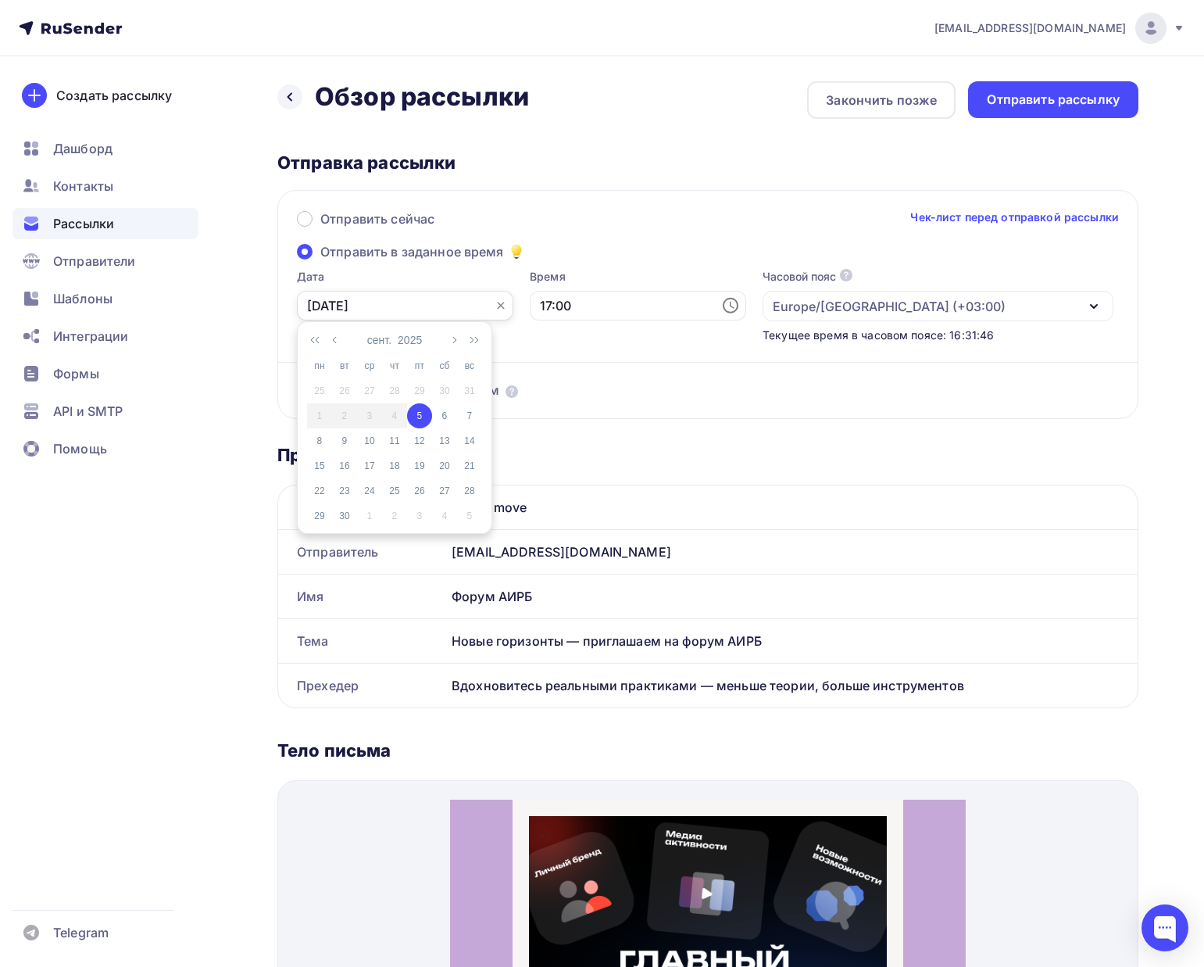
click at [396, 302] on input "05.09.2025" at bounding box center [405, 306] width 216 height 30
click at [314, 438] on div "8" at bounding box center [319, 441] width 25 height 14
type input "08.09.2025"
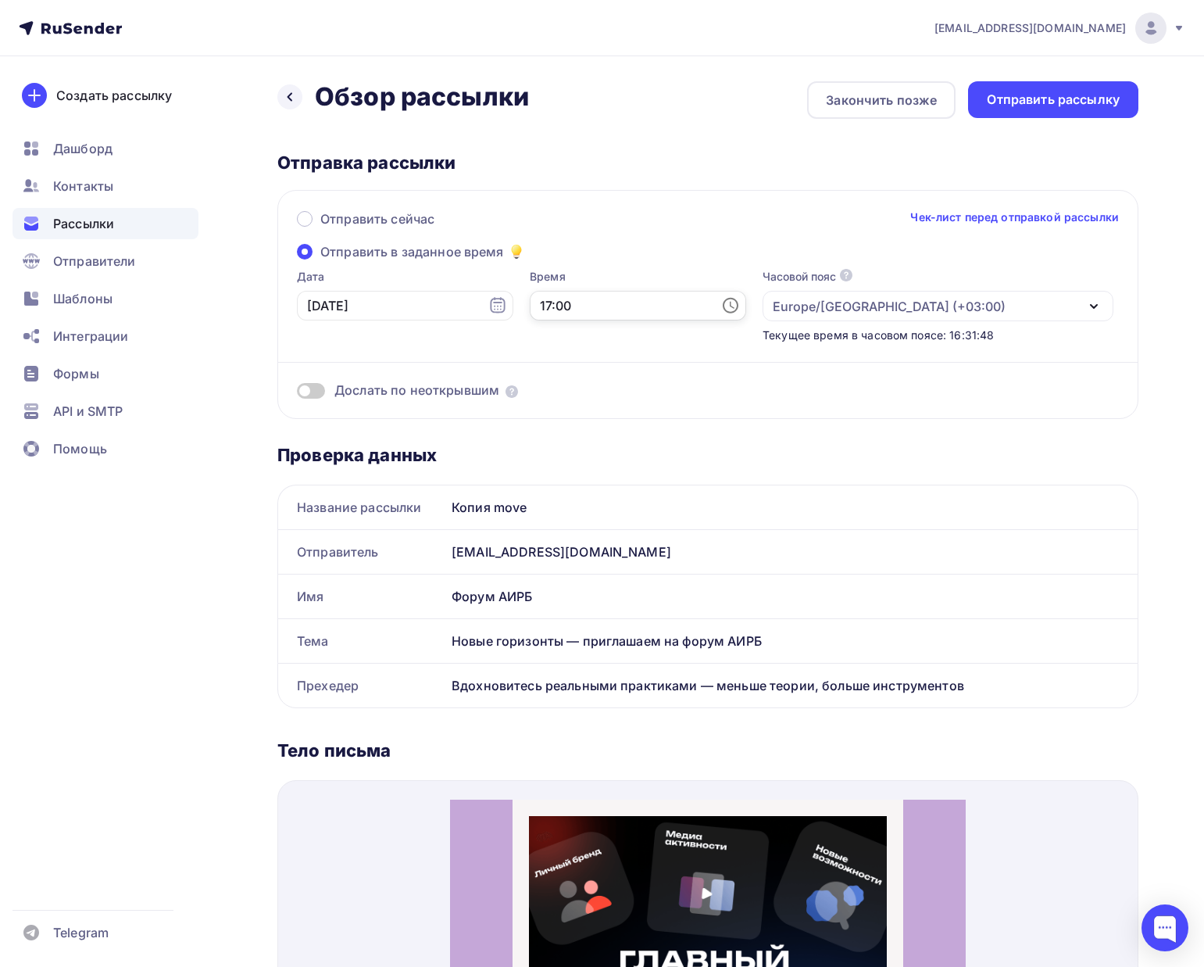
click at [530, 311] on input "17:00" at bounding box center [638, 306] width 216 height 30
click at [533, 363] on li "10" at bounding box center [524, 358] width 69 height 25
type input "10:00"
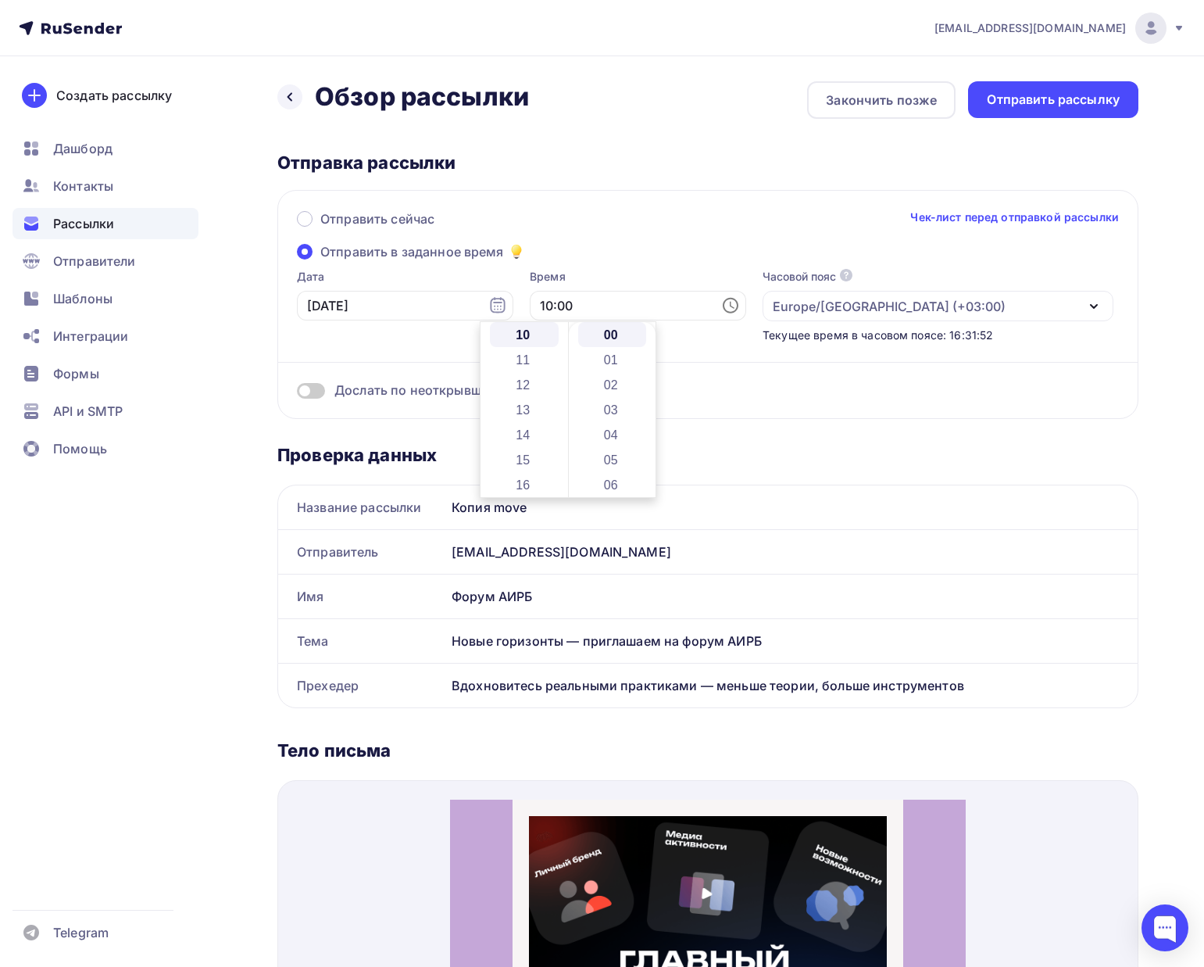
click at [612, 239] on div "Отправить сейчас Чек-лист перед отправкой рассылки" at bounding box center [708, 225] width 822 height 33
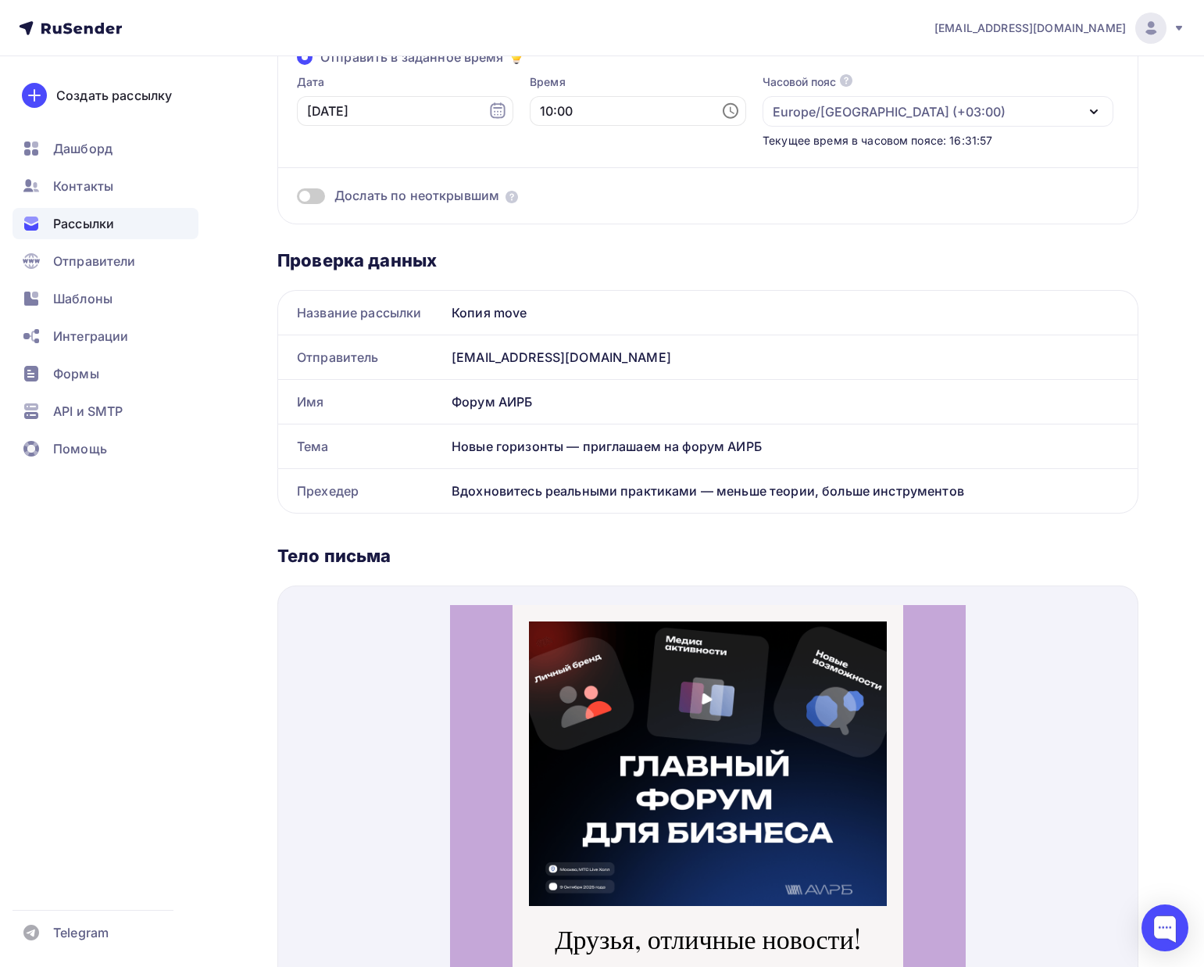
scroll to position [0, 0]
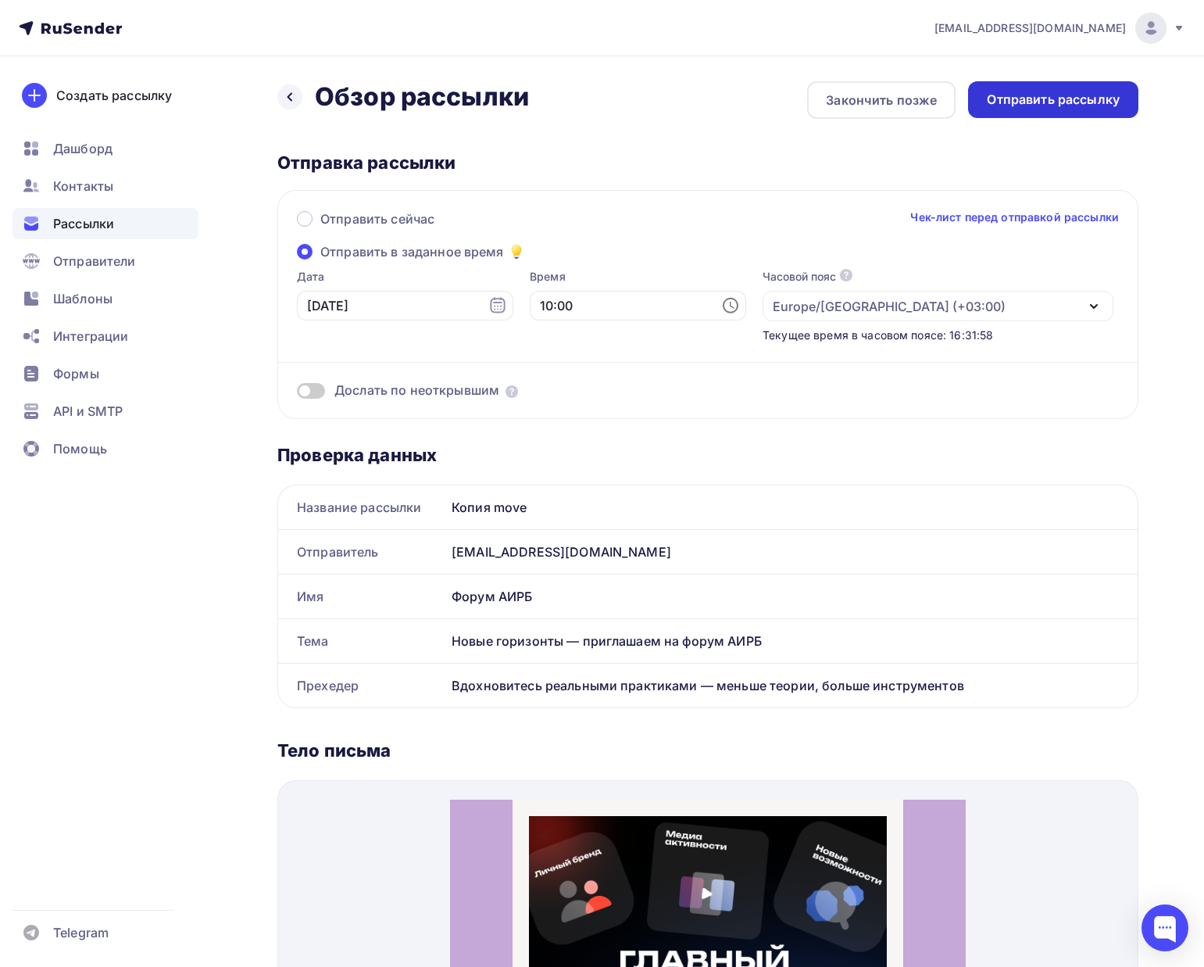
click at [1005, 104] on div "Отправить рассылку" at bounding box center [1053, 100] width 133 height 18
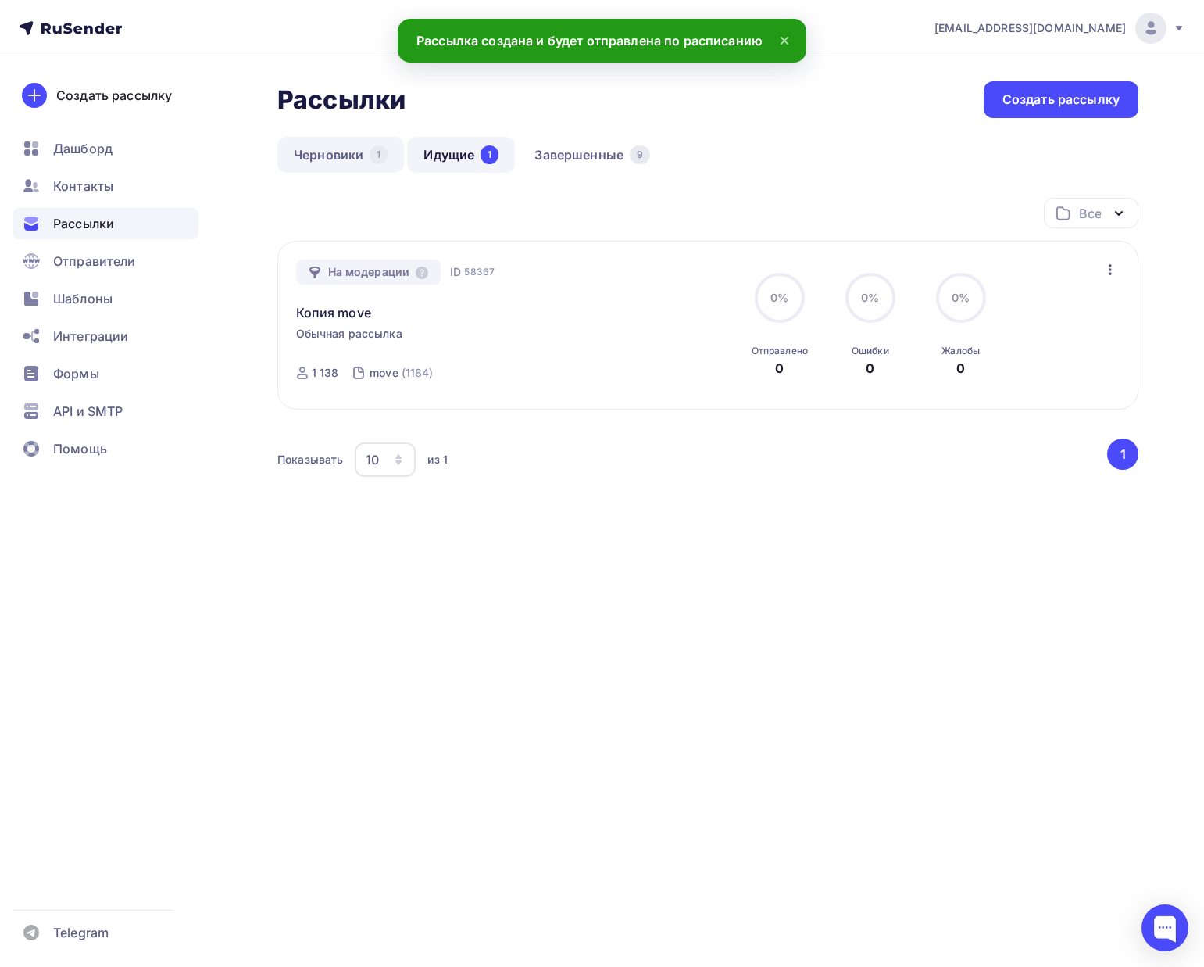
click at [336, 148] on link "Черновики 1" at bounding box center [340, 155] width 127 height 36
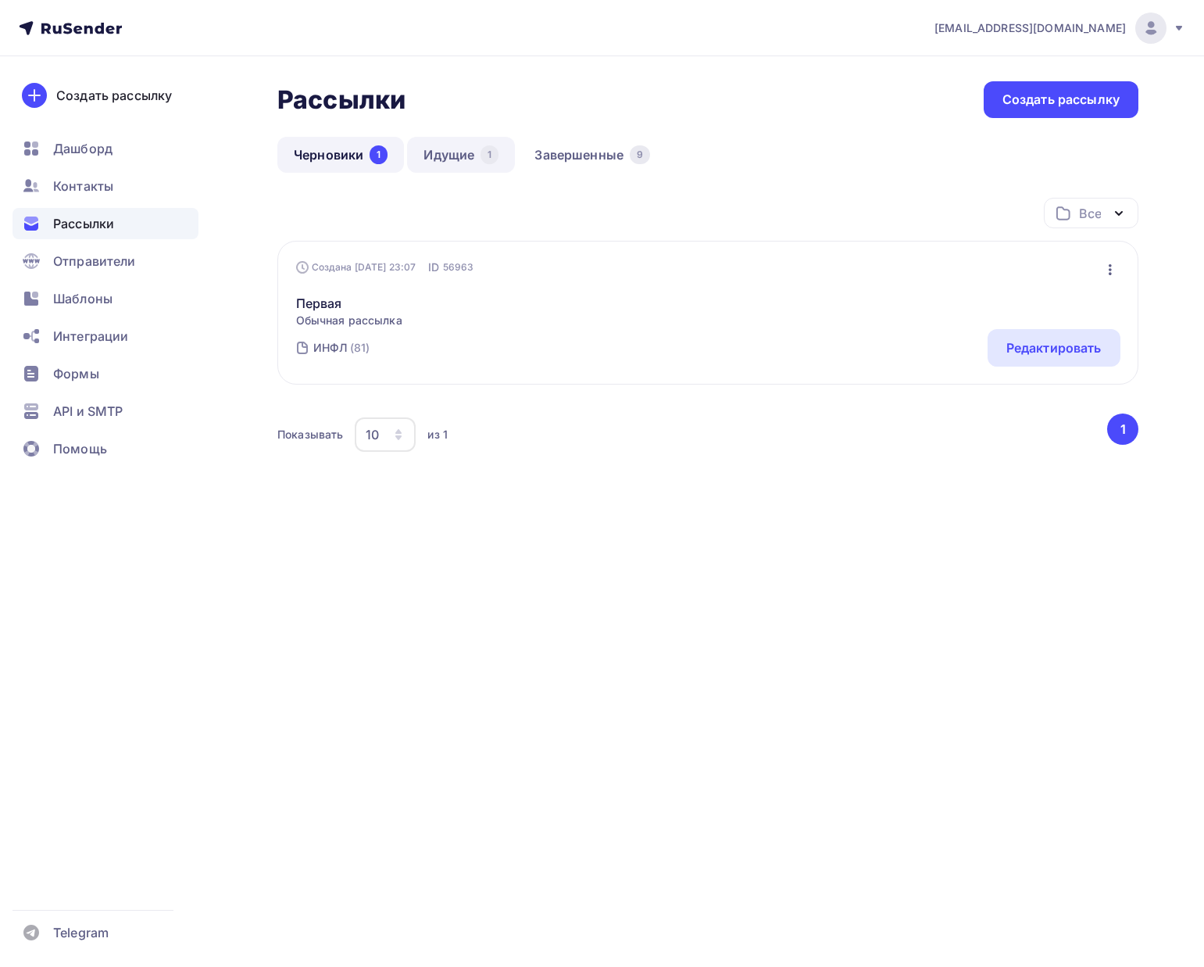
click at [434, 167] on link "Идущие 1" at bounding box center [461, 155] width 108 height 36
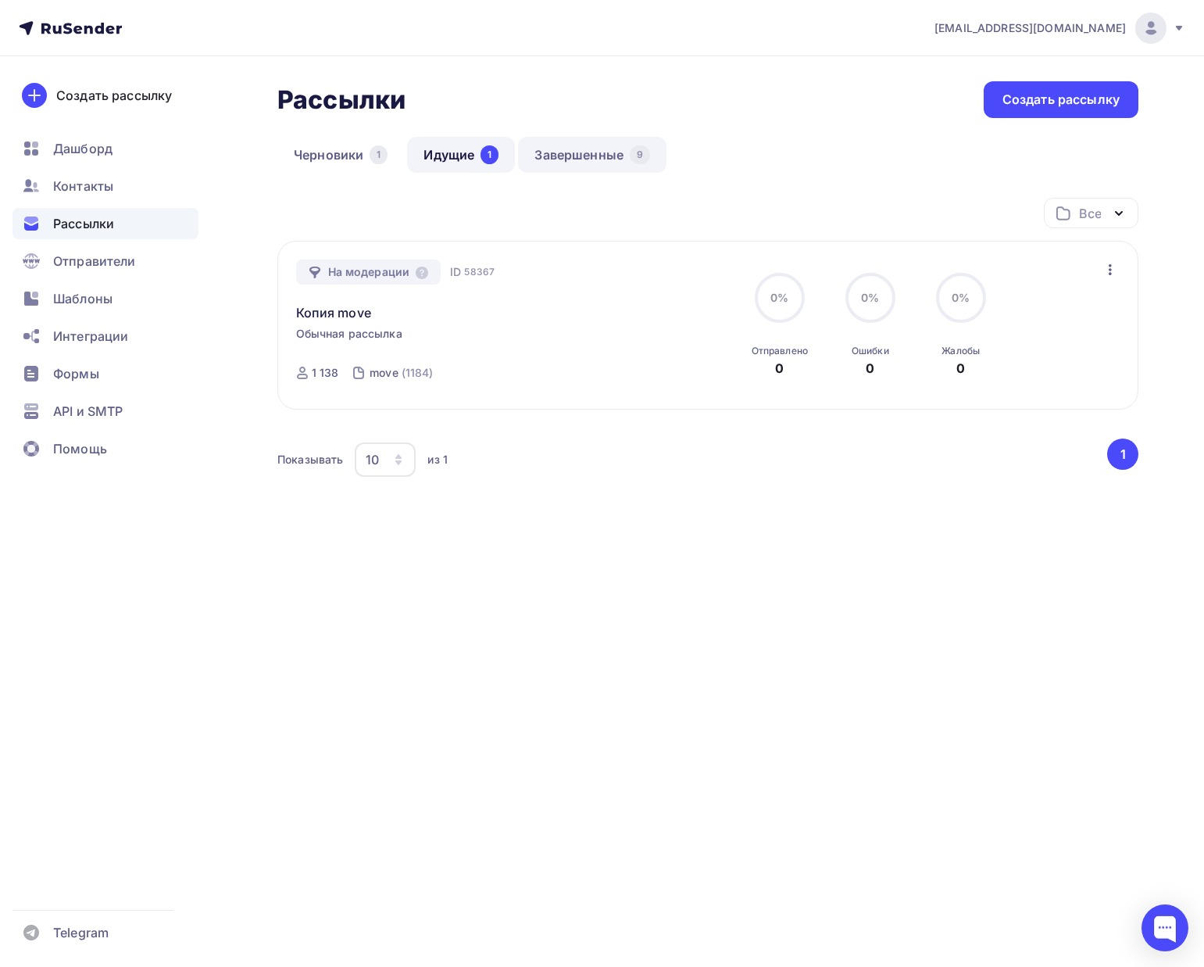
click at [543, 159] on link "Завершенные 9" at bounding box center [592, 155] width 148 height 36
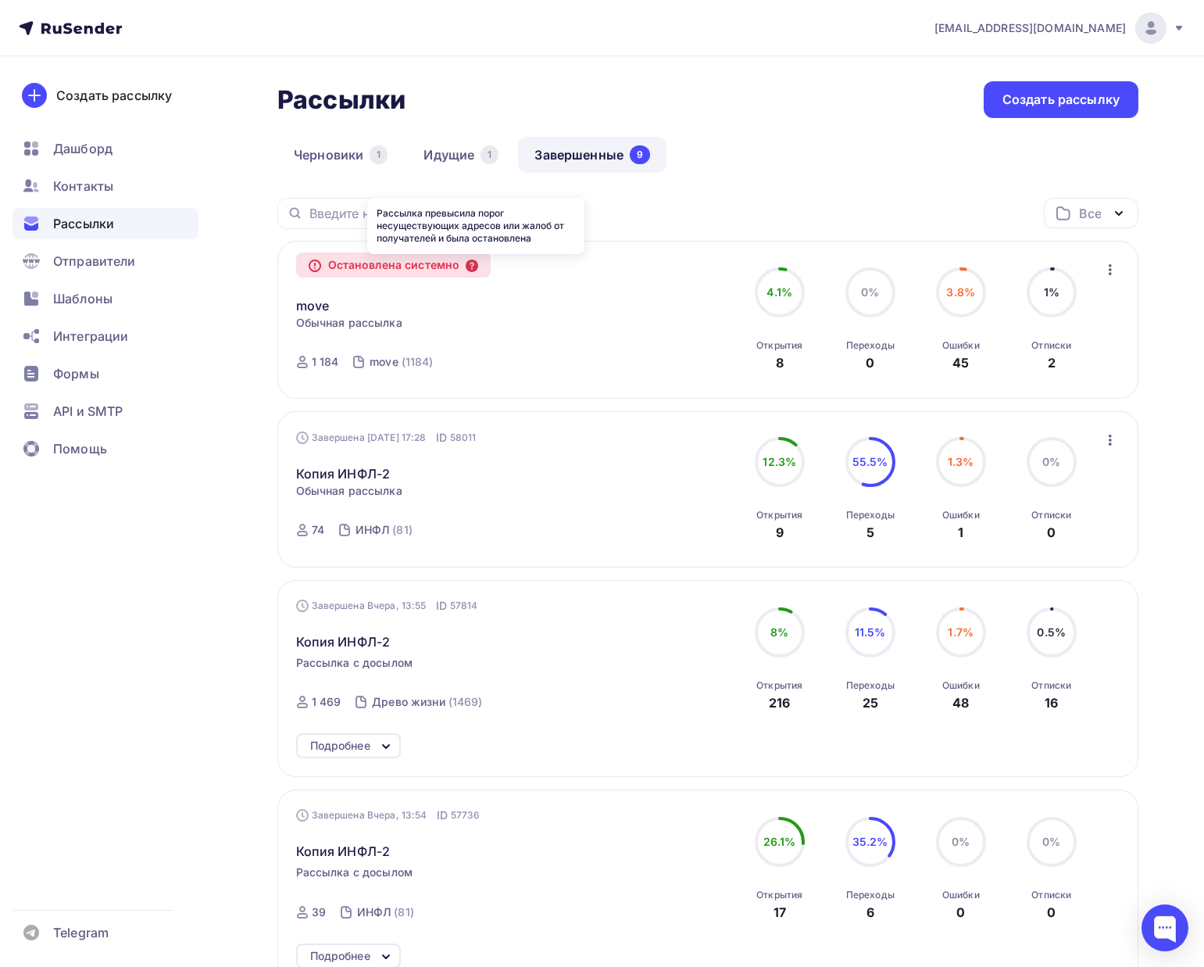
click at [470, 264] on icon at bounding box center [472, 265] width 13 height 13
